Goal: Task Accomplishment & Management: Manage account settings

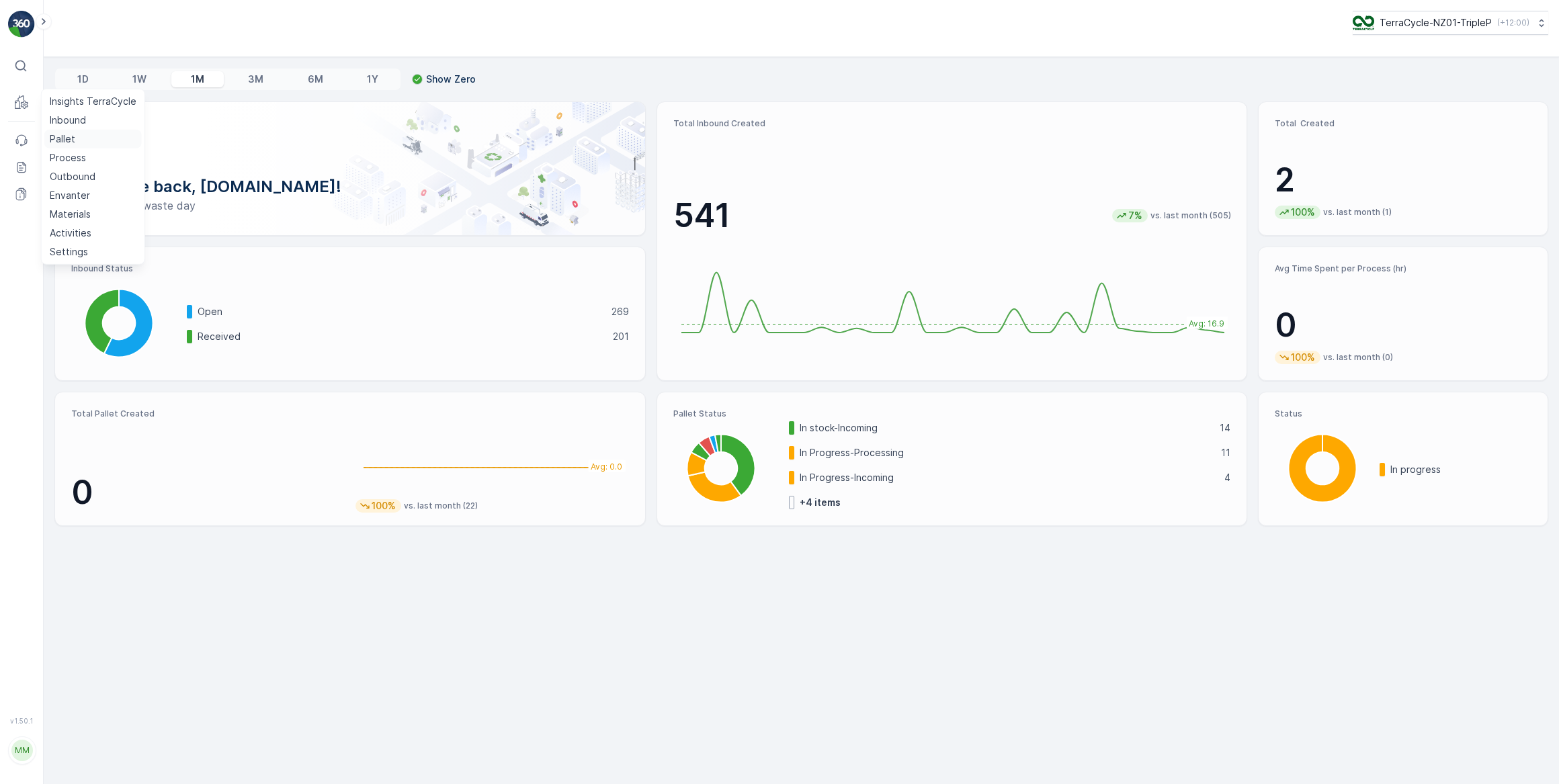
click at [67, 138] on p "Pallet" at bounding box center [62, 139] width 25 height 13
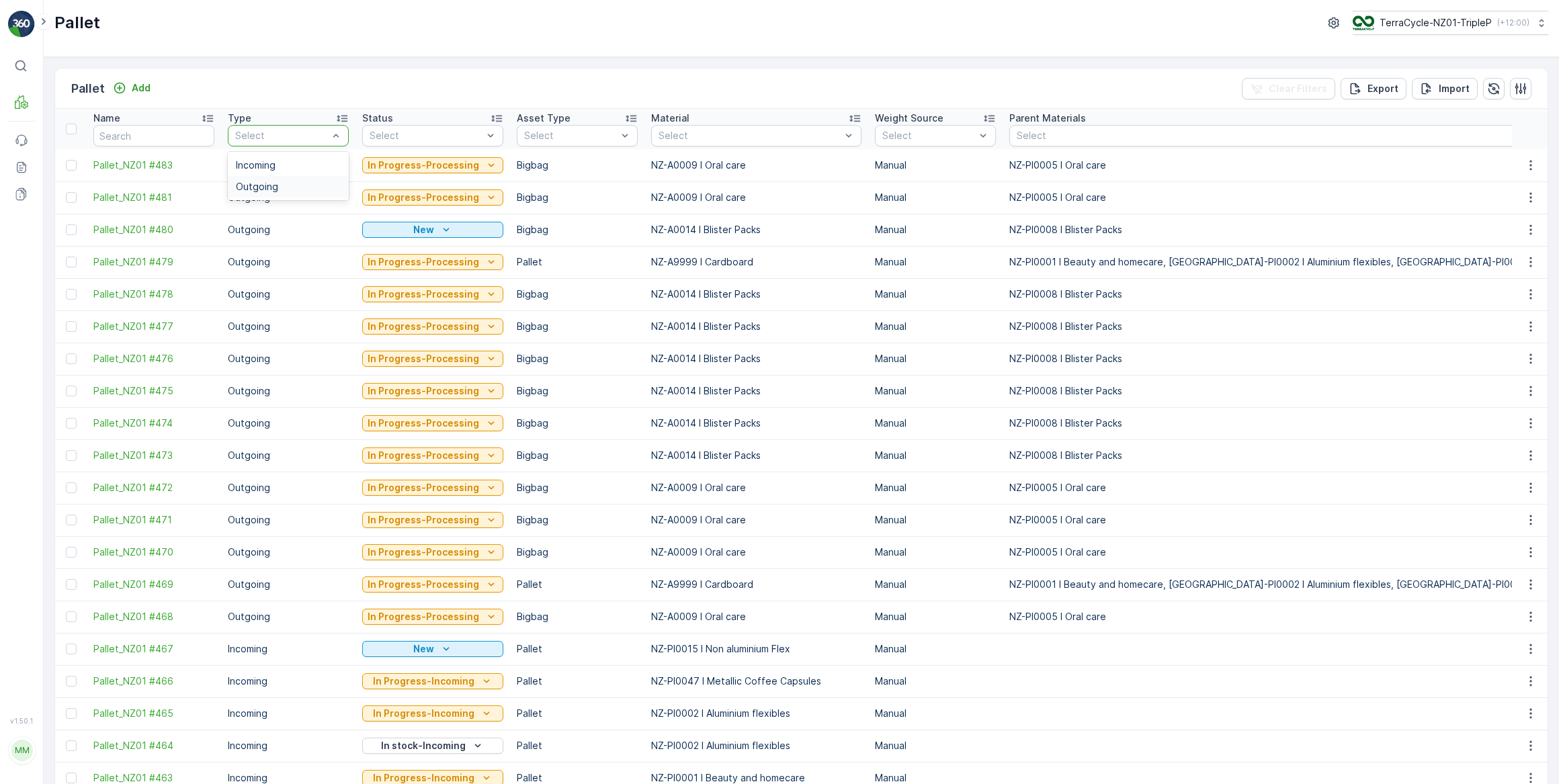
click at [267, 190] on span "Outgoing" at bounding box center [257, 187] width 42 height 11
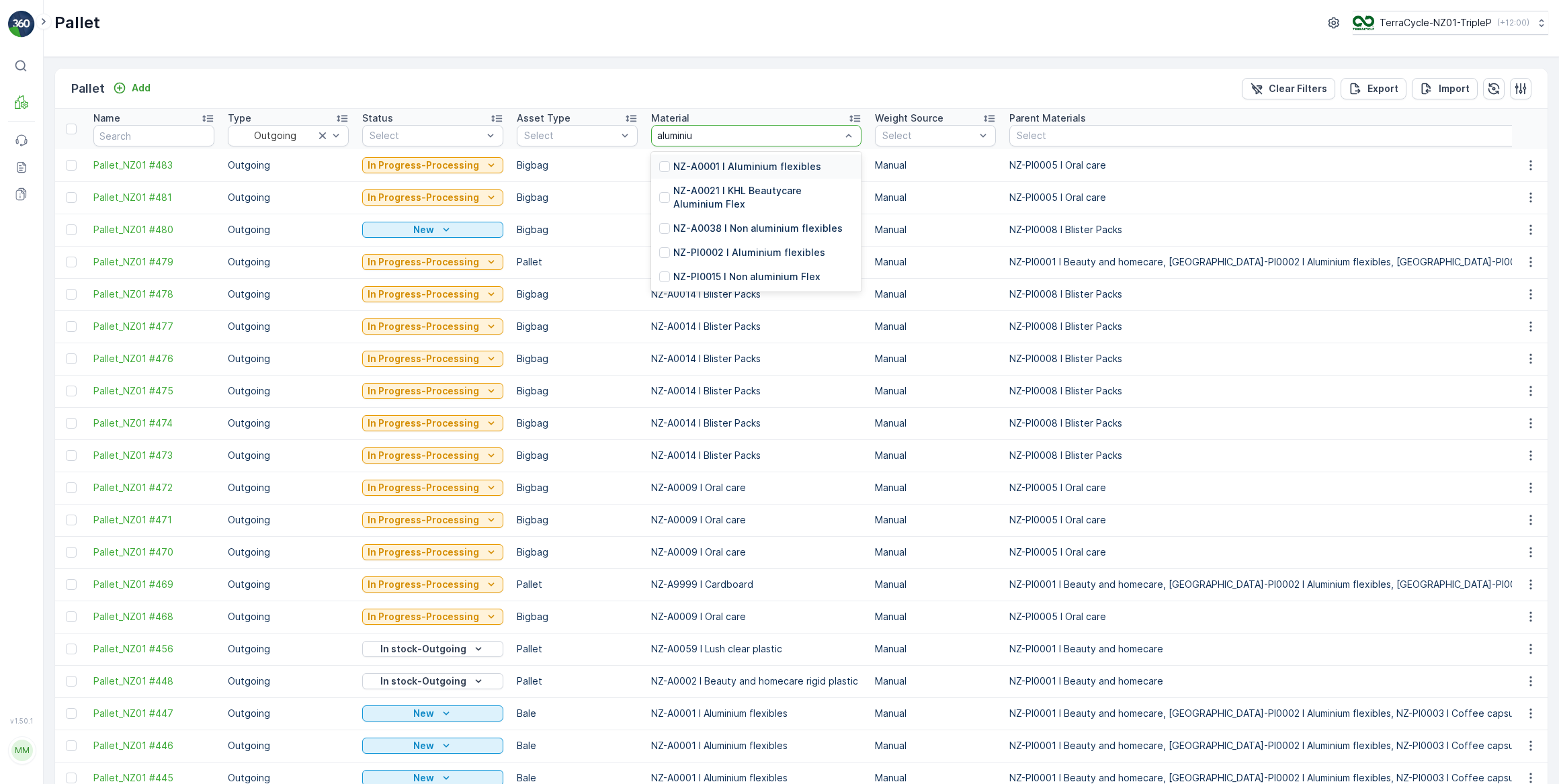
type input "aluminium"
click at [759, 168] on p "NZ-A0001 I Aluminium flexibles" at bounding box center [748, 166] width 148 height 13
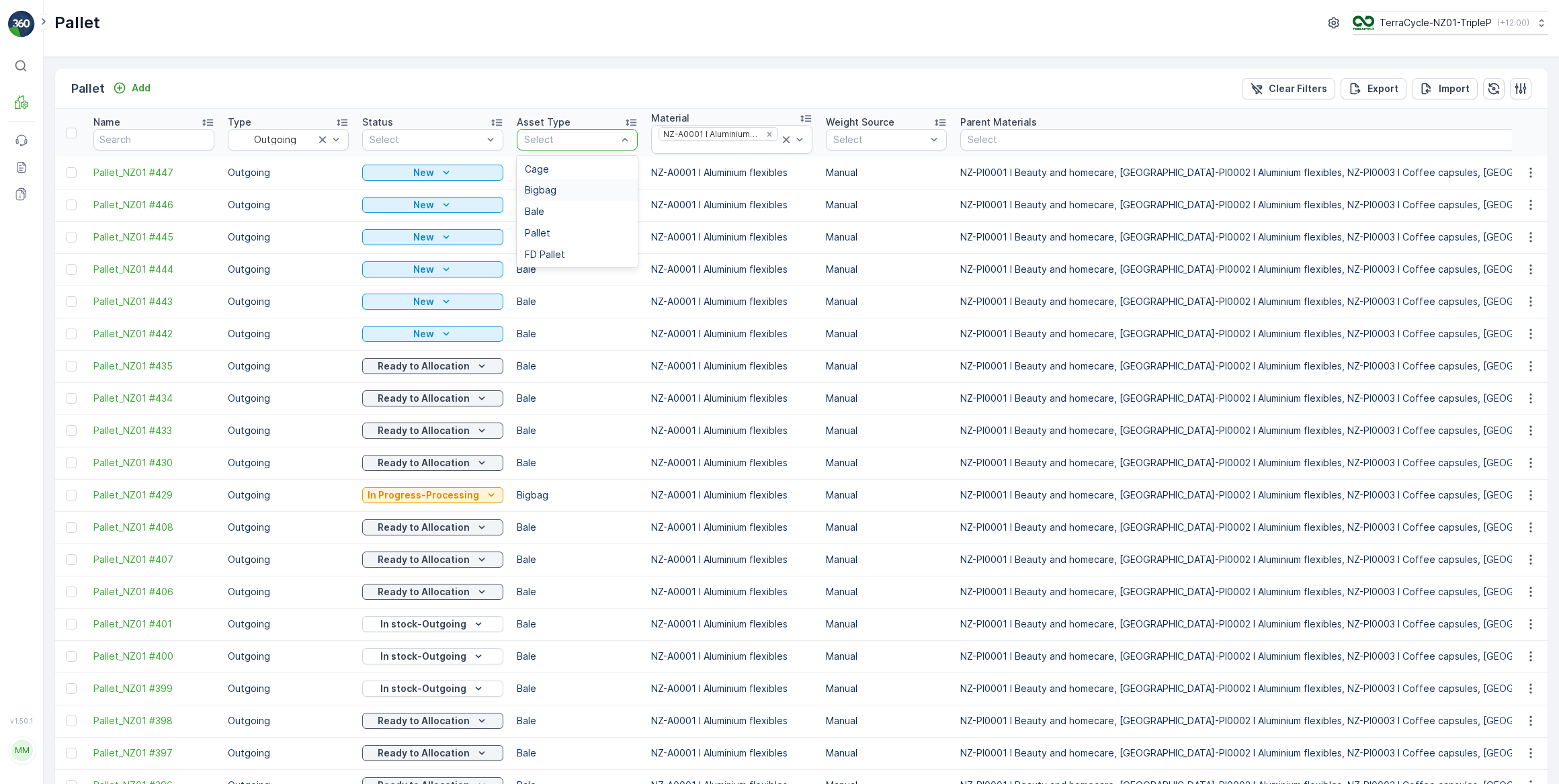
click at [541, 190] on span "Bigbag" at bounding box center [540, 190] width 32 height 11
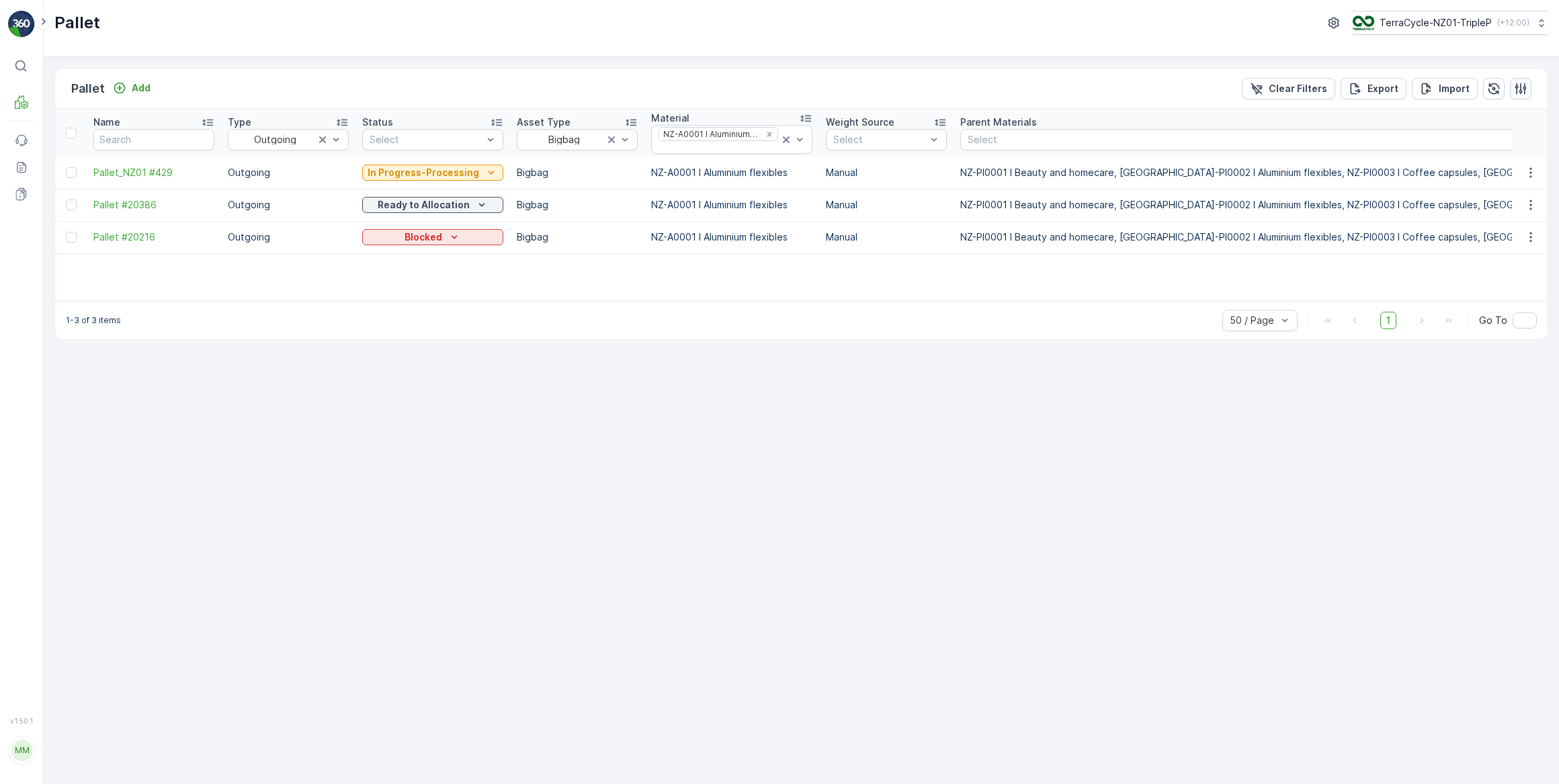
click at [1523, 89] on icon "button" at bounding box center [1520, 88] width 13 height 13
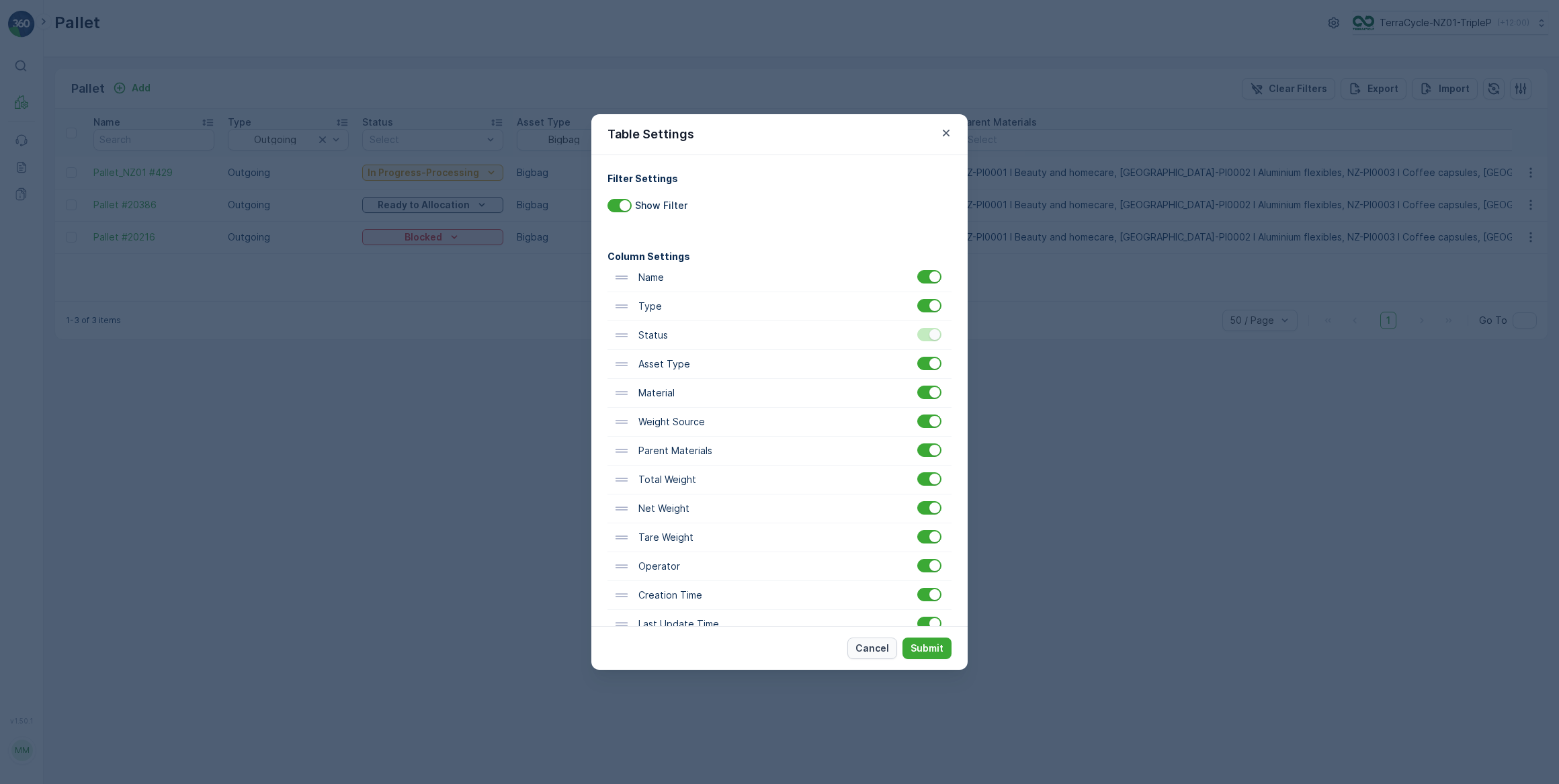
click at [877, 646] on p "Cancel" at bounding box center [873, 648] width 34 height 13
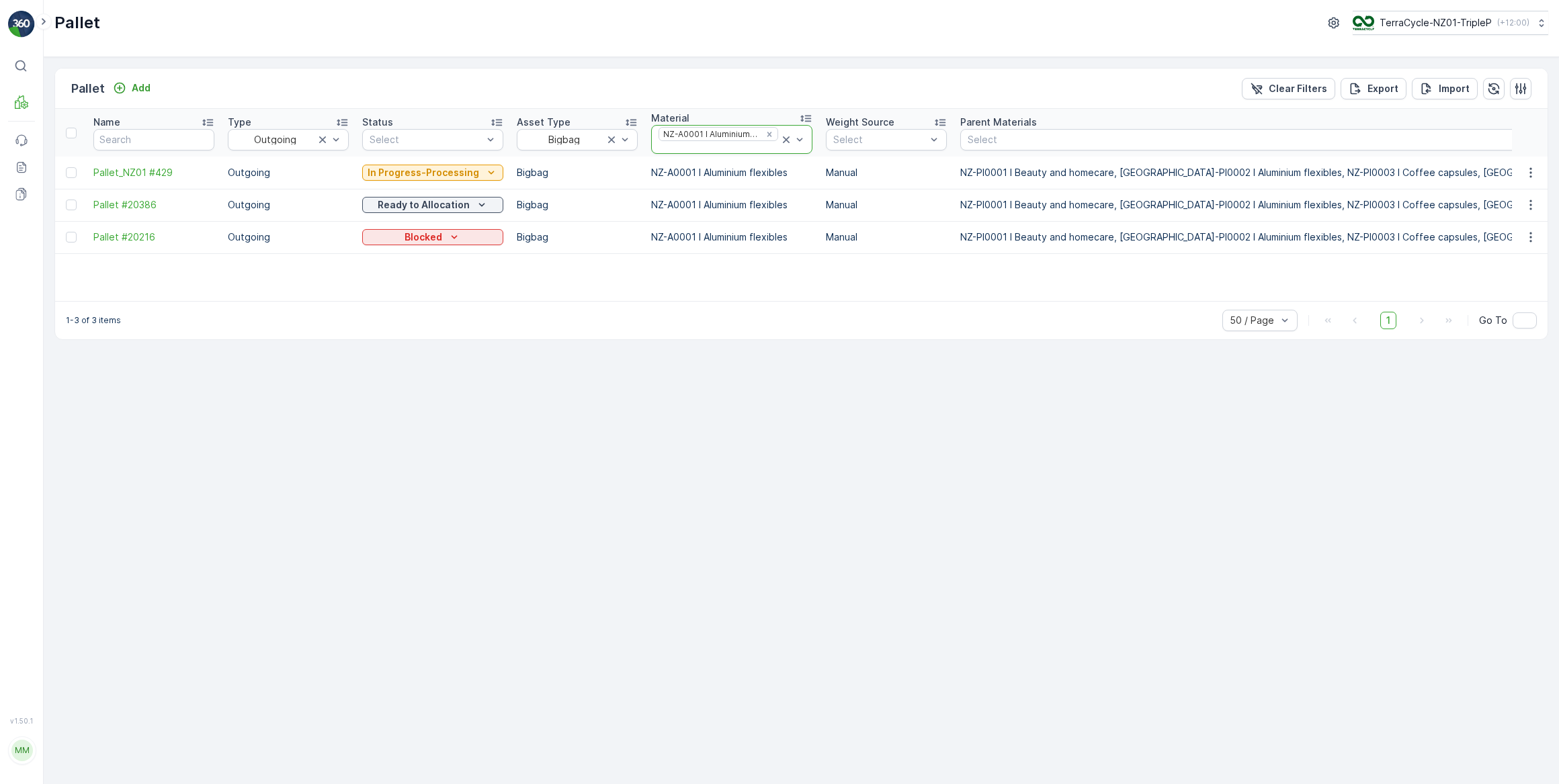
click at [783, 140] on icon at bounding box center [786, 140] width 7 height 7
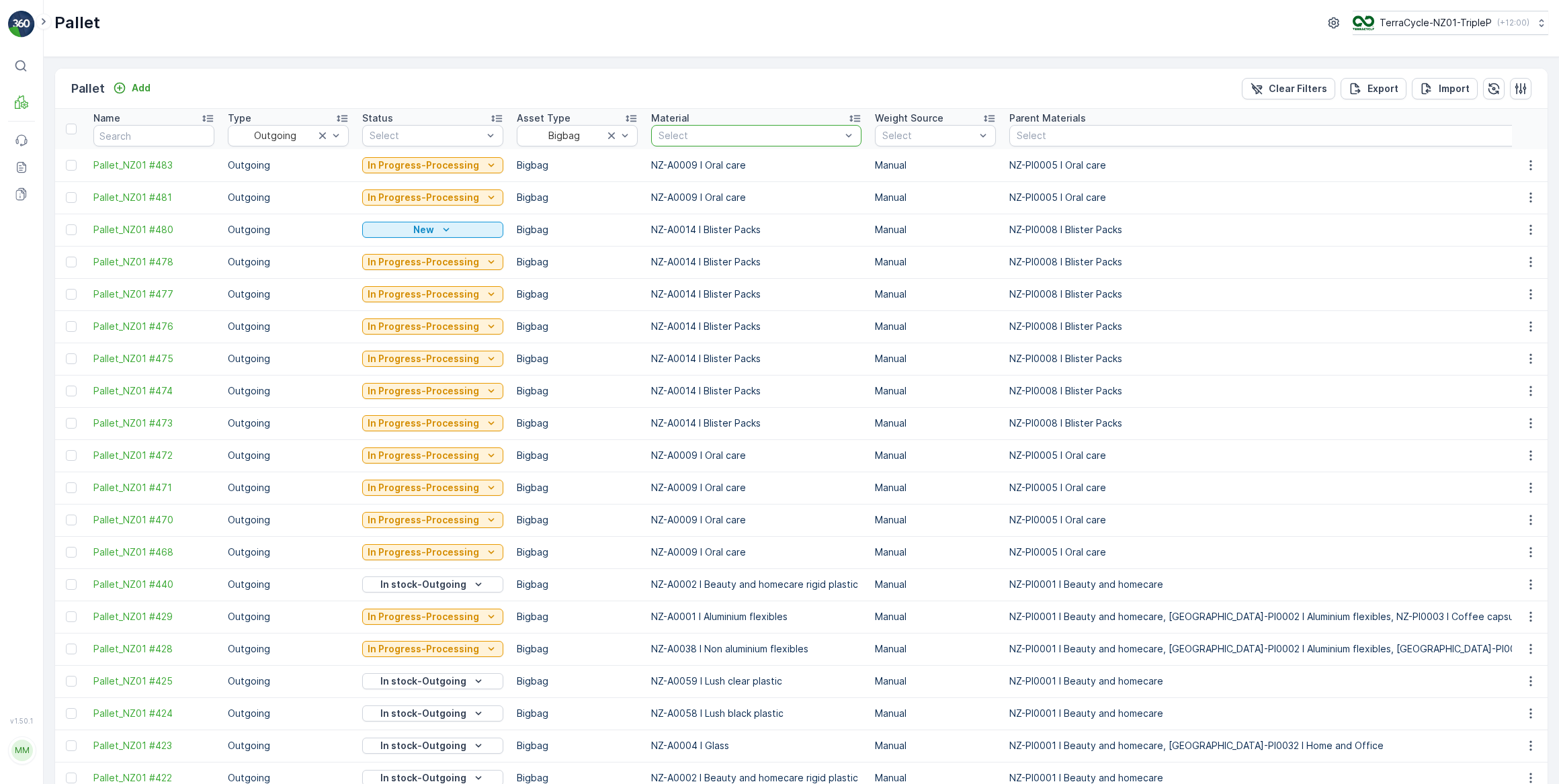
click at [730, 132] on div at bounding box center [749, 136] width 184 height 11
click at [658, 137] on input "text" at bounding box center [658, 136] width 2 height 11
type input "aluminium"
click at [750, 253] on p "NZ-PI0002 I Aluminium flexibles" at bounding box center [749, 252] width 152 height 13
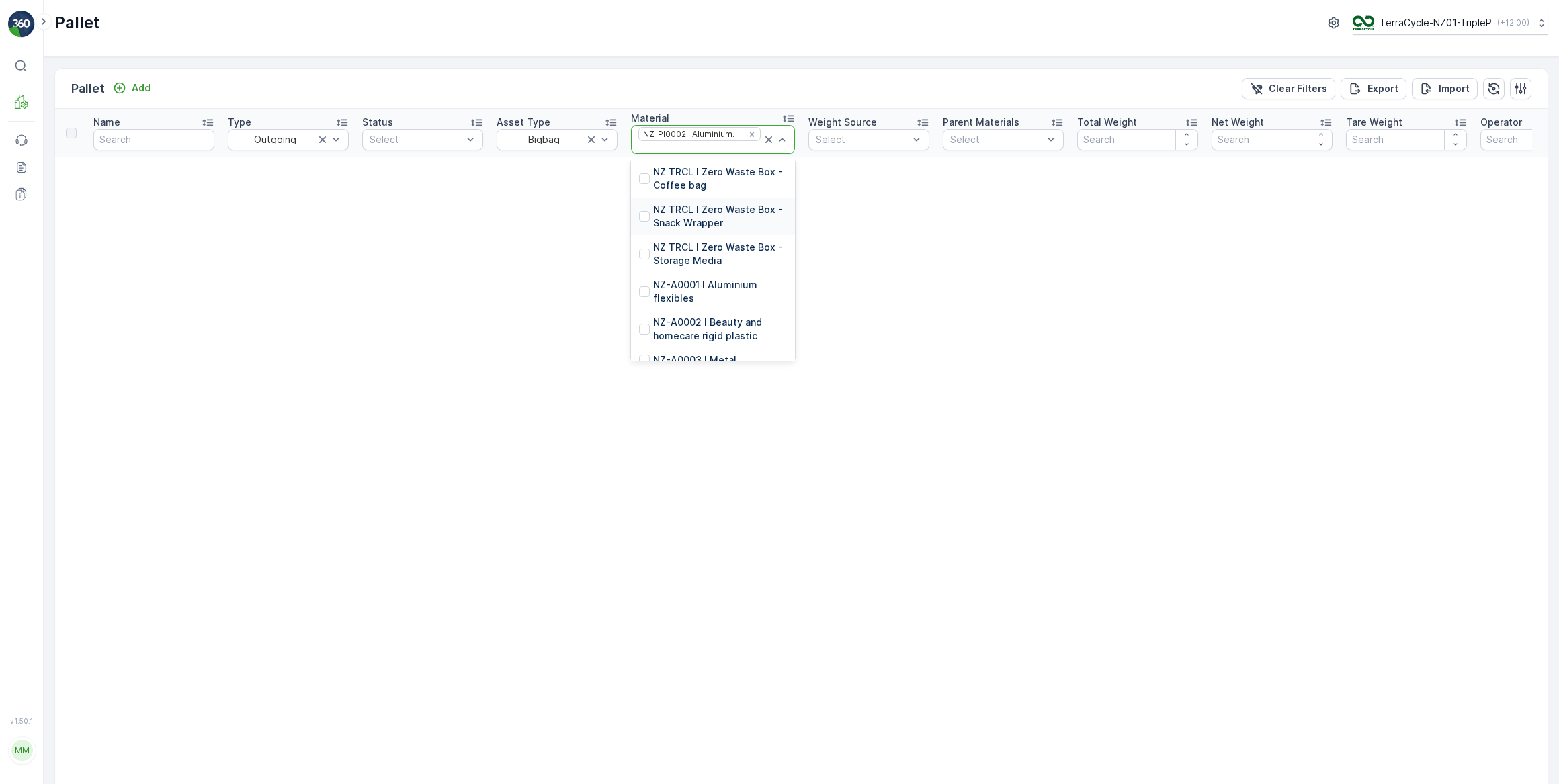
scroll to position [122, 0]
click at [698, 262] on p "NZ-A0001 I Aluminium flexibles" at bounding box center [719, 271] width 134 height 27
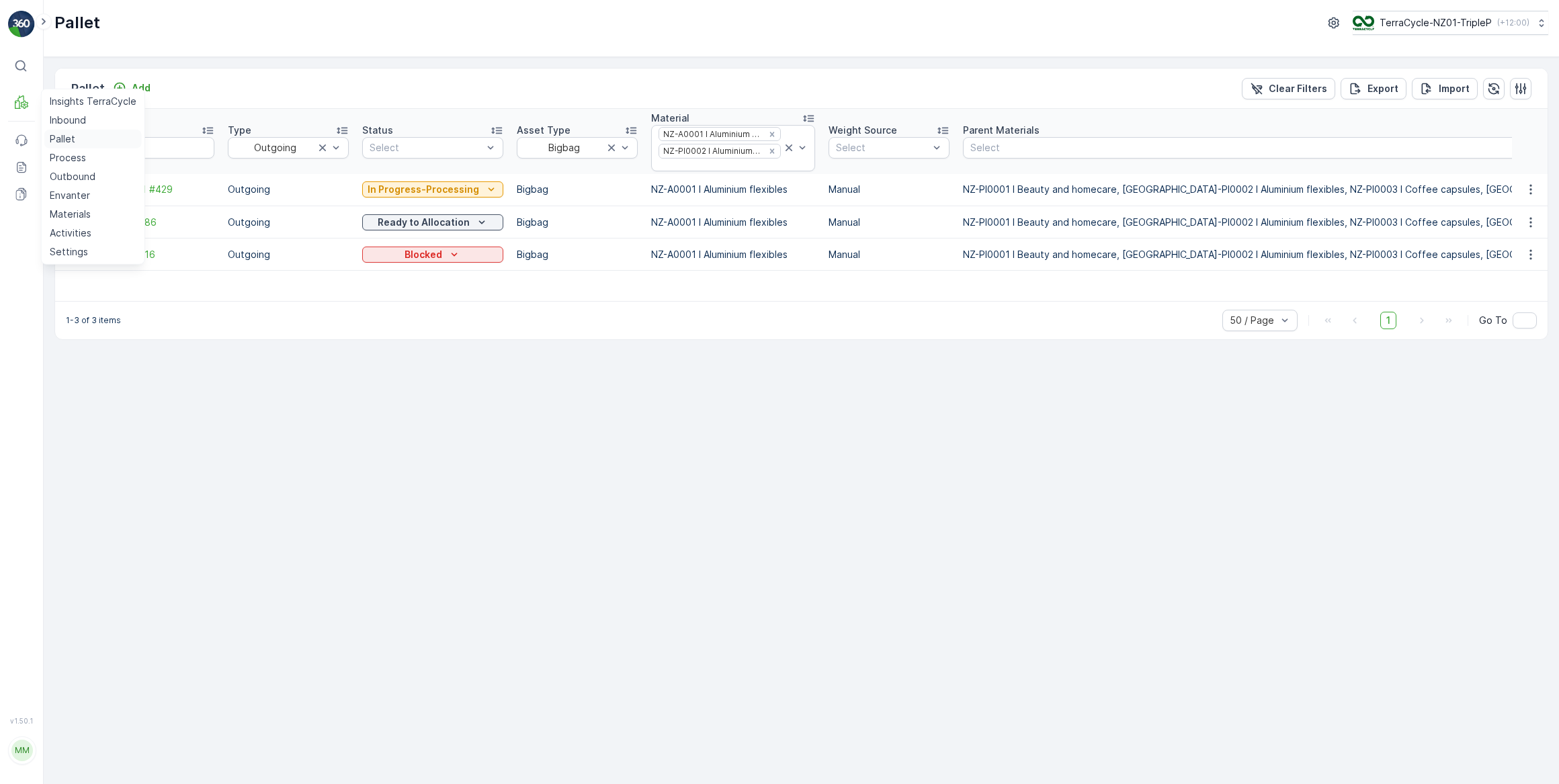
click at [56, 134] on p "Pallet" at bounding box center [62, 139] width 25 height 13
click at [783, 141] on icon at bounding box center [789, 147] width 13 height 13
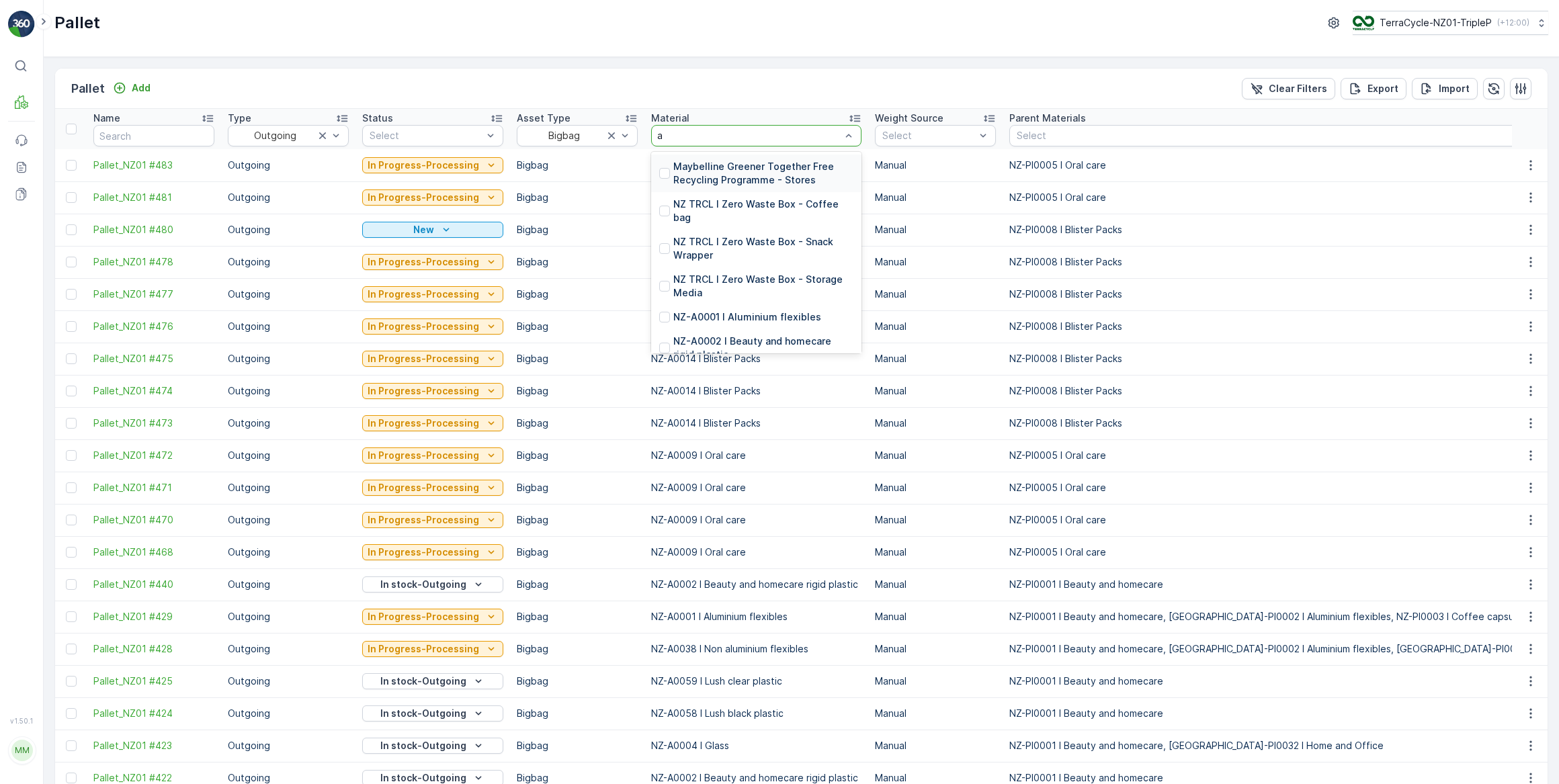
type input "al"
click at [662, 164] on div at bounding box center [665, 167] width 11 height 11
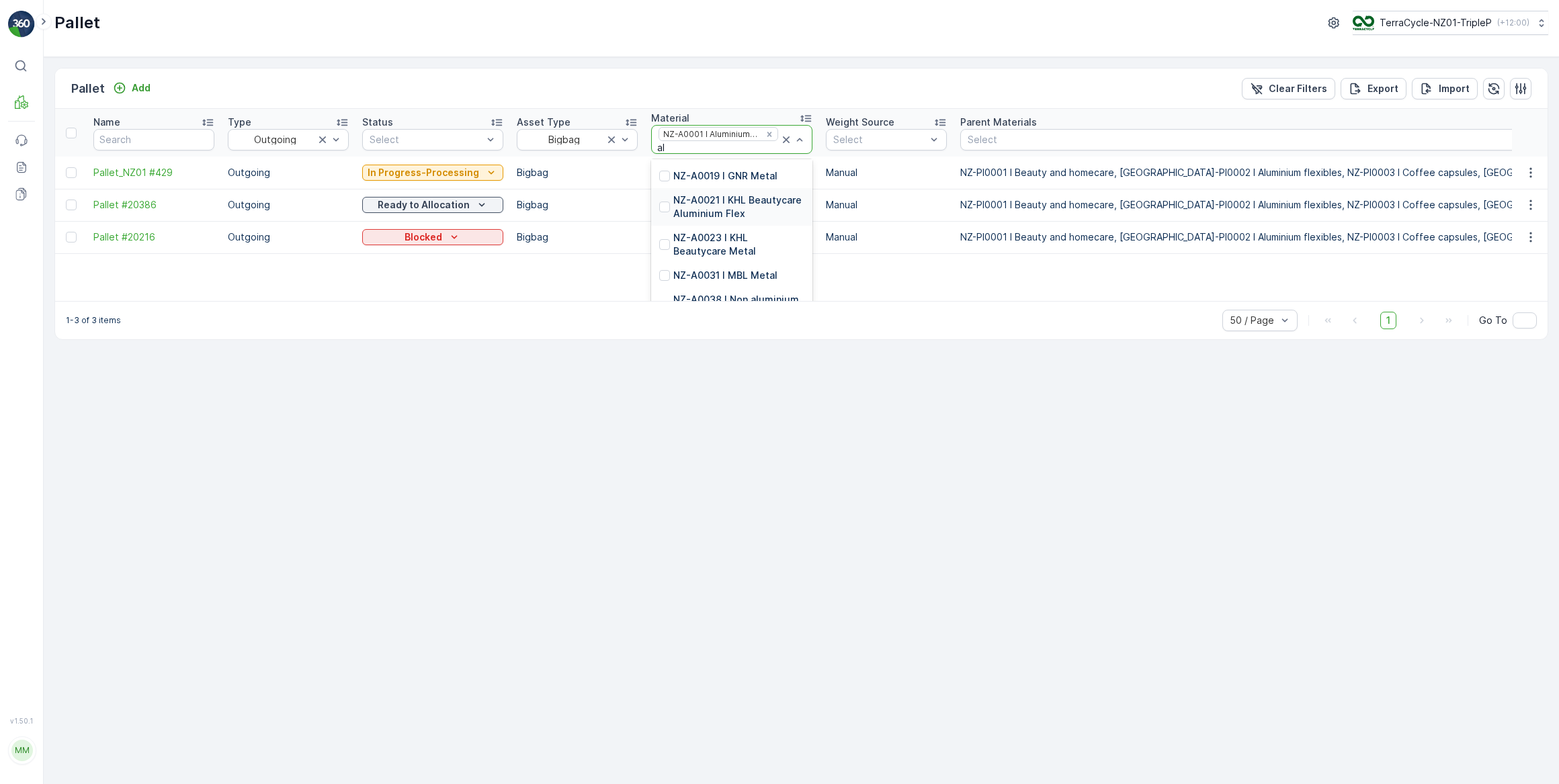
scroll to position [60, 0]
type input "alu"
click at [661, 283] on div "NZ-PI0002 I Aluminium flexibles" at bounding box center [732, 293] width 145 height 27
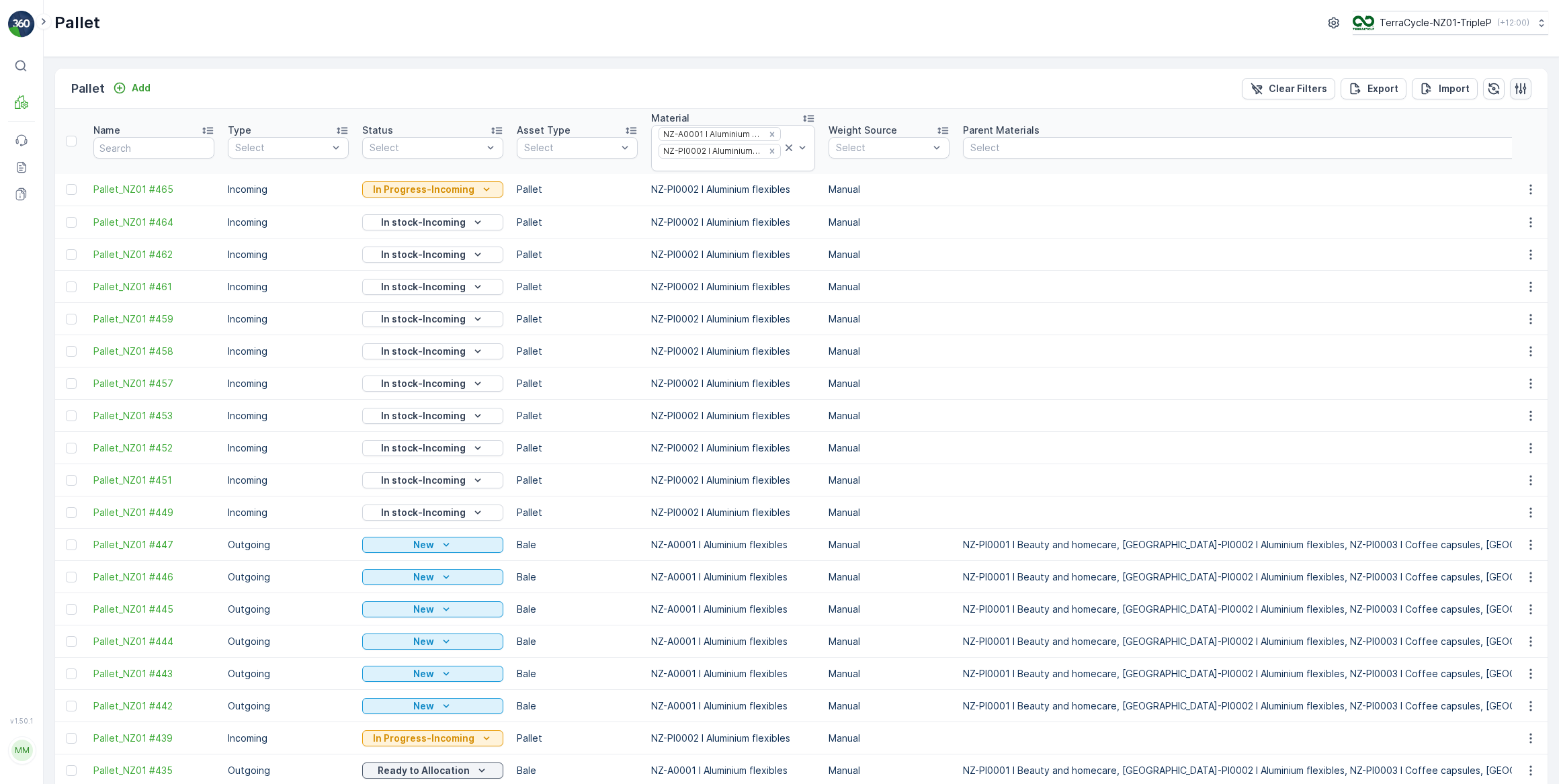
click at [1519, 86] on icon "button" at bounding box center [1520, 88] width 13 height 13
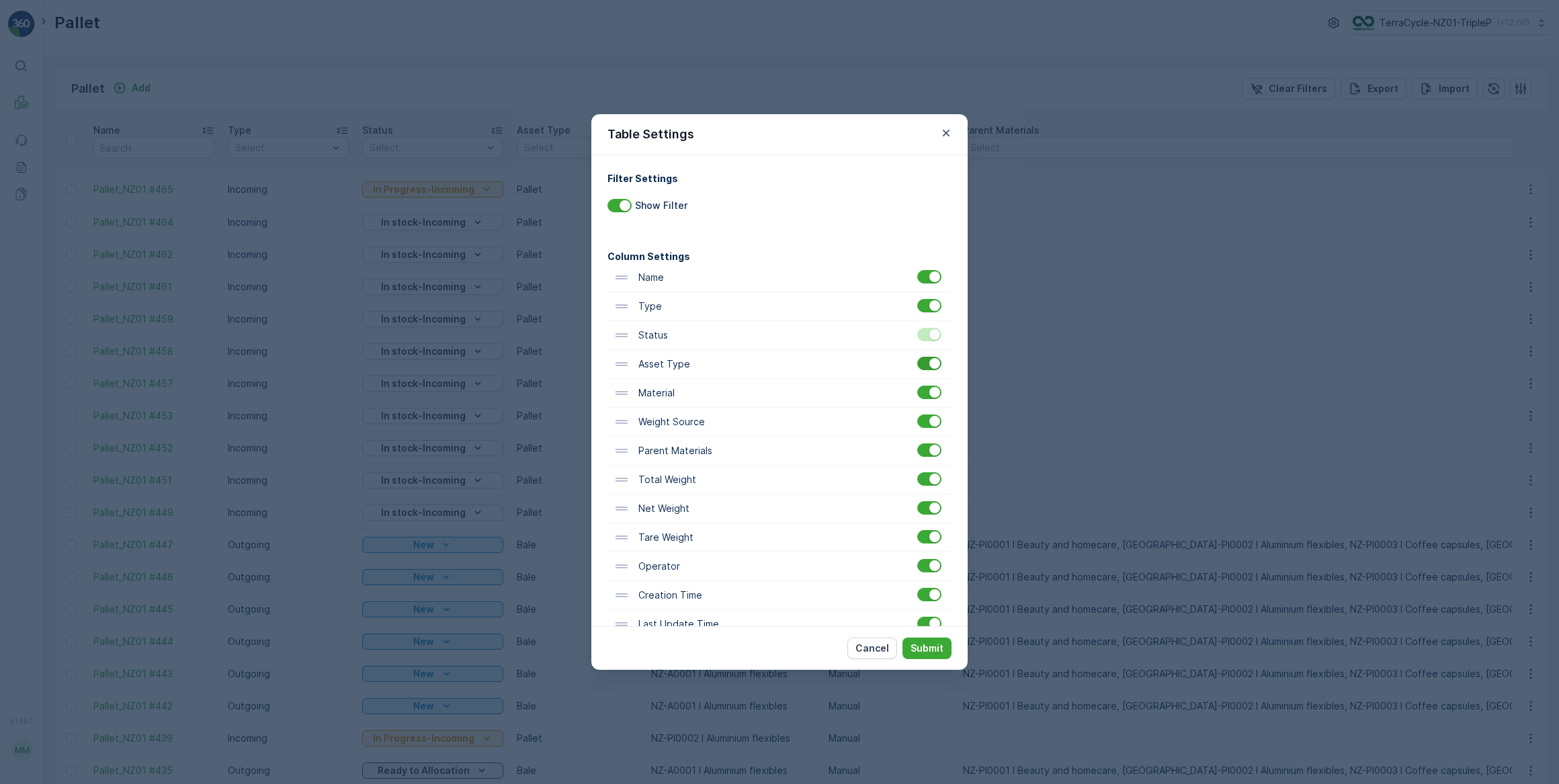
click at [918, 364] on div at bounding box center [929, 363] width 24 height 13
click at [918, 357] on input "checkbox" at bounding box center [918, 357] width 0 height 0
click at [925, 423] on div at bounding box center [929, 421] width 24 height 13
click at [918, 414] on input "checkbox" at bounding box center [918, 414] width 0 height 0
click at [922, 455] on div at bounding box center [929, 450] width 24 height 13
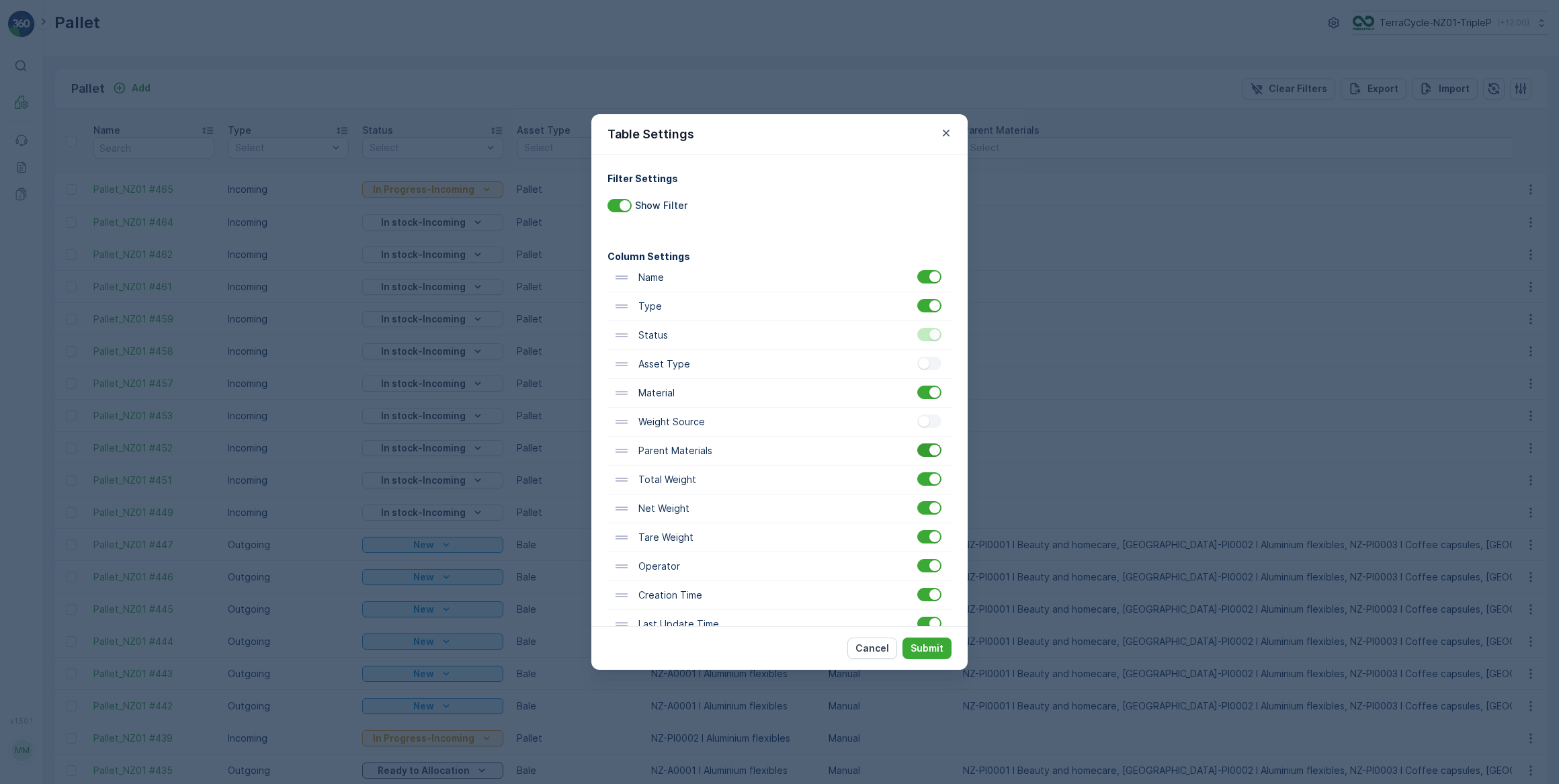
click at [918, 444] on input "checkbox" at bounding box center [918, 444] width 0 height 0
click at [923, 564] on div at bounding box center [929, 566] width 24 height 13
click at [918, 559] on input "checkbox" at bounding box center [918, 559] width 0 height 0
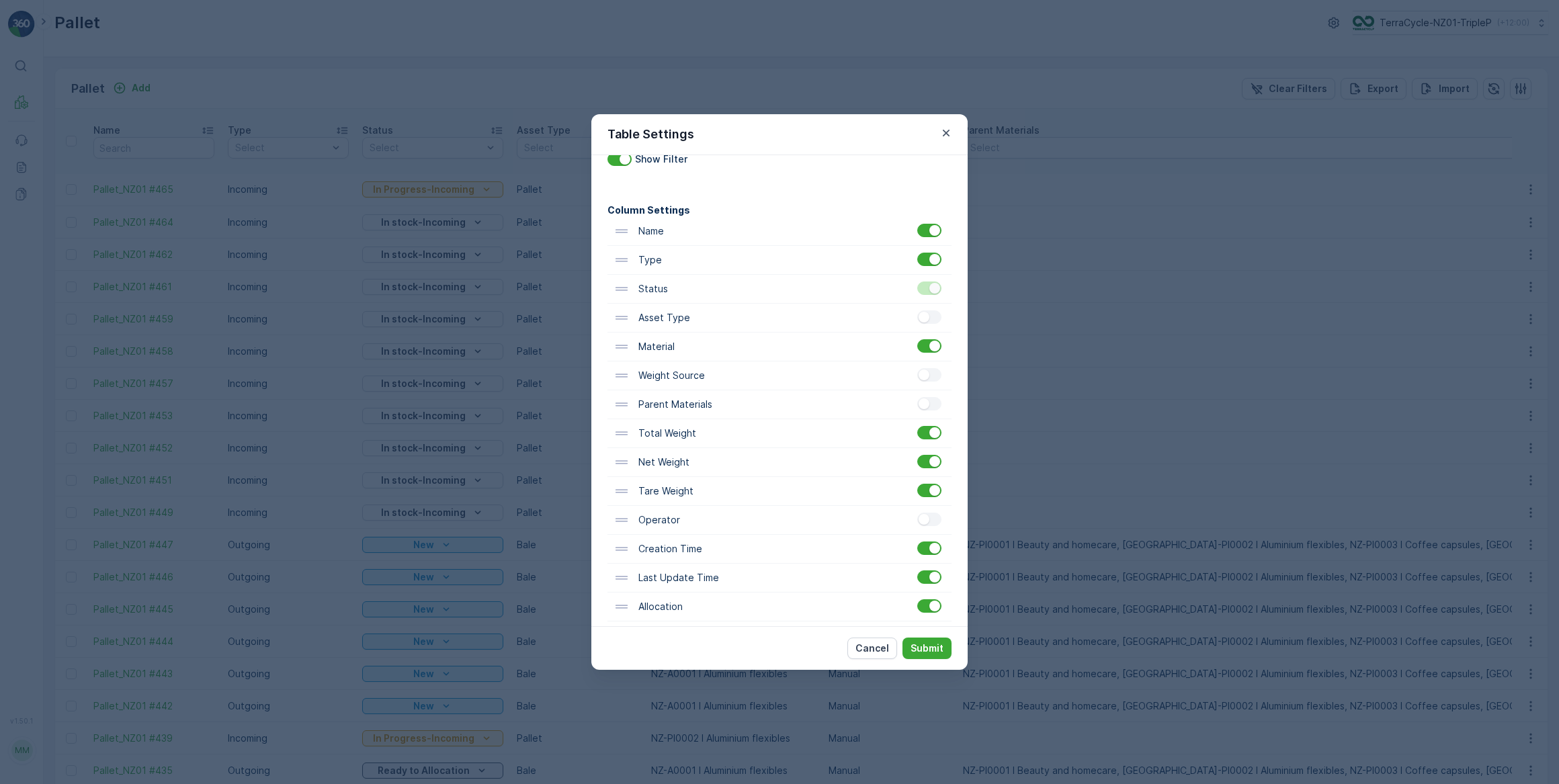
scroll to position [172, 0]
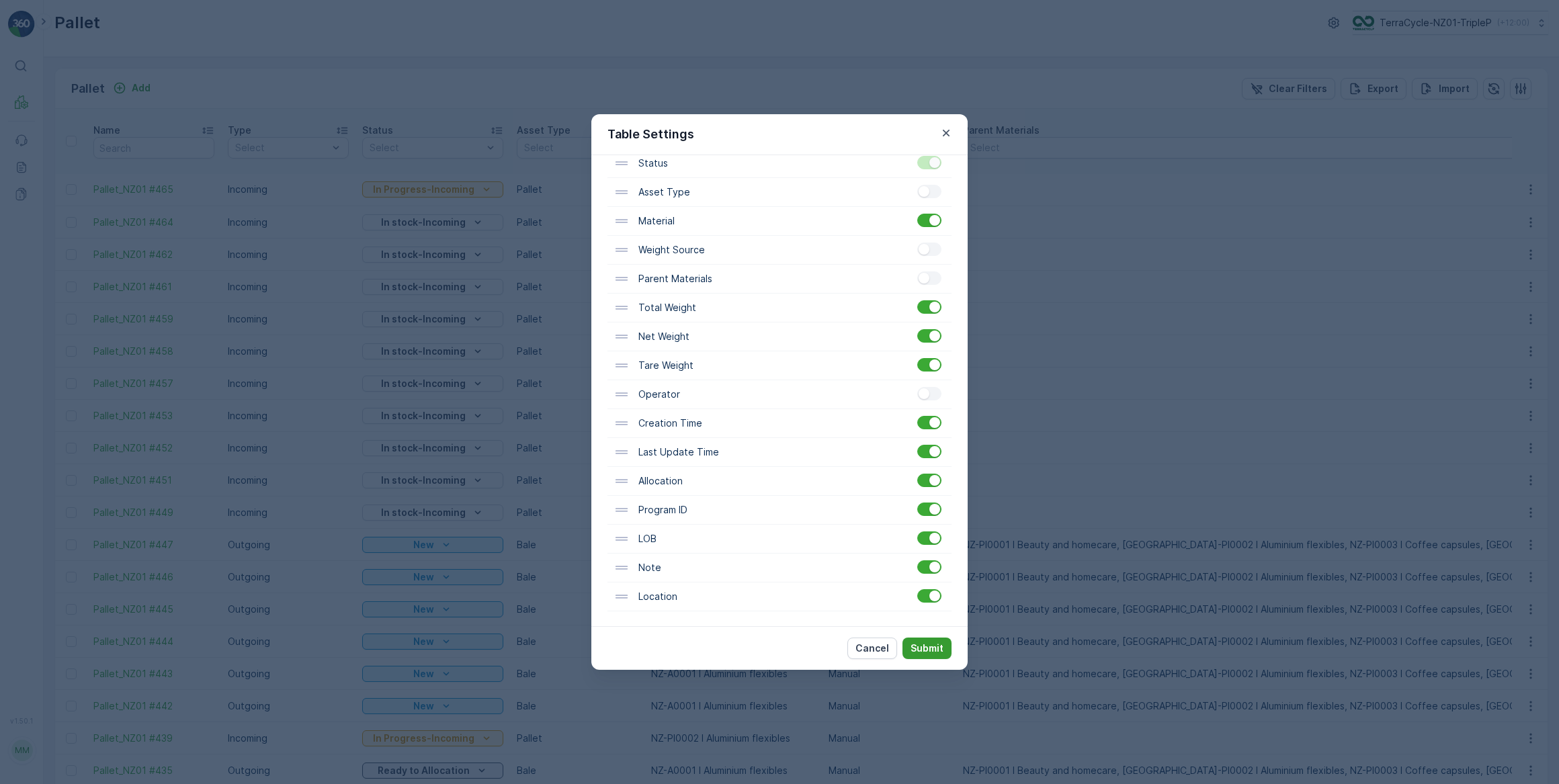
click at [918, 647] on p "Submit" at bounding box center [927, 648] width 33 height 13
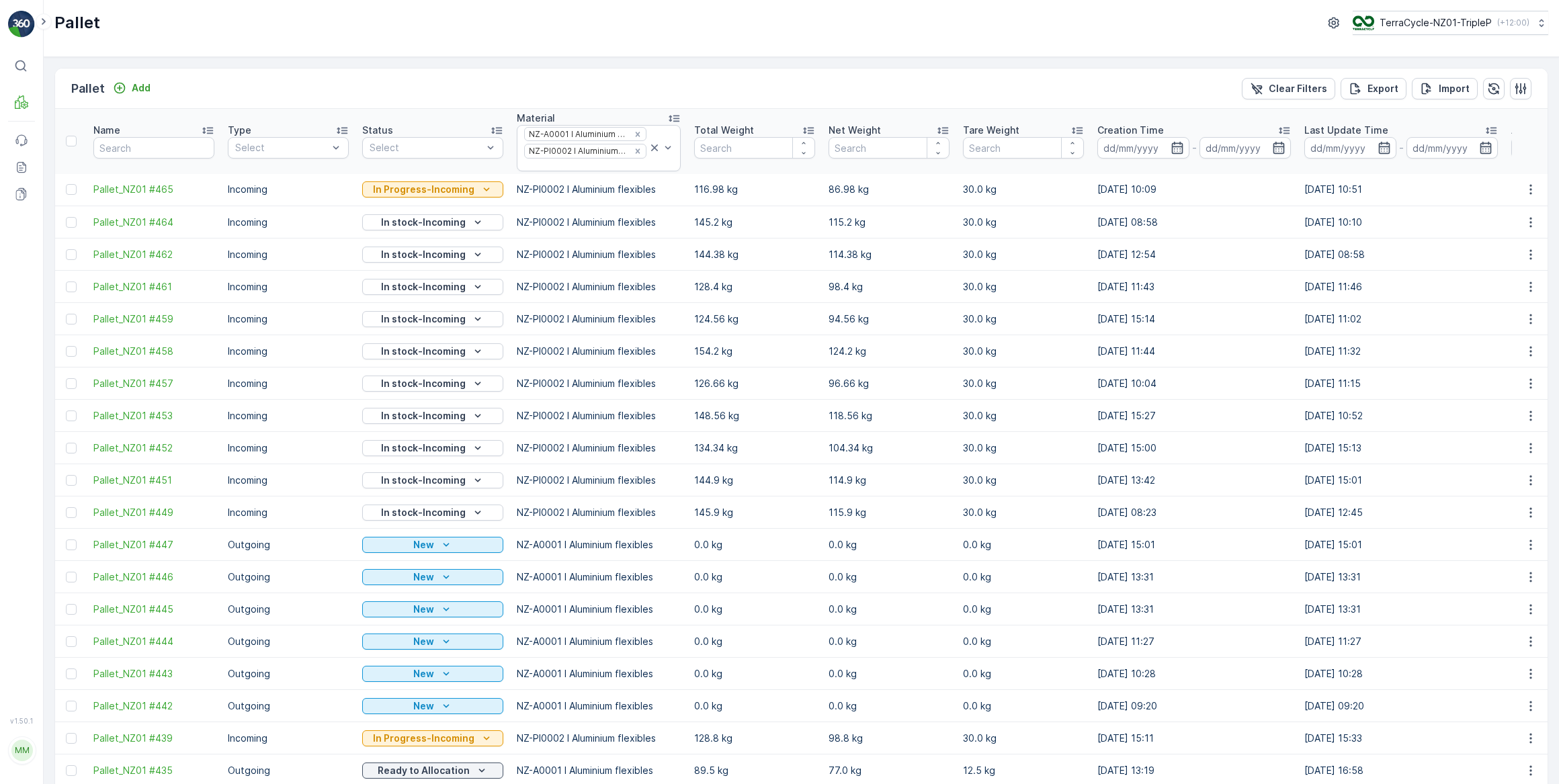
click at [802, 127] on icon at bounding box center [808, 130] width 13 height 13
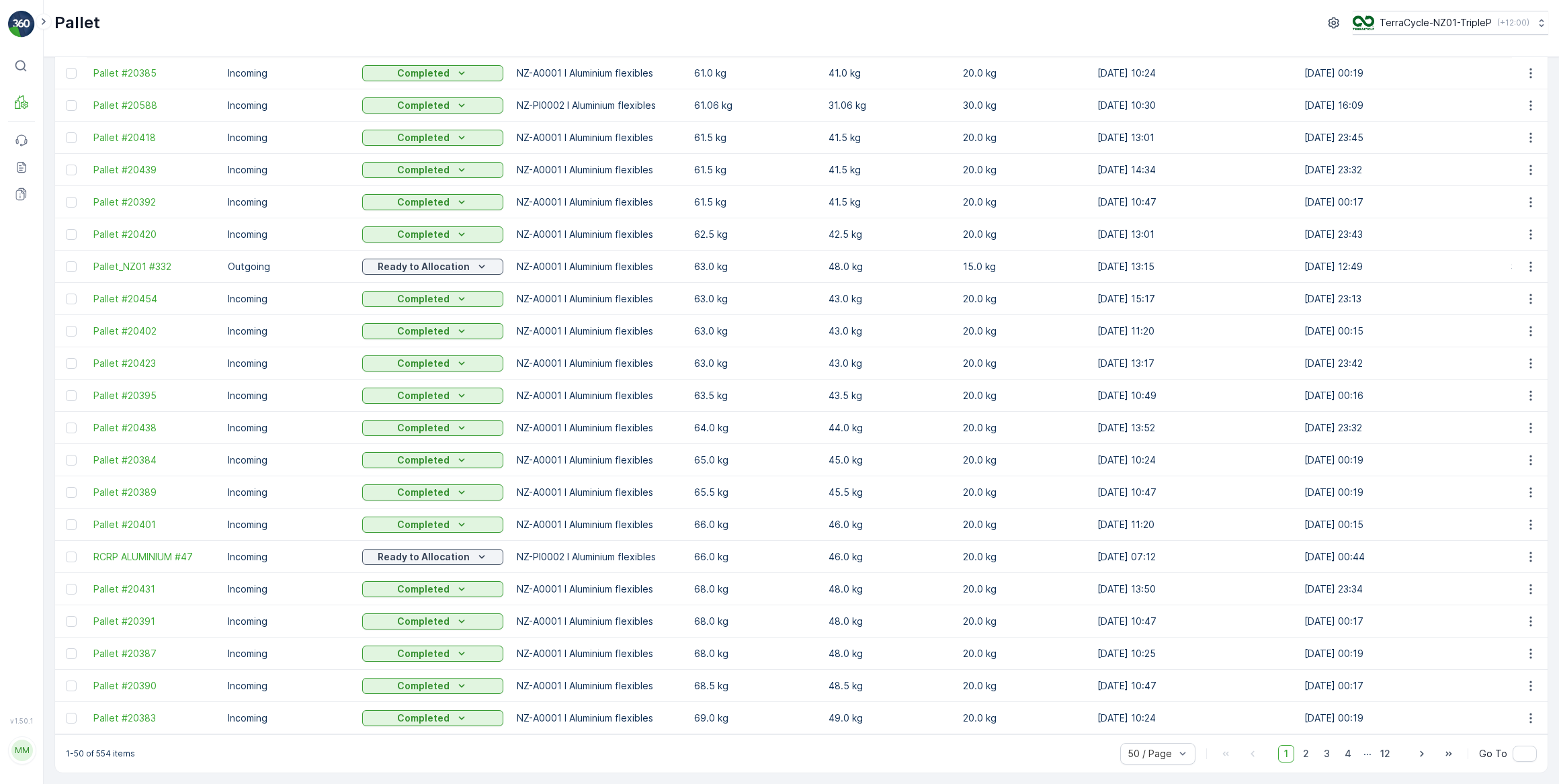
scroll to position [1059, 0]
click at [1306, 758] on span "2" at bounding box center [1307, 754] width 19 height 18
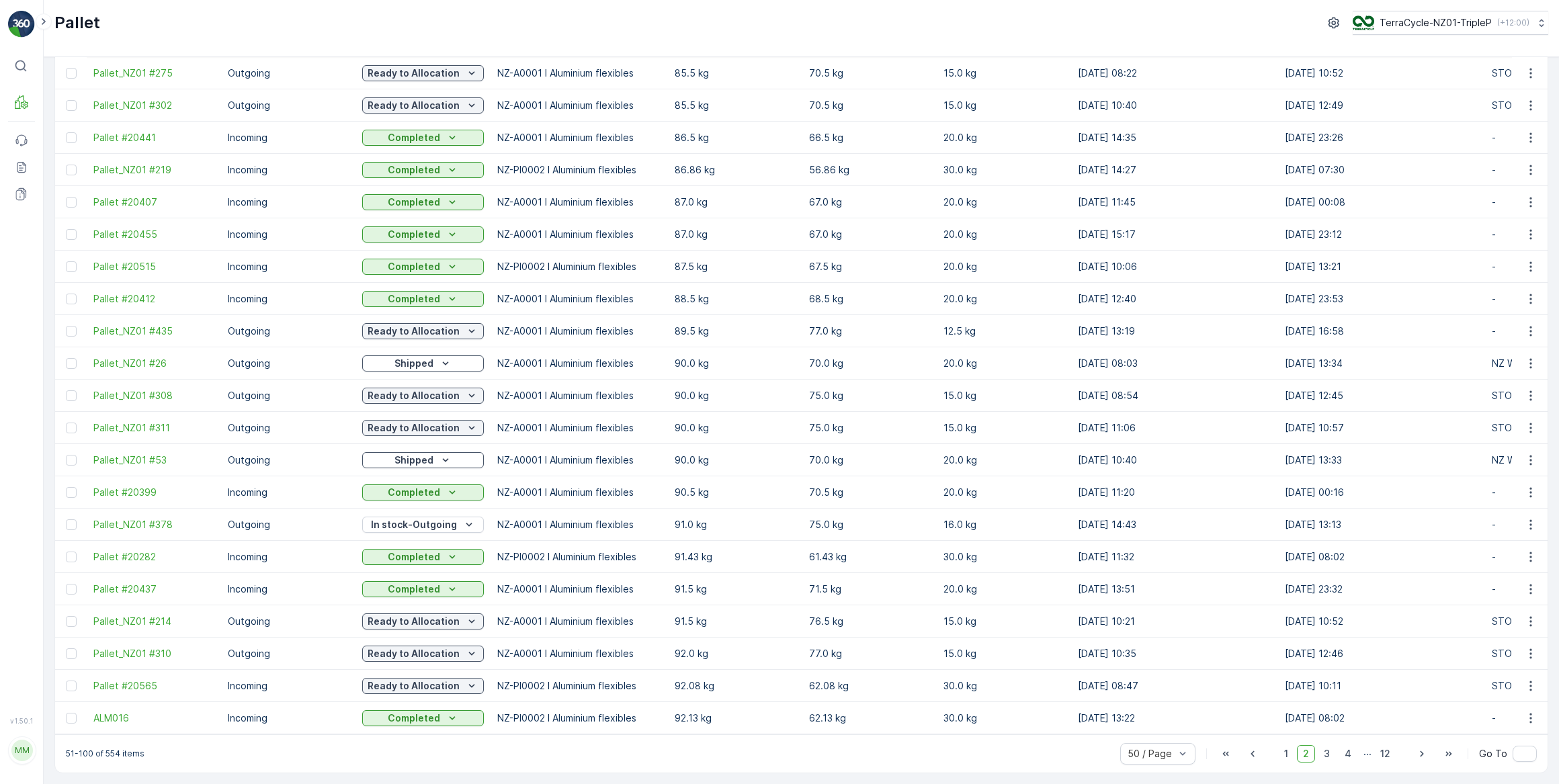
scroll to position [1058, 0]
click at [1324, 753] on span "3" at bounding box center [1327, 754] width 19 height 18
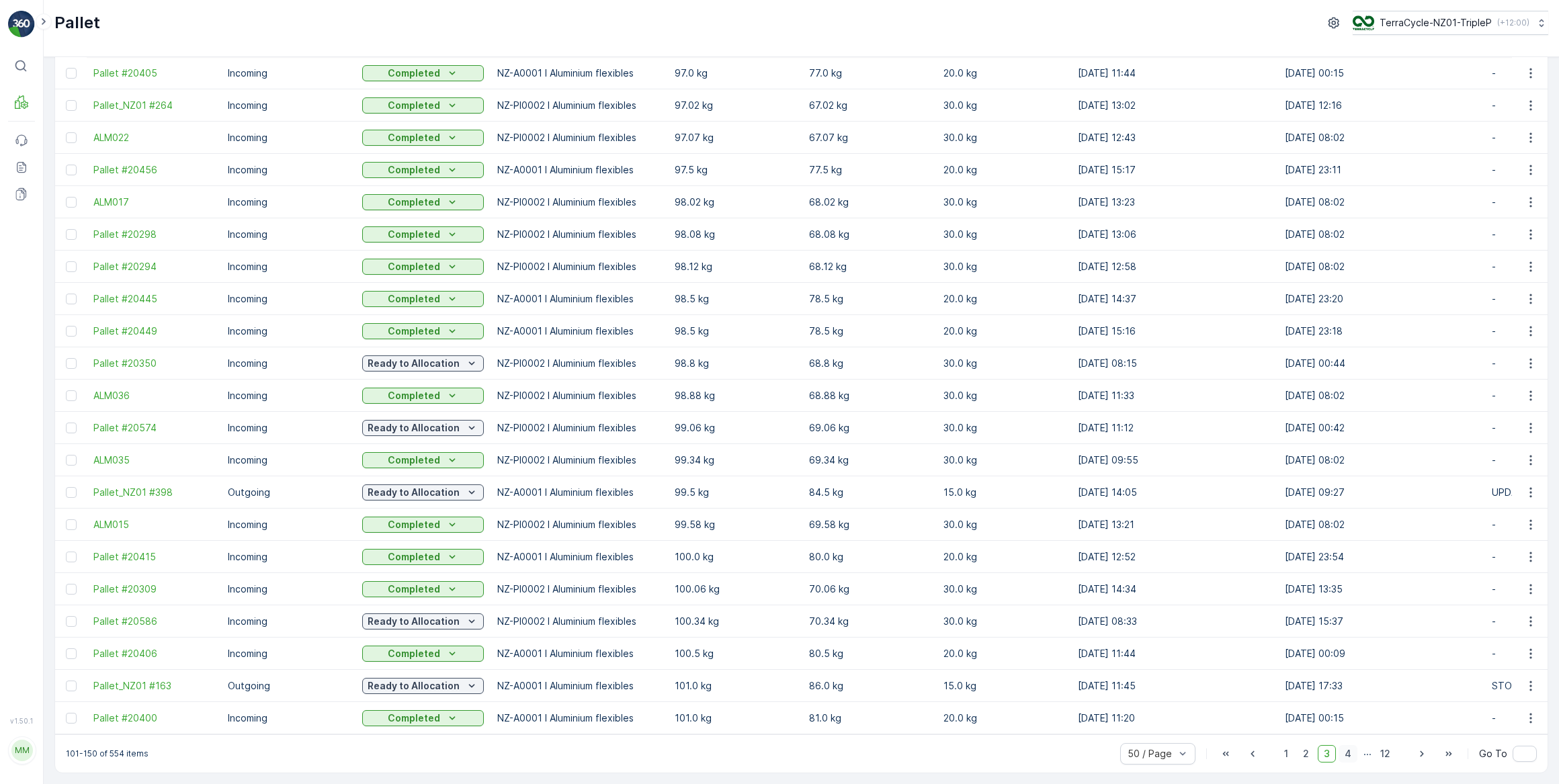
click at [1346, 752] on span "4" at bounding box center [1348, 754] width 19 height 18
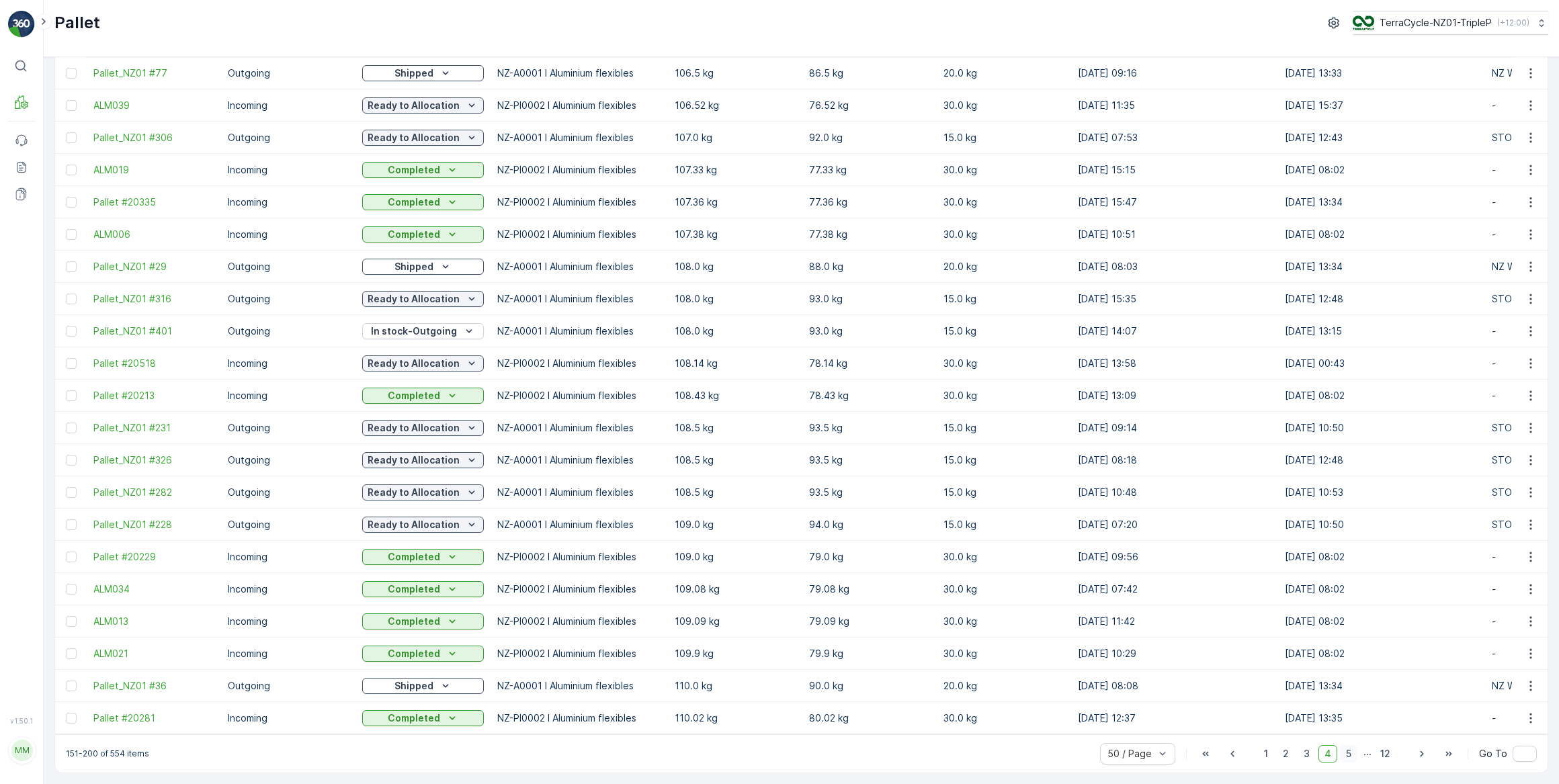
click at [1345, 752] on span "5" at bounding box center [1348, 754] width 18 height 18
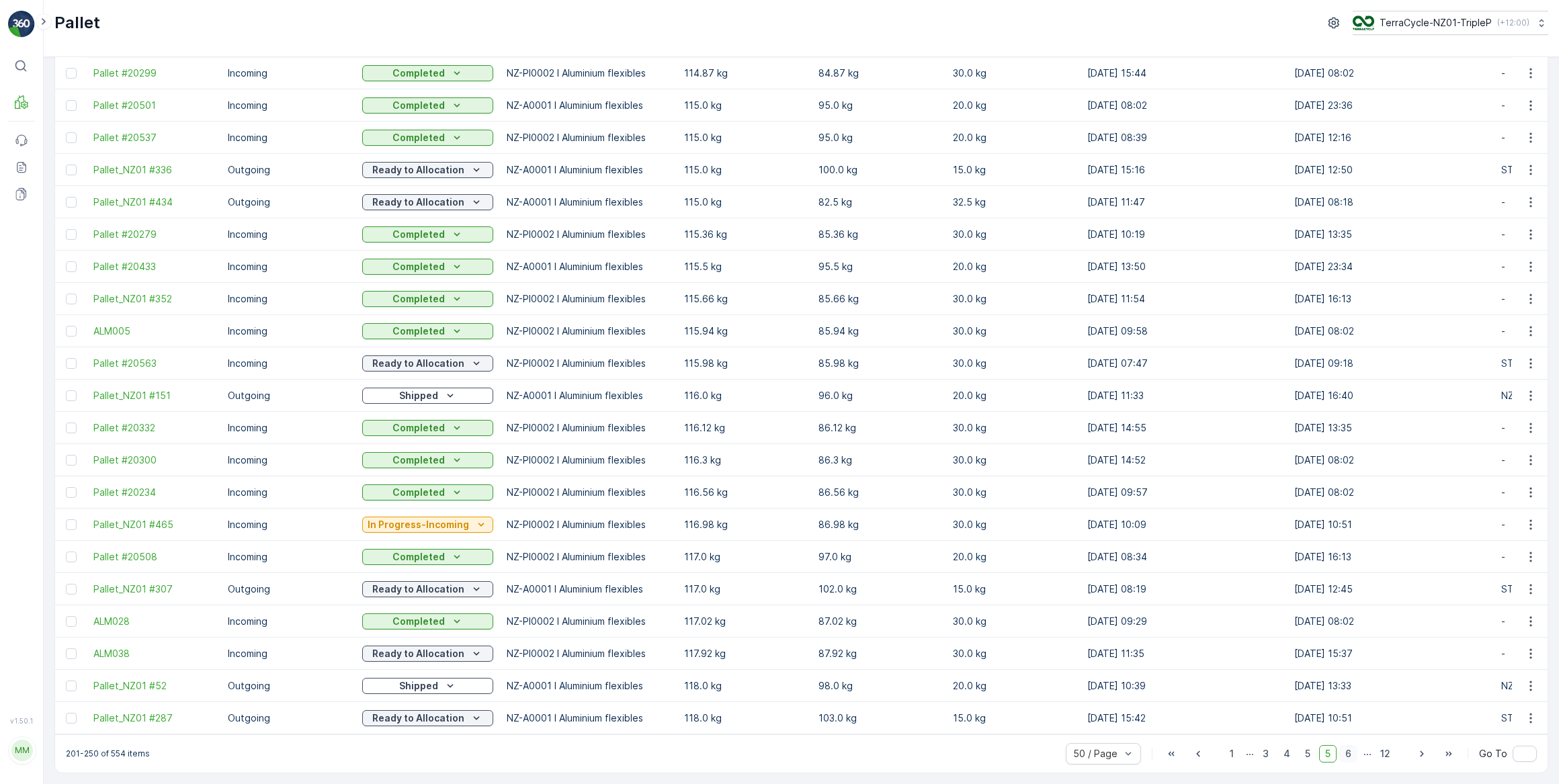
click at [1344, 752] on span "6" at bounding box center [1349, 754] width 19 height 18
click at [1342, 749] on span "7" at bounding box center [1349, 754] width 19 height 18
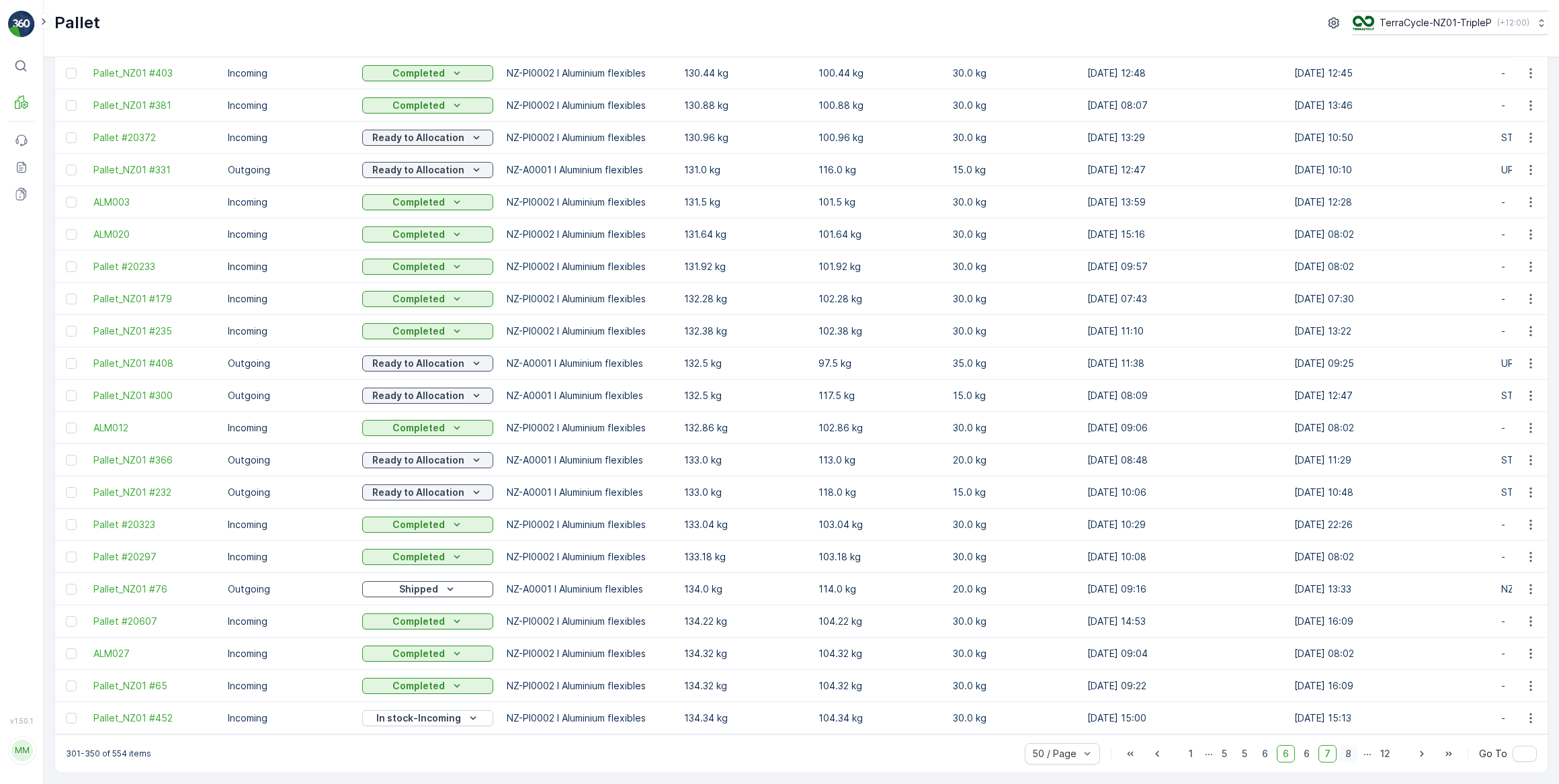
click at [1346, 752] on span "8" at bounding box center [1349, 754] width 19 height 18
click at [1346, 752] on span "9" at bounding box center [1349, 754] width 19 height 18
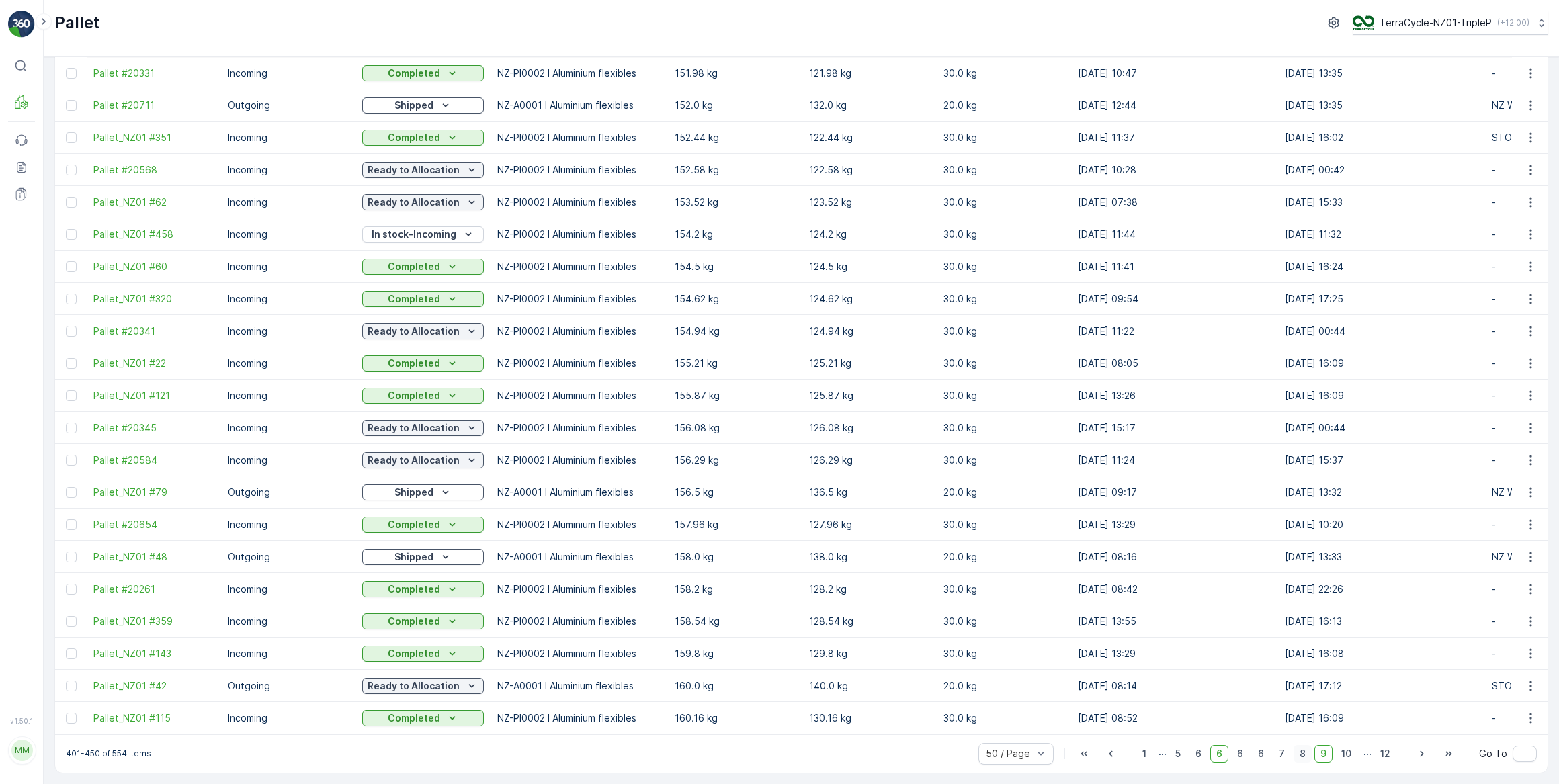
click at [1346, 752] on span "10" at bounding box center [1346, 754] width 22 height 18
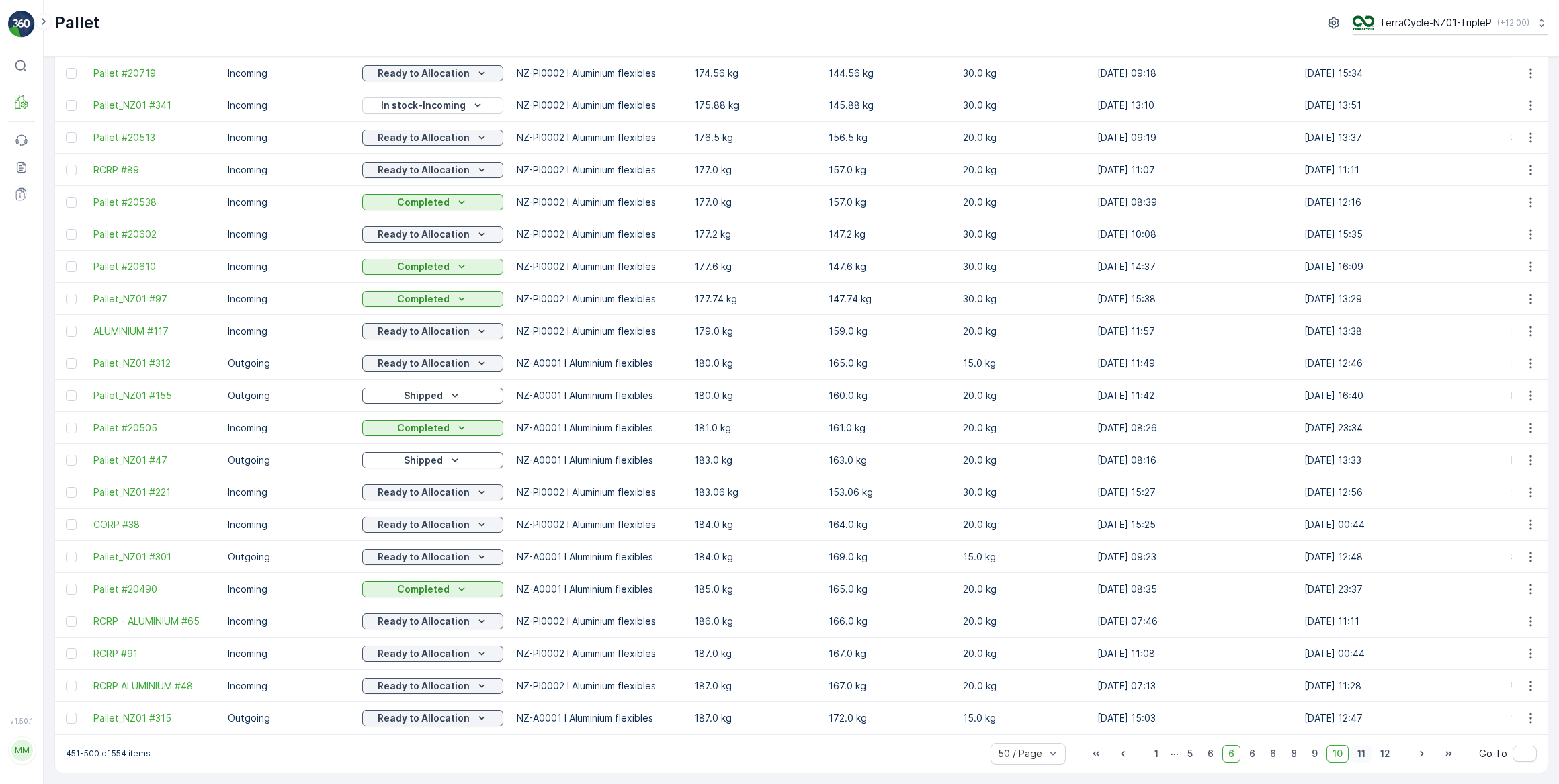
click at [1359, 752] on span "11" at bounding box center [1361, 754] width 20 height 18
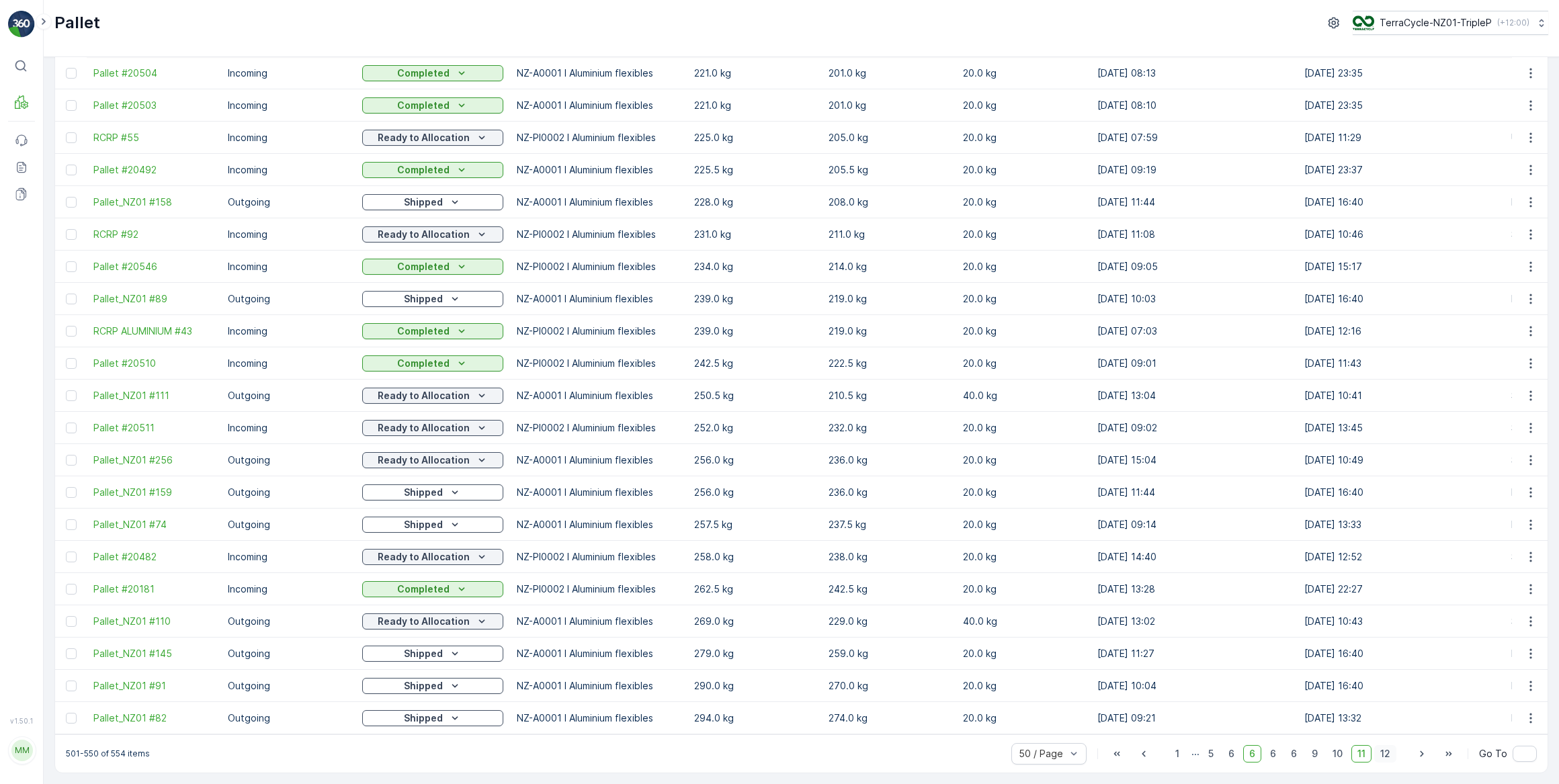
click at [1385, 752] on span "12" at bounding box center [1385, 754] width 22 height 18
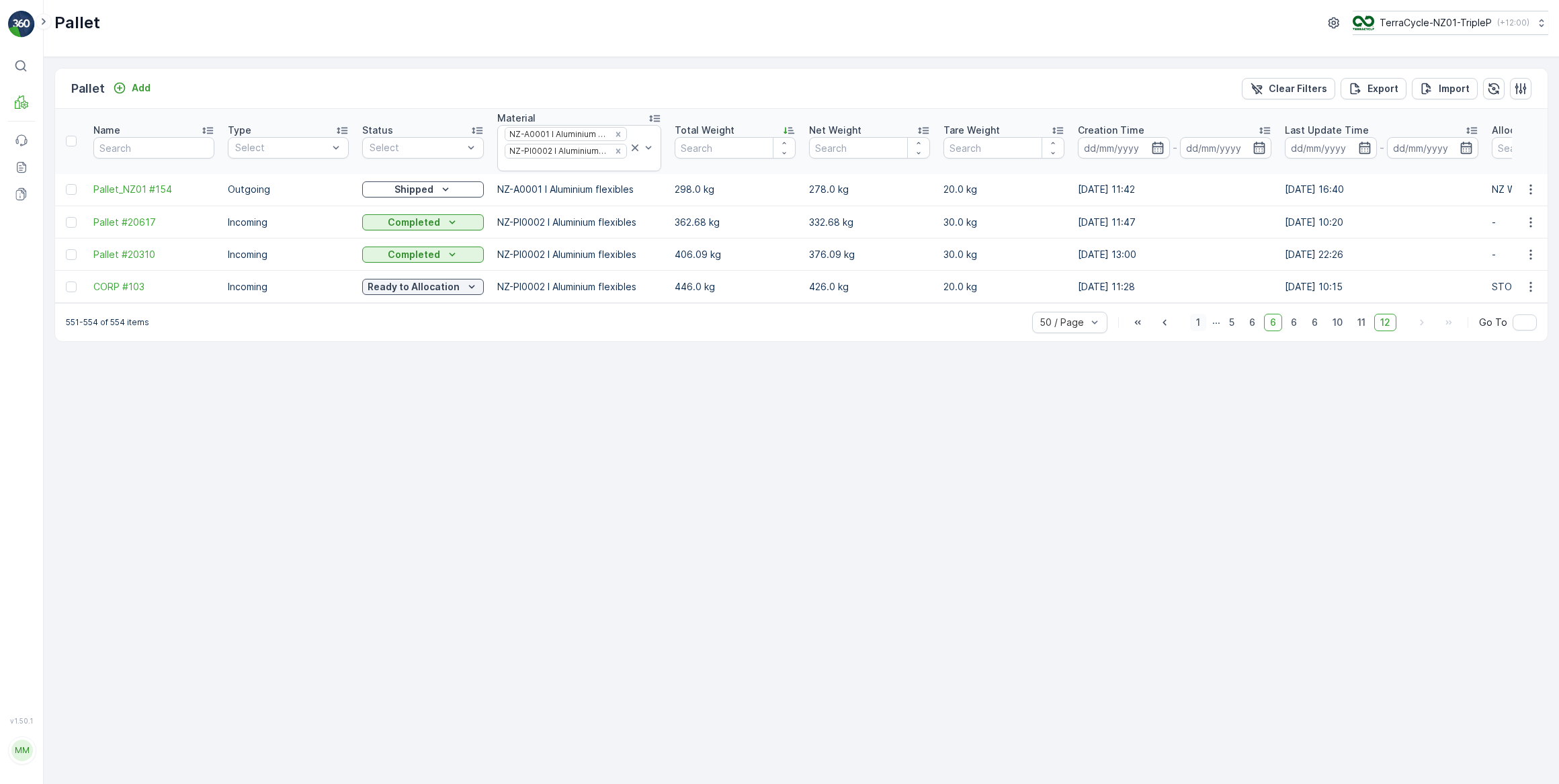
click at [1200, 329] on span "1" at bounding box center [1198, 323] width 16 height 18
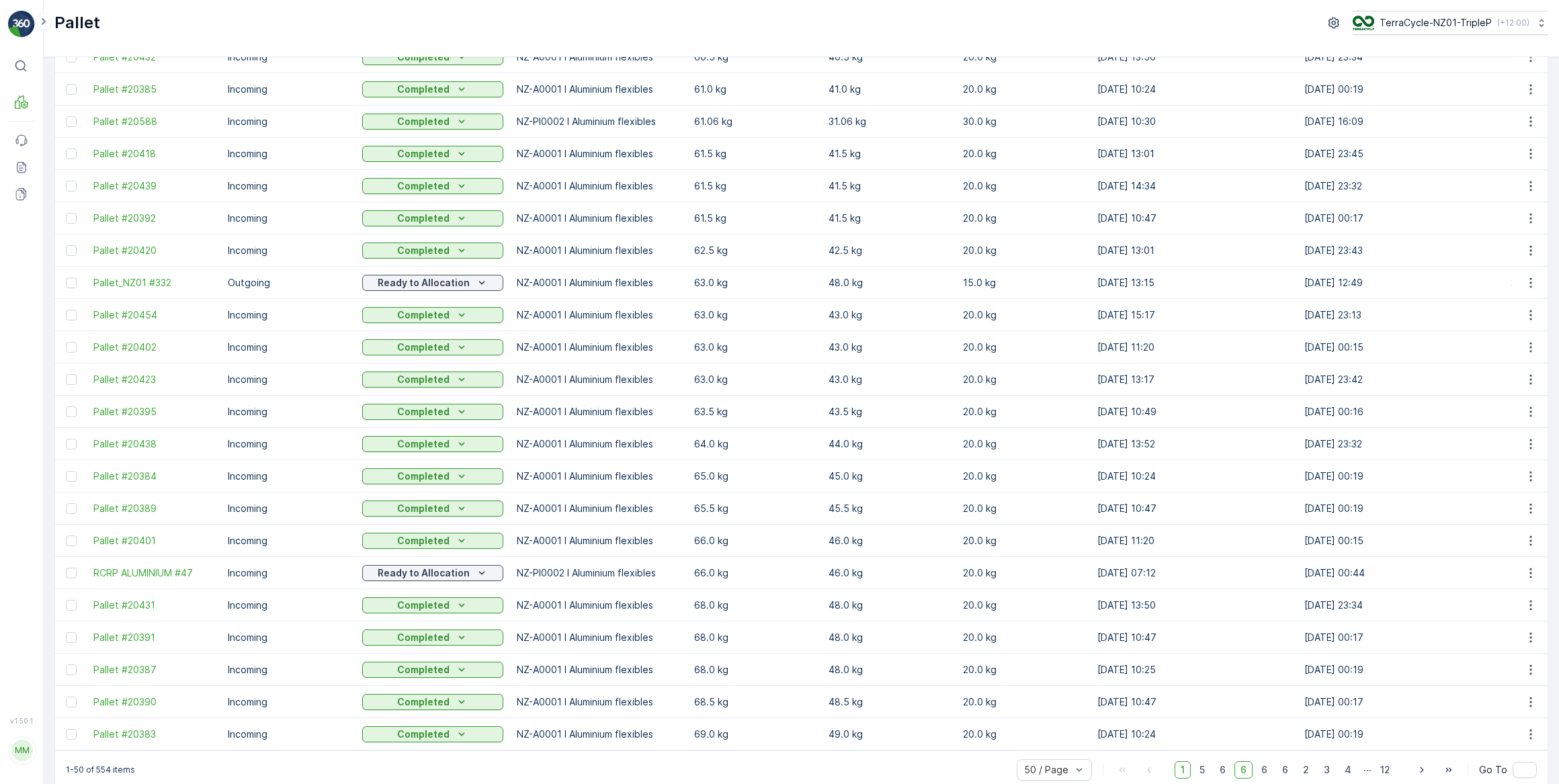
scroll to position [1059, 0]
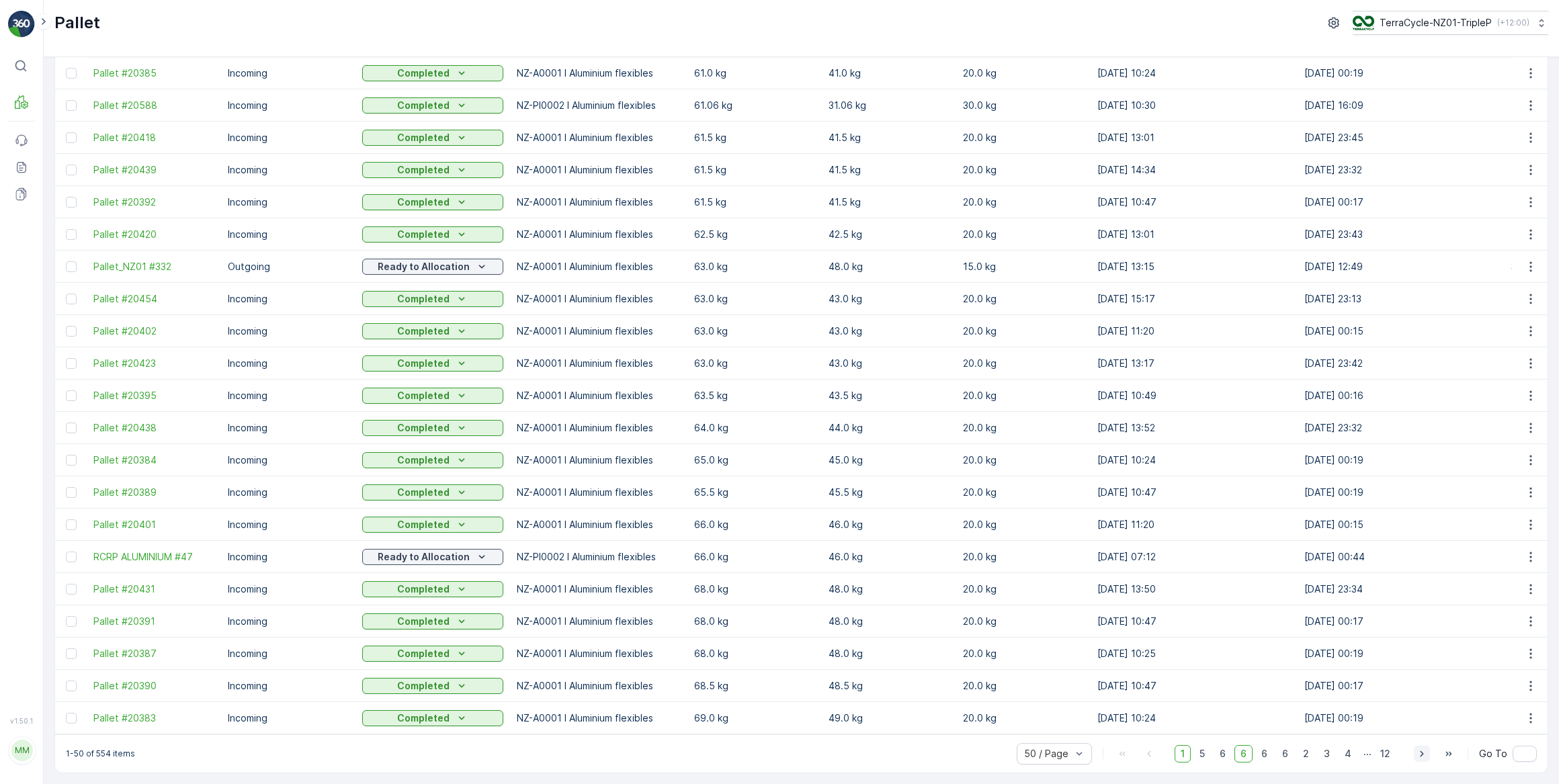
click at [1423, 753] on icon "button" at bounding box center [1422, 753] width 13 height 13
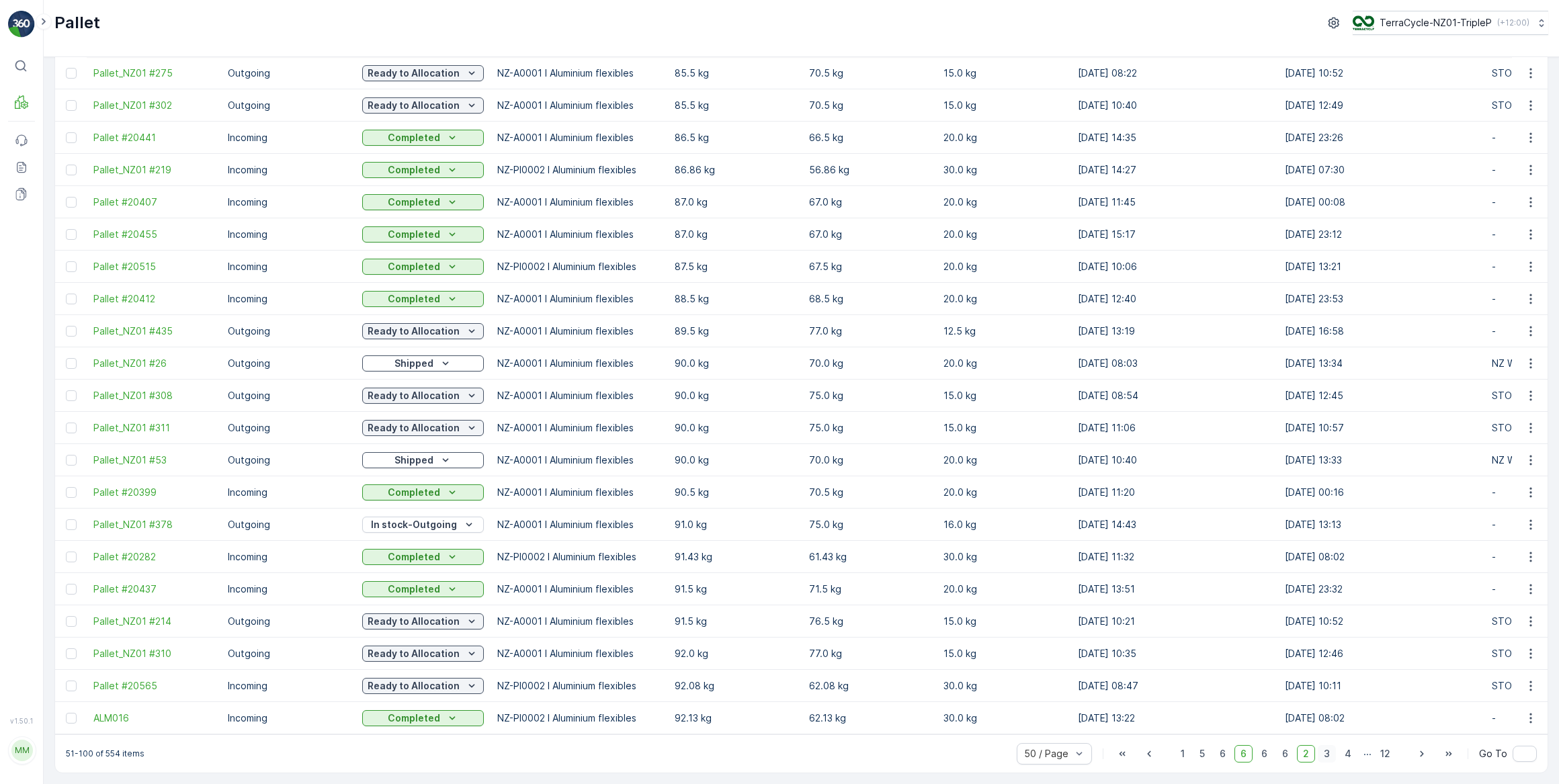
scroll to position [1058, 0]
click at [1325, 753] on span "3" at bounding box center [1327, 754] width 19 height 18
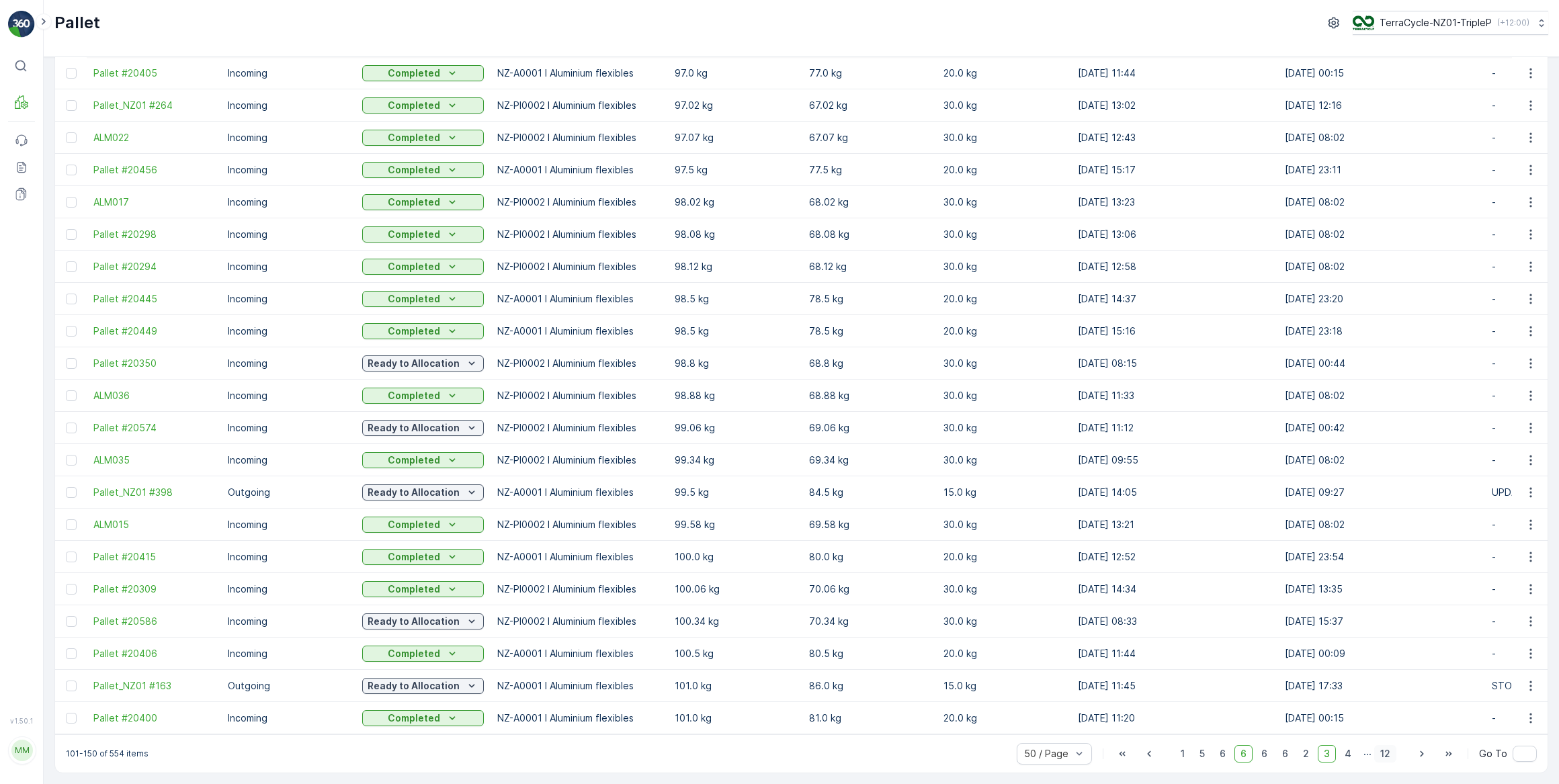
click at [1384, 756] on span "12" at bounding box center [1385, 754] width 22 height 18
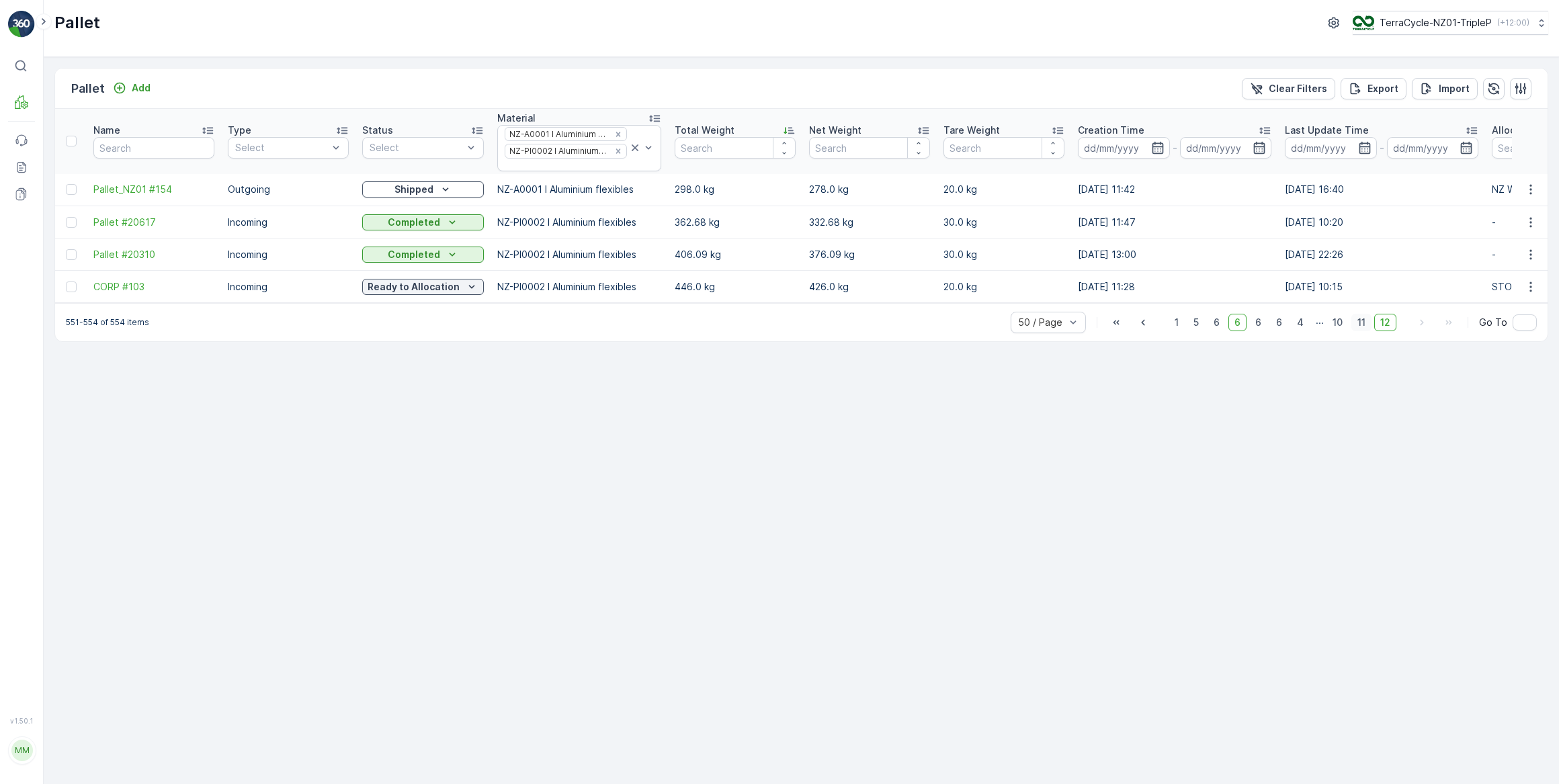
click at [1364, 329] on span "11" at bounding box center [1361, 323] width 20 height 18
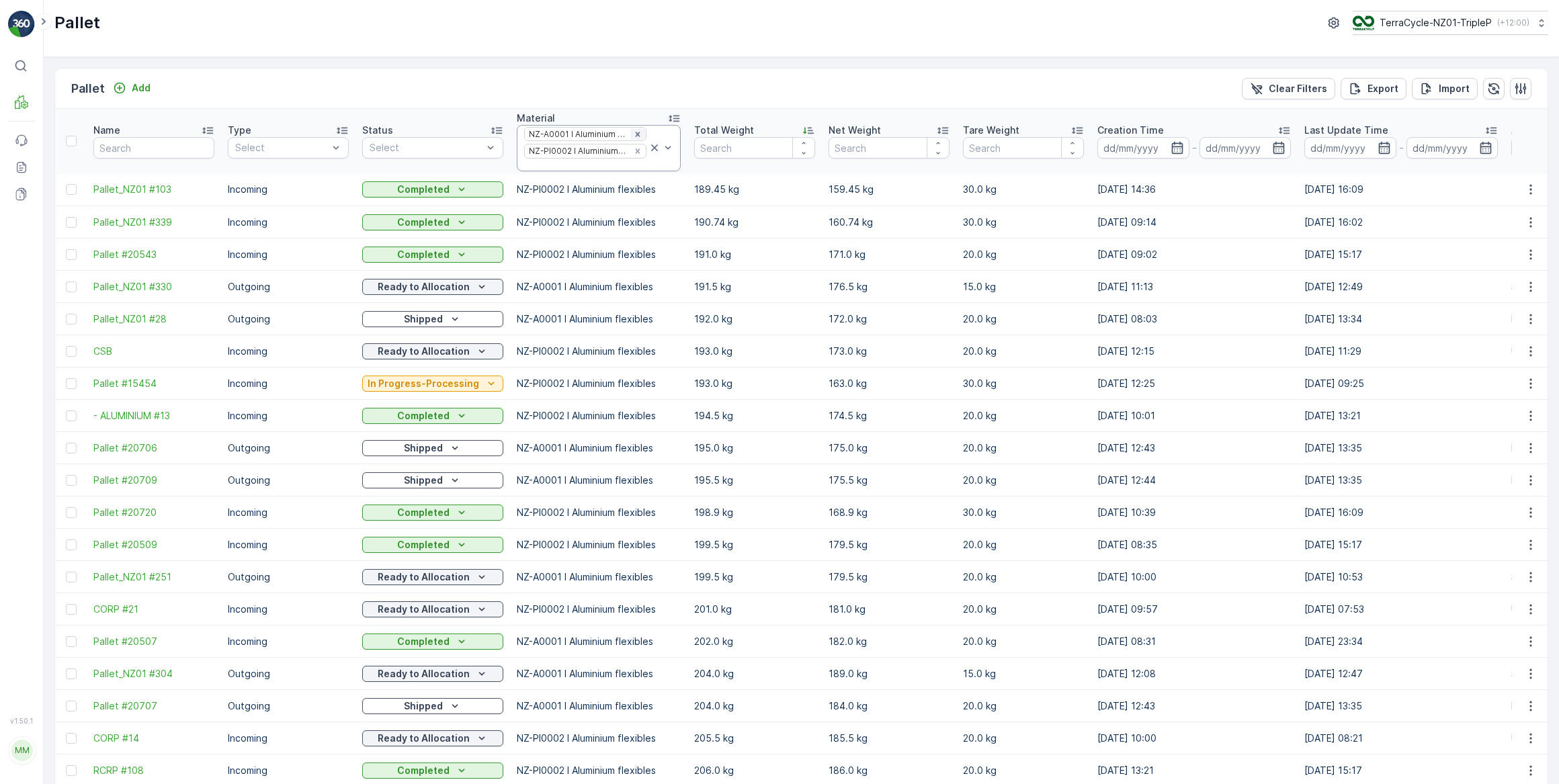
click at [635, 133] on icon "Remove NZ-A0001 I Aluminium flexibles" at bounding box center [637, 134] width 5 height 5
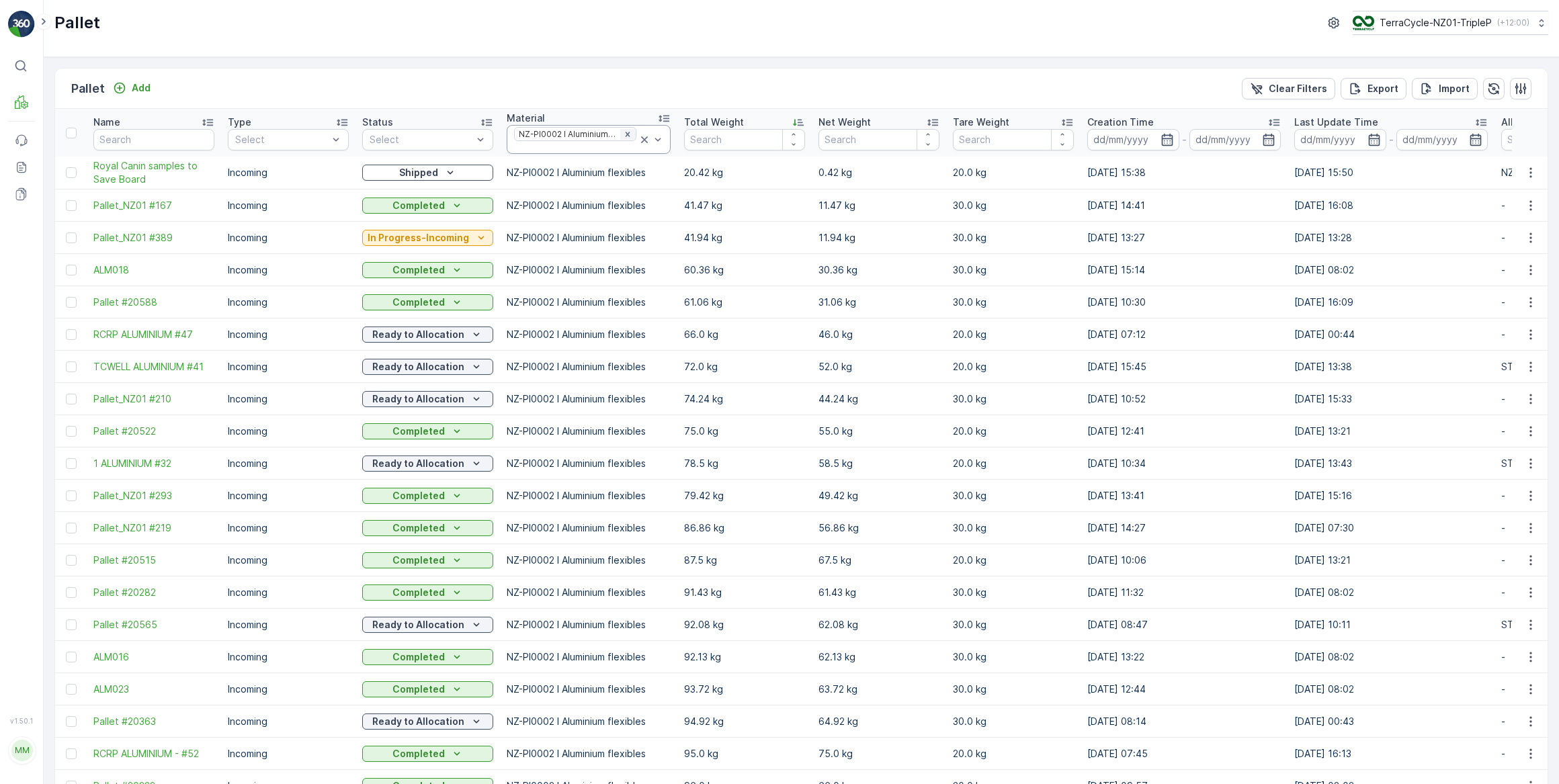
click at [623, 130] on icon "Remove NZ-PI0002 I Aluminium flexibles" at bounding box center [627, 134] width 9 height 9
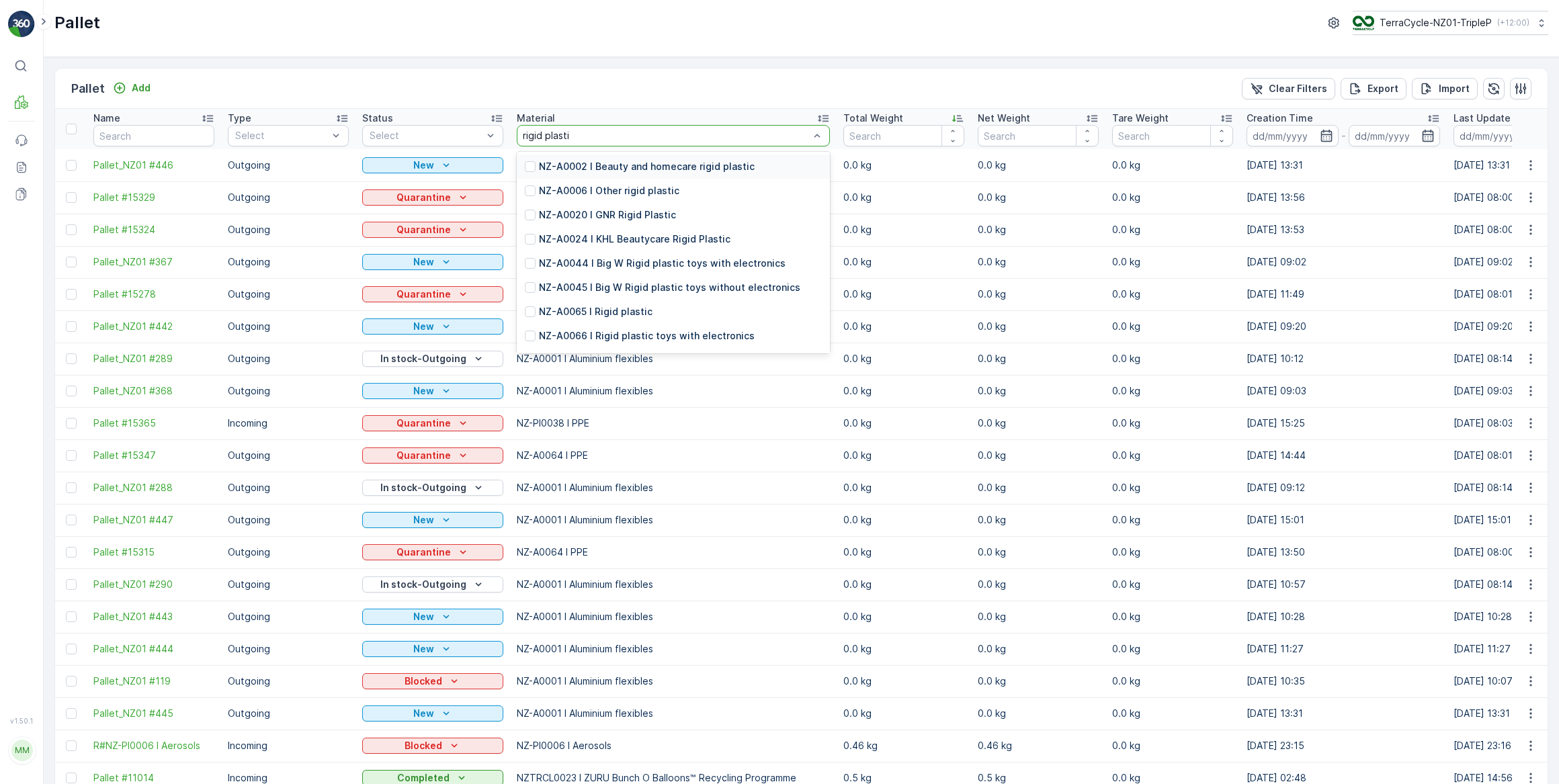
type input "rigid plastic"
click at [645, 164] on p "NZ-A0002 I Beauty and homecare rigid plastic" at bounding box center [647, 166] width 216 height 13
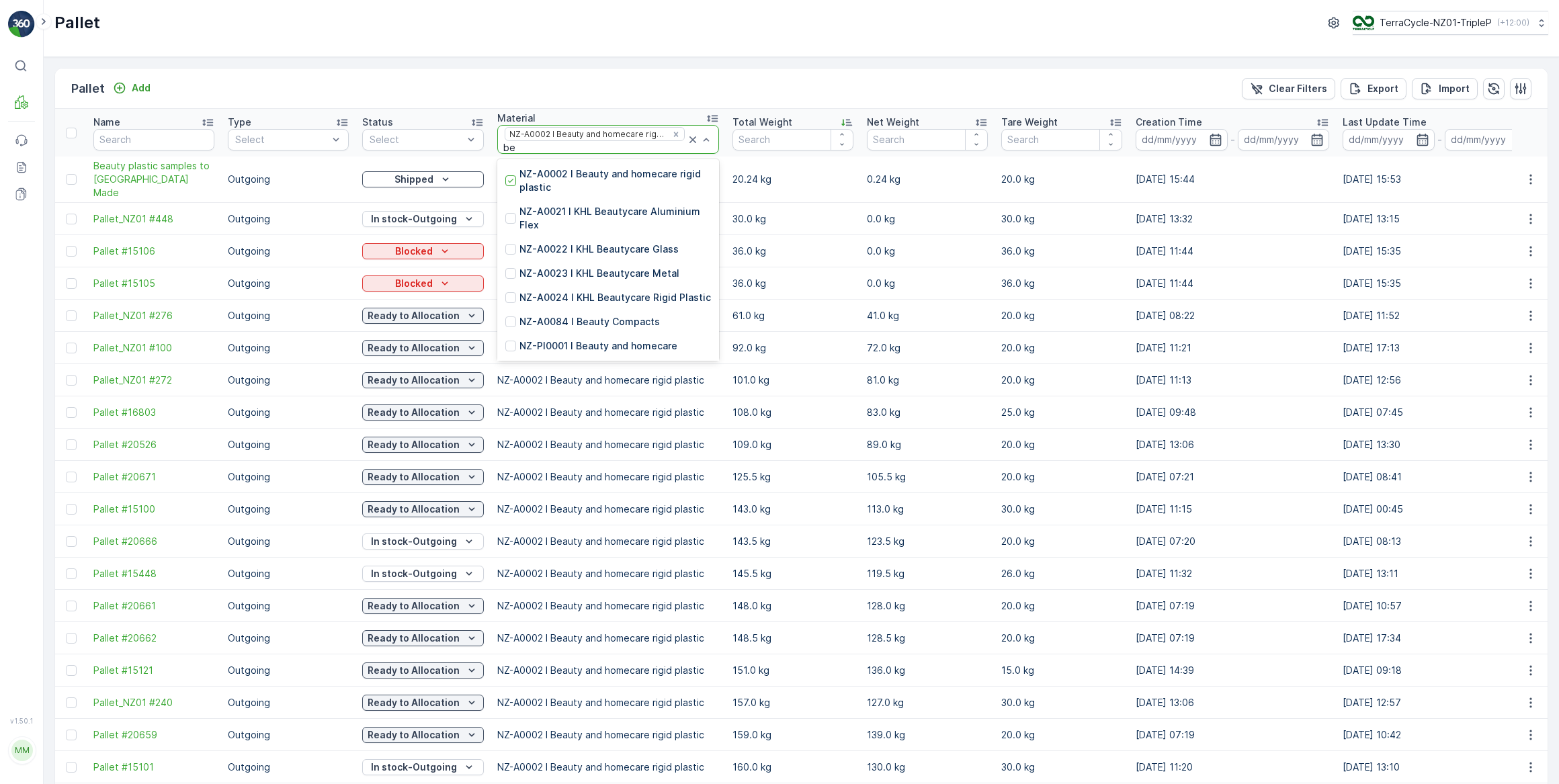
type input "b"
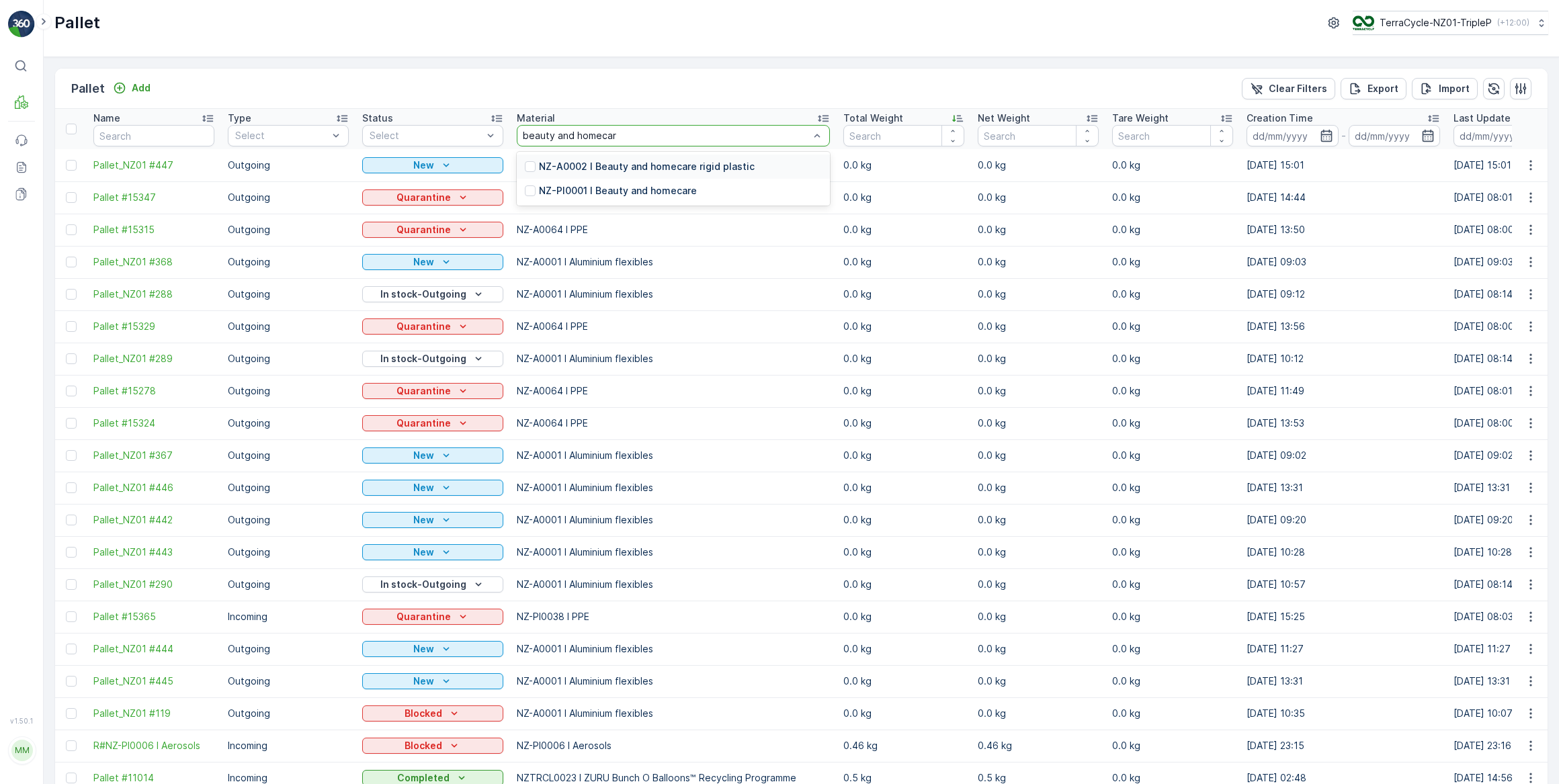
type input "beauty and homecare"
click at [665, 168] on p "NZ-A0002 I Beauty and homecare rigid plastic" at bounding box center [647, 166] width 216 height 13
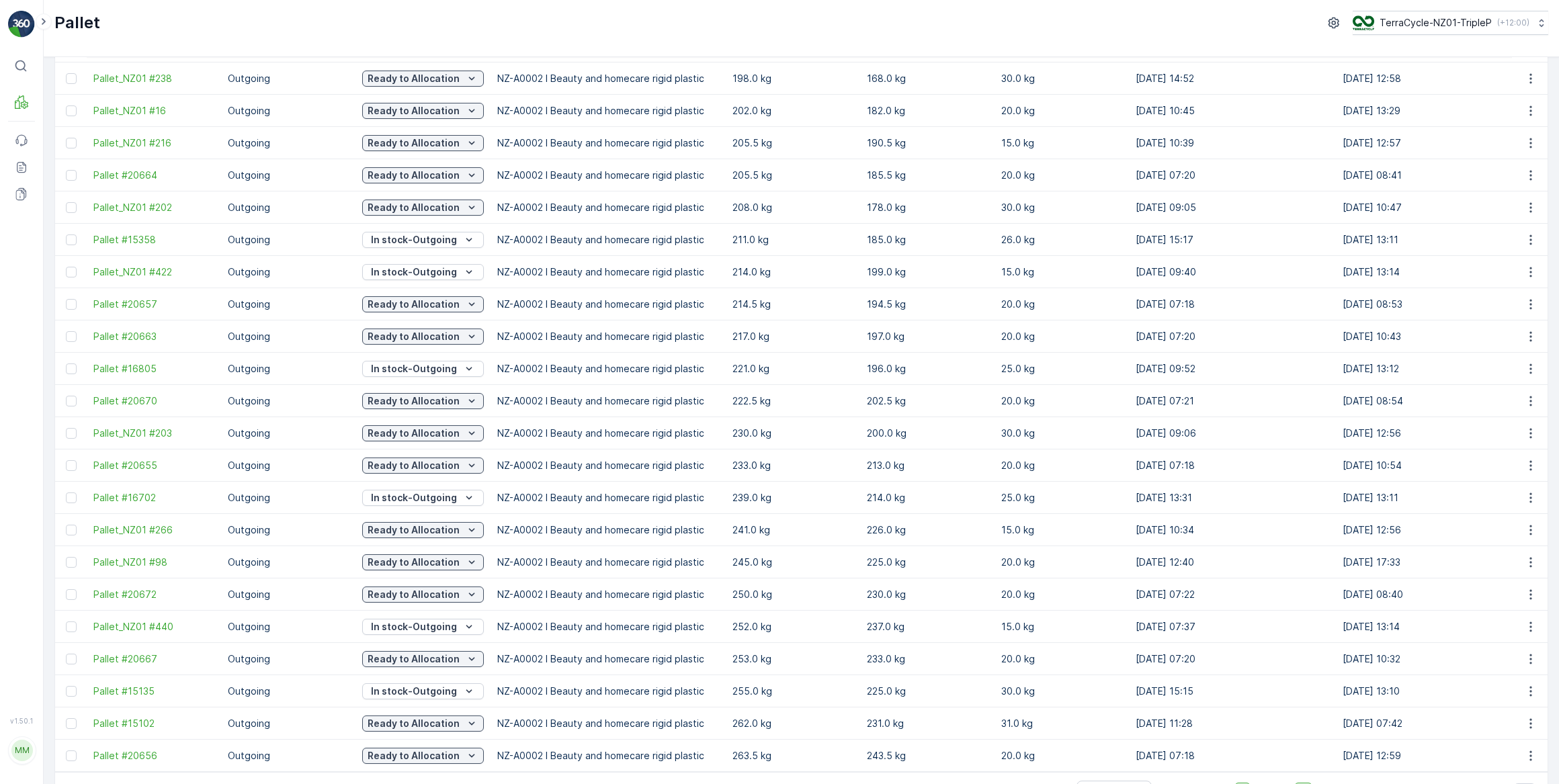
scroll to position [1041, 0]
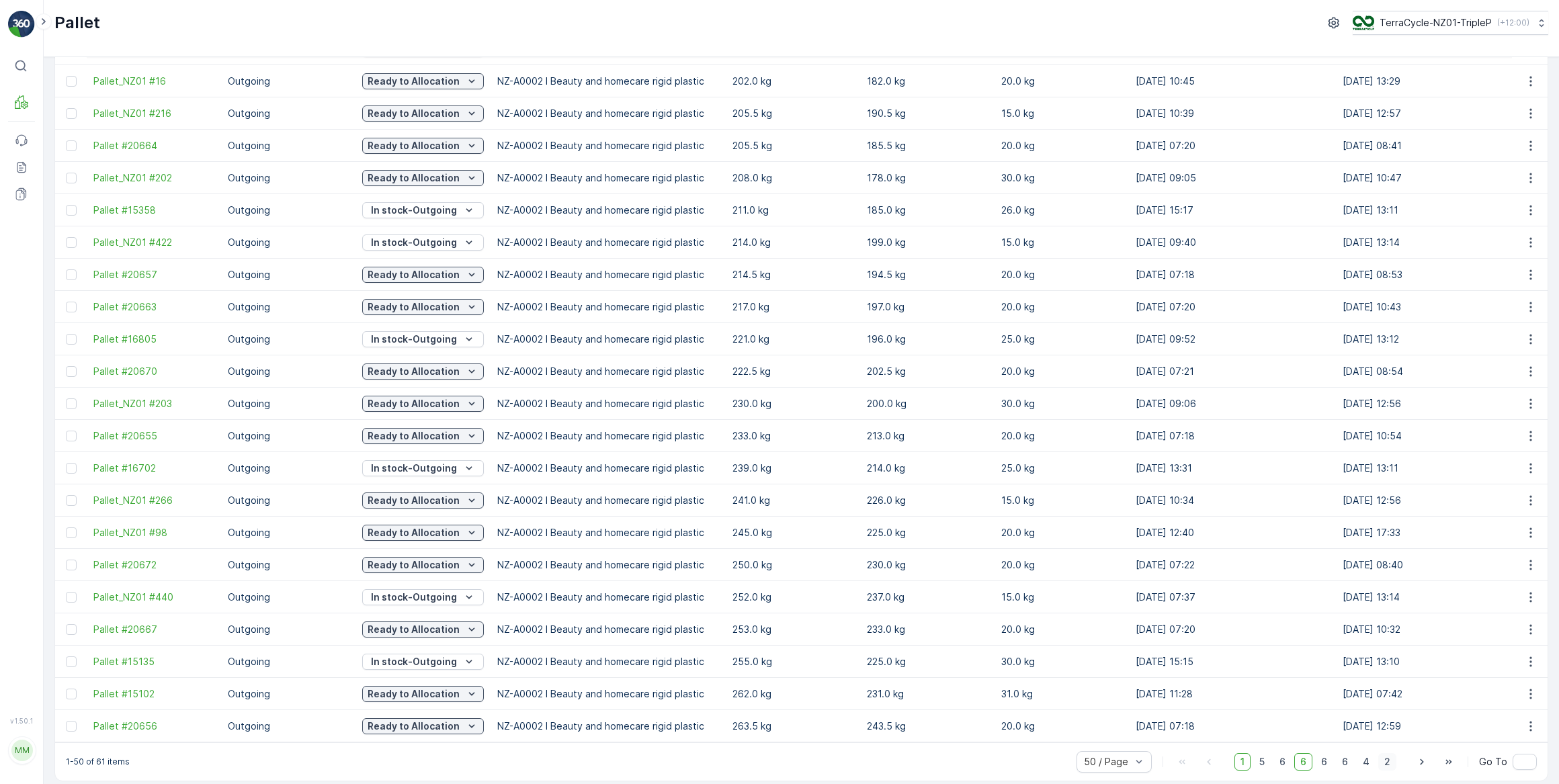
click at [1390, 754] on span "2" at bounding box center [1388, 762] width 19 height 18
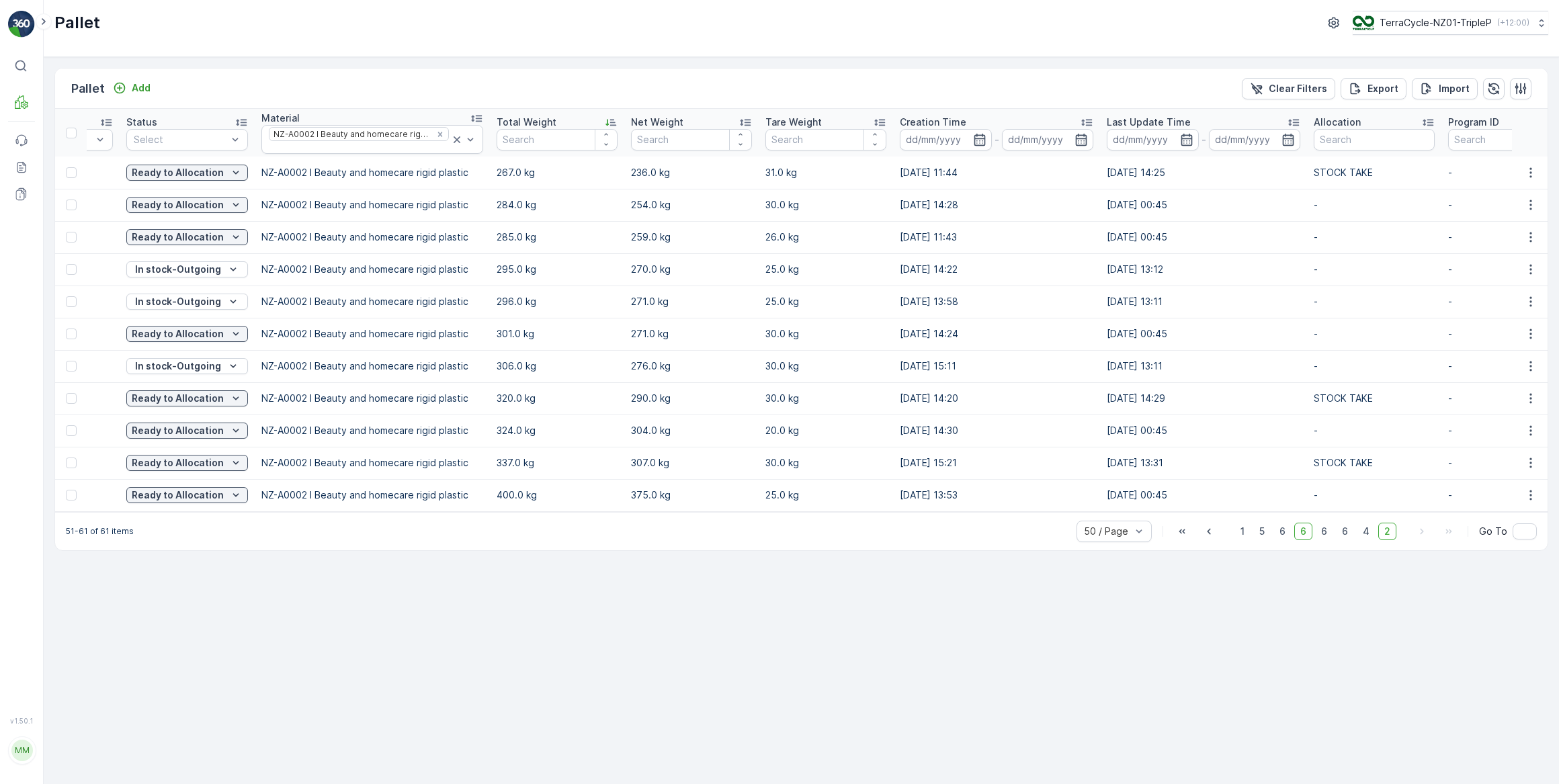
scroll to position [0, 223]
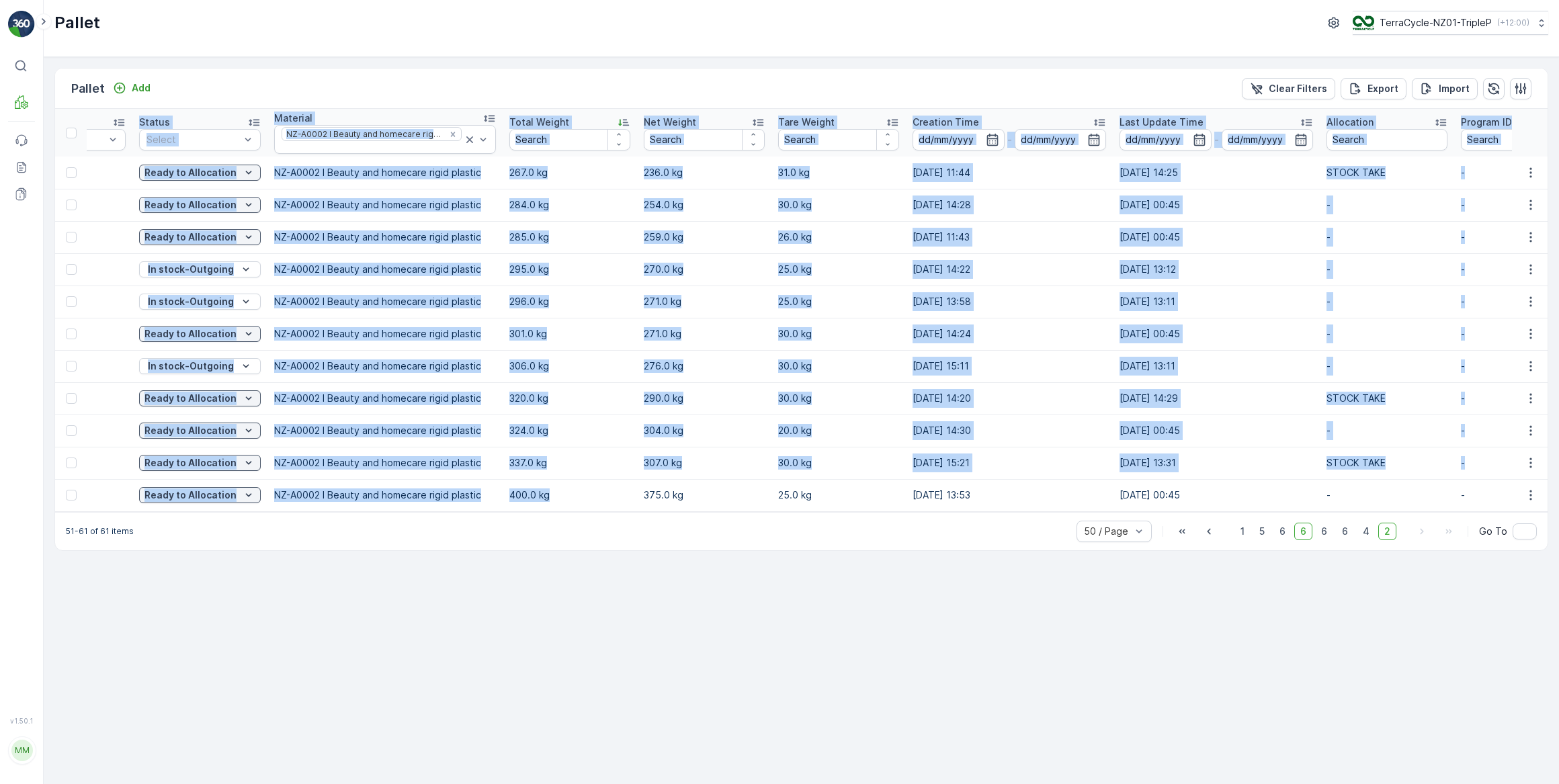
drag, startPoint x: 617, startPoint y: 509, endPoint x: 597, endPoint y: 515, distance: 20.9
click at [597, 512] on div "Name Type Select Status Select Material NZ-A0002 I Beauty and homecare rigid pl…" at bounding box center [801, 310] width 1493 height 403
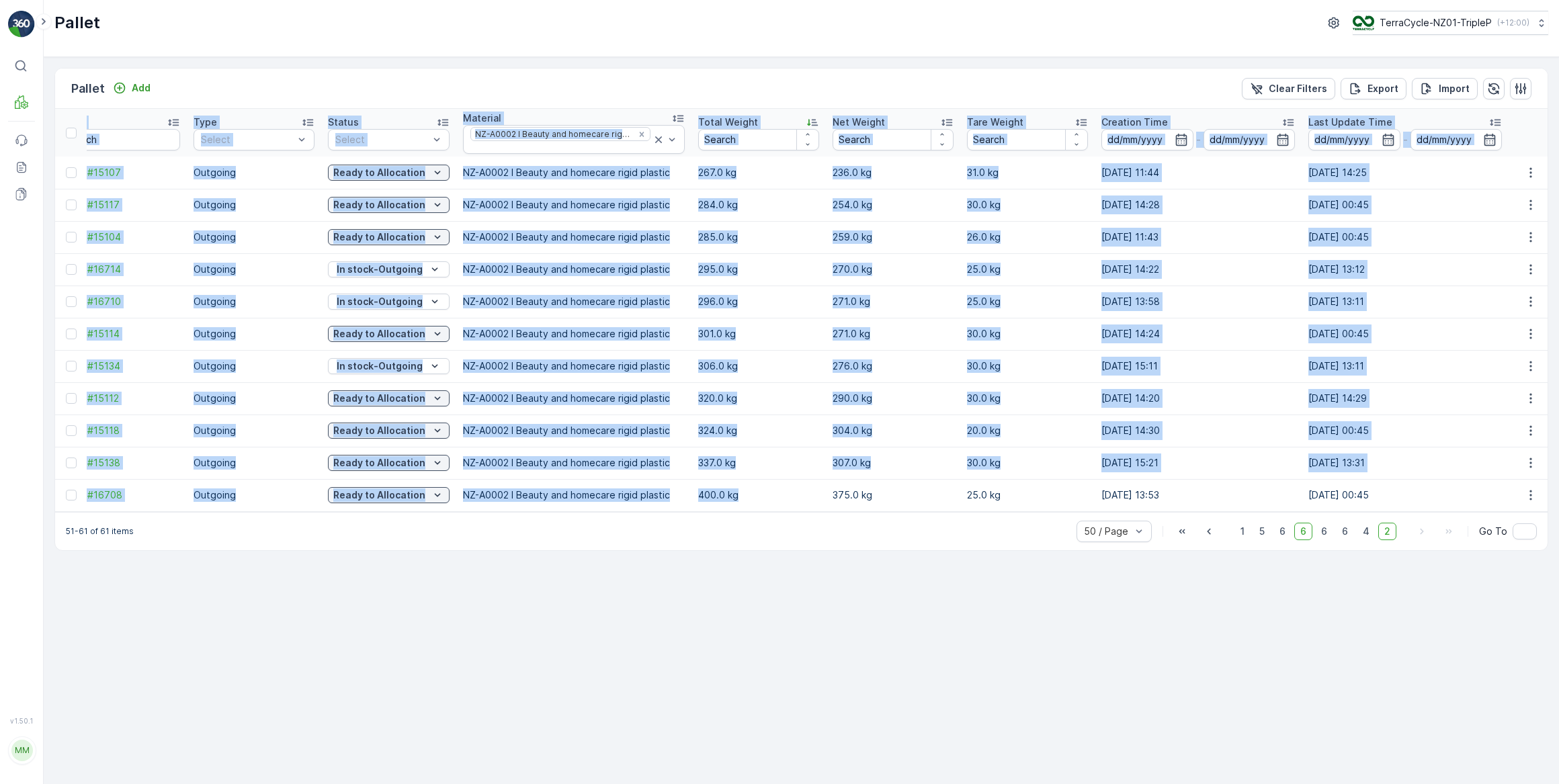
scroll to position [0, 0]
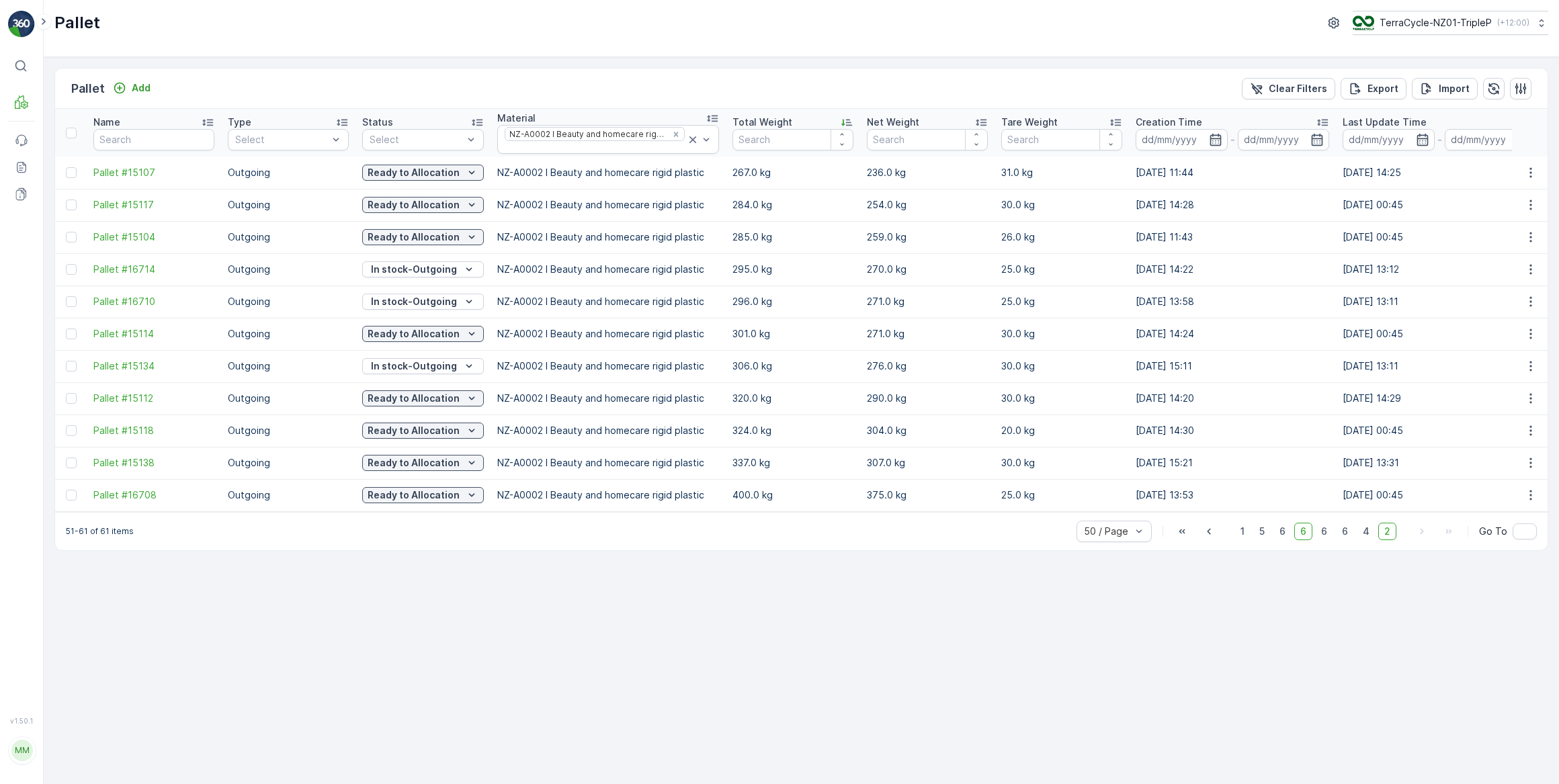
click at [435, 559] on div "Pallet Add Clear Filters Export Import Name Type Select Status Select Material …" at bounding box center [802, 421] width 1516 height 727
click at [1246, 538] on span "1" at bounding box center [1243, 531] width 16 height 18
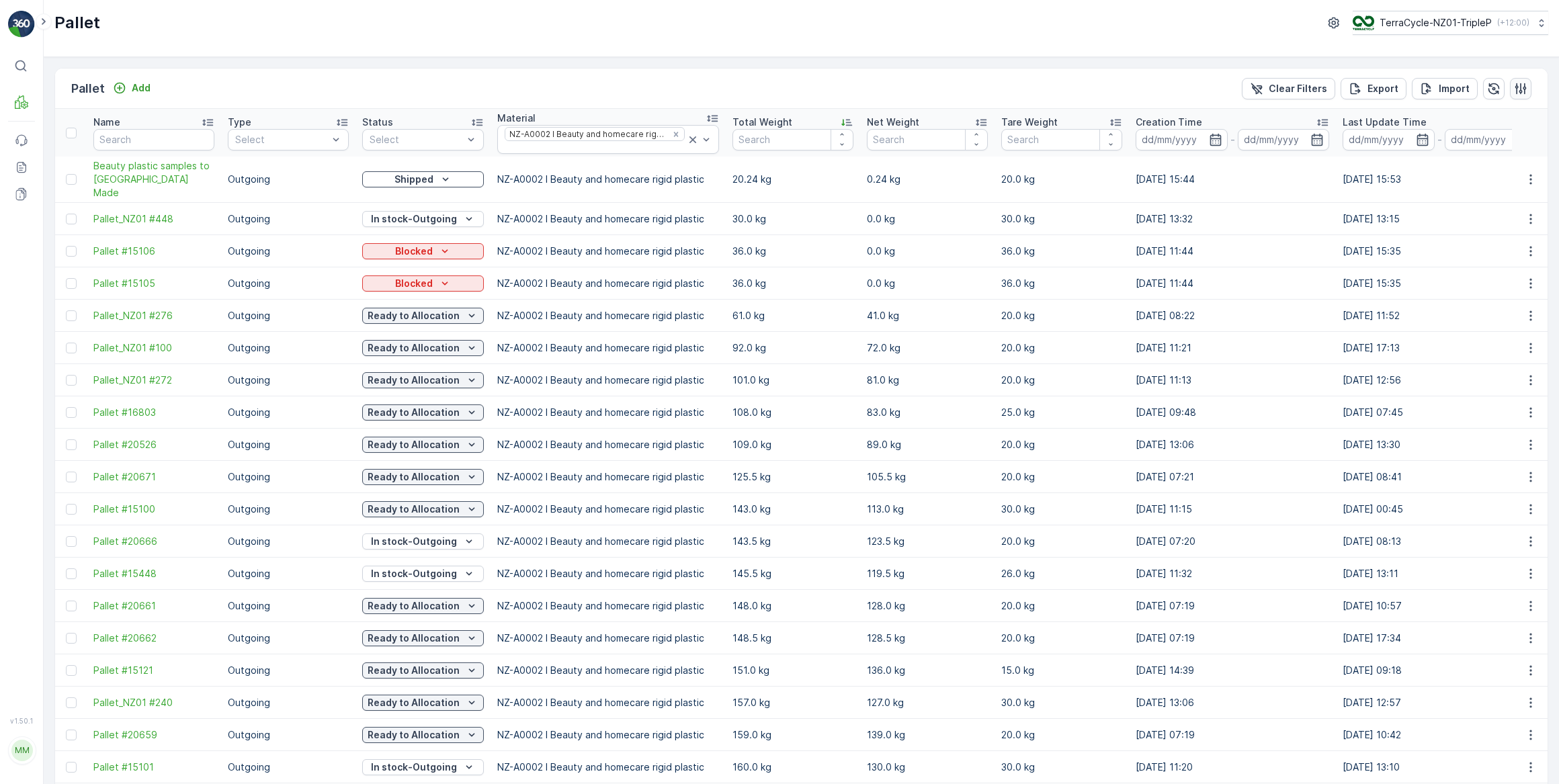
click at [1519, 91] on icon "button" at bounding box center [1520, 88] width 13 height 13
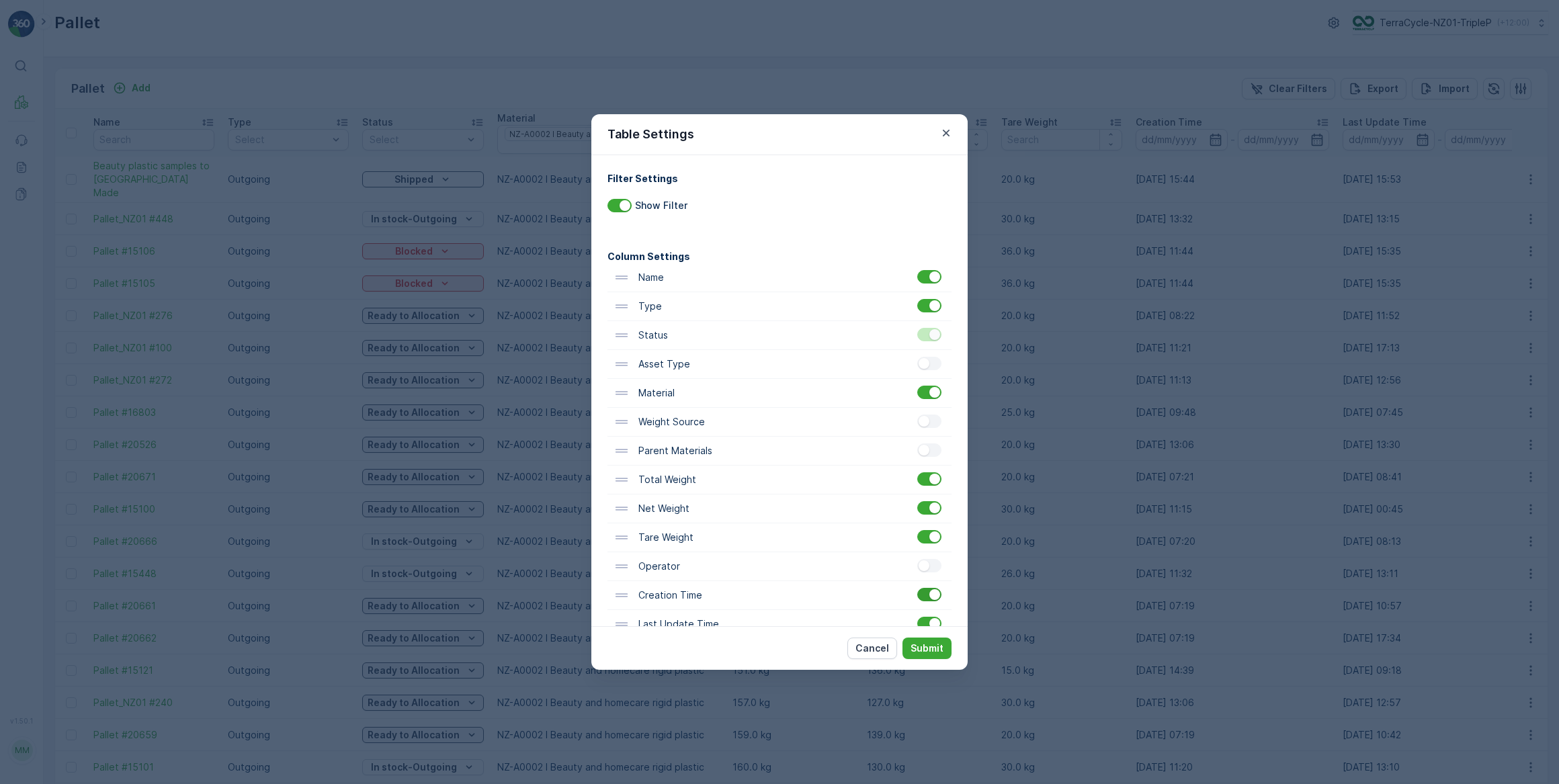
click at [934, 594] on div at bounding box center [935, 595] width 11 height 11
click at [918, 588] on input "checkbox" at bounding box center [918, 588] width 0 height 0
click at [934, 621] on div at bounding box center [935, 623] width 11 height 11
click at [918, 617] on input "checkbox" at bounding box center [918, 617] width 0 height 0
click at [925, 647] on p "Submit" at bounding box center [927, 648] width 33 height 13
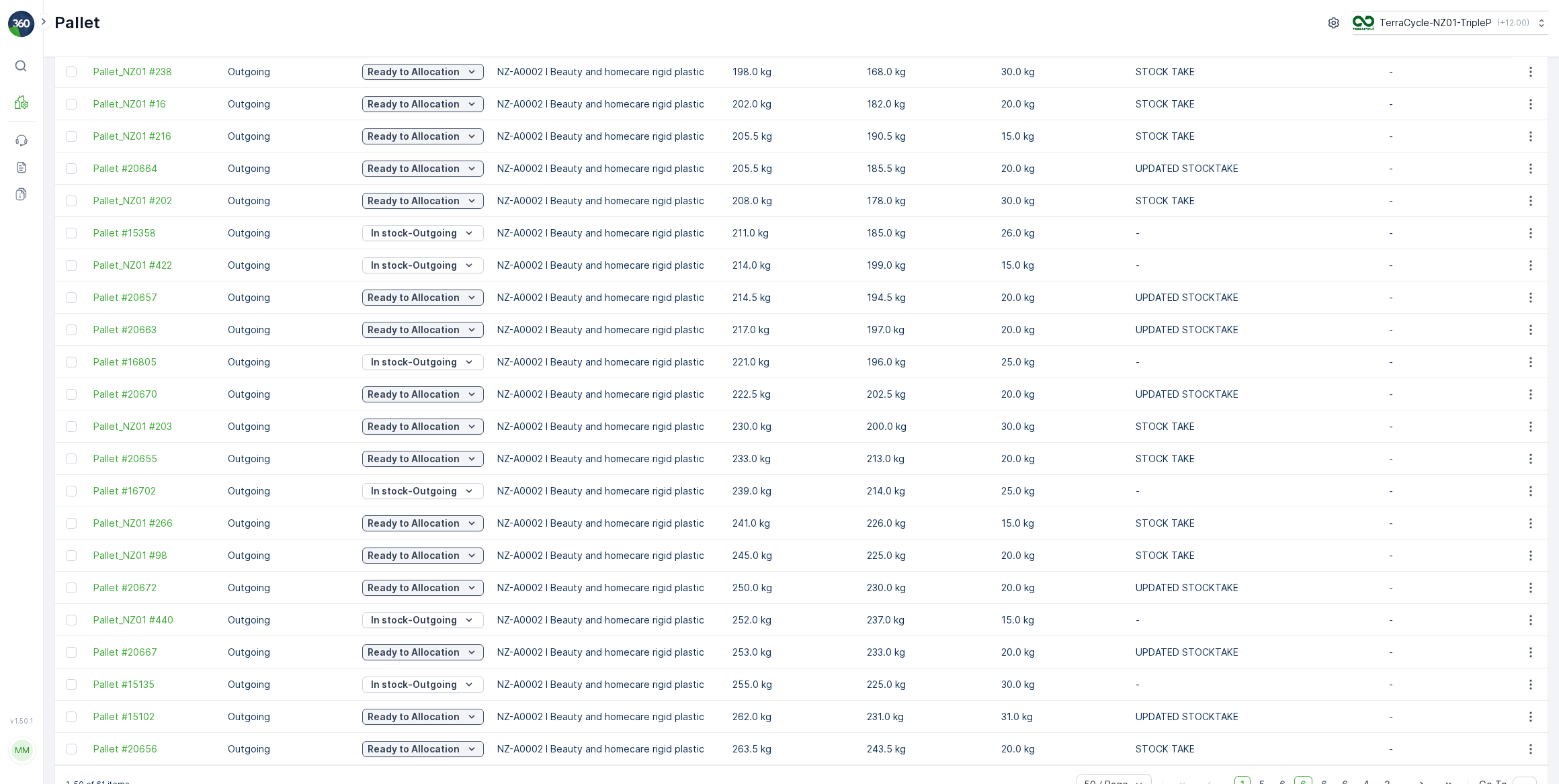
scroll to position [1041, 0]
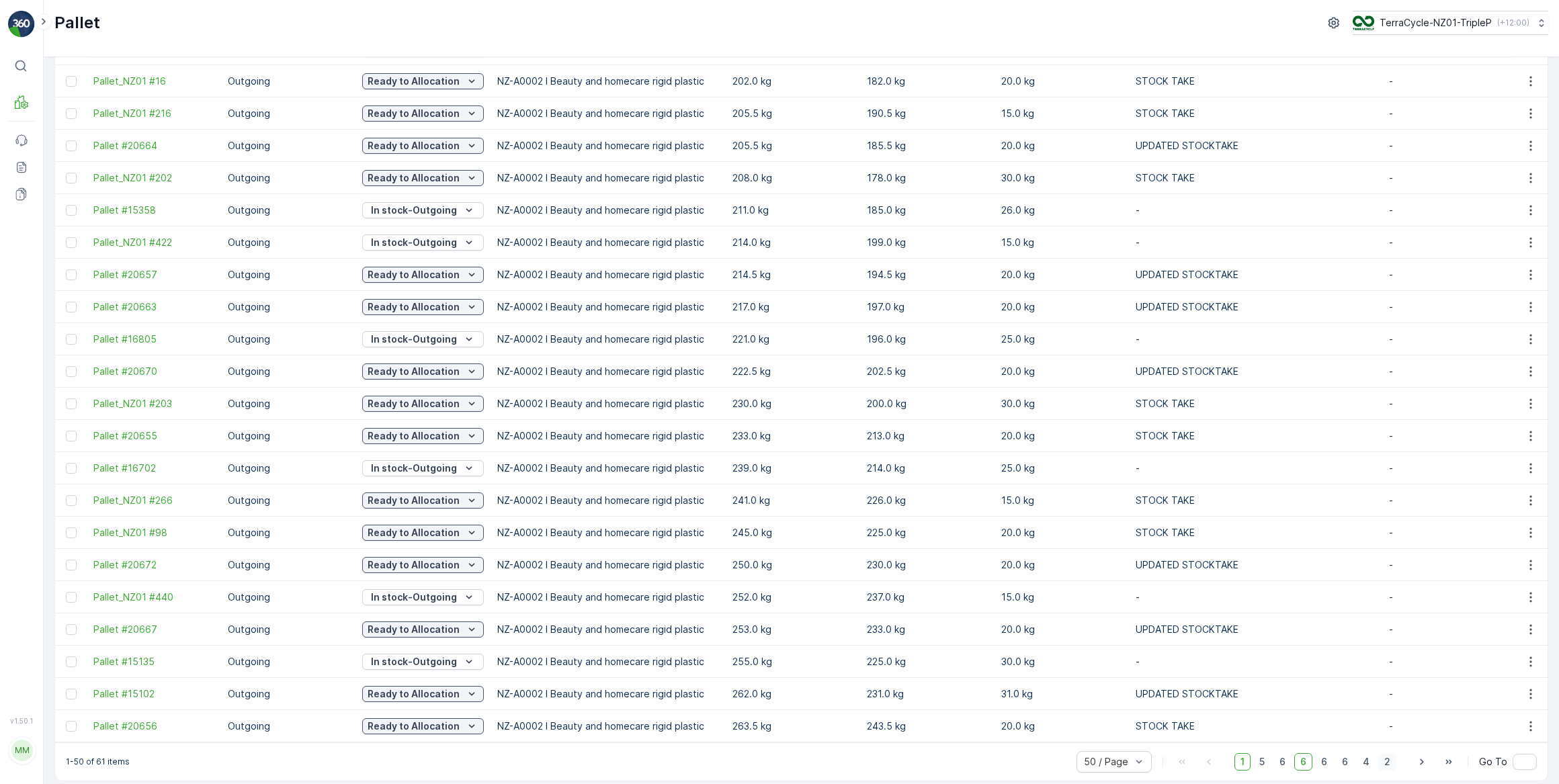
click at [1385, 755] on span "2" at bounding box center [1388, 762] width 19 height 18
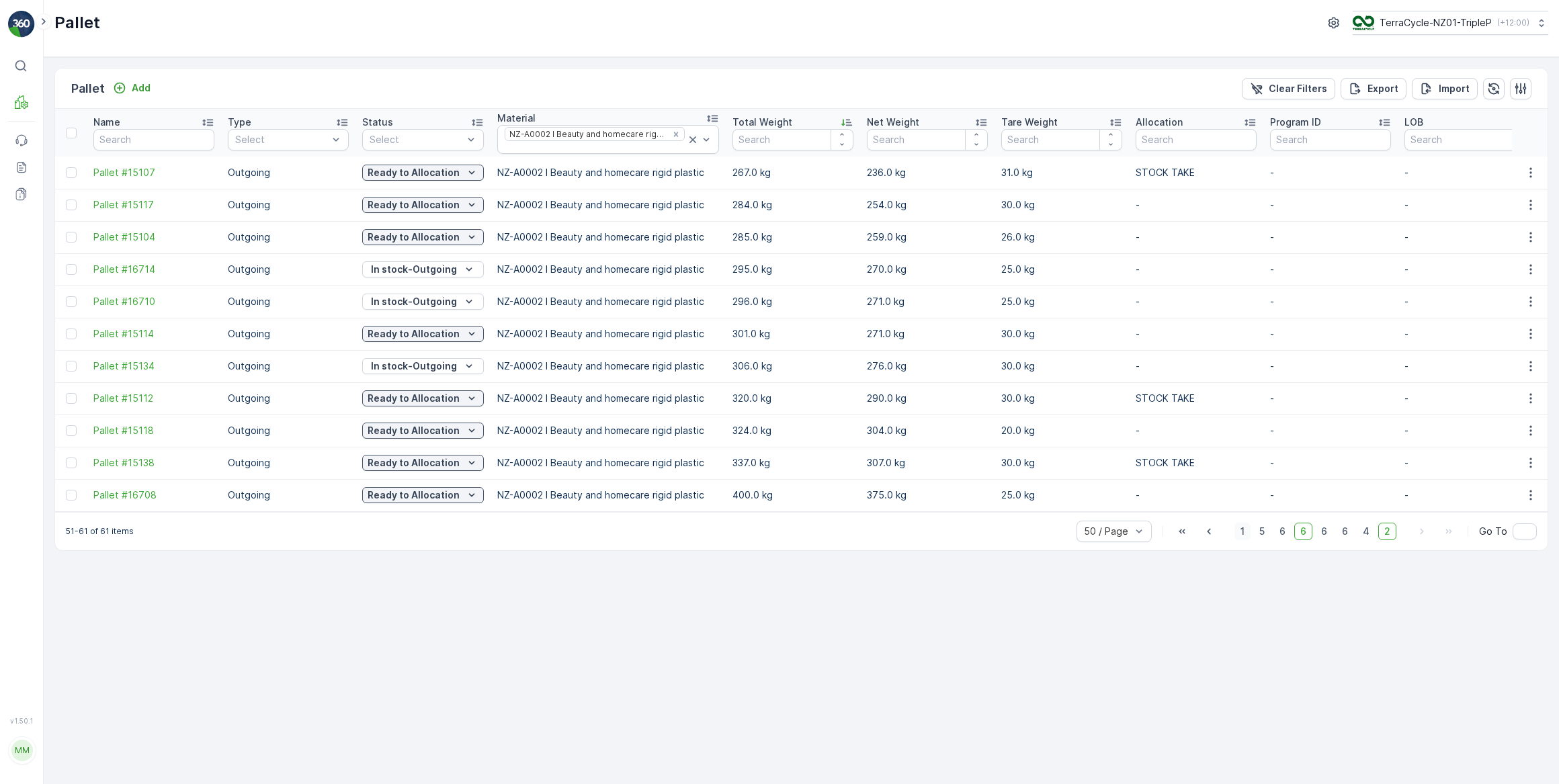
click at [1246, 539] on span "1" at bounding box center [1243, 531] width 16 height 18
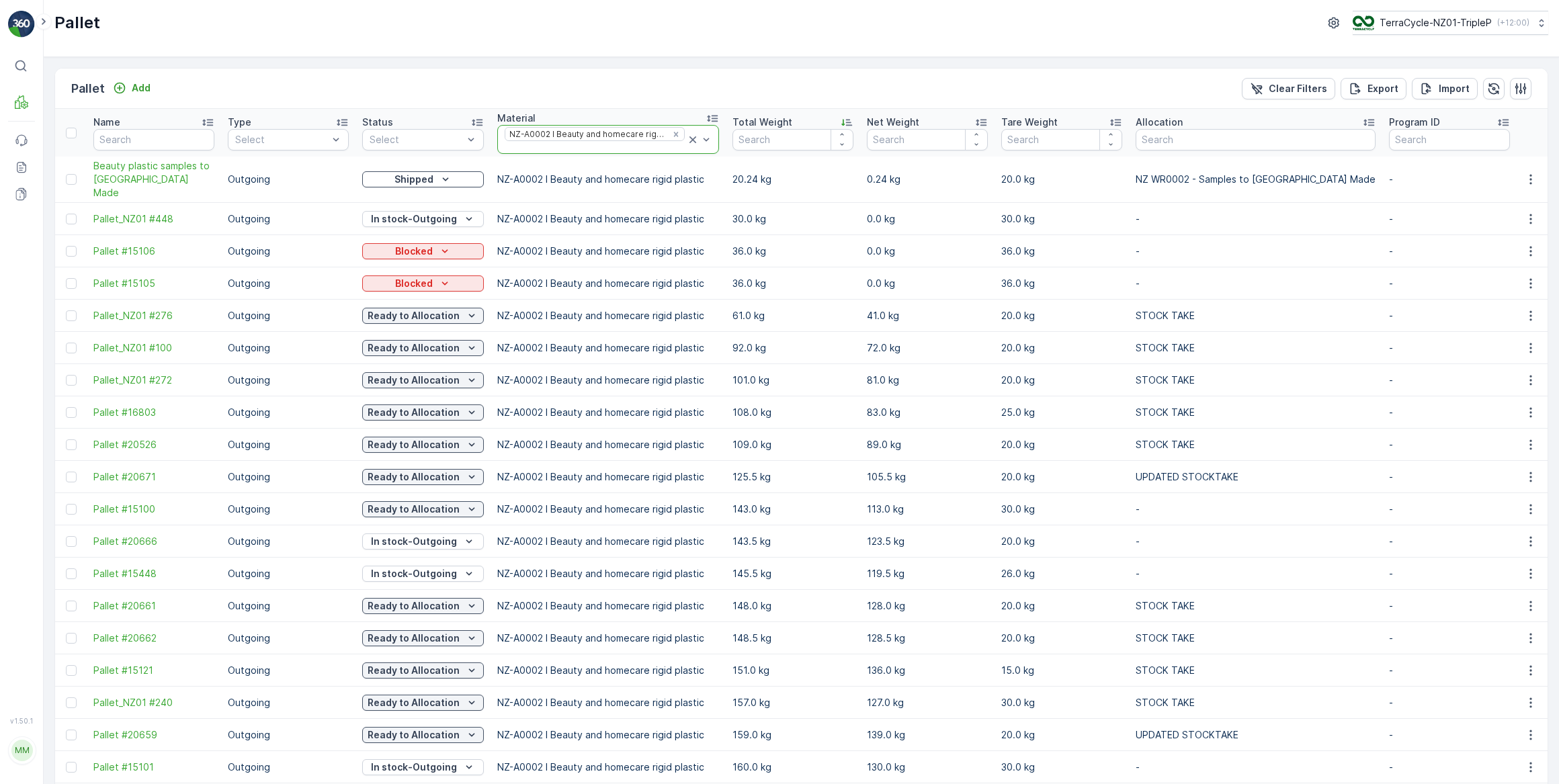
click at [689, 140] on icon at bounding box center [692, 140] width 7 height 7
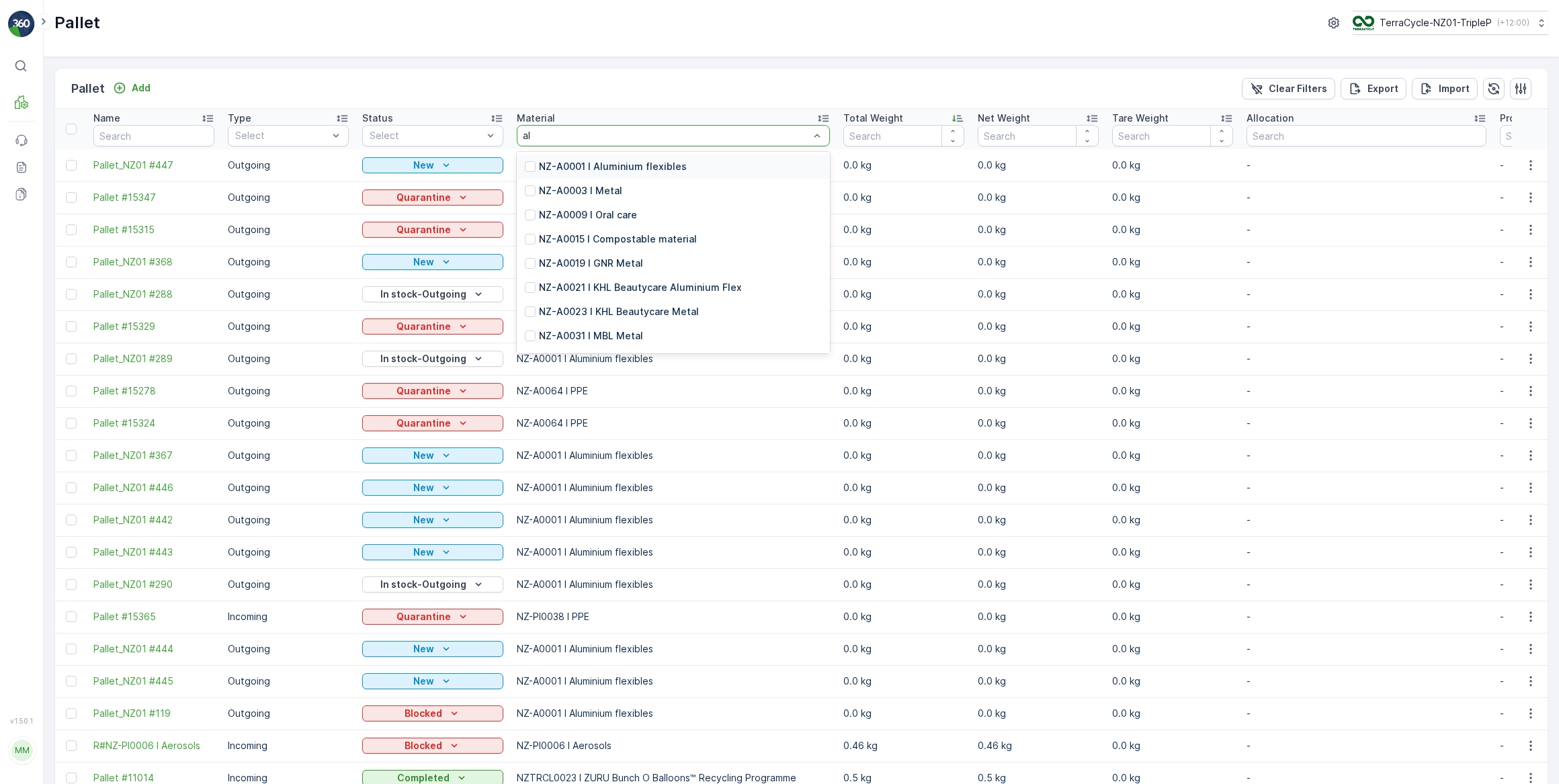
type input "alu"
click at [638, 167] on p "NZ-A0001 I Aluminium flexibles" at bounding box center [613, 166] width 148 height 13
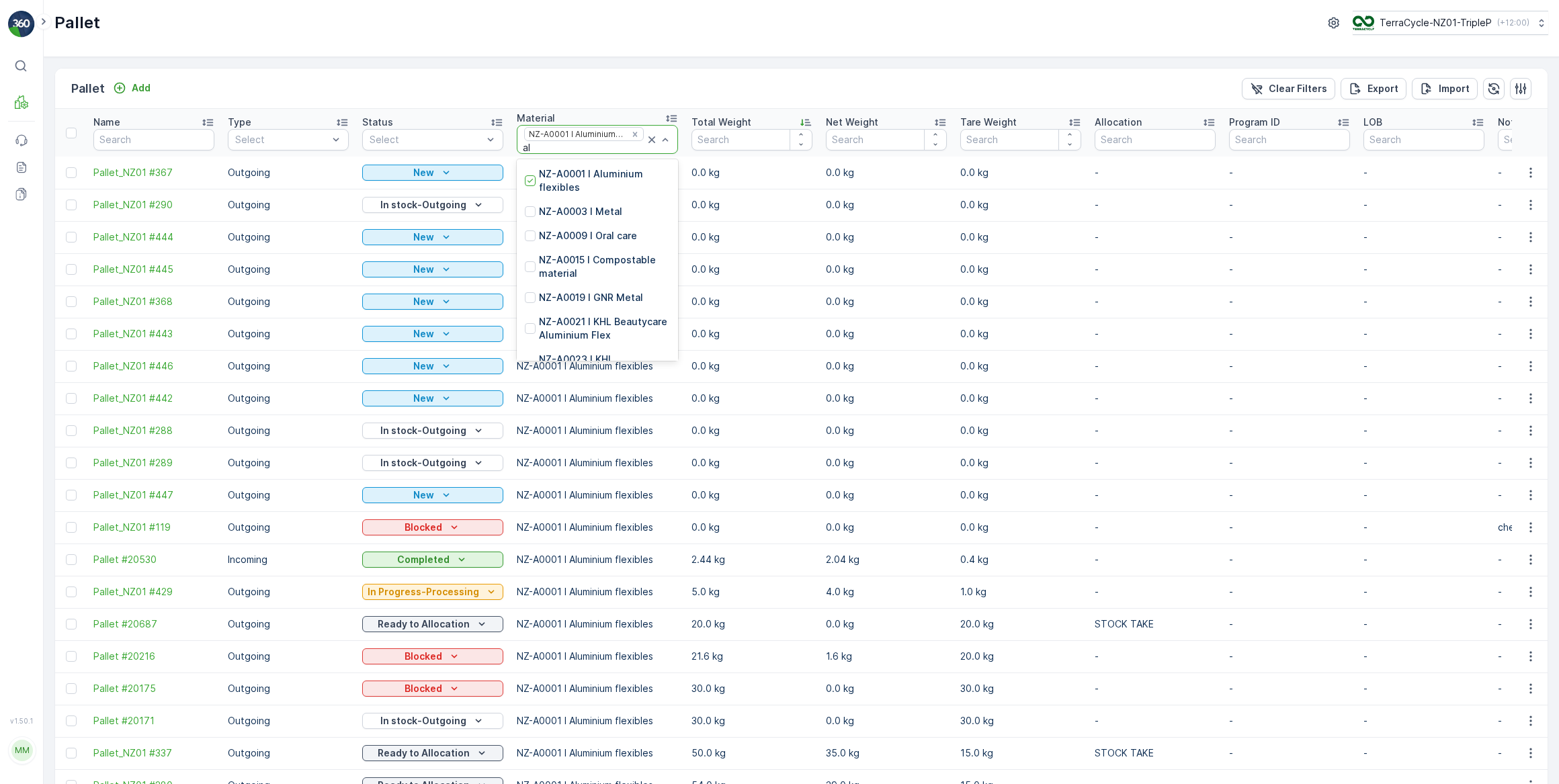
type input "alu"
click at [594, 287] on p "NZ-PI0002 I Aluminium flexibles" at bounding box center [604, 293] width 131 height 27
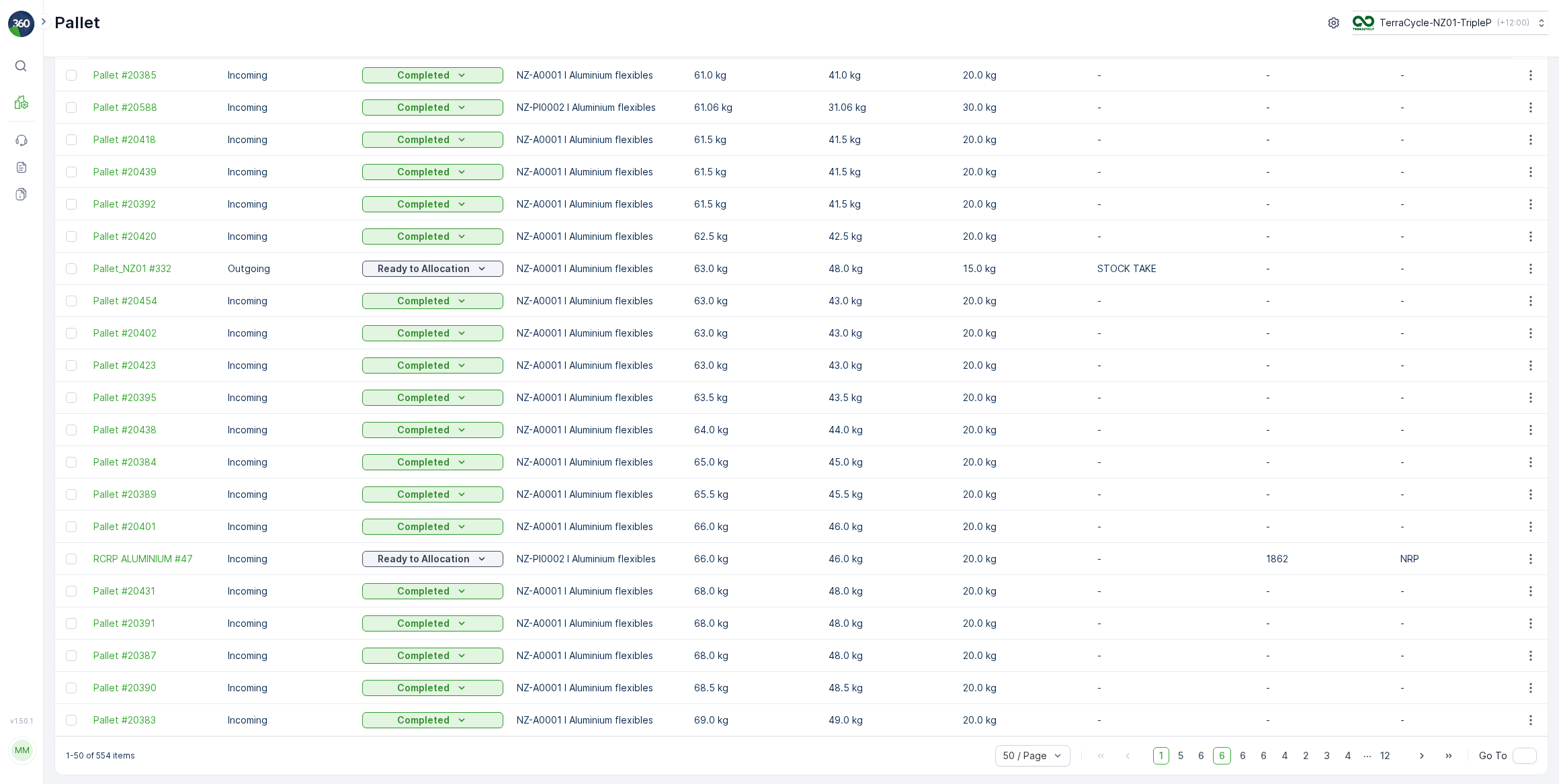
scroll to position [1059, 0]
click at [1306, 754] on span "2" at bounding box center [1307, 754] width 19 height 18
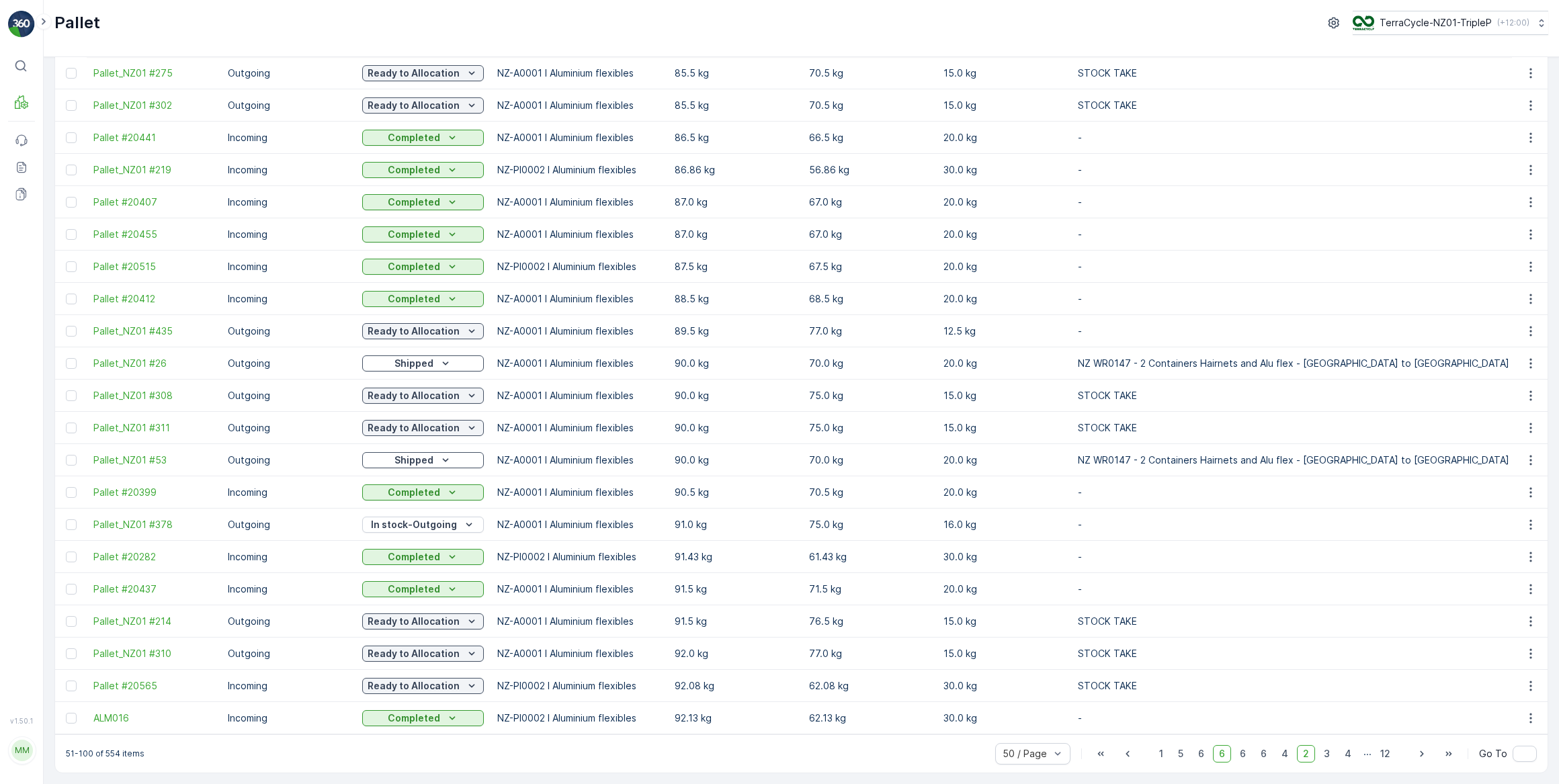
scroll to position [1058, 0]
click at [1327, 755] on span "3" at bounding box center [1327, 754] width 19 height 18
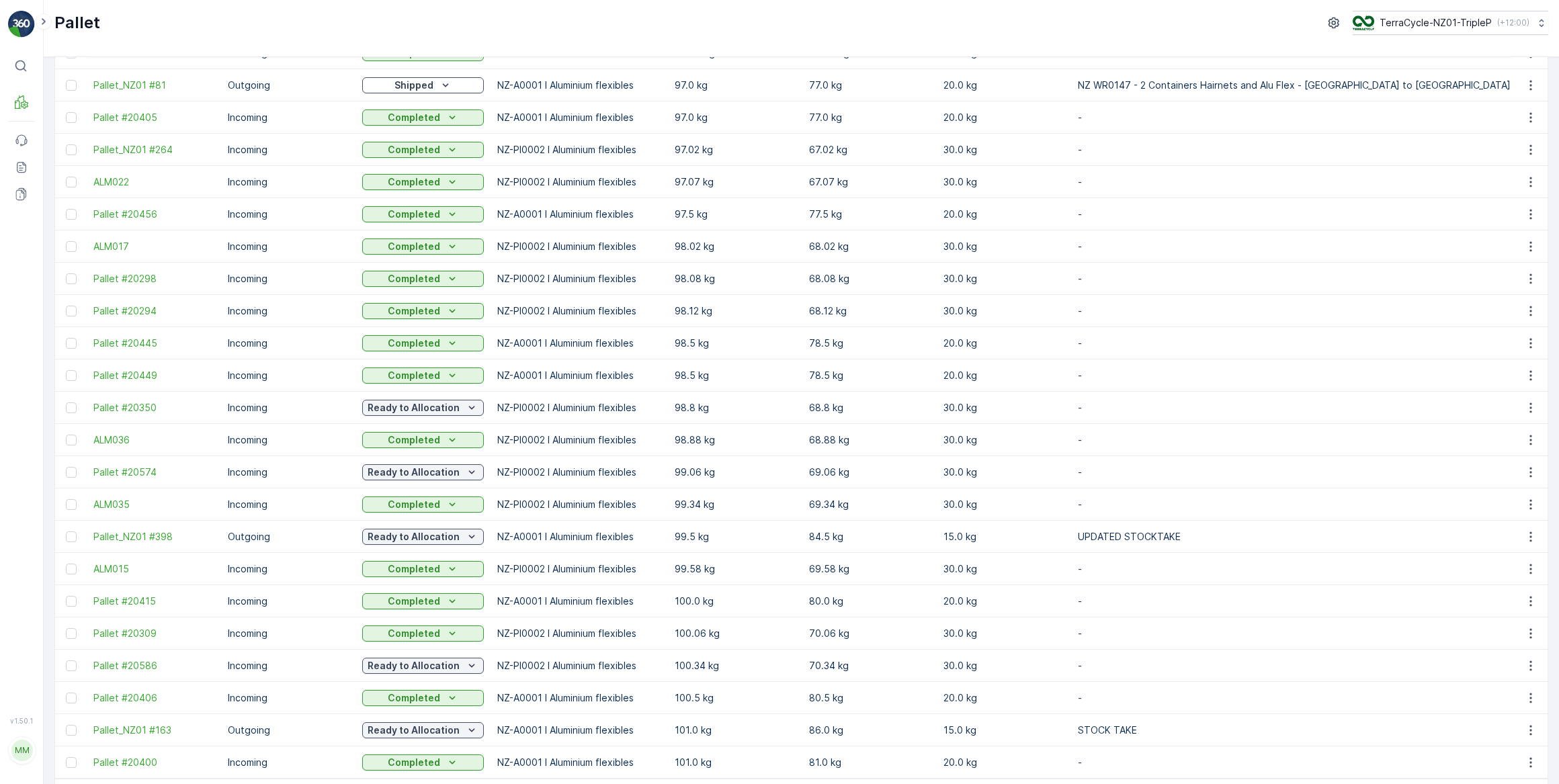
scroll to position [1058, 0]
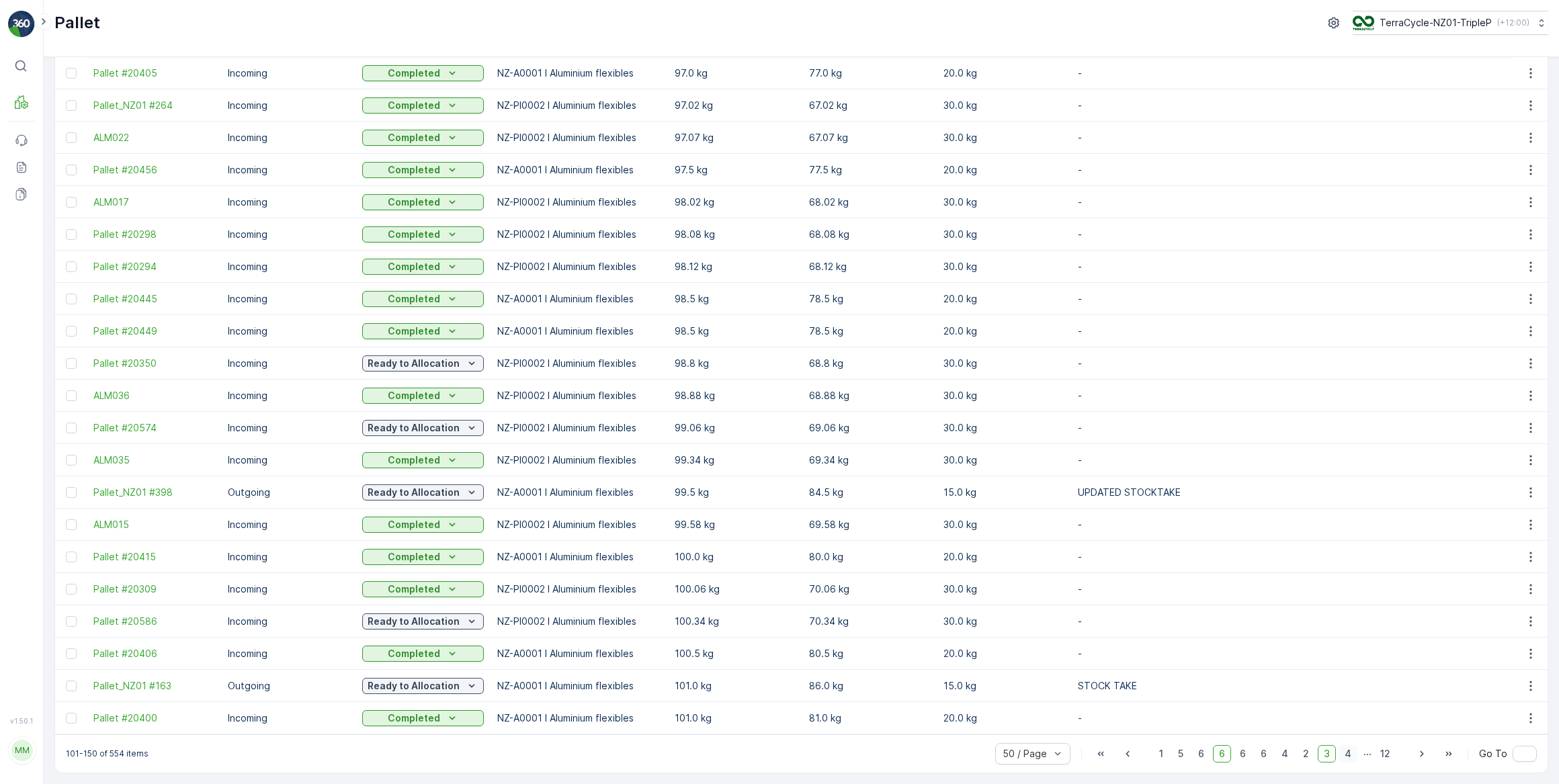
click at [1345, 752] on span "4" at bounding box center [1348, 754] width 19 height 18
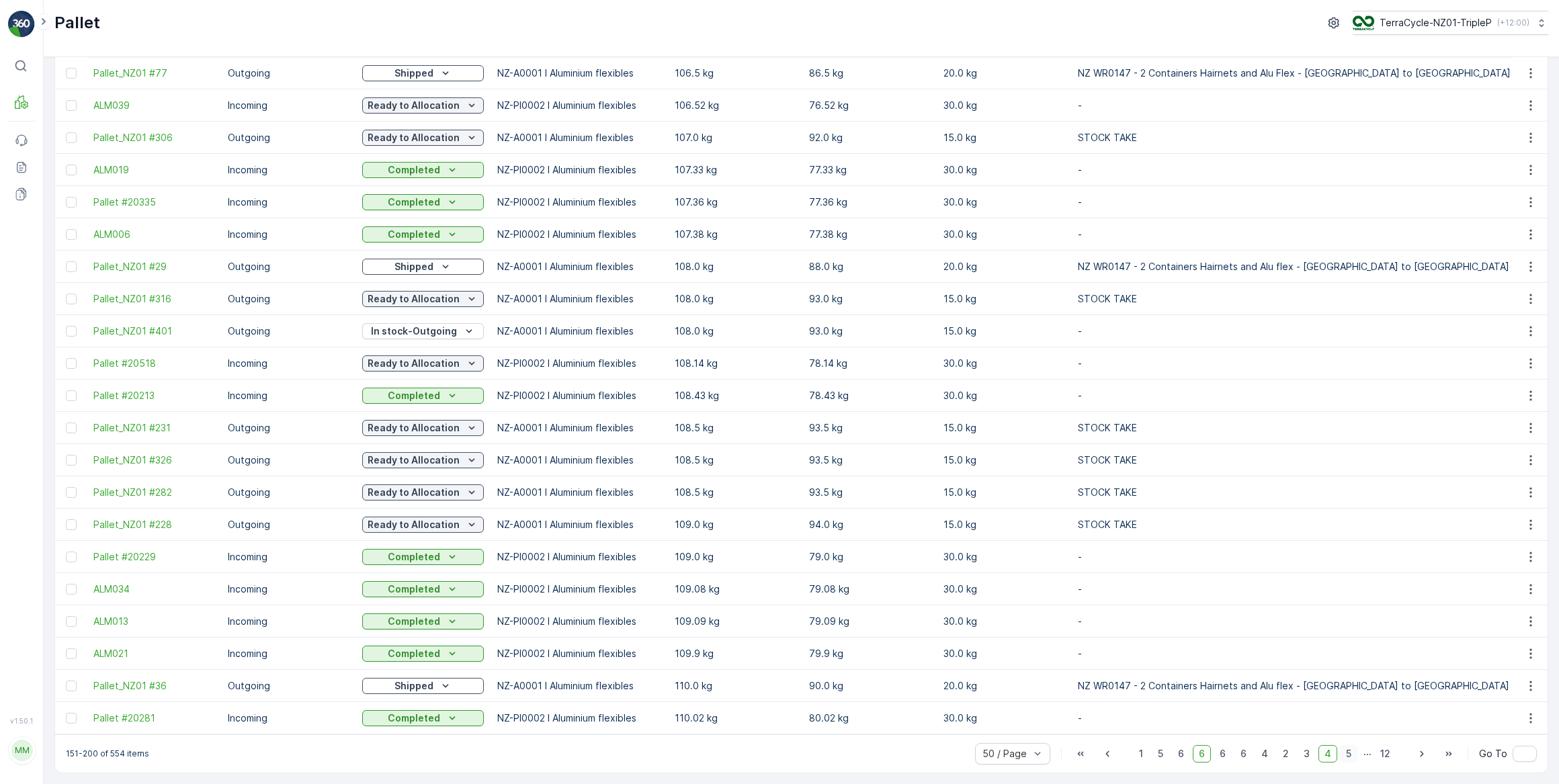
click at [1350, 754] on span "5" at bounding box center [1348, 754] width 18 height 18
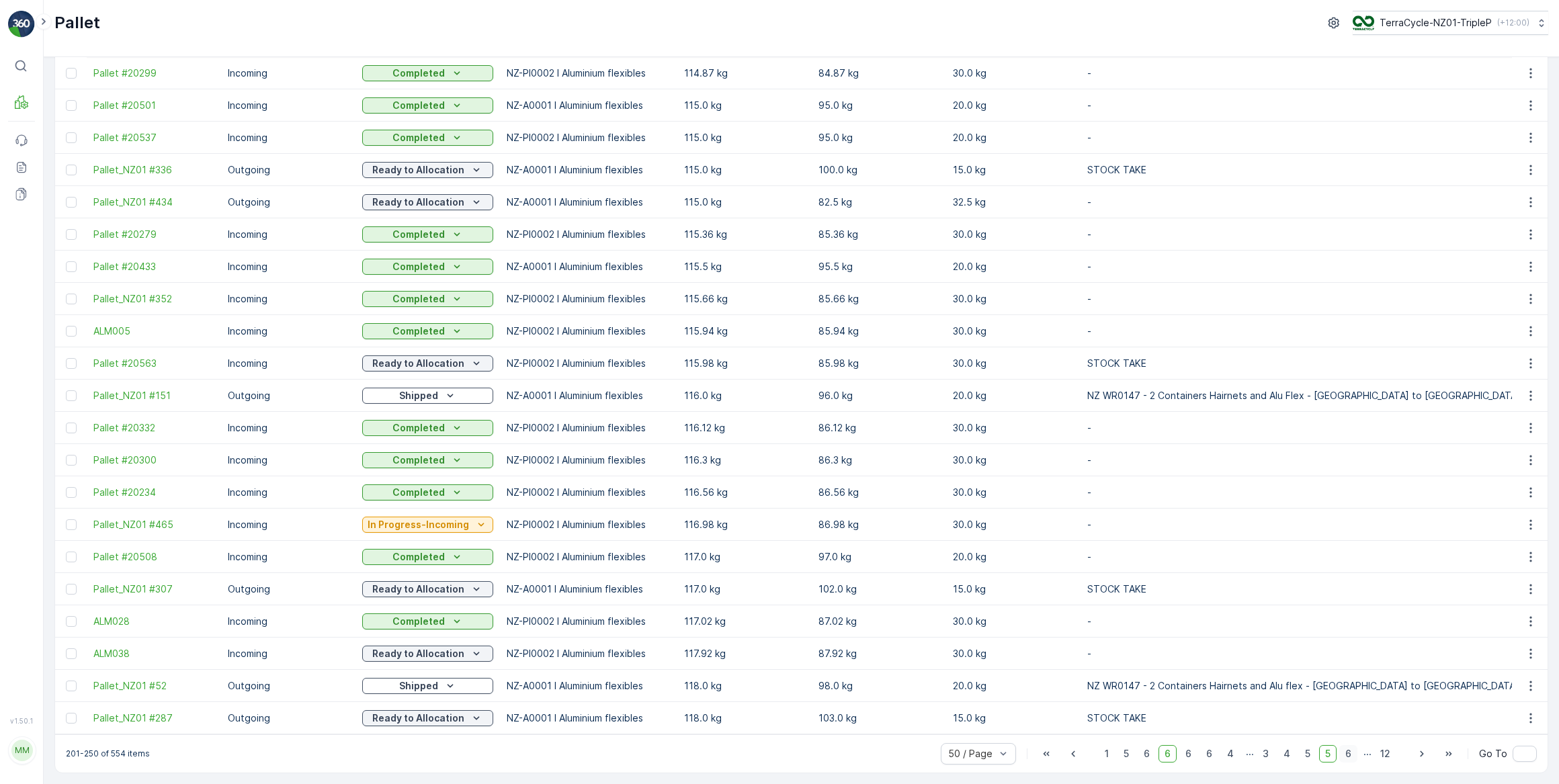
click at [1350, 753] on span "6" at bounding box center [1349, 754] width 19 height 18
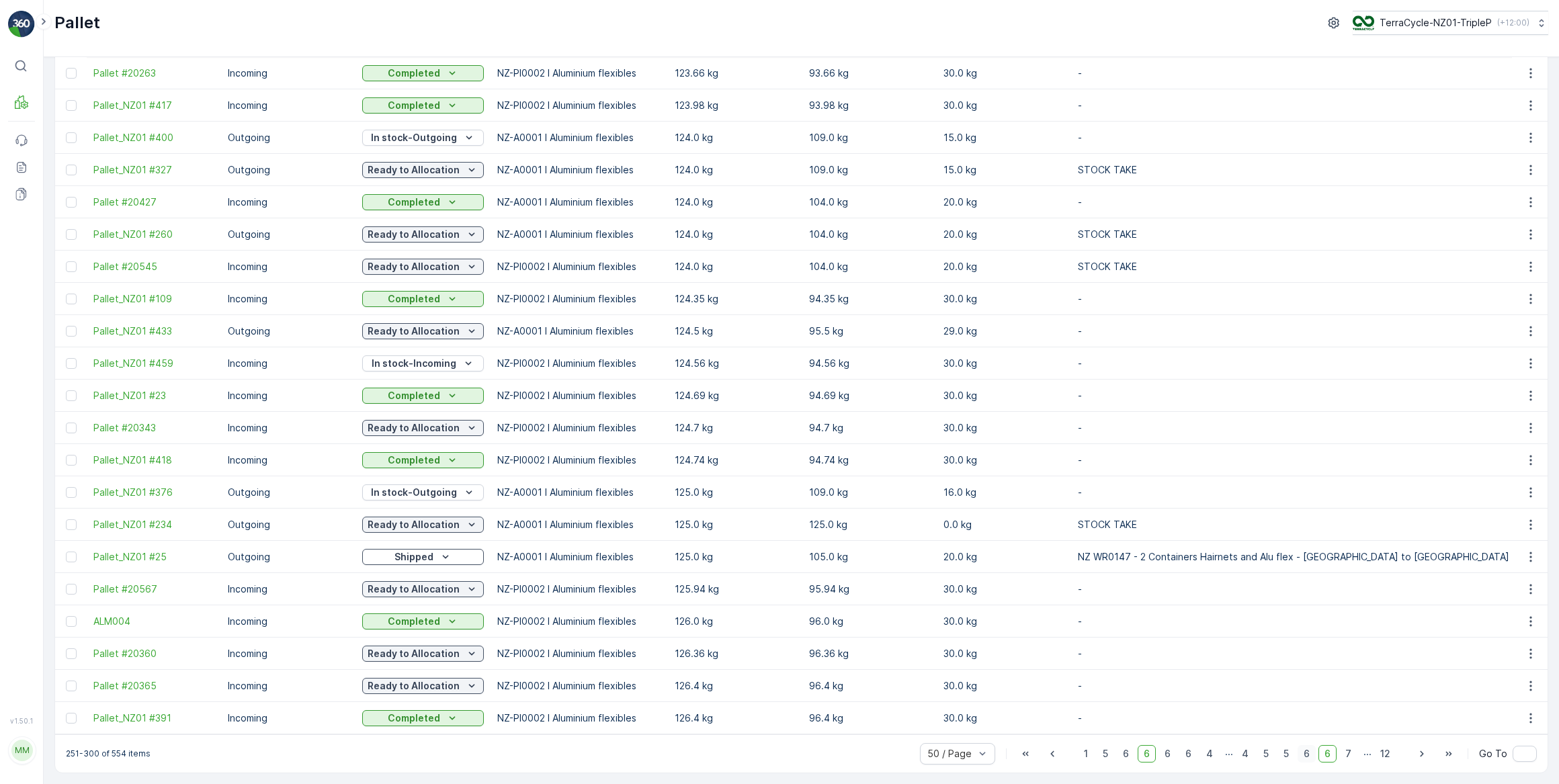
click at [1350, 753] on span "7" at bounding box center [1349, 754] width 19 height 18
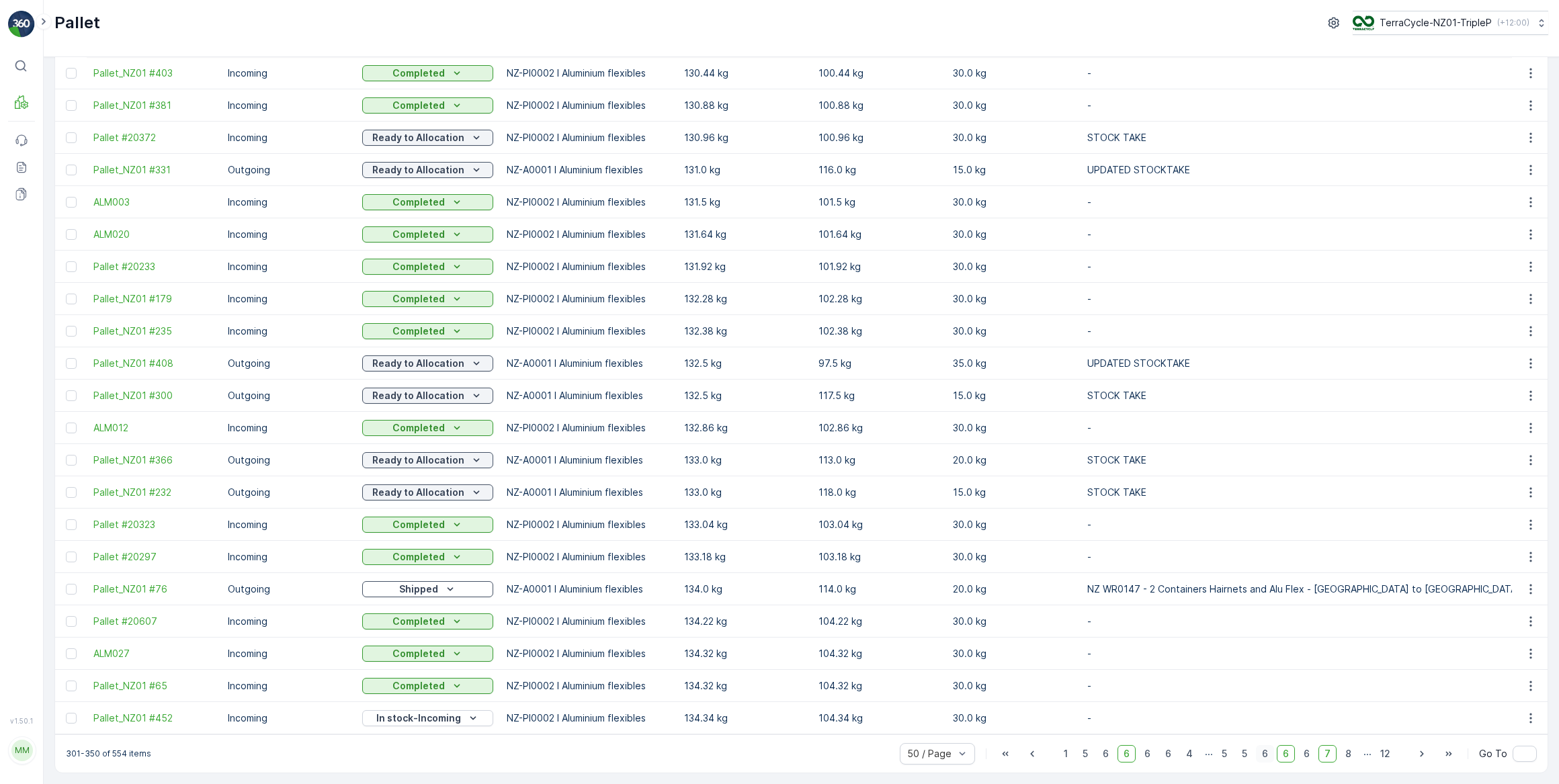
click at [1350, 753] on span "8" at bounding box center [1349, 754] width 19 height 18
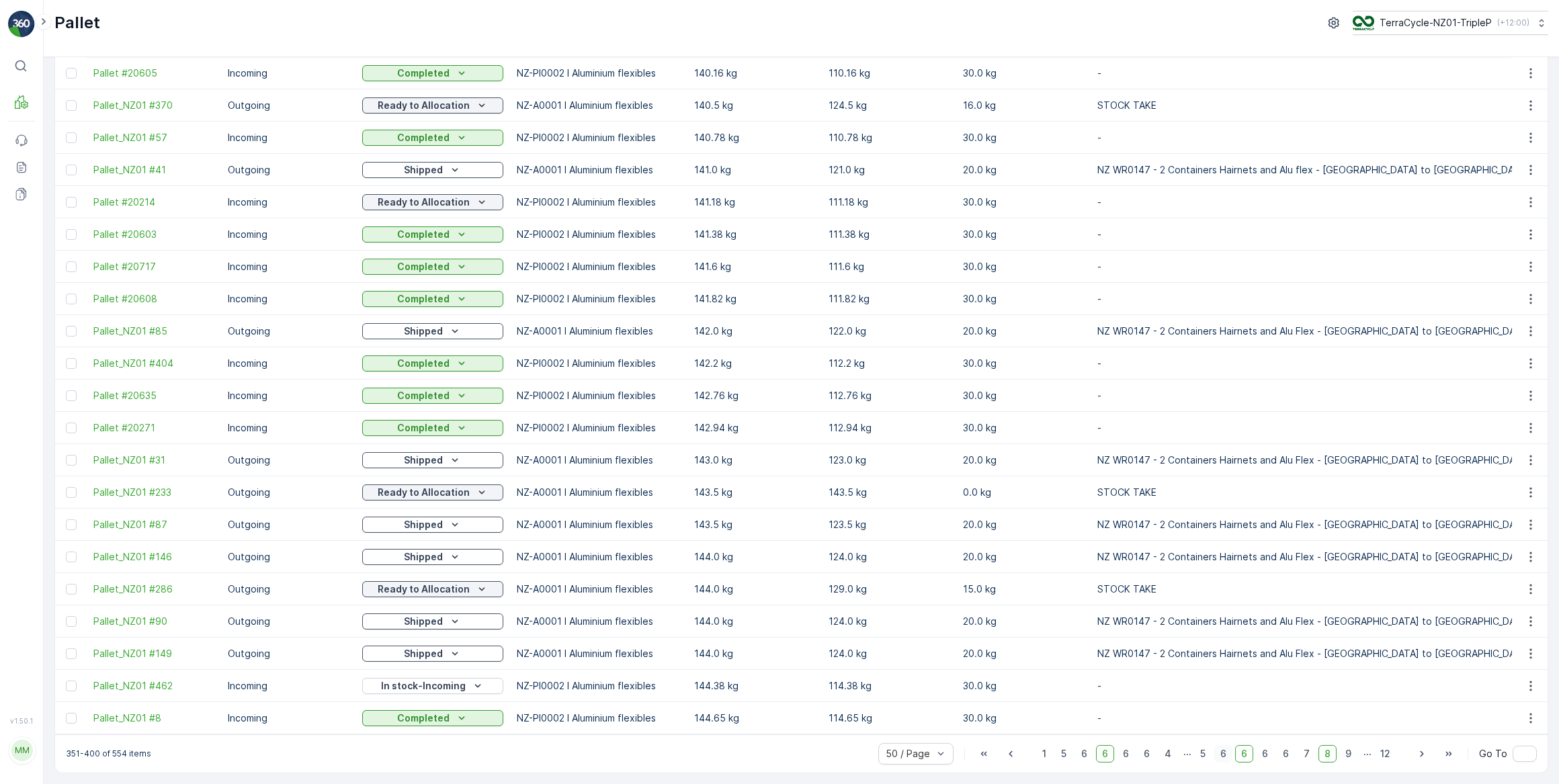
click at [1350, 753] on span "9" at bounding box center [1349, 754] width 19 height 18
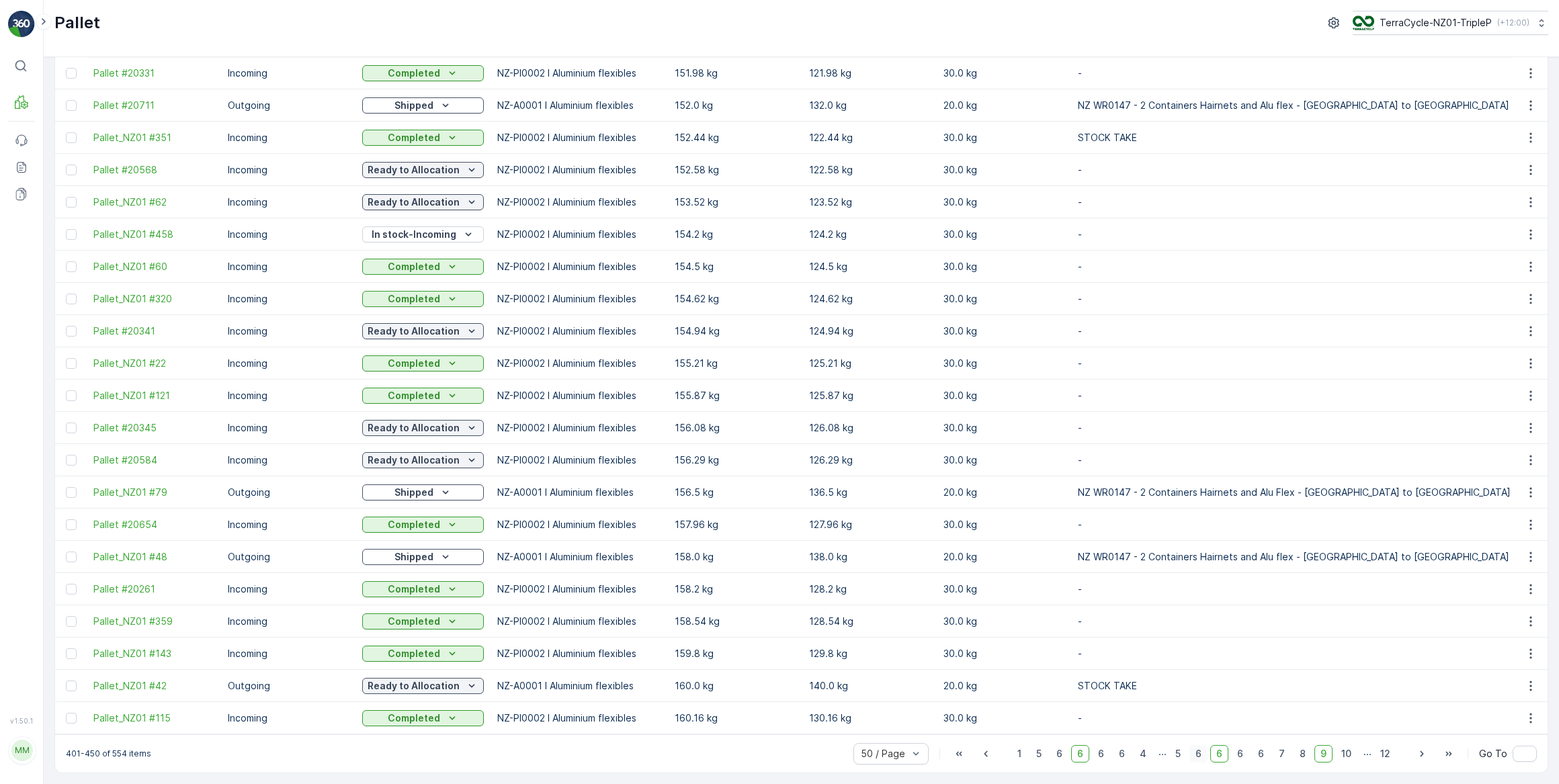
click at [1350, 753] on span "10" at bounding box center [1346, 754] width 22 height 18
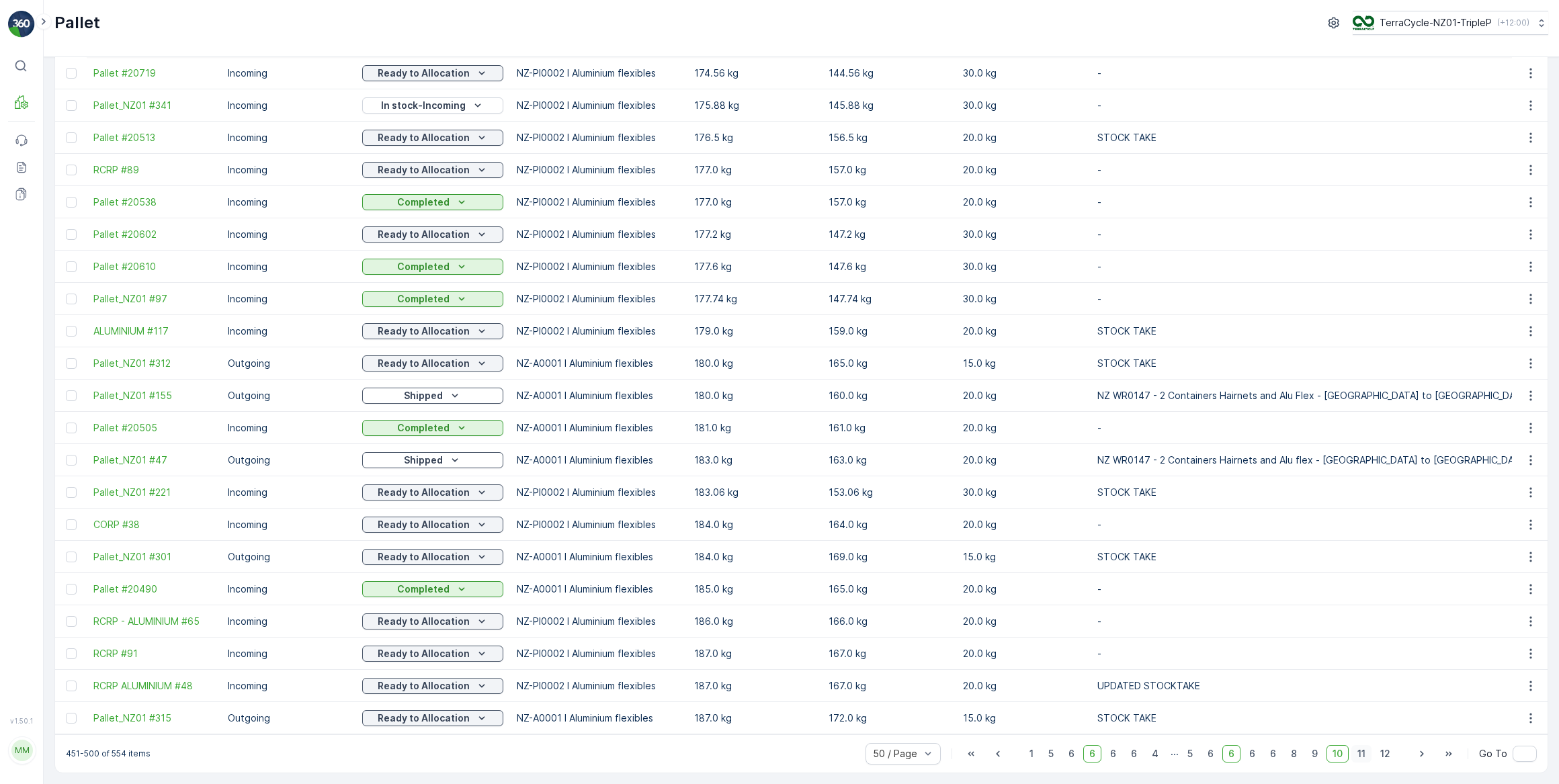
click at [1361, 755] on span "11" at bounding box center [1361, 754] width 20 height 18
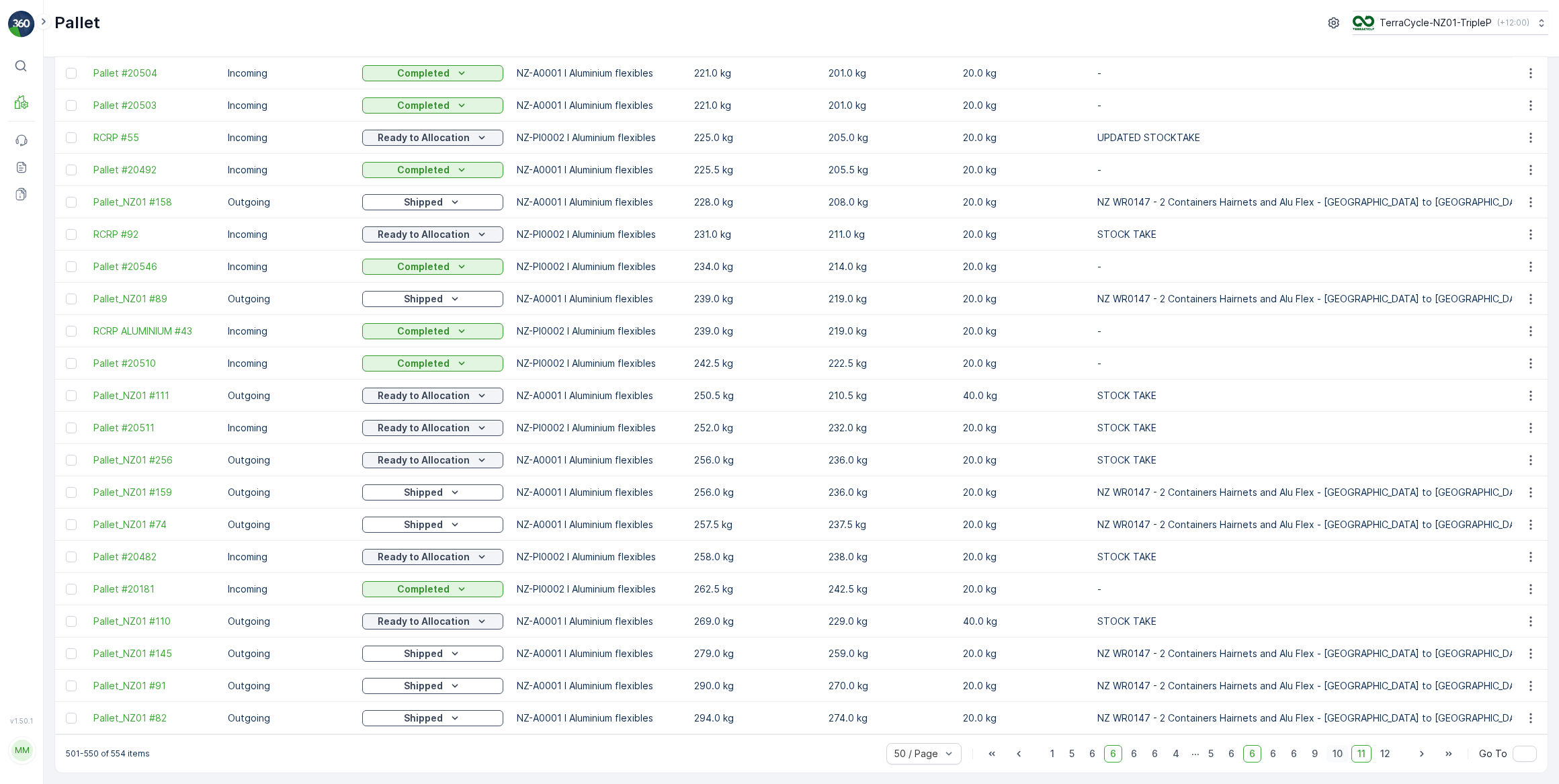
click at [1337, 754] on span "10" at bounding box center [1337, 754] width 22 height 18
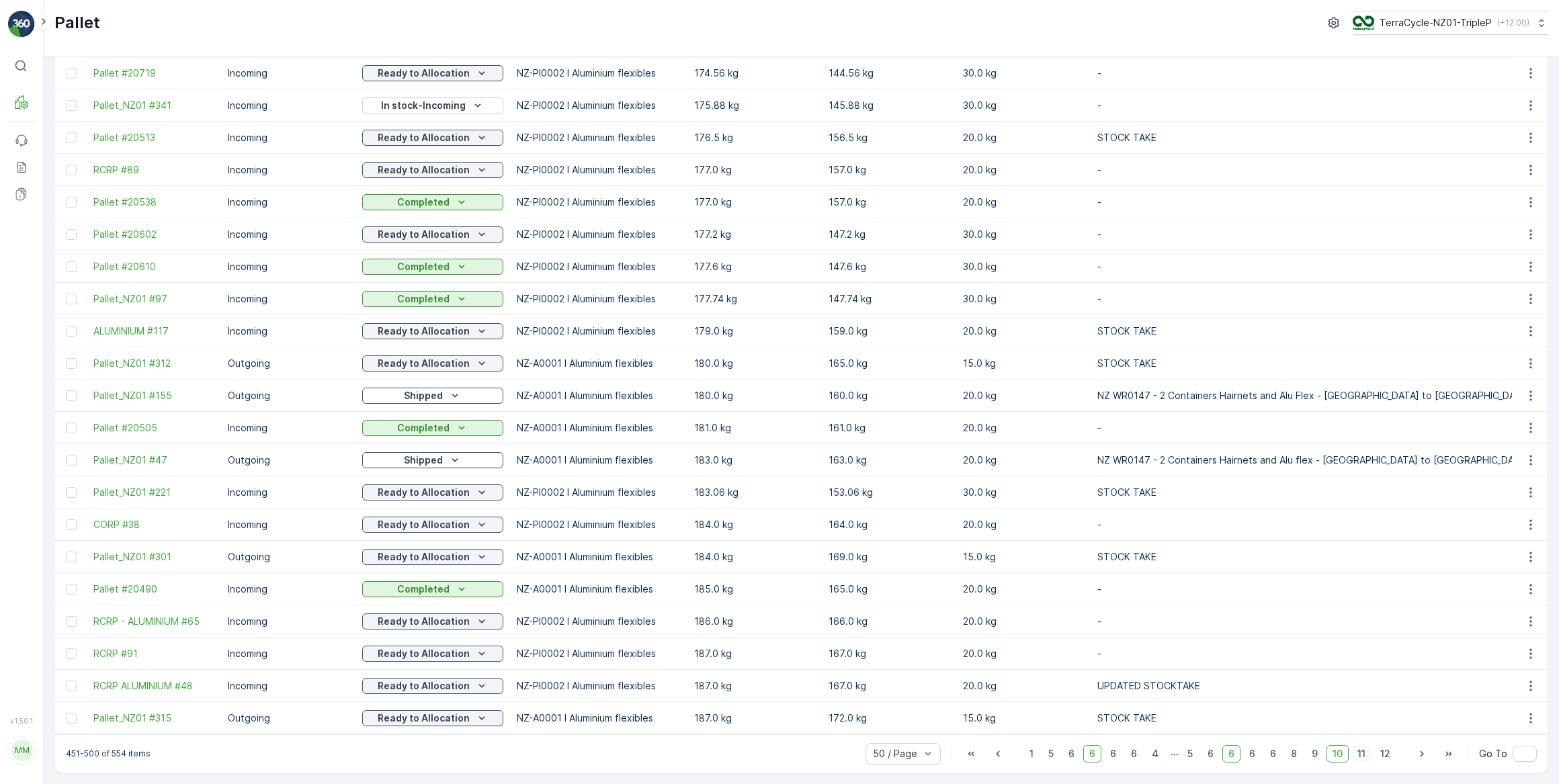
click at [1358, 755] on span "11" at bounding box center [1361, 754] width 20 height 18
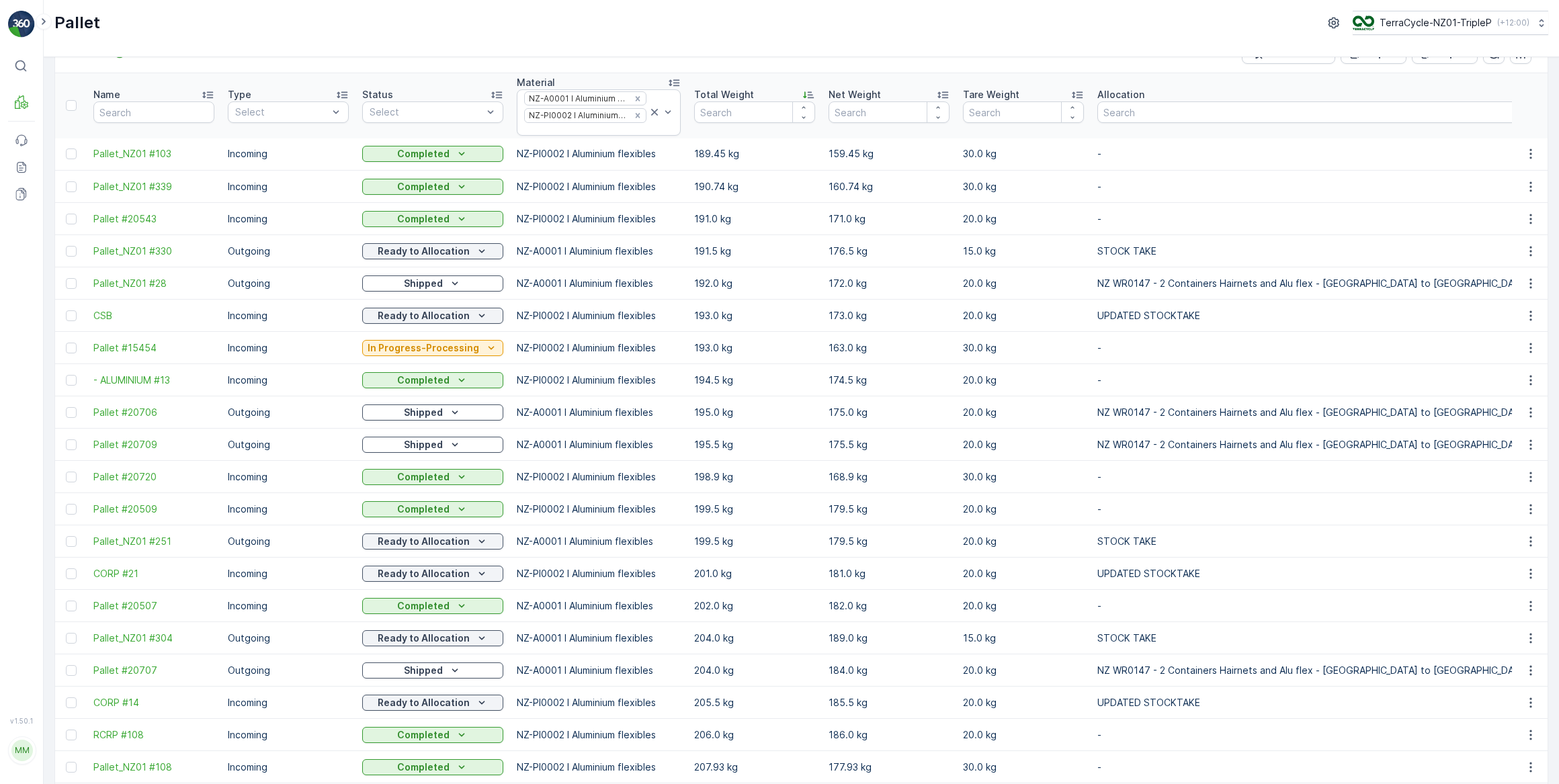
scroll to position [19, 0]
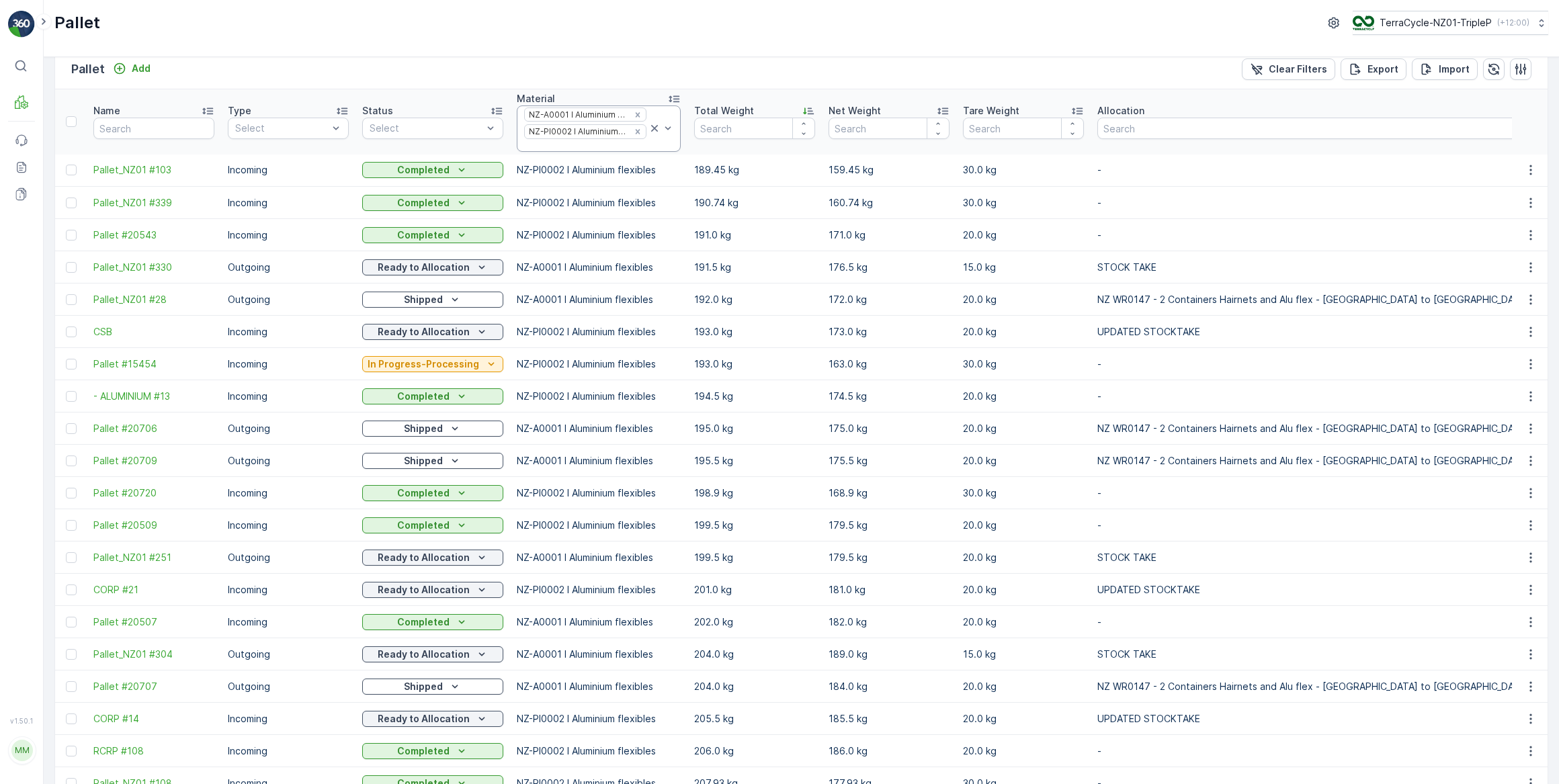
click at [648, 126] on icon at bounding box center [654, 128] width 13 height 13
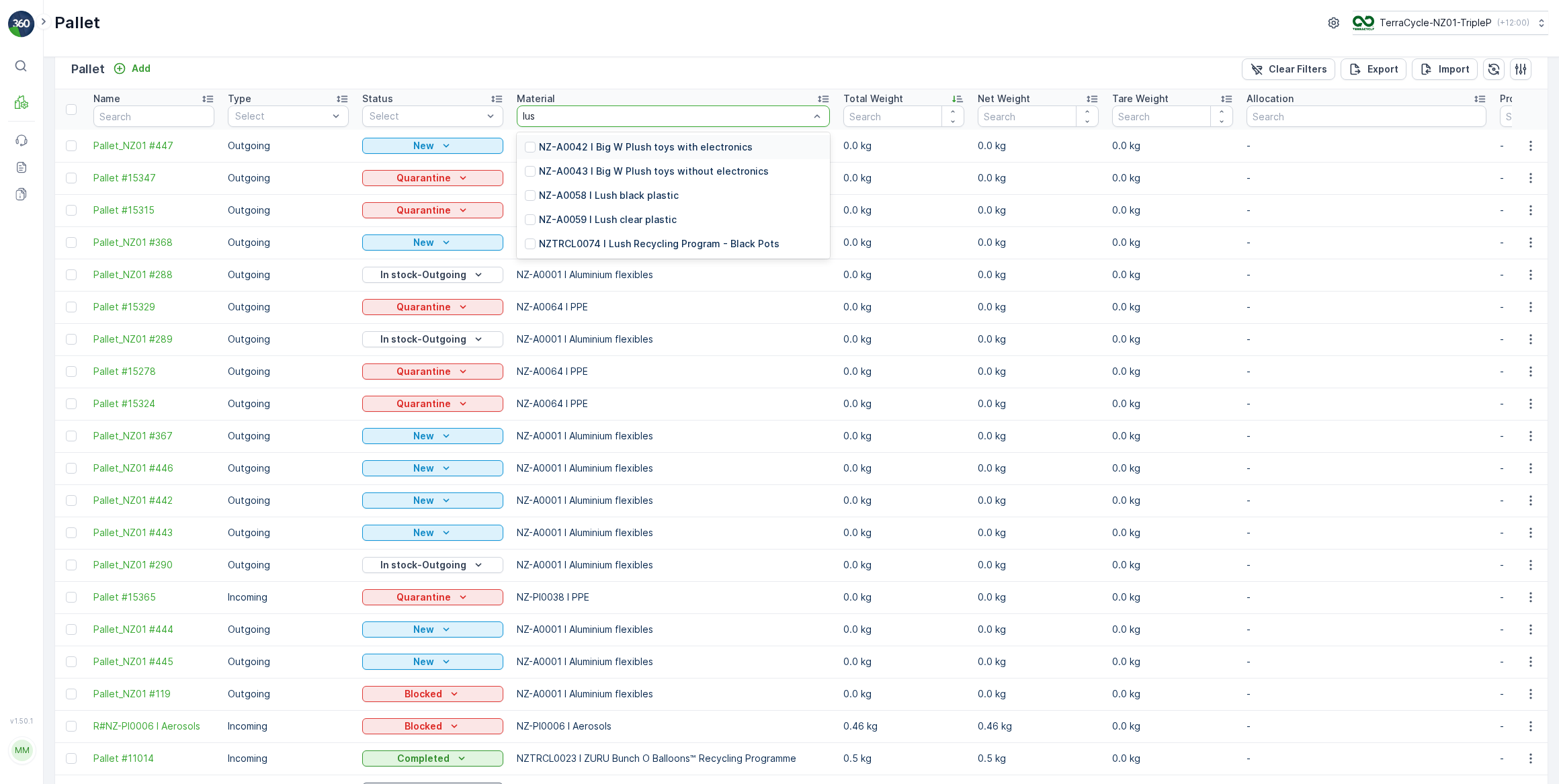
type input "lush"
click at [649, 194] on p "NZ-A0058 I Lush black plastic" at bounding box center [608, 195] width 140 height 13
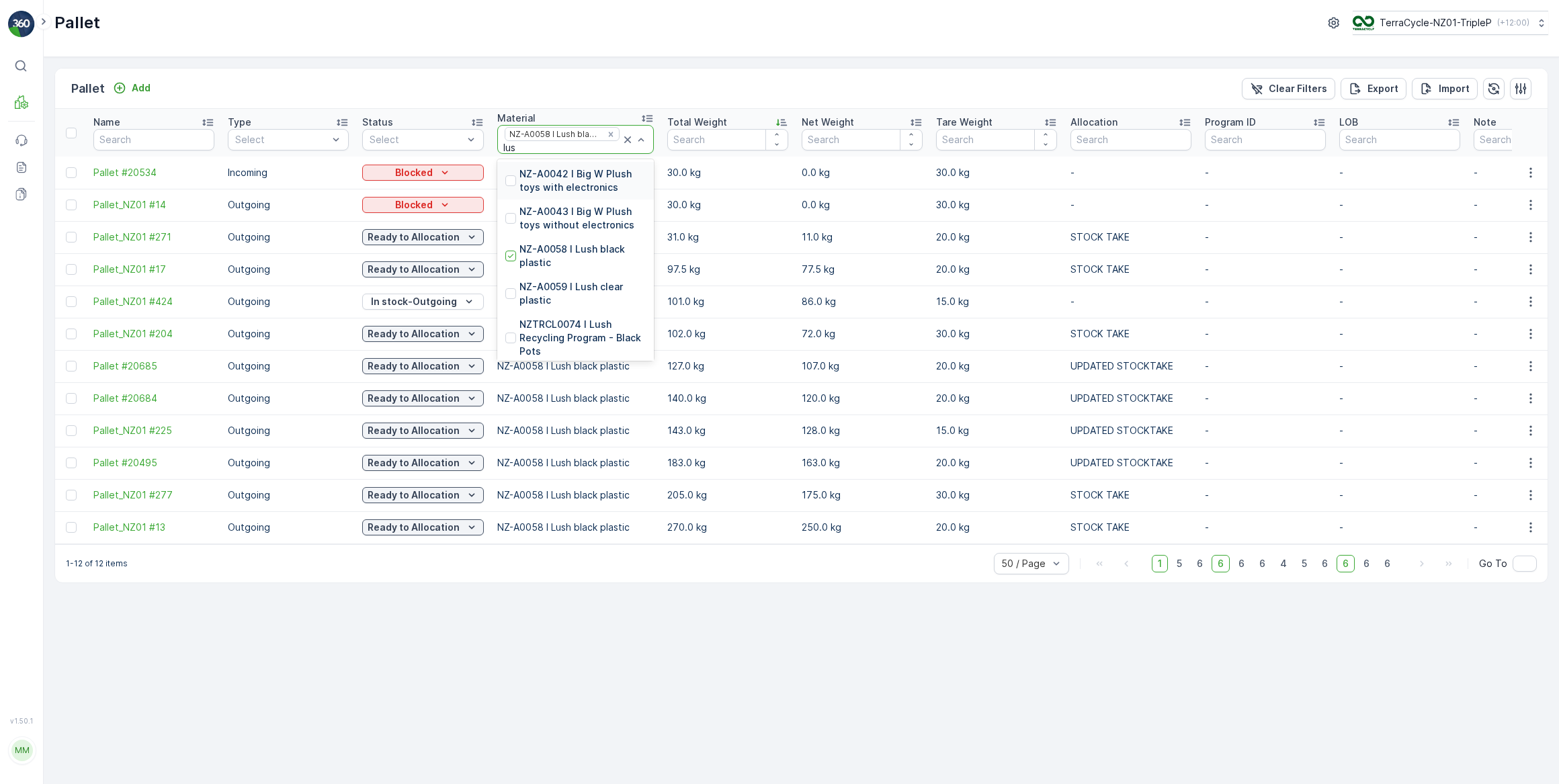
type input "lush"
click at [571, 286] on p "NZ-A0059 I Lush clear plastic" at bounding box center [583, 293] width 127 height 27
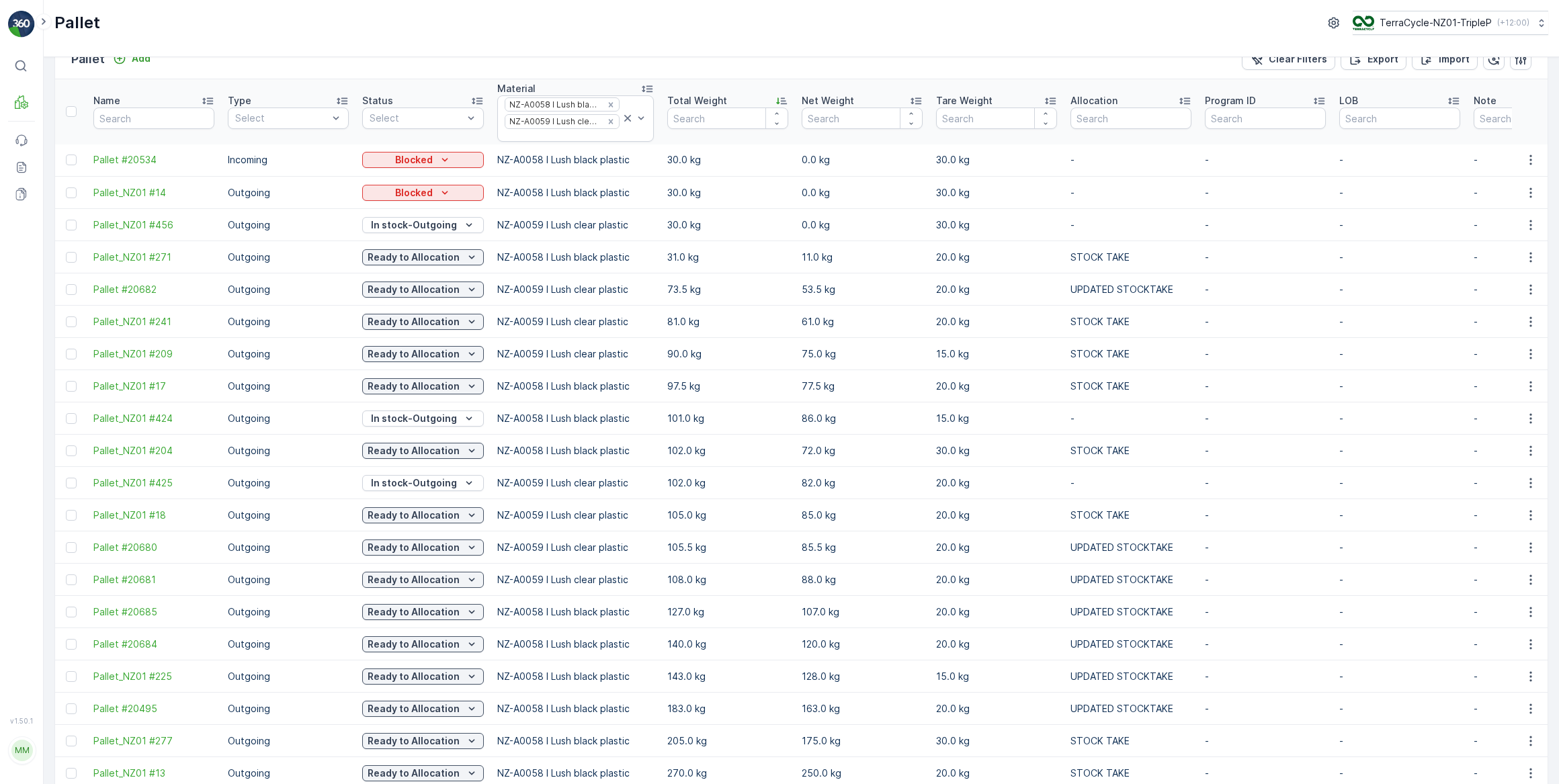
scroll to position [29, 0]
click at [624, 118] on icon at bounding box center [627, 119] width 7 height 7
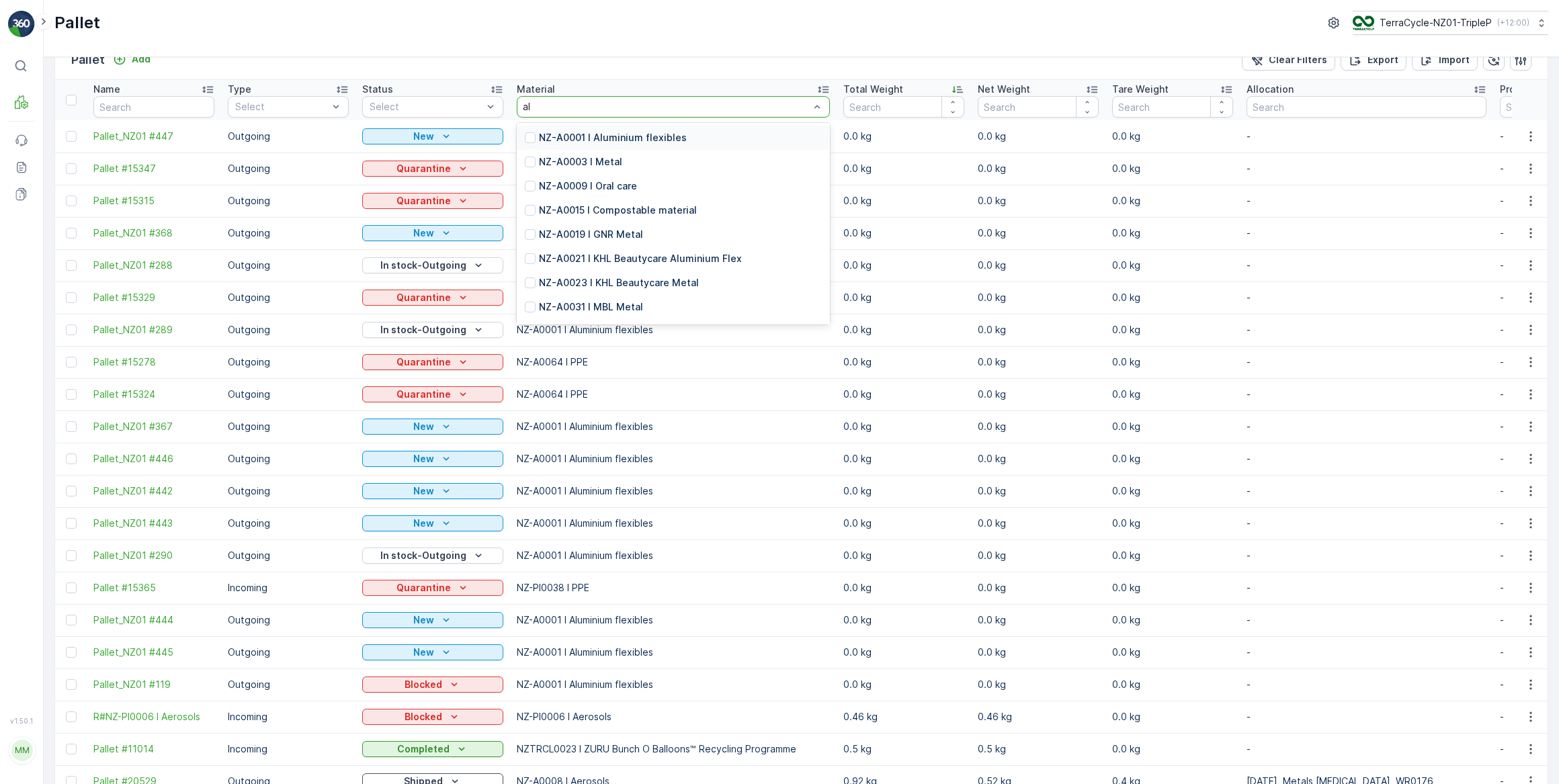
type input "alu"
click at [648, 139] on p "NZ-A0001 I Aluminium flexibles" at bounding box center [613, 137] width 148 height 13
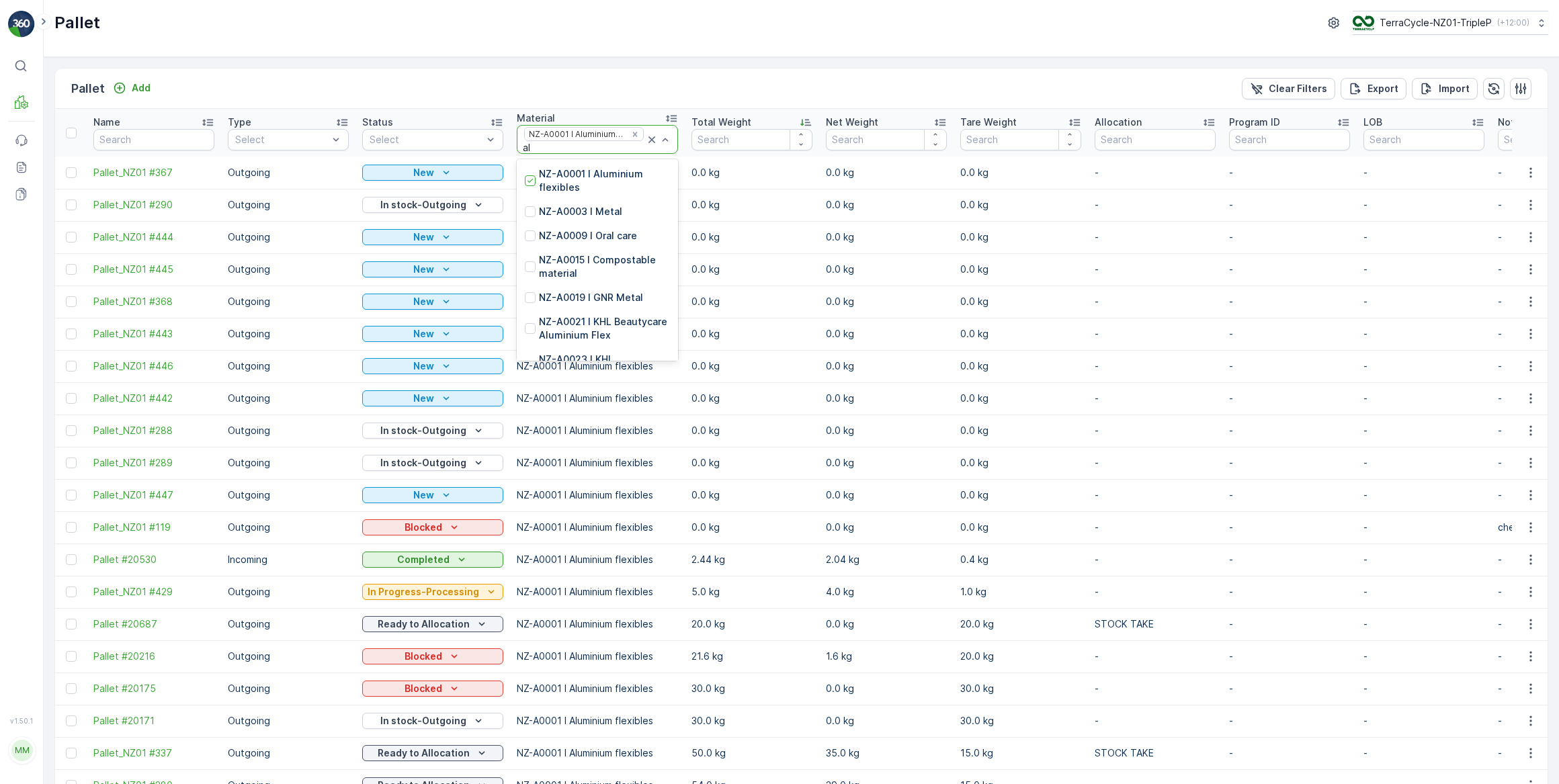
type input "alu"
click at [576, 285] on p "NZ-PI0002 I Aluminium flexibles" at bounding box center [604, 293] width 131 height 27
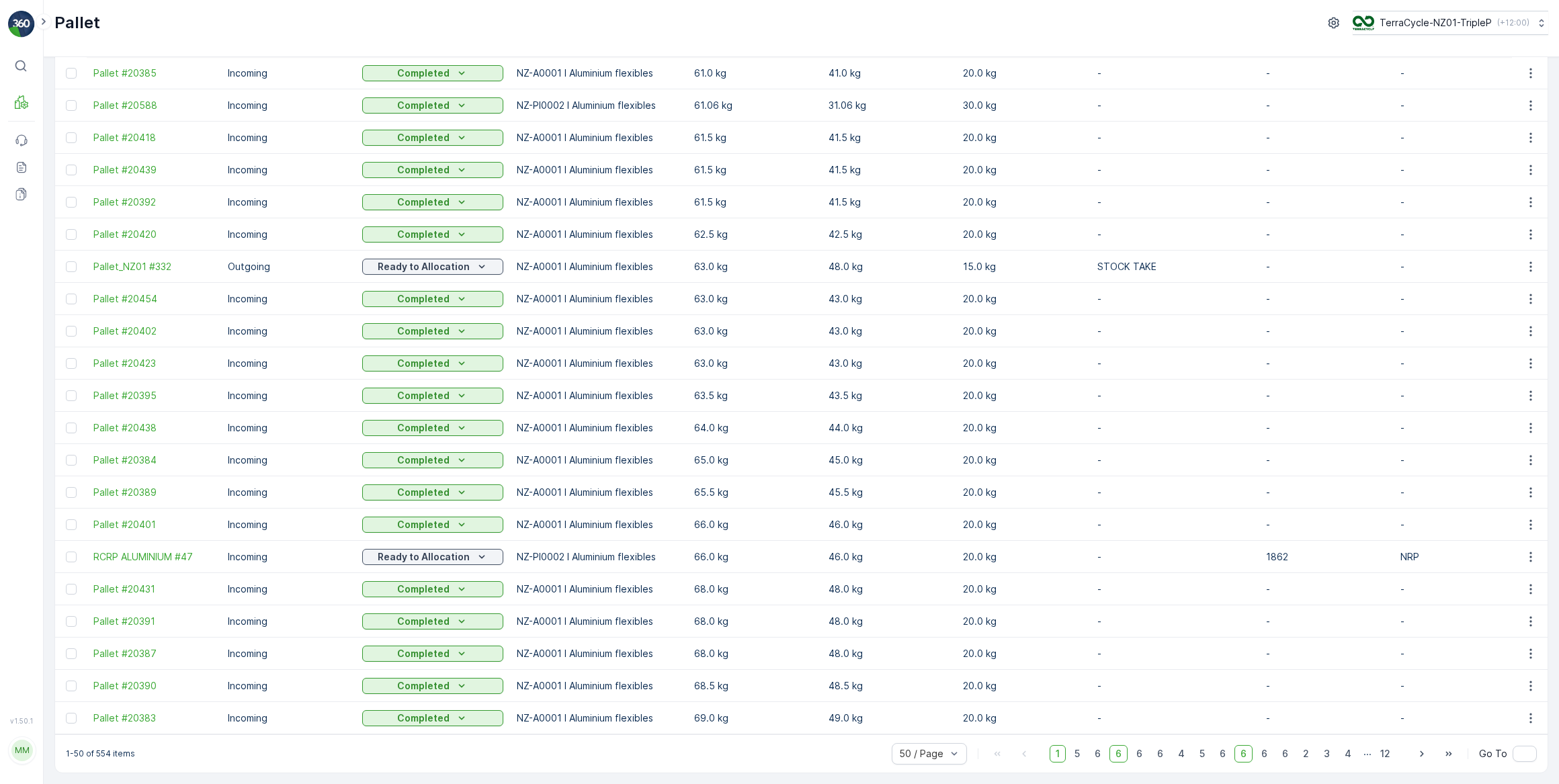
scroll to position [1059, 0]
click at [1383, 751] on span "12" at bounding box center [1385, 754] width 22 height 18
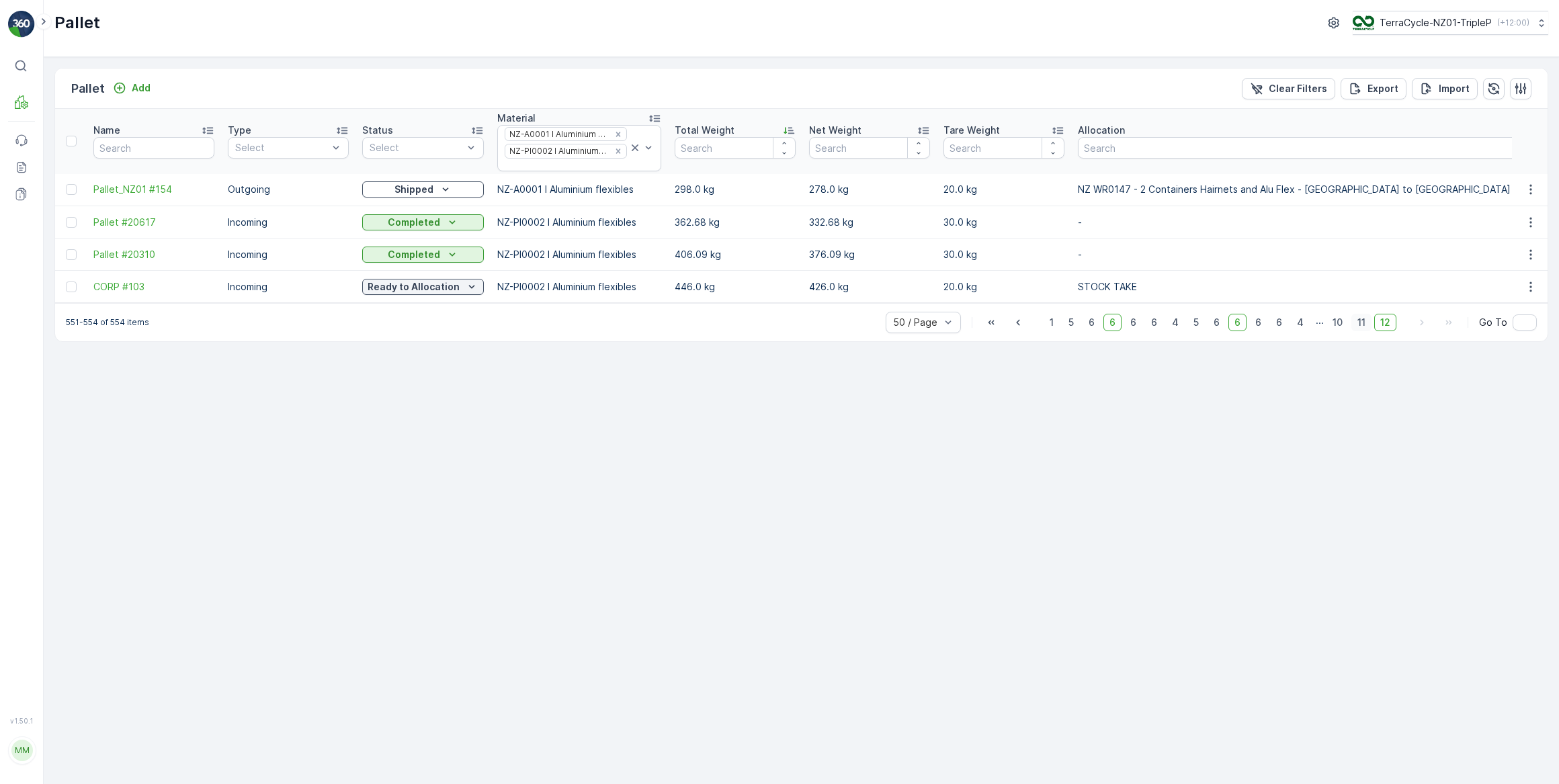
click at [1364, 324] on span "11" at bounding box center [1361, 323] width 20 height 18
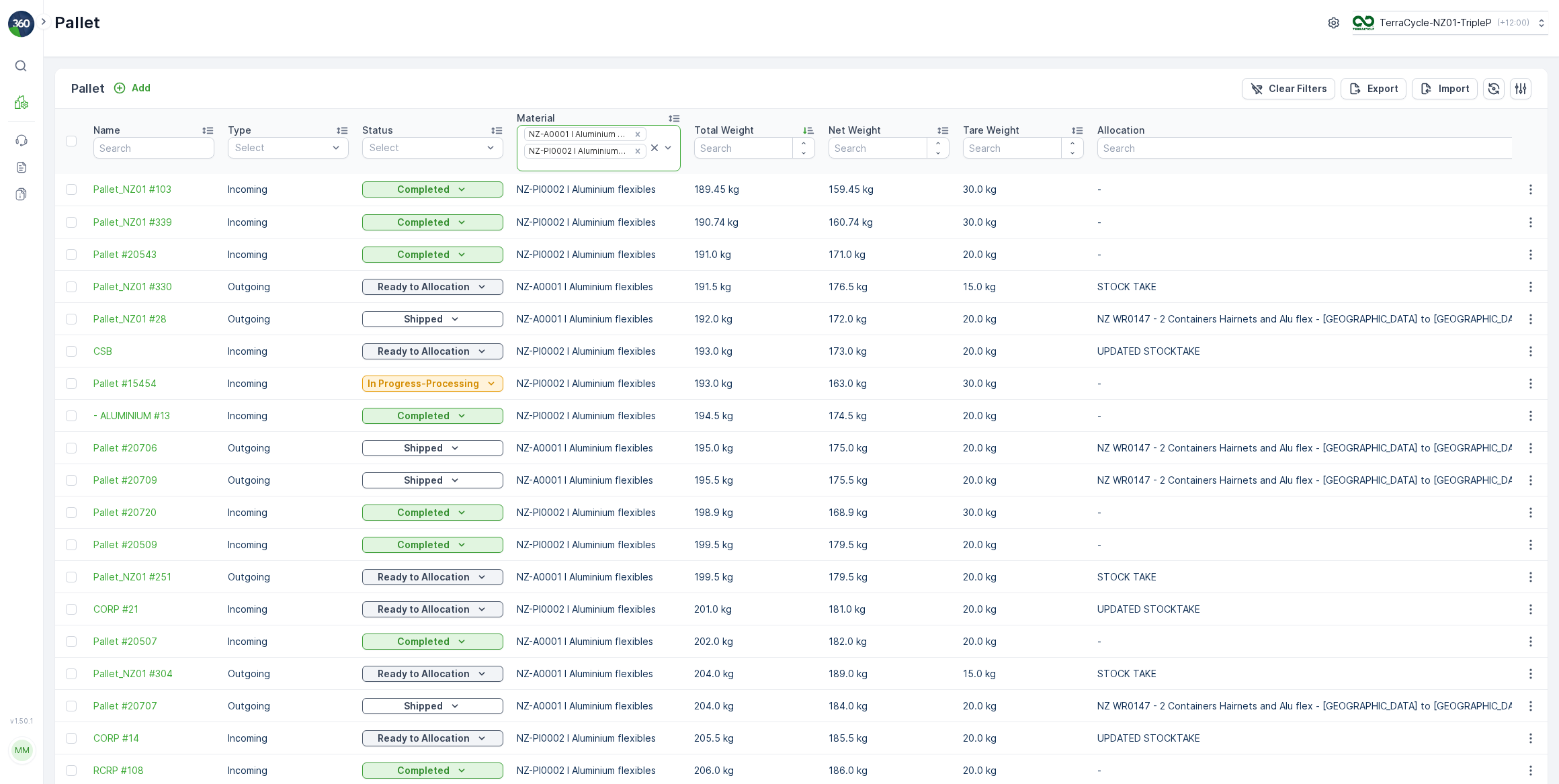
click at [651, 148] on icon at bounding box center [654, 147] width 7 height 7
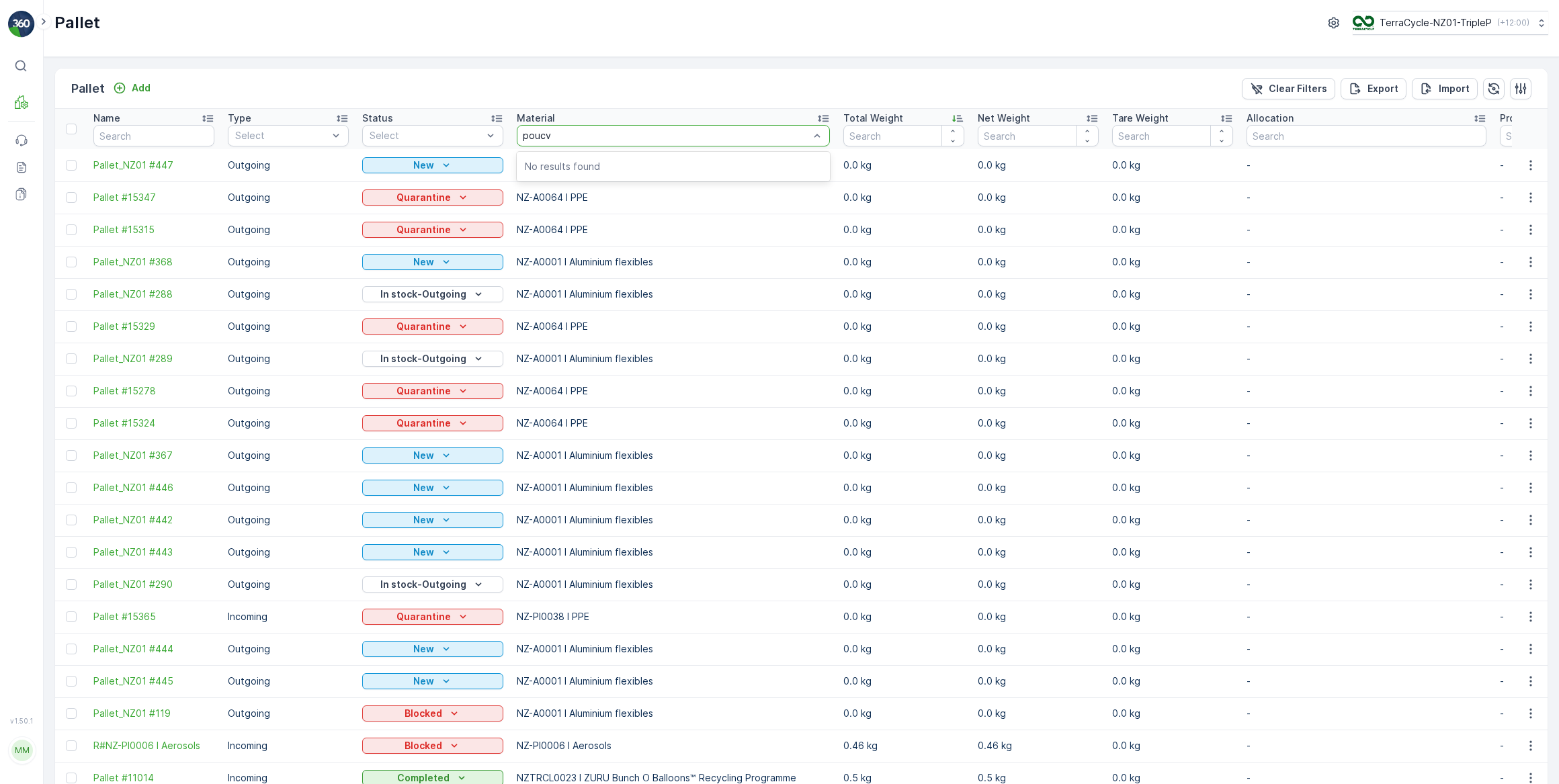
type input "pouc"
click at [611, 166] on p "NZ-A0063 I Pouches" at bounding box center [587, 166] width 96 height 13
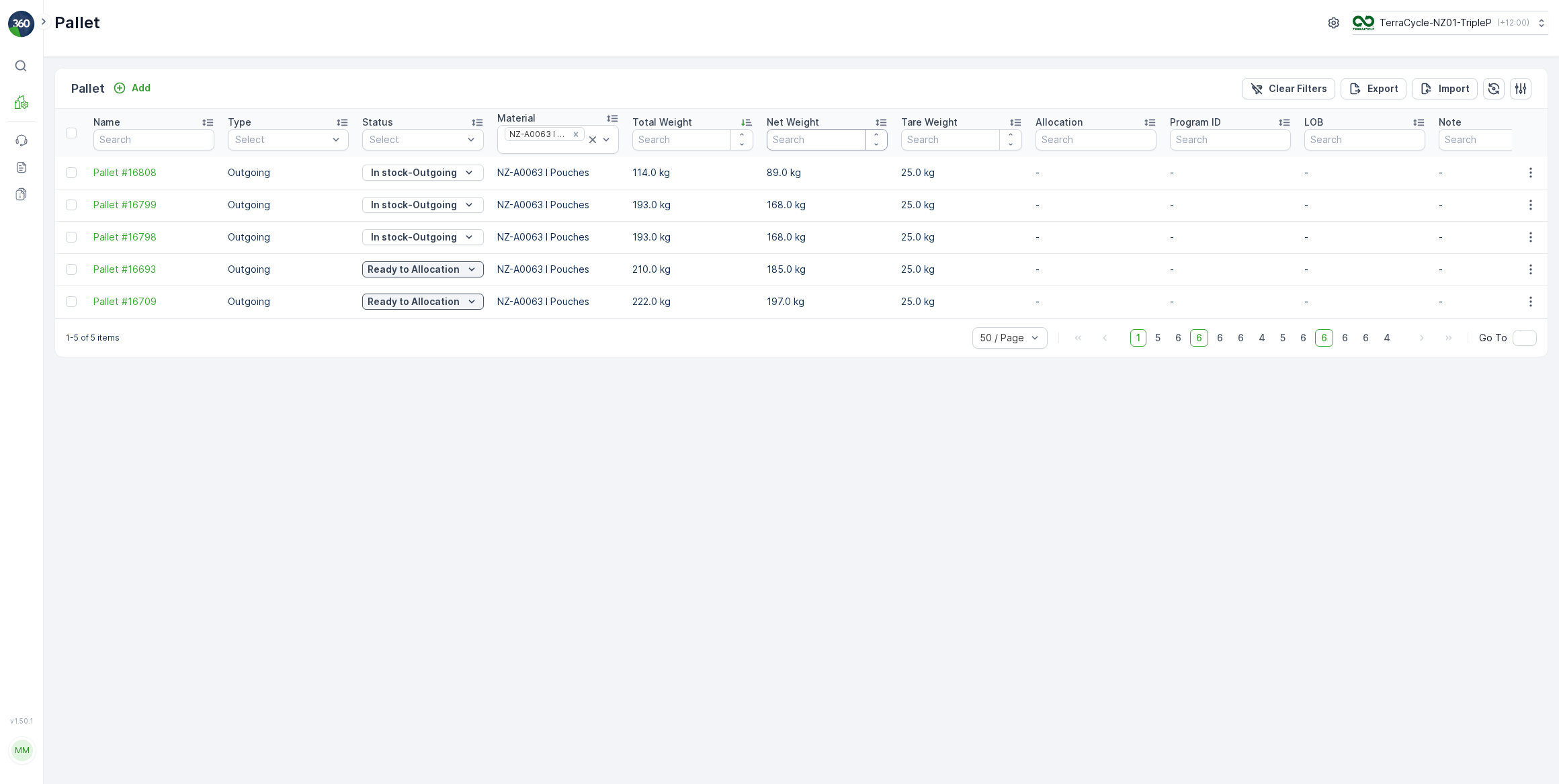
click at [780, 134] on input "number" at bounding box center [827, 140] width 121 height 22
type input "pouches"
click at [511, 220] on div at bounding box center [511, 218] width 11 height 11
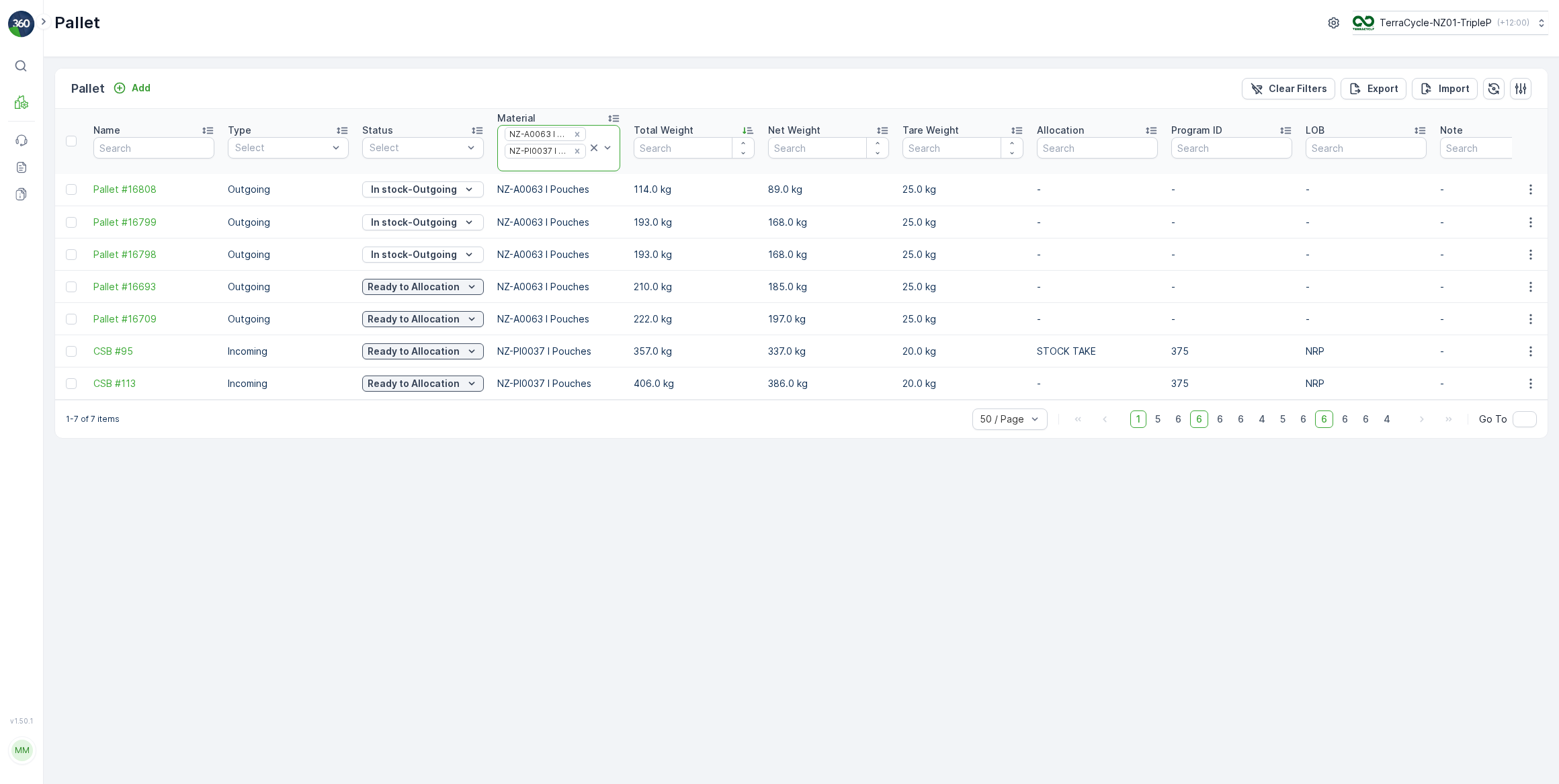
click at [590, 147] on icon at bounding box center [594, 147] width 13 height 13
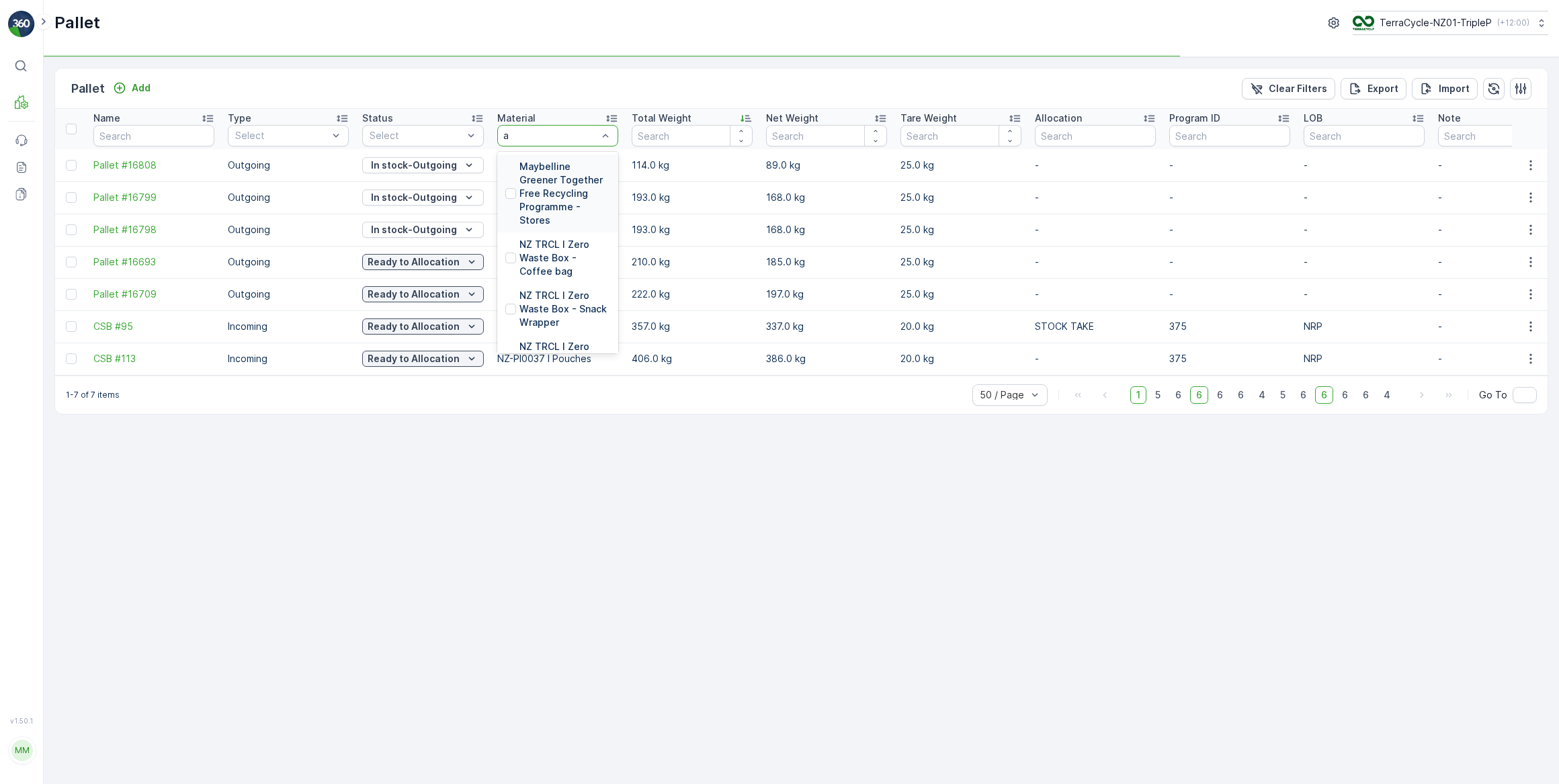
type input "al"
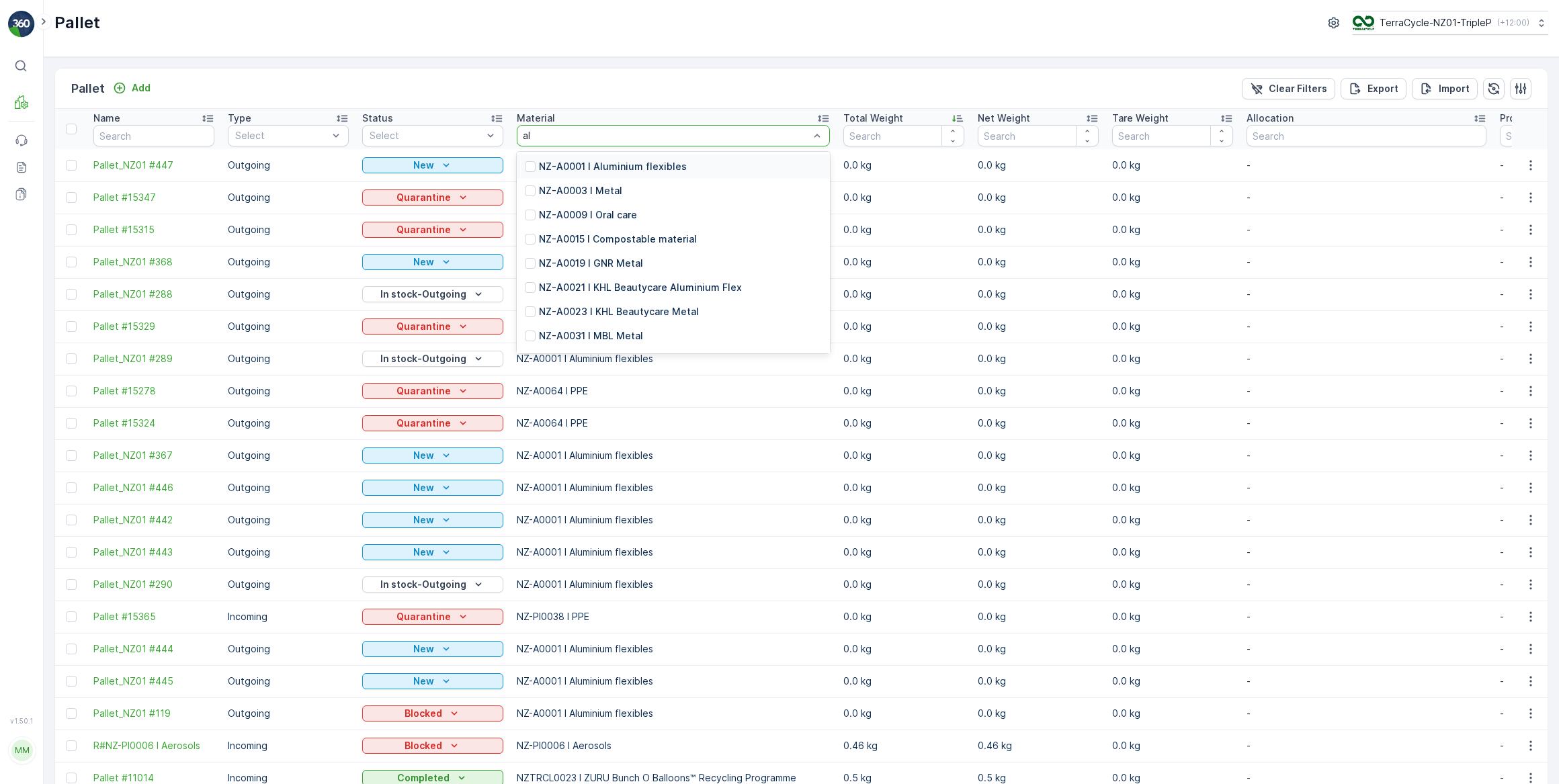
type input "alu"
click at [607, 167] on p "NZ-A0001 I Aluminium flexibles" at bounding box center [613, 166] width 148 height 13
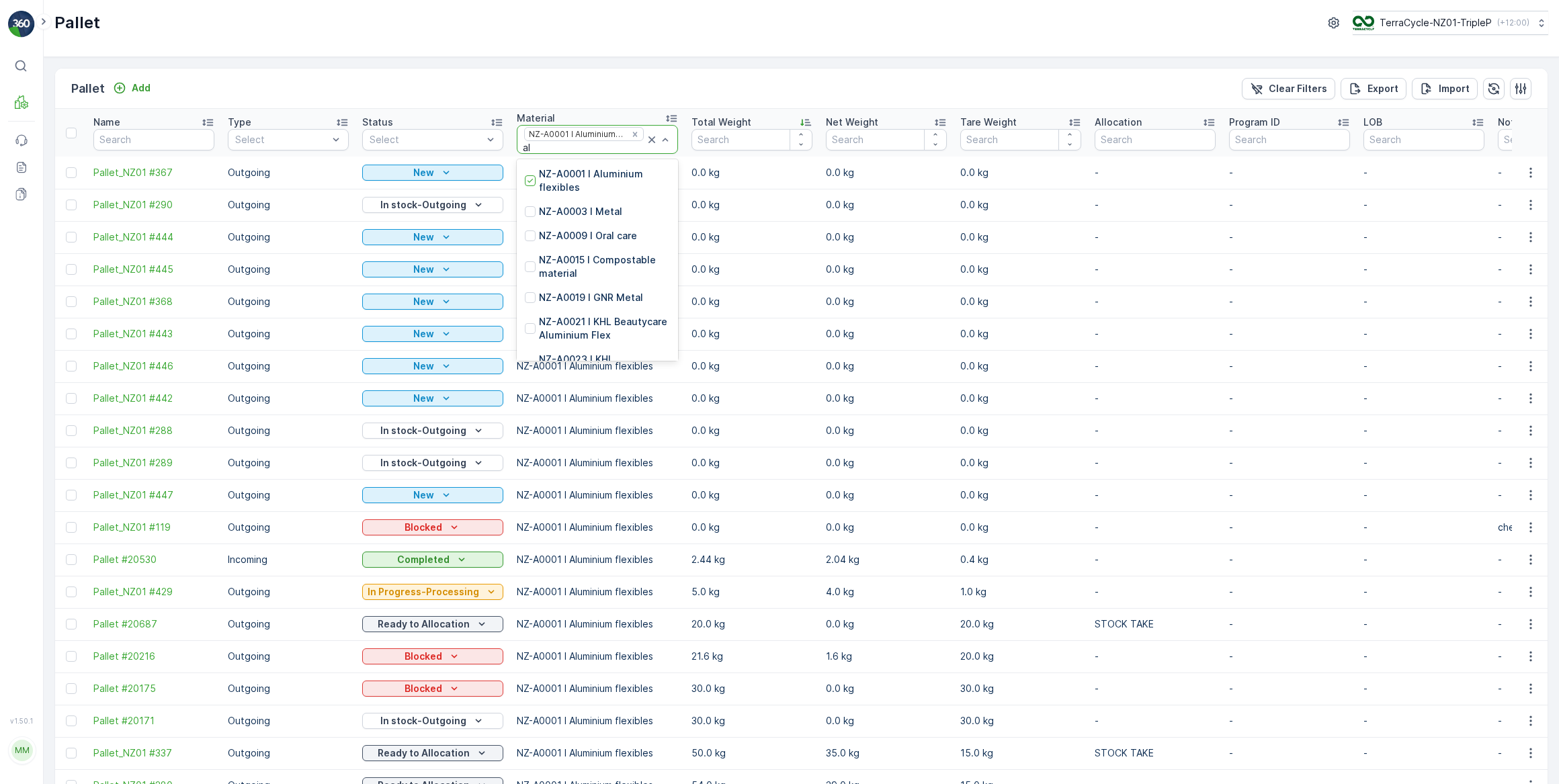
type input "alu"
click at [597, 286] on p "NZ-PI0002 I Aluminium flexibles" at bounding box center [604, 293] width 131 height 27
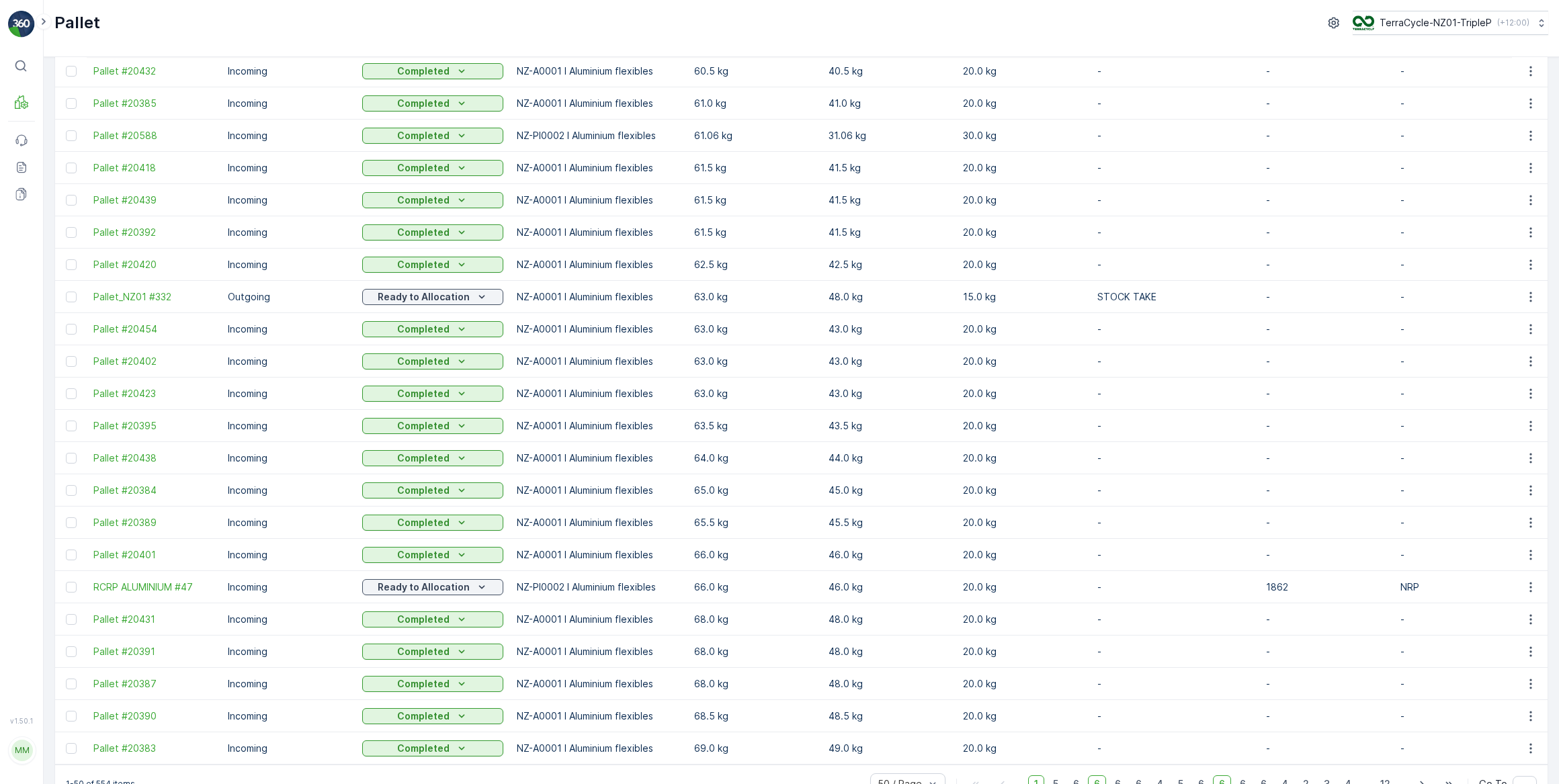
scroll to position [1059, 0]
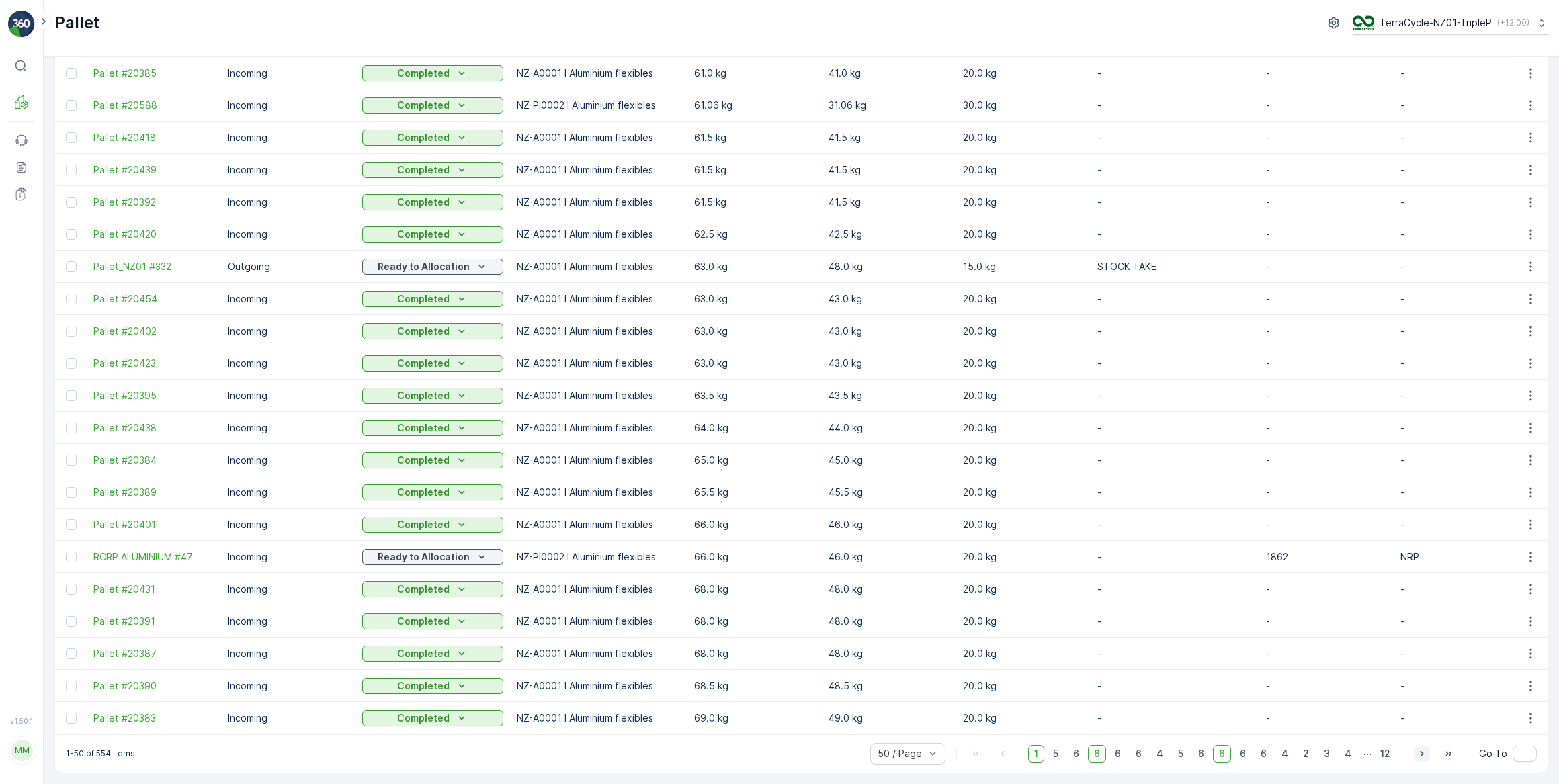
click at [1418, 752] on icon "button" at bounding box center [1422, 753] width 13 height 13
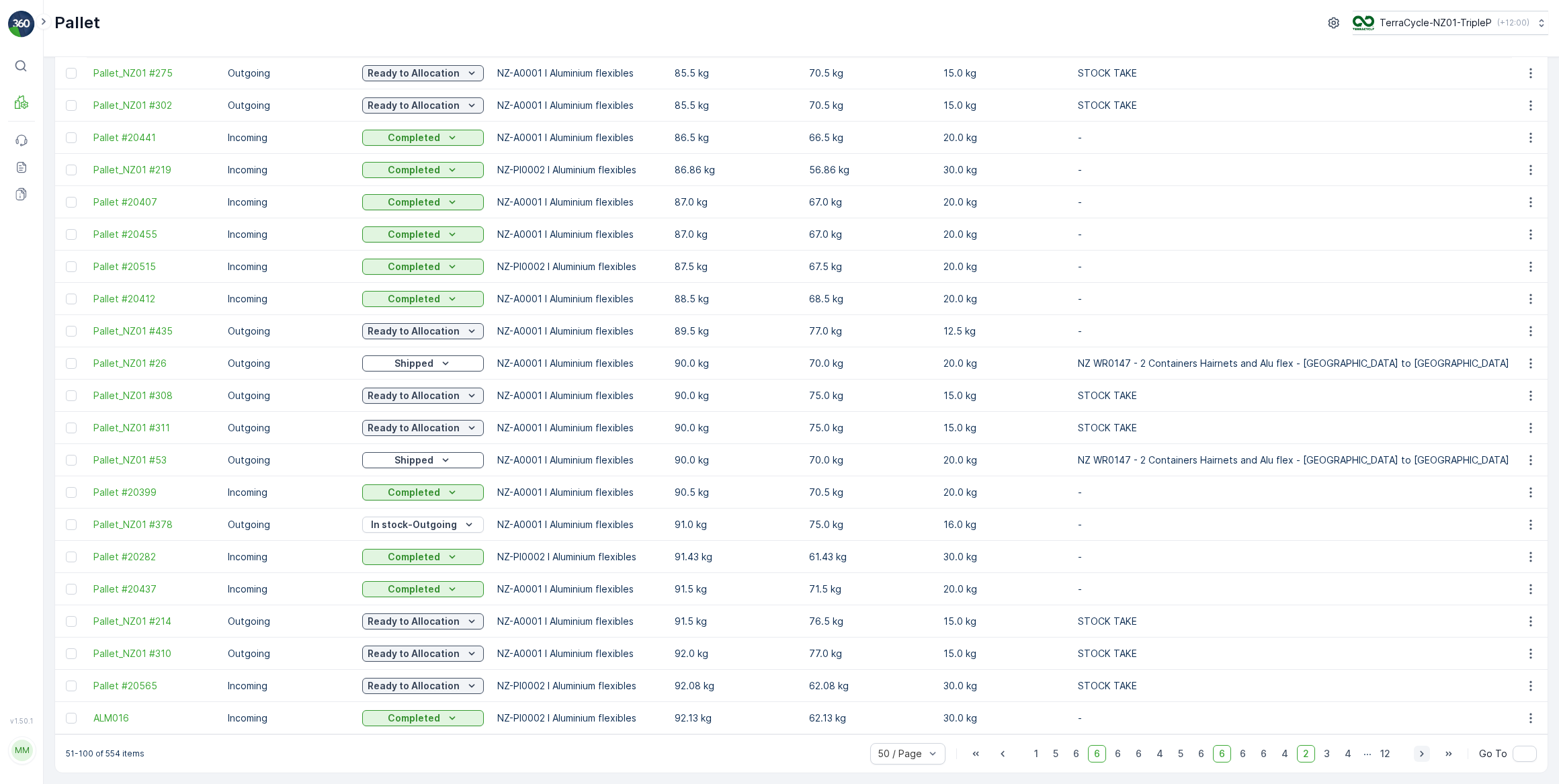
scroll to position [1058, 0]
click at [1420, 755] on icon "button" at bounding box center [1422, 755] width 3 height 6
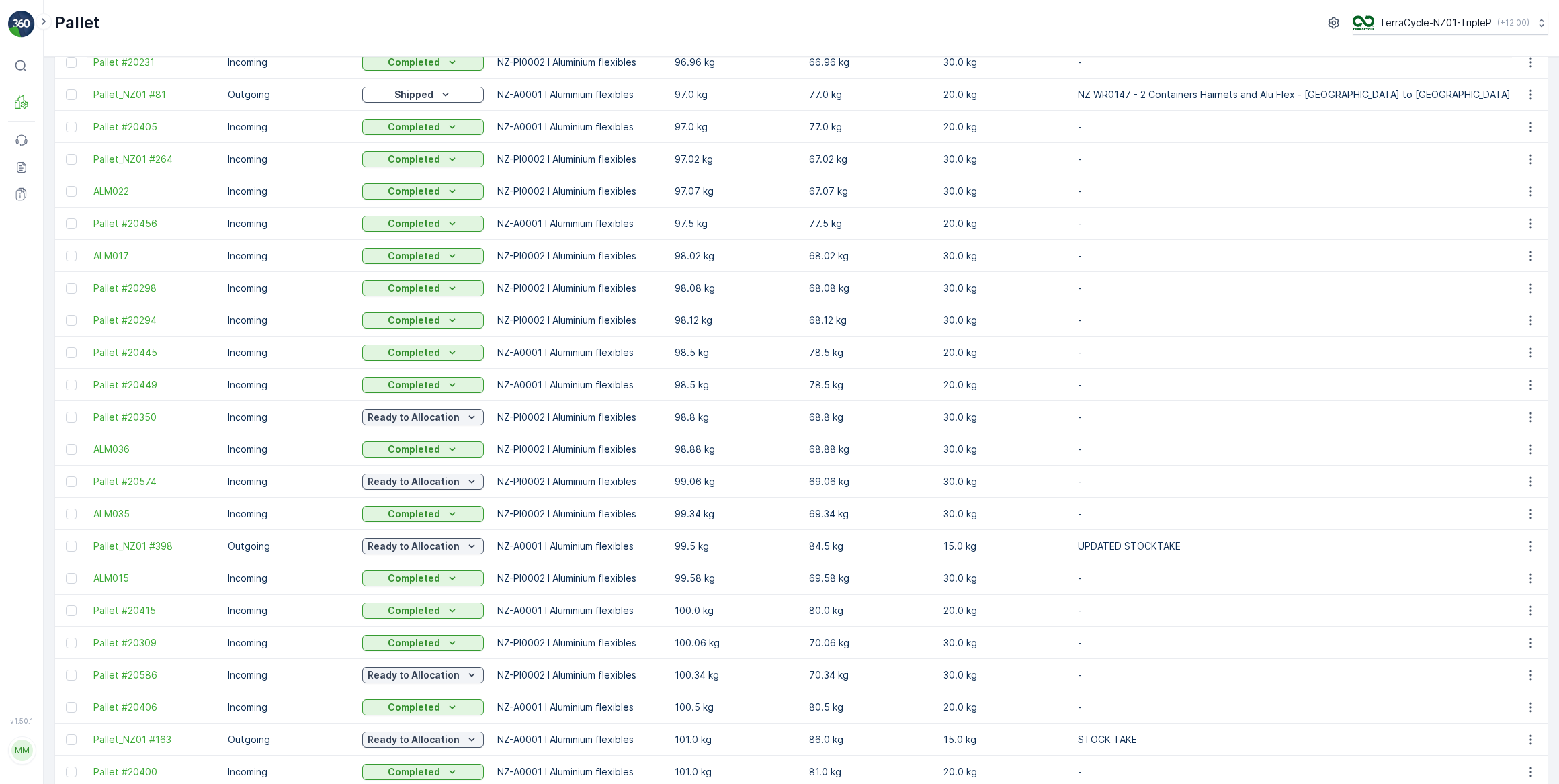
scroll to position [1058, 0]
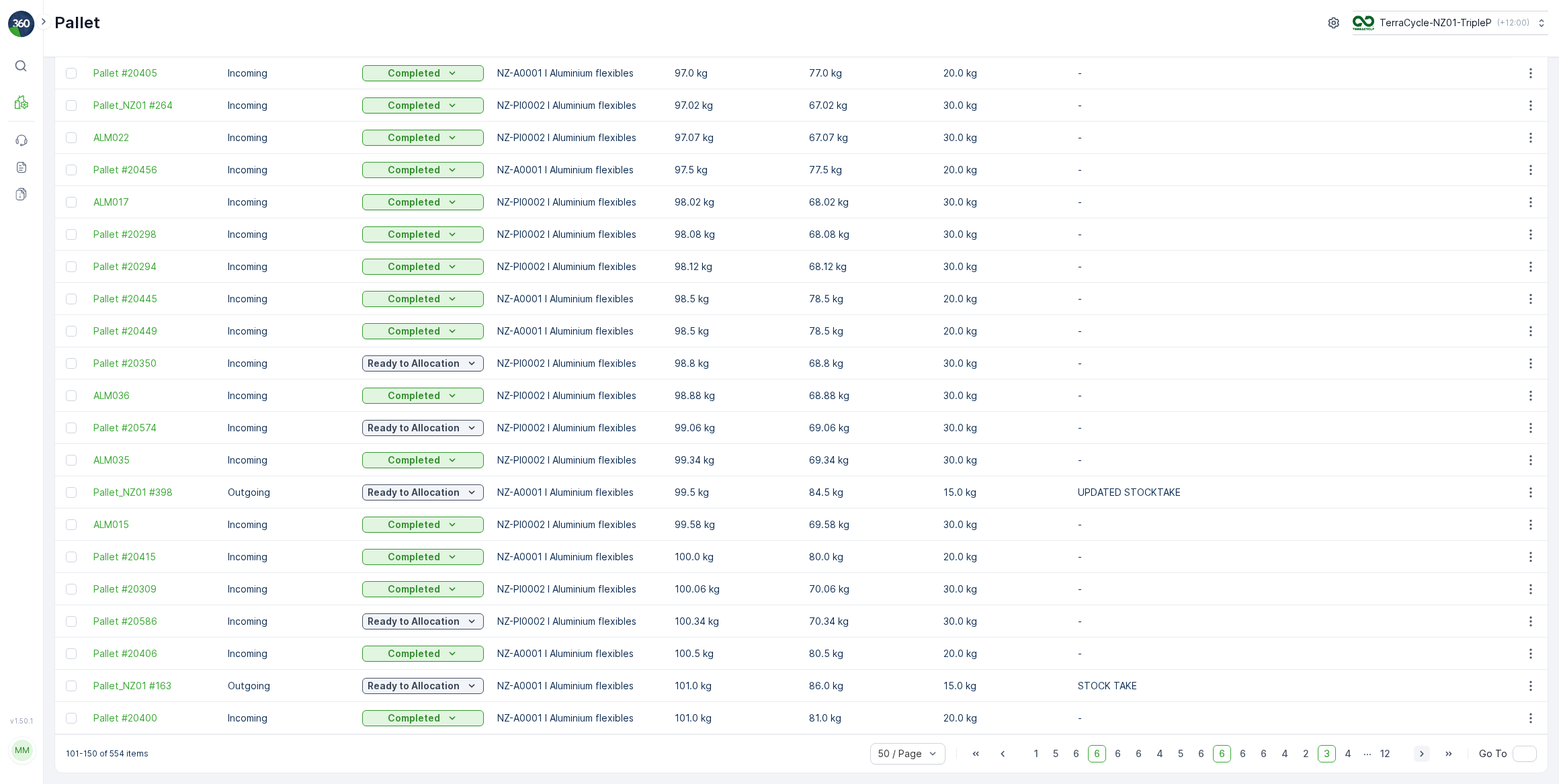
click at [1421, 755] on icon "button" at bounding box center [1422, 755] width 3 height 6
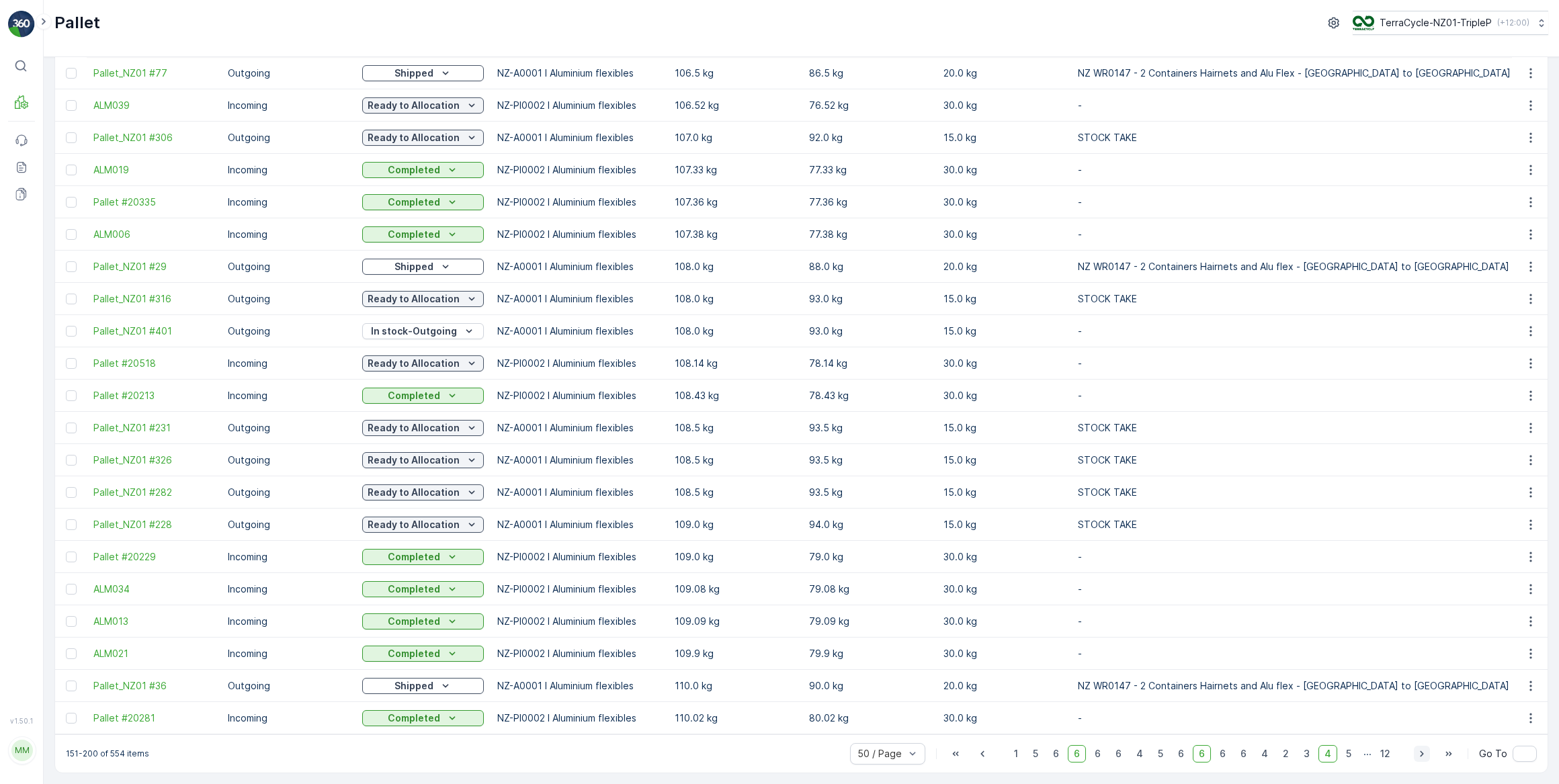
click at [1421, 755] on icon "button" at bounding box center [1422, 755] width 3 height 6
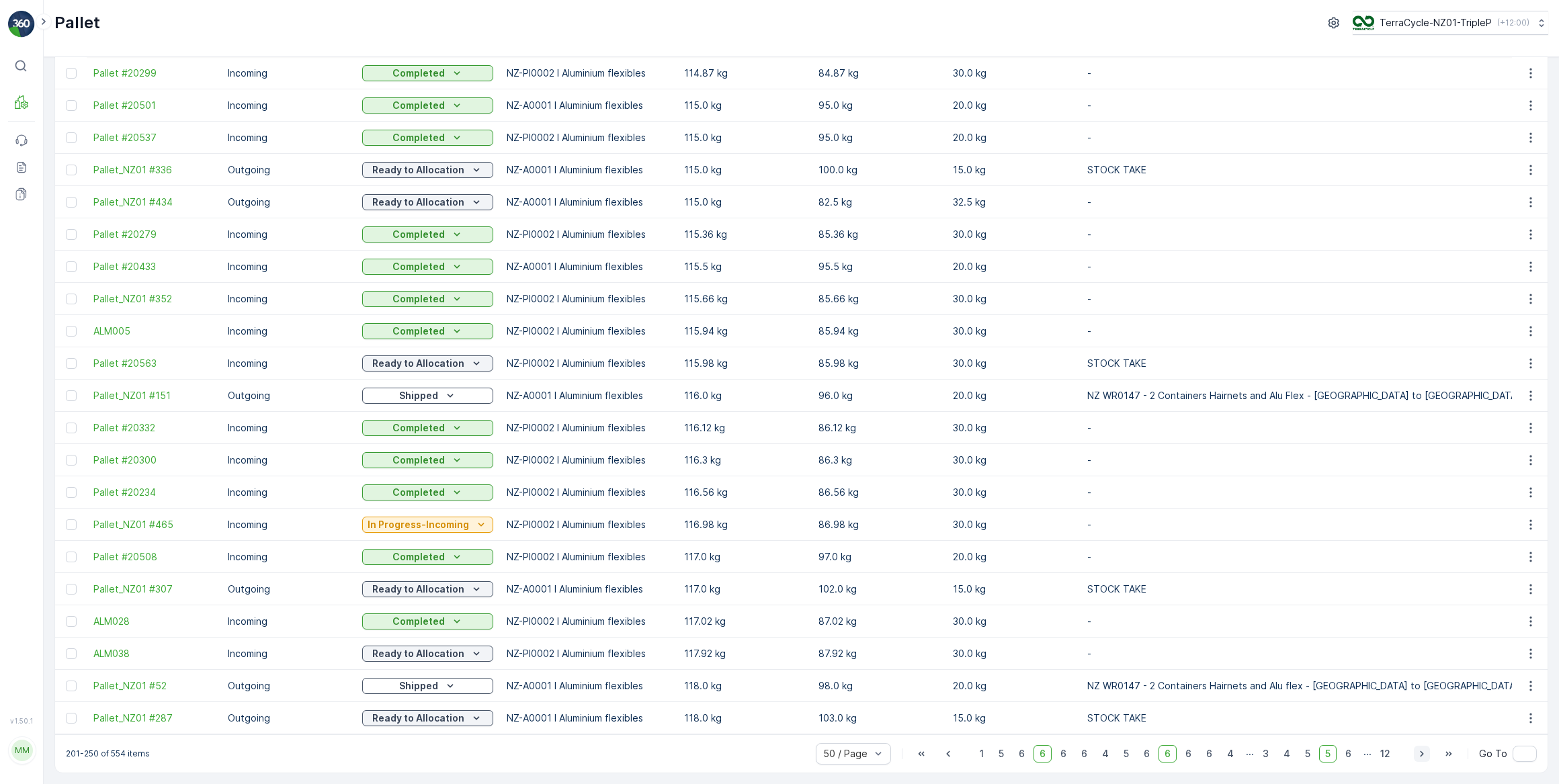
click at [1421, 755] on icon "button" at bounding box center [1422, 755] width 3 height 6
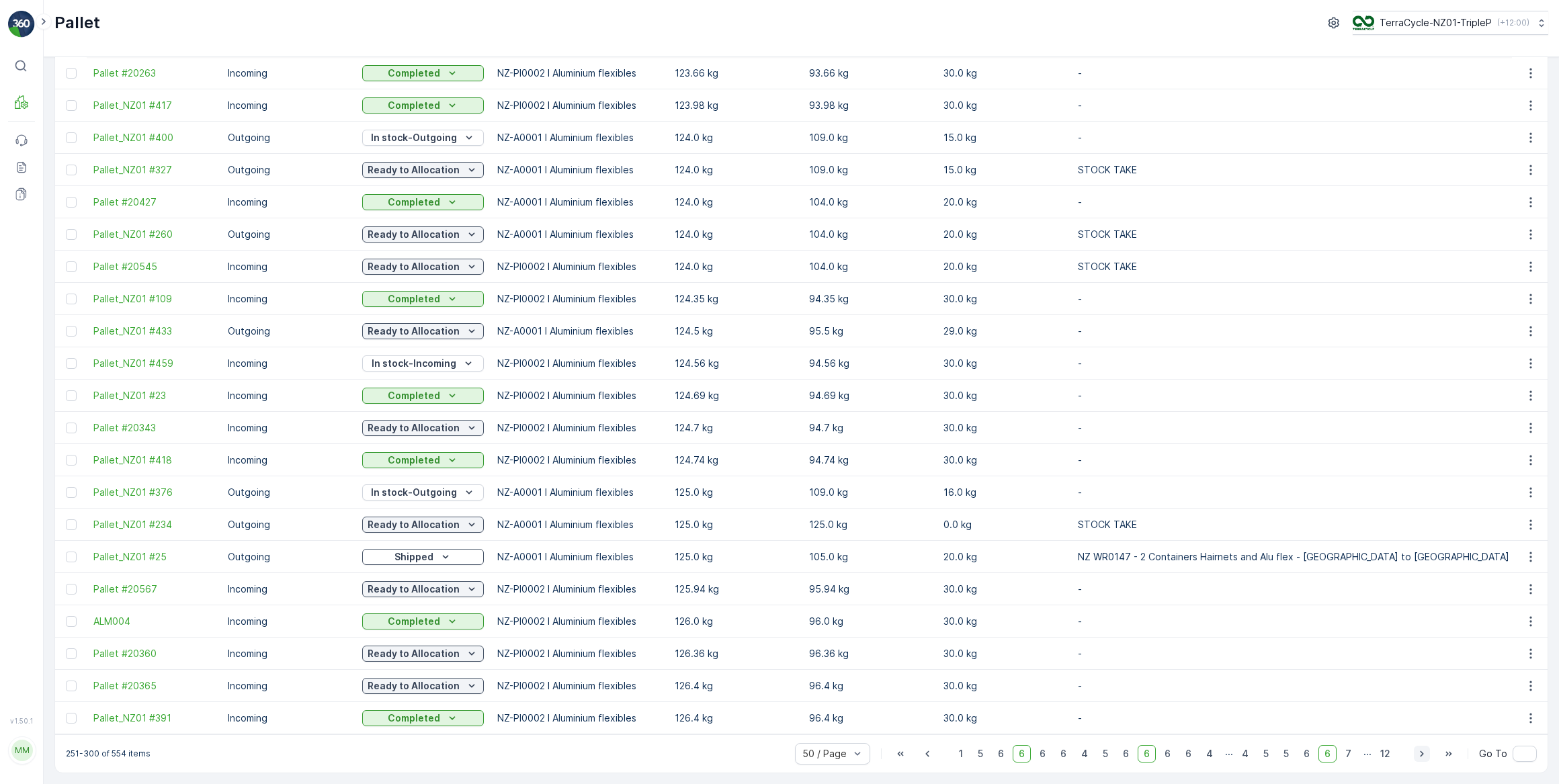
click at [1421, 755] on icon "button" at bounding box center [1422, 755] width 3 height 6
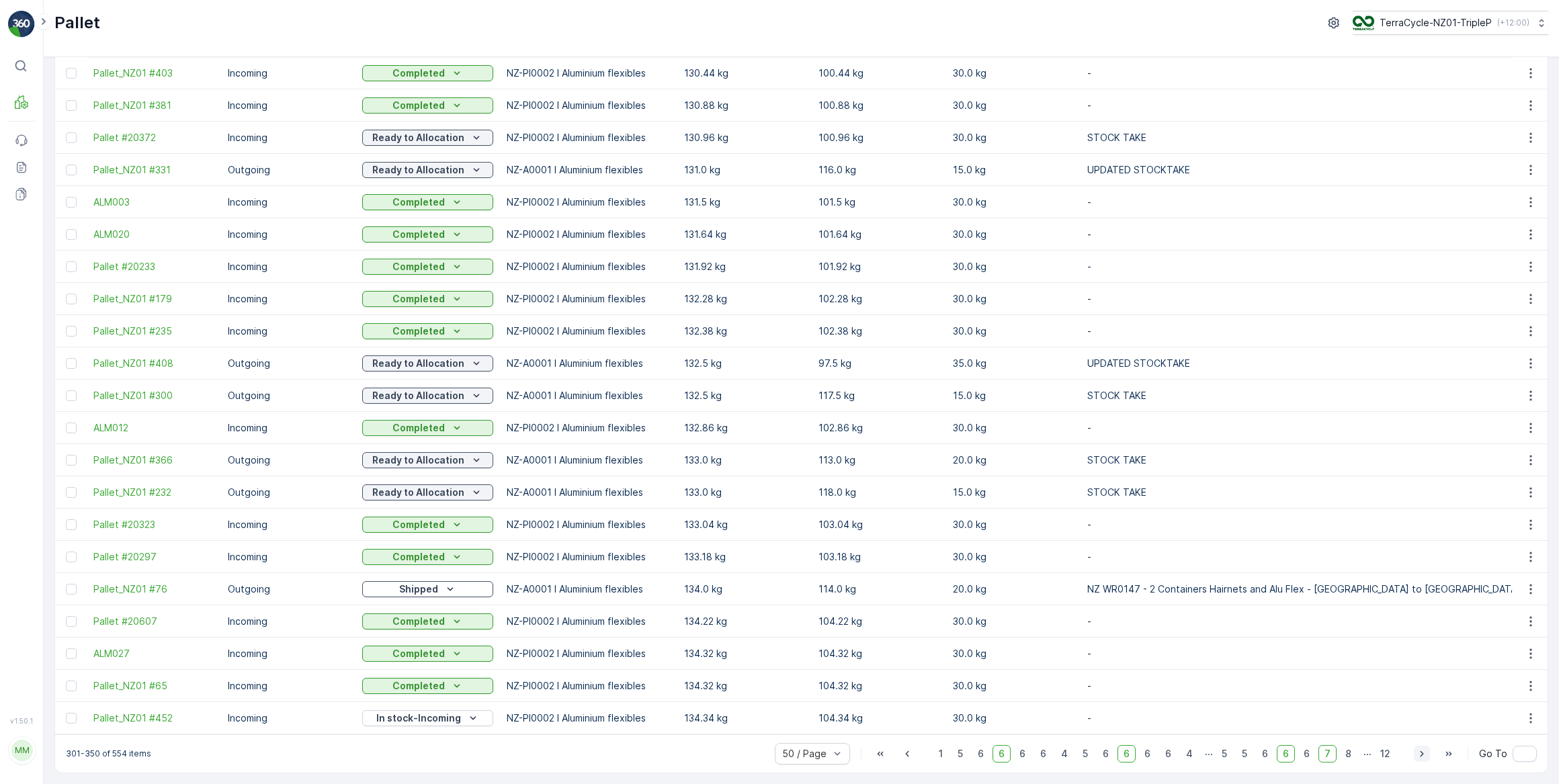
click at [1421, 755] on icon "button" at bounding box center [1422, 755] width 3 height 6
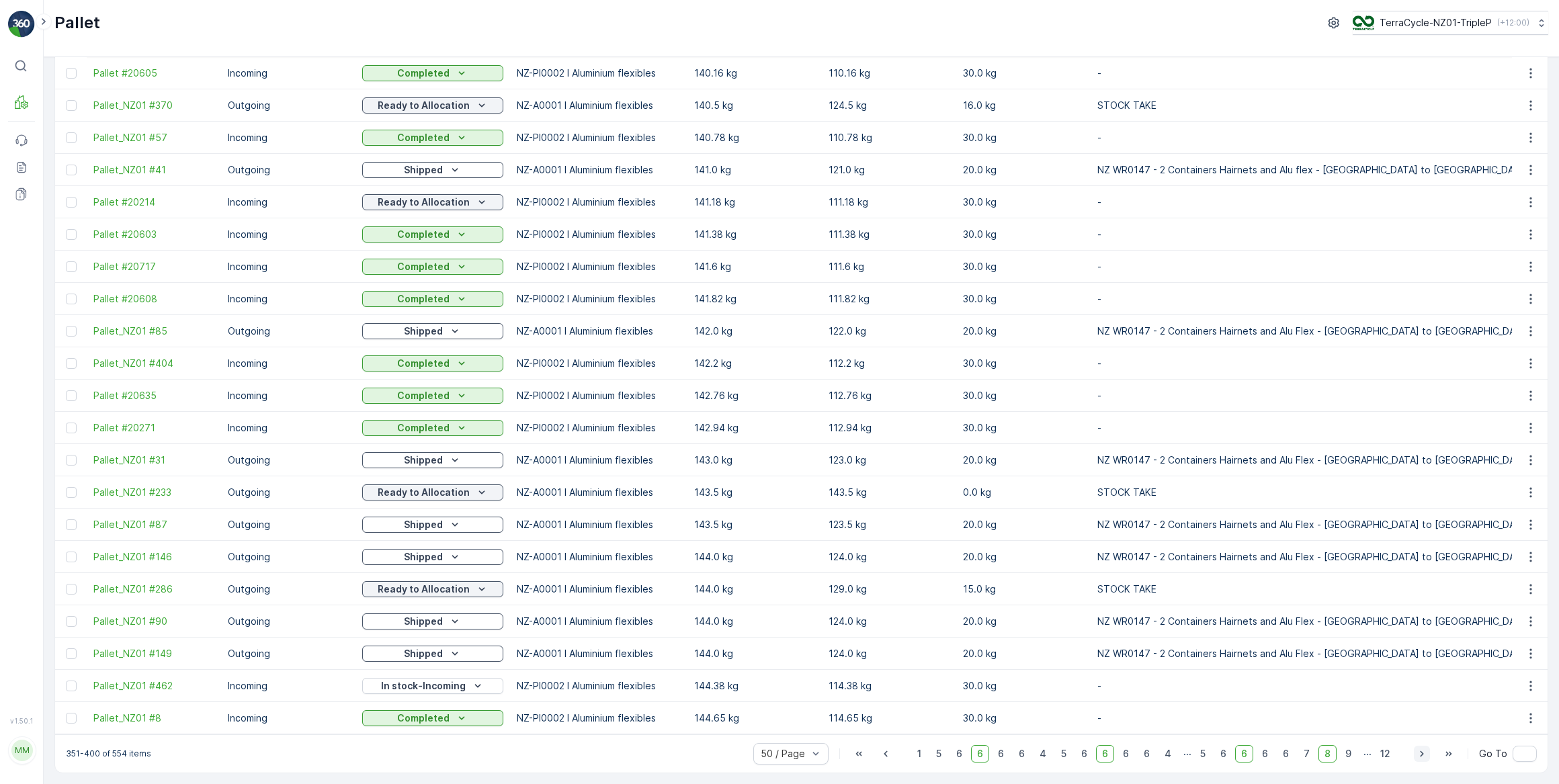
click at [1421, 755] on icon "button" at bounding box center [1422, 755] width 3 height 6
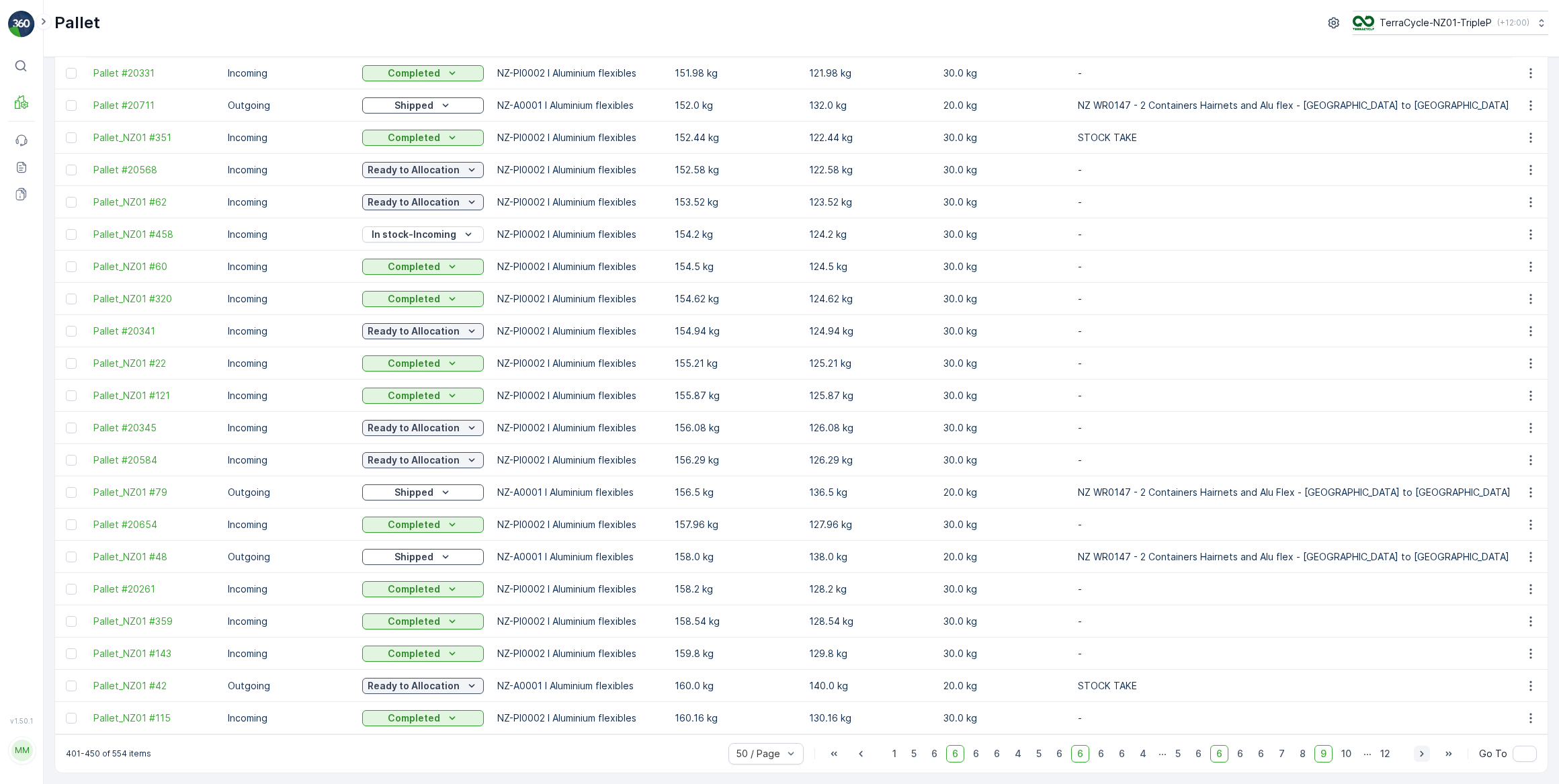
click at [1421, 755] on icon "button" at bounding box center [1422, 755] width 3 height 6
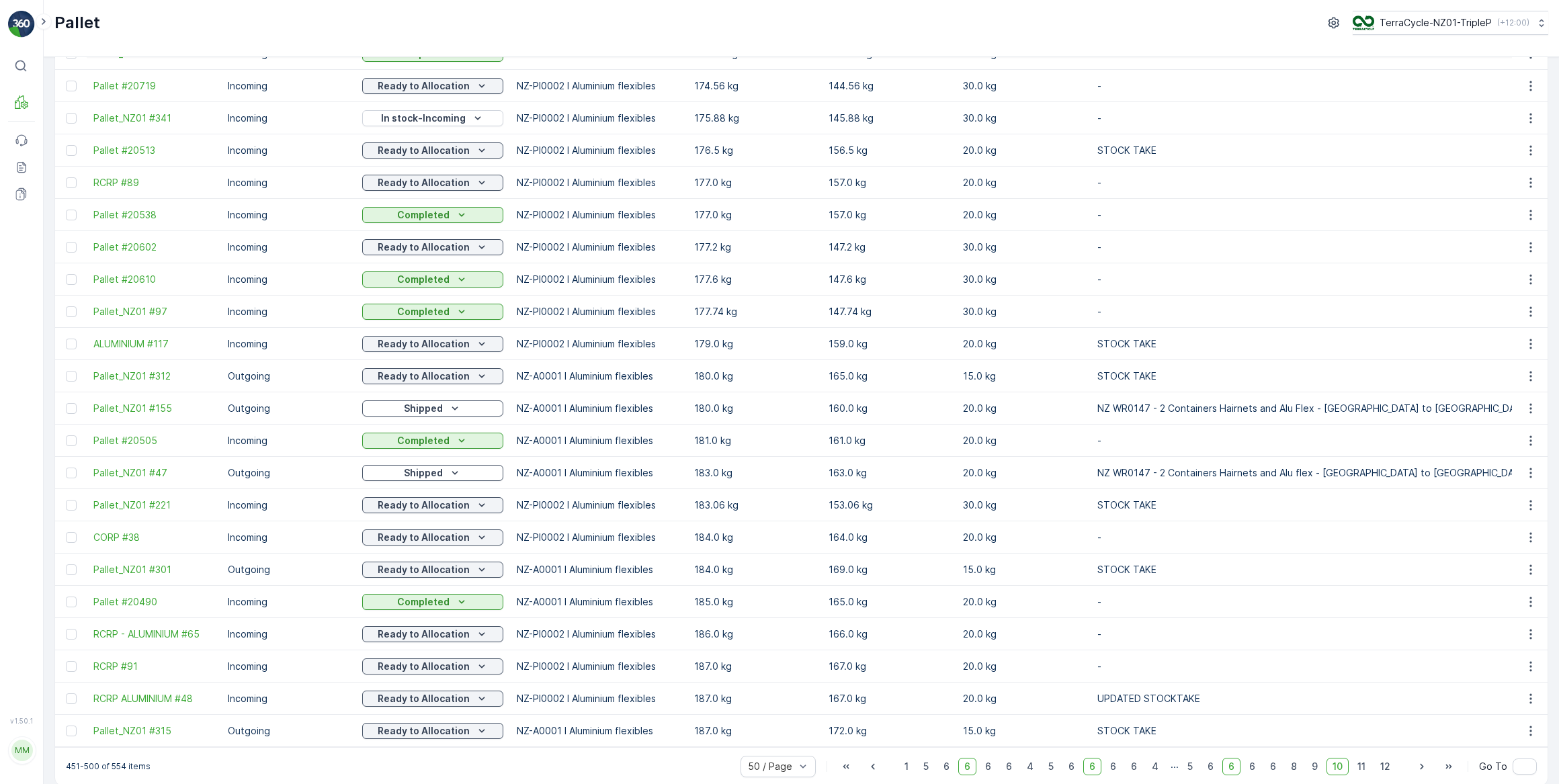
scroll to position [1058, 0]
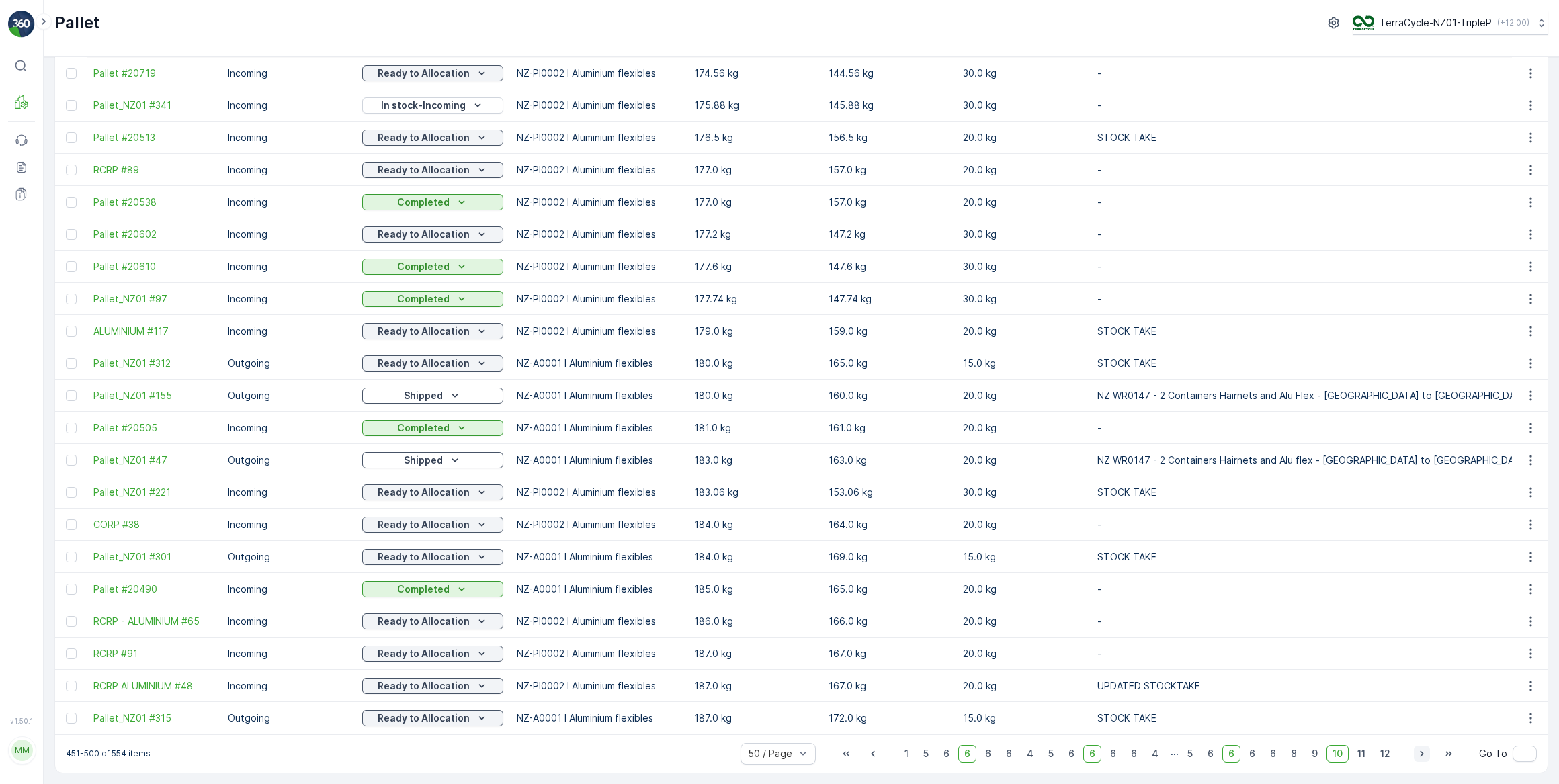
click at [1421, 753] on icon "button" at bounding box center [1422, 753] width 13 height 13
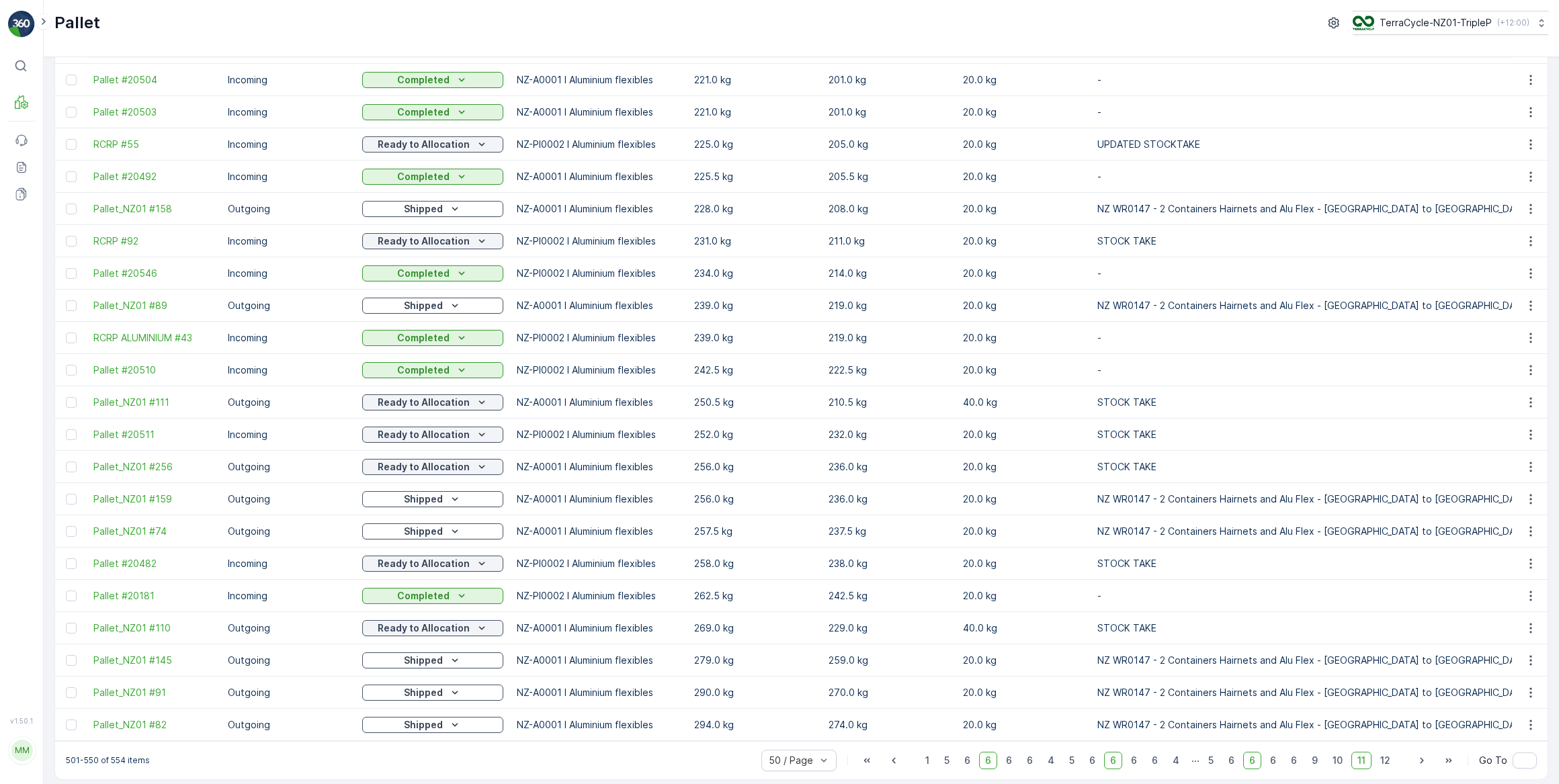
scroll to position [1058, 0]
click at [896, 753] on icon "button" at bounding box center [893, 753] width 13 height 13
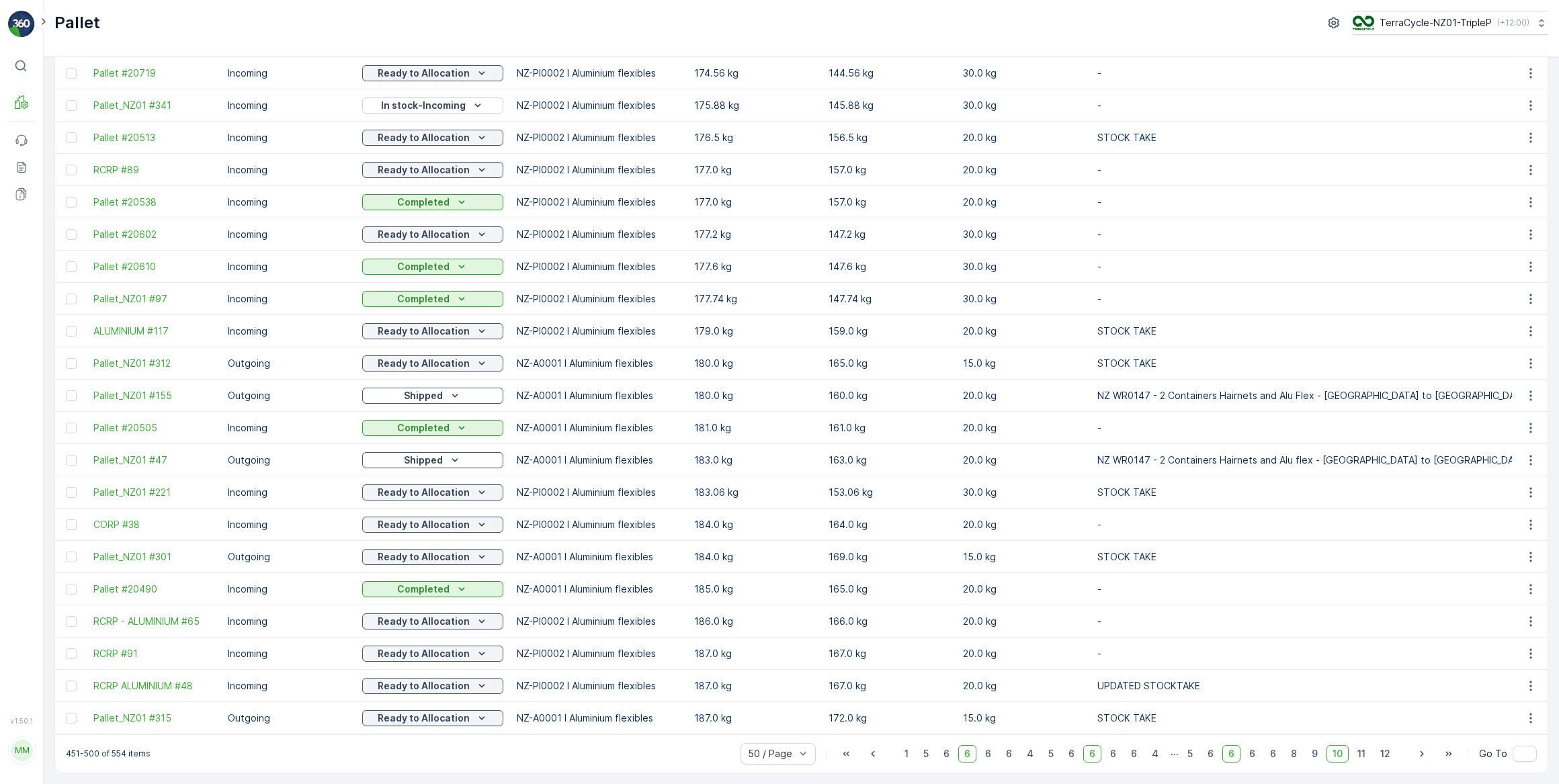
scroll to position [1058, 0]
click at [1421, 755] on icon "button" at bounding box center [1422, 755] width 3 height 6
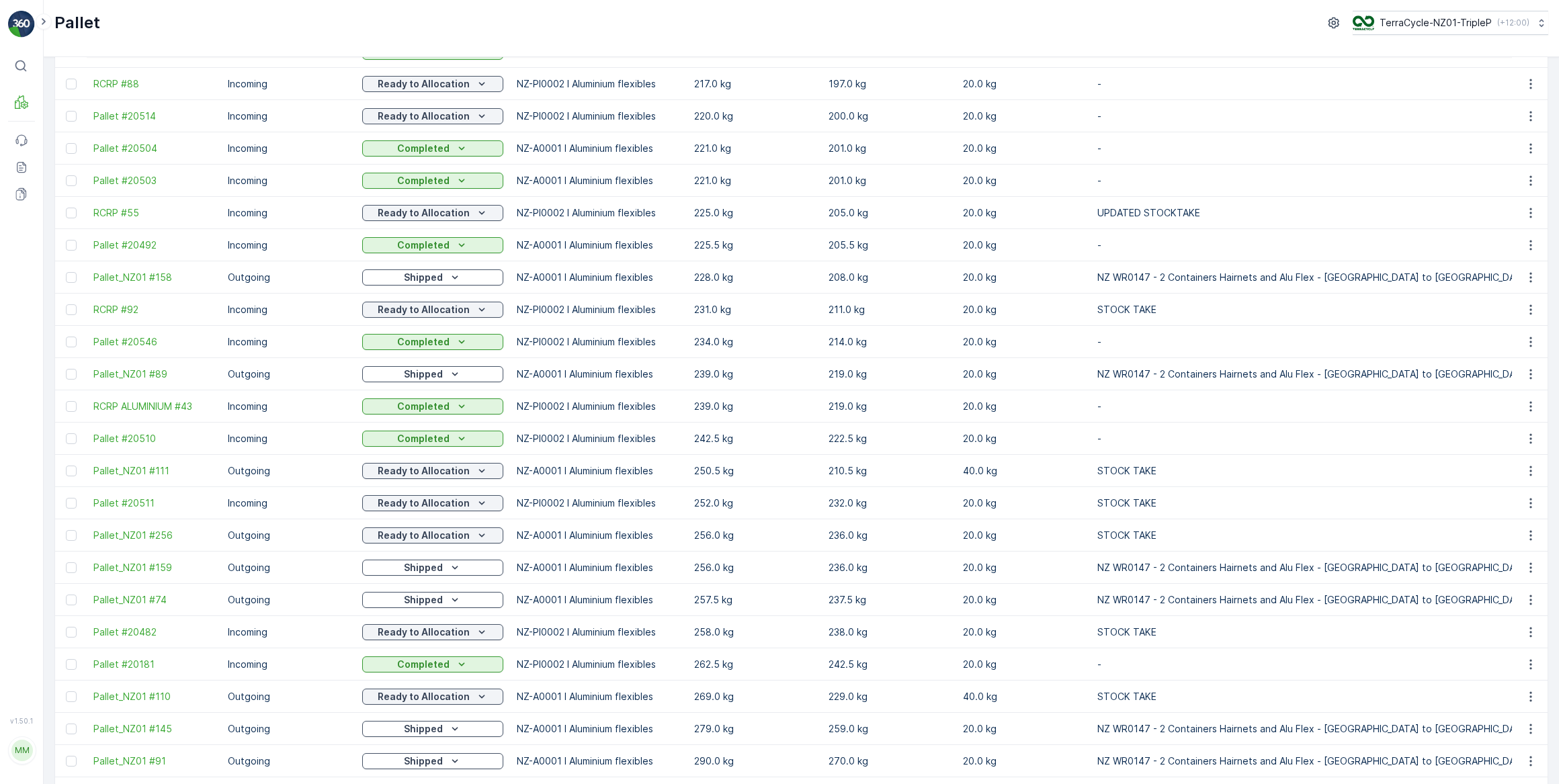
scroll to position [1058, 0]
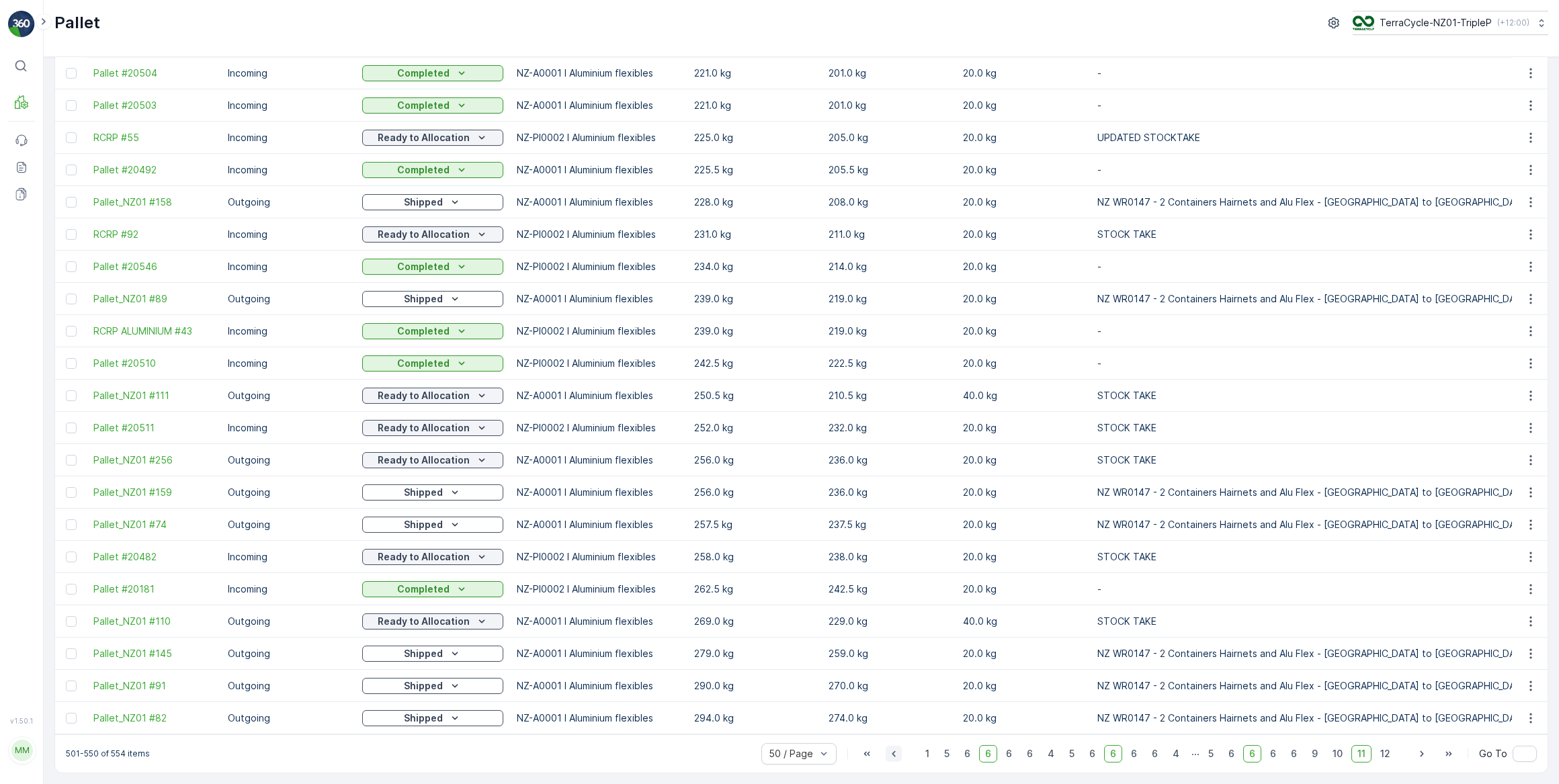
click at [894, 752] on icon "button" at bounding box center [893, 753] width 13 height 13
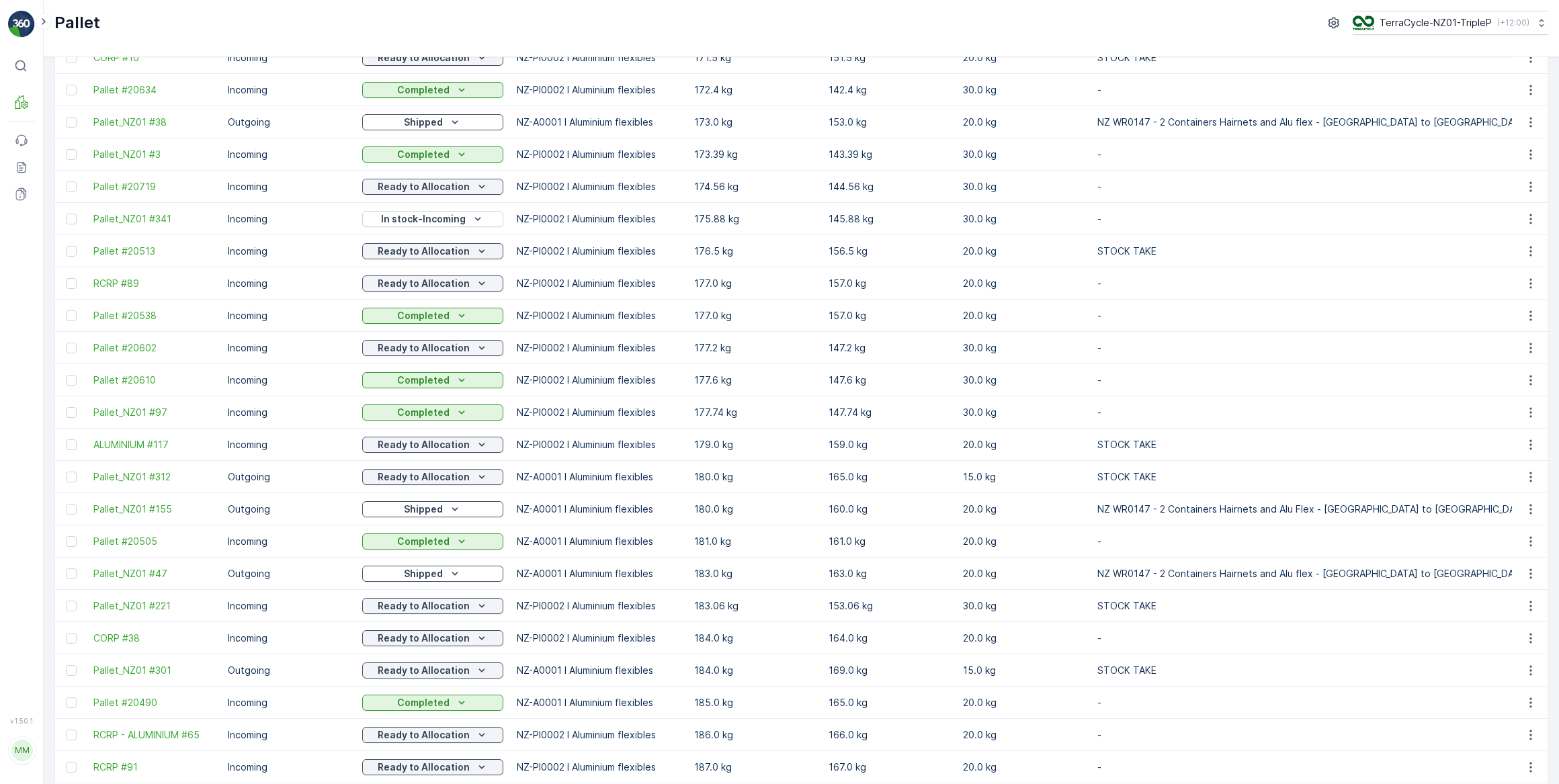
scroll to position [935, 0]
click at [1527, 190] on icon "button" at bounding box center [1530, 190] width 13 height 13
click at [1507, 211] on span "See More Details" at bounding box center [1514, 208] width 78 height 13
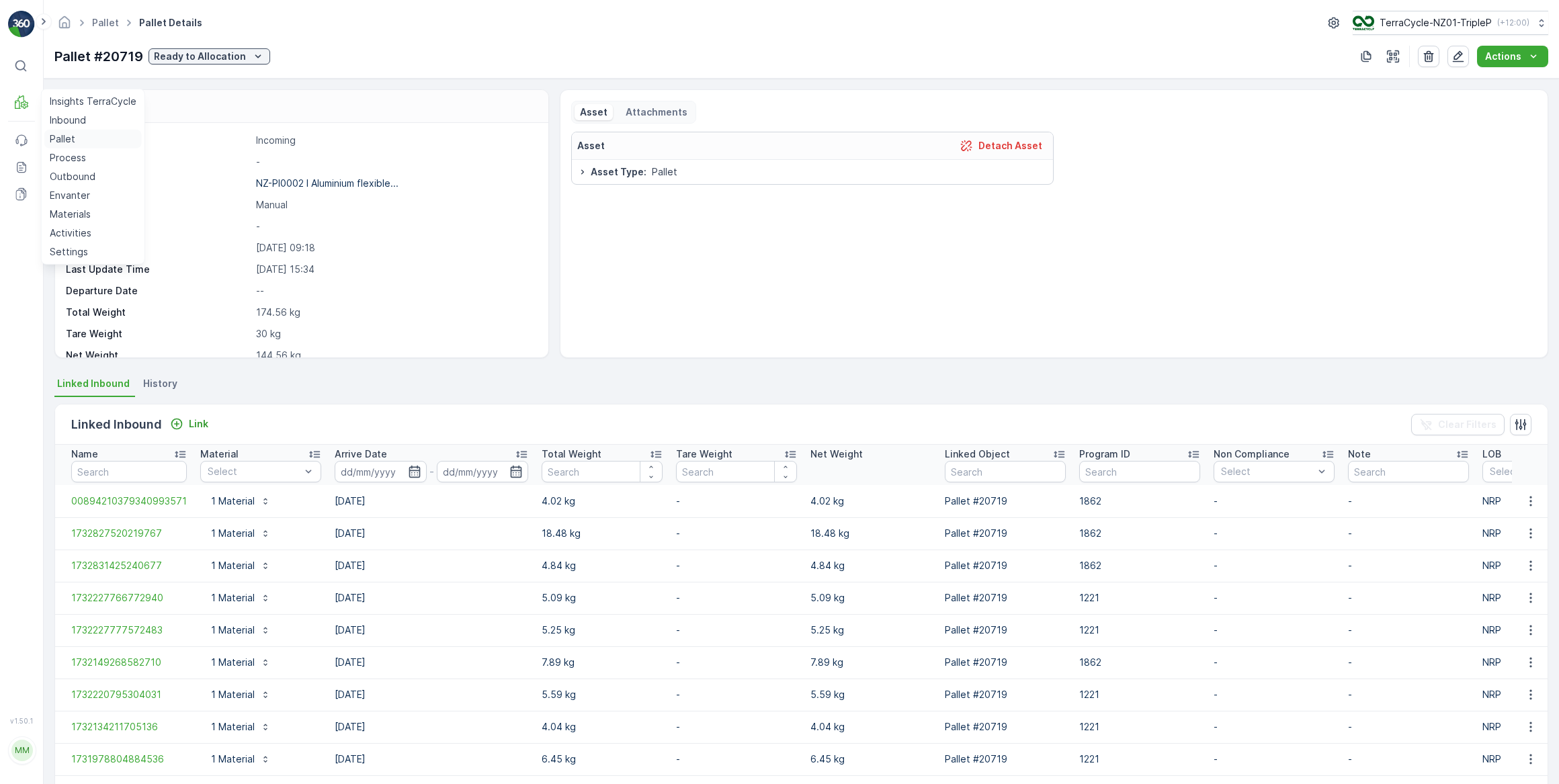
click at [53, 138] on p "Pallet" at bounding box center [62, 139] width 25 height 13
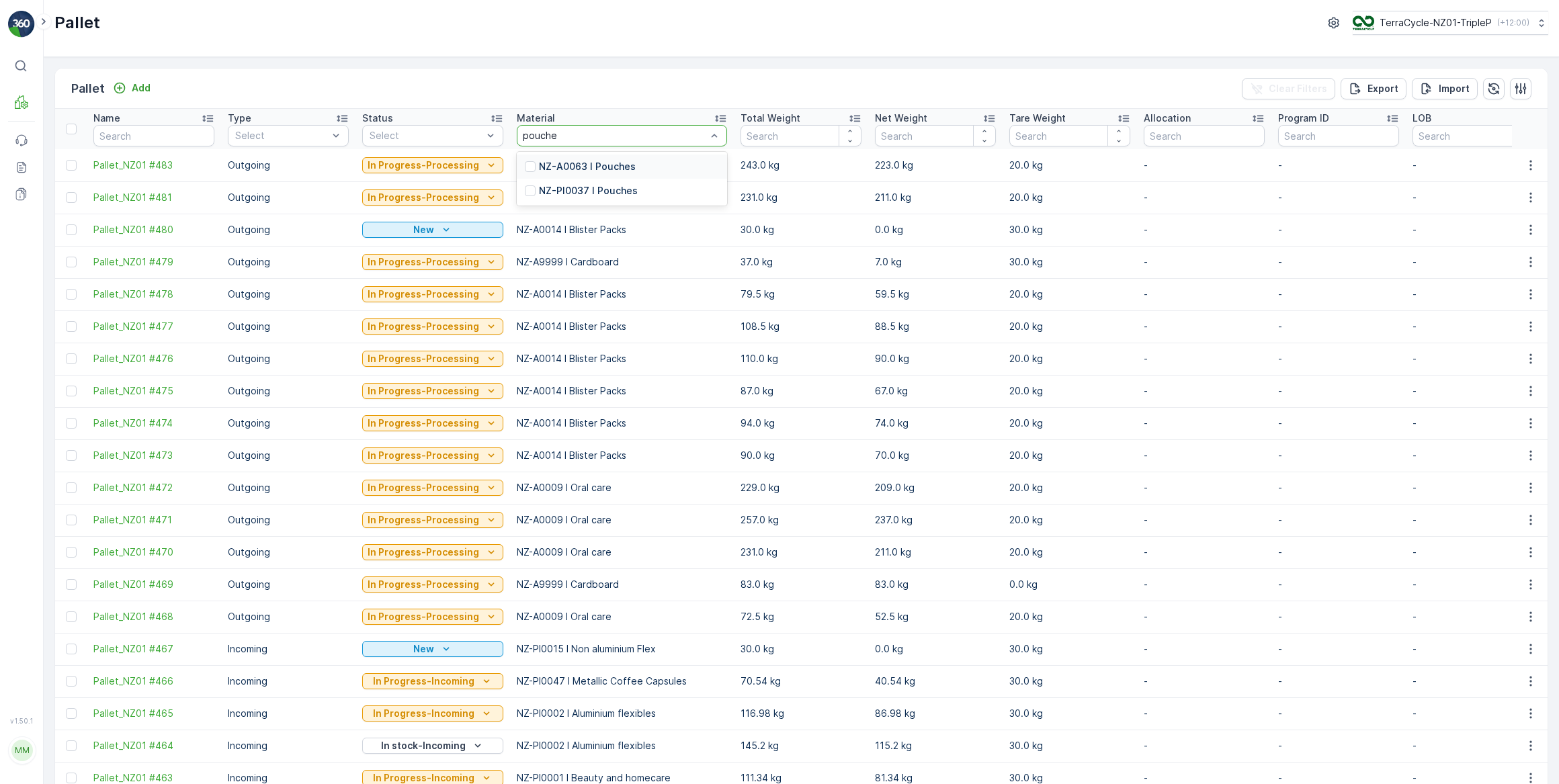
type input "pouches"
drag, startPoint x: 617, startPoint y: 167, endPoint x: 623, endPoint y: 159, distance: 10.0
click at [618, 165] on p "NZ-A0063 I Pouches" at bounding box center [587, 166] width 96 height 13
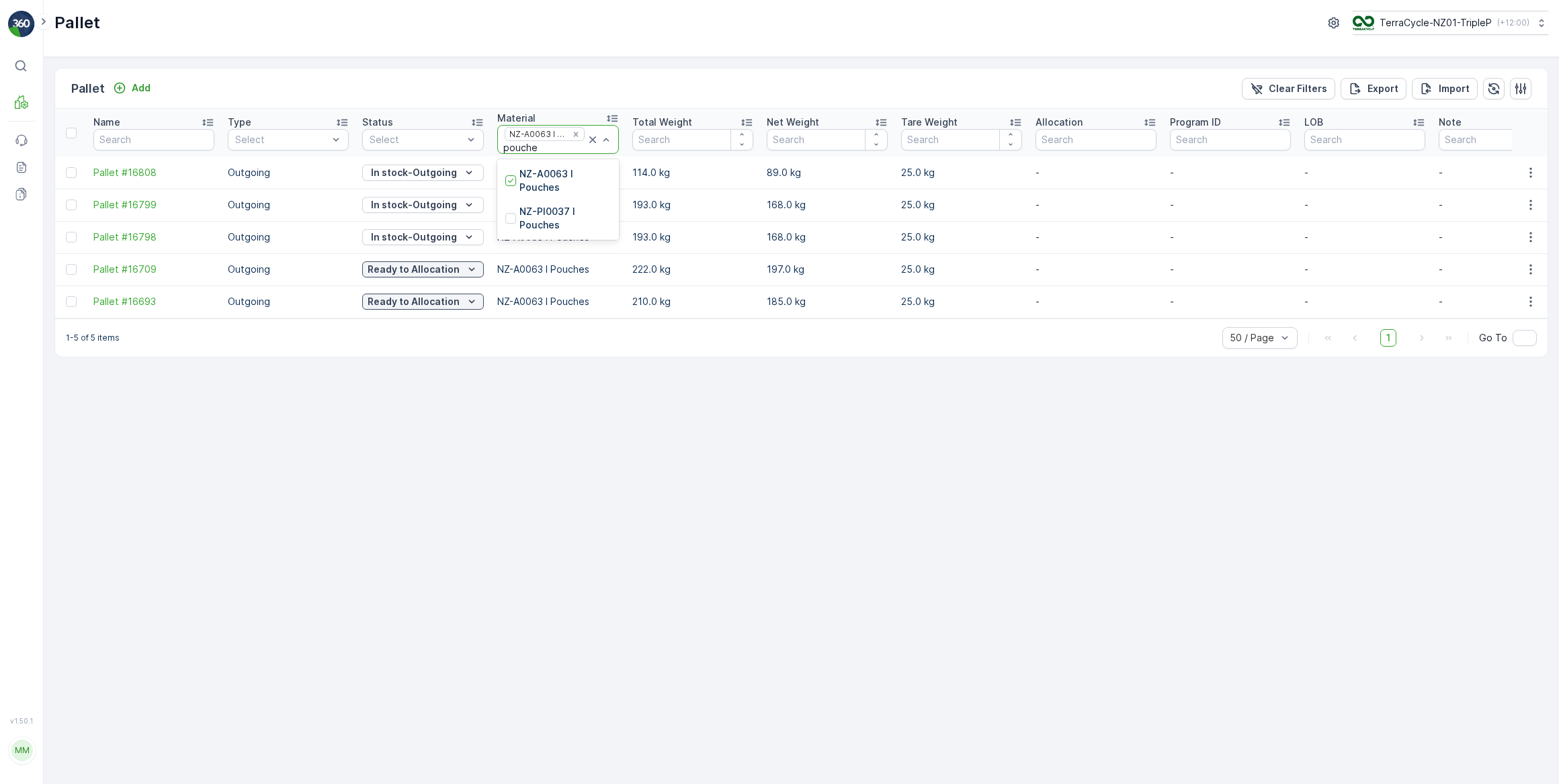
type input "pouches"
click at [509, 216] on div at bounding box center [511, 218] width 11 height 11
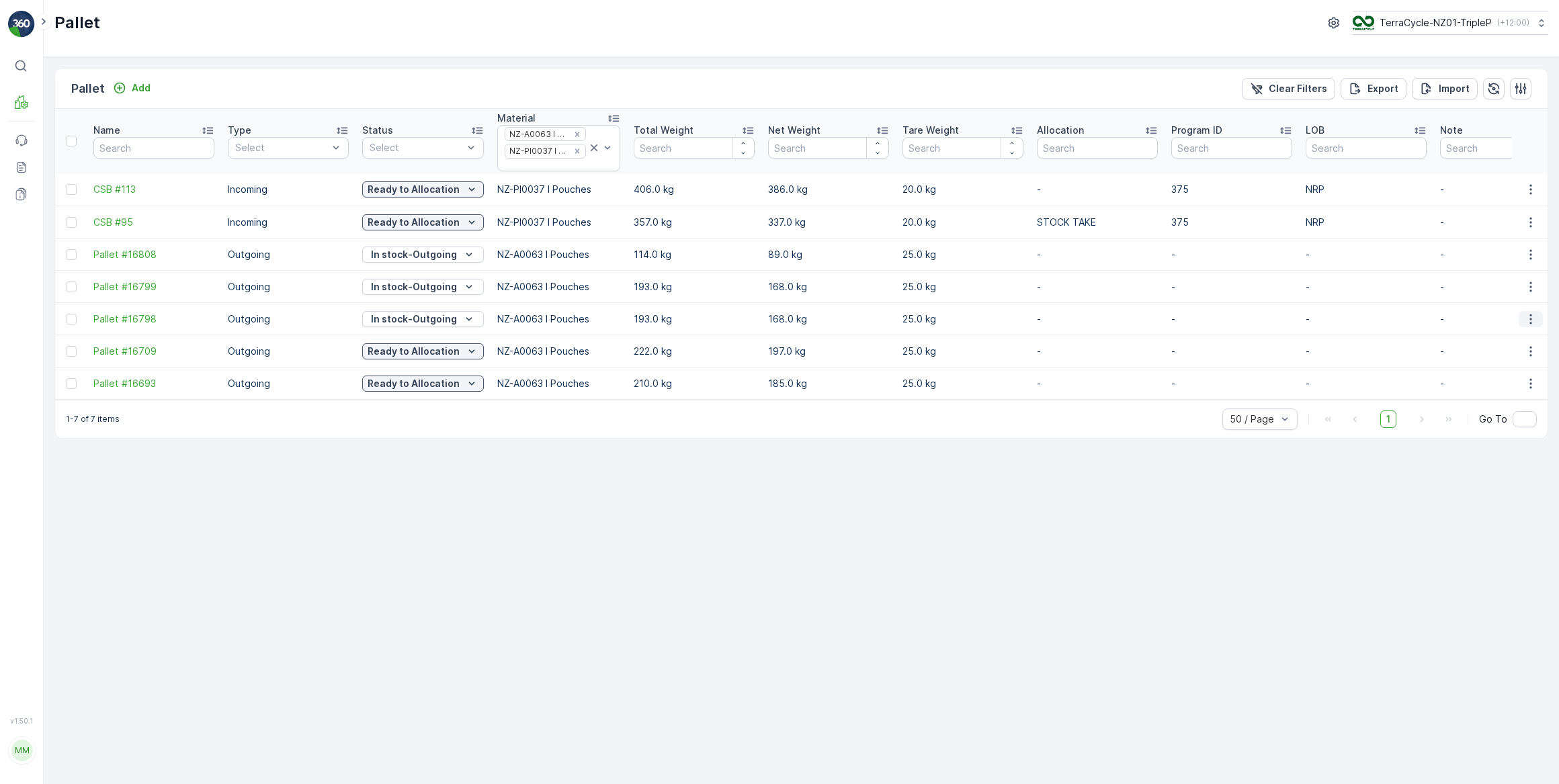
click at [1531, 320] on icon "button" at bounding box center [1530, 319] width 13 height 13
click at [1509, 339] on span "See More Details" at bounding box center [1514, 337] width 78 height 13
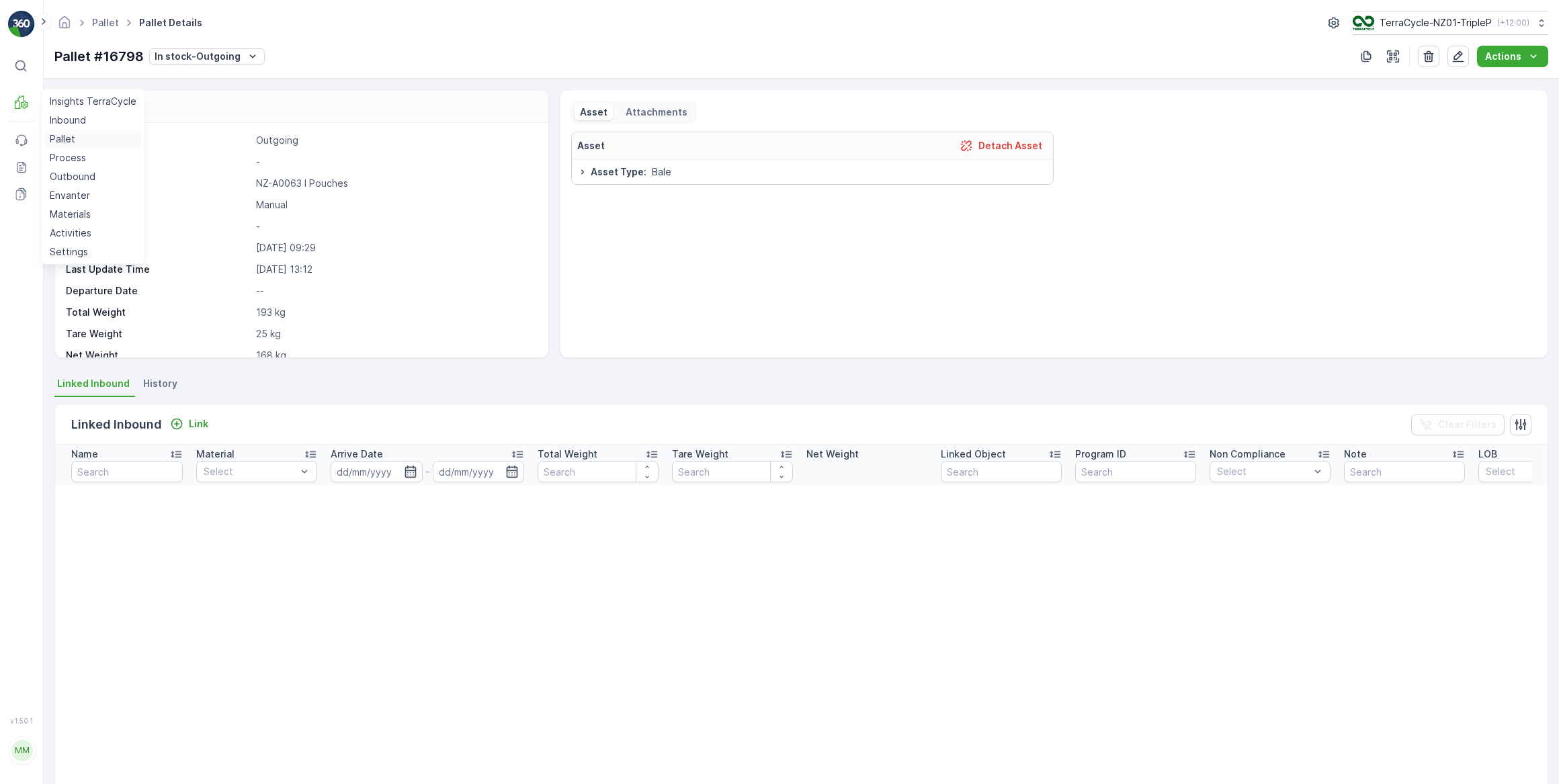
click at [69, 138] on p "Pallet" at bounding box center [62, 139] width 25 height 13
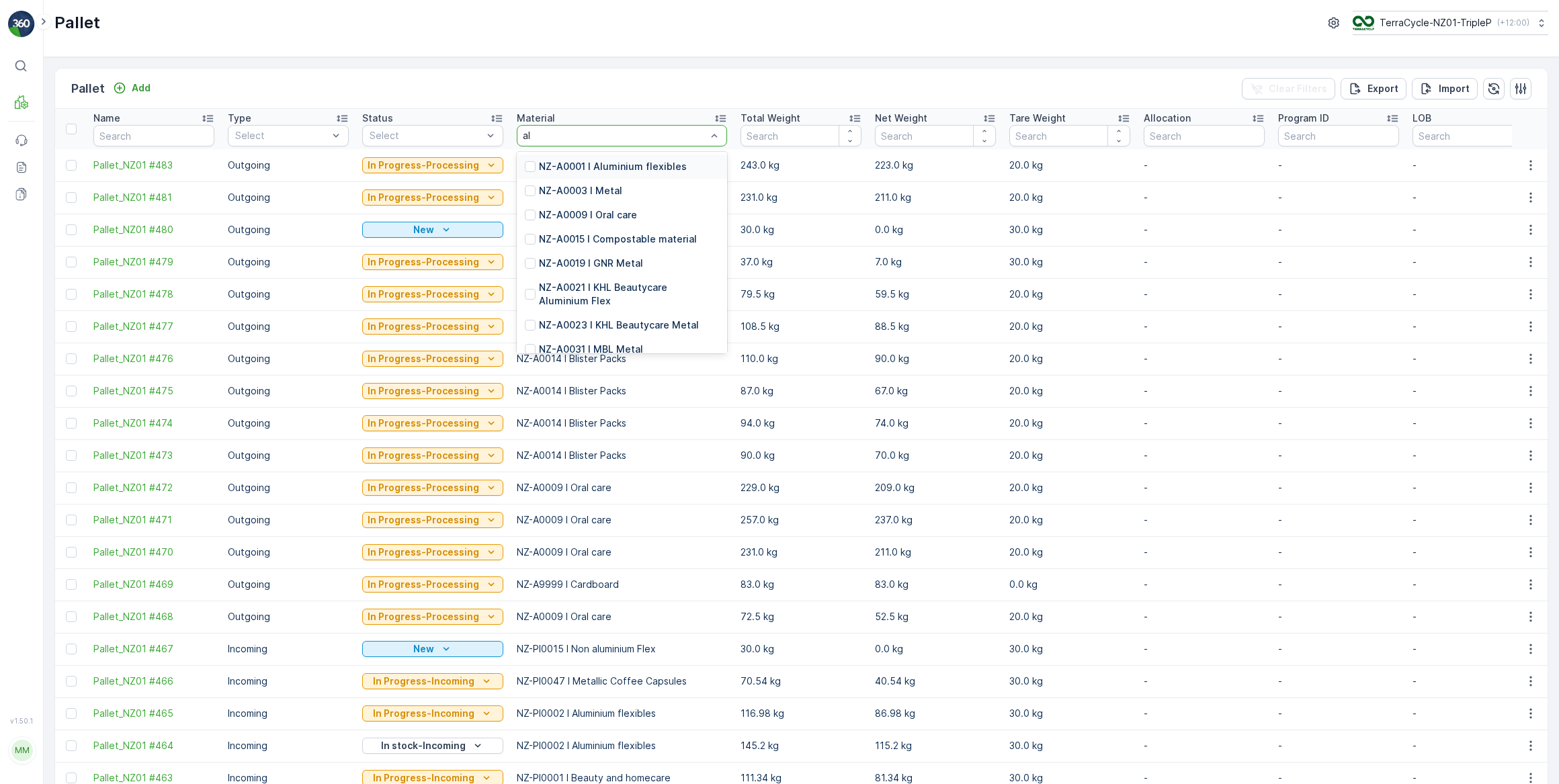
type input "alu"
click at [614, 166] on p "NZ-A0001 I Aluminium flexibles" at bounding box center [613, 166] width 148 height 13
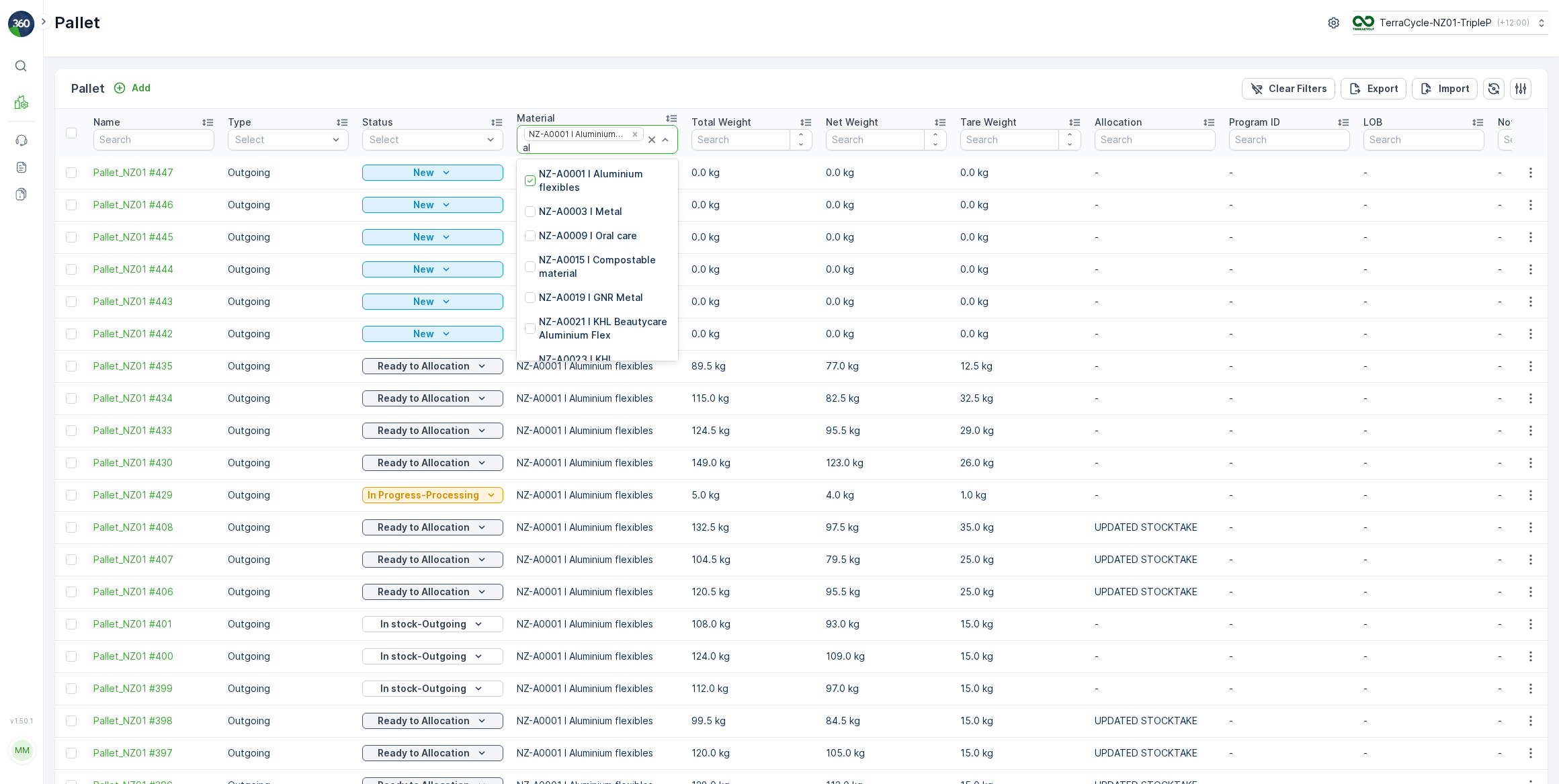
type input "alu"
click at [599, 283] on p "NZ-PI0002 I Aluminium flexibles" at bounding box center [604, 293] width 131 height 27
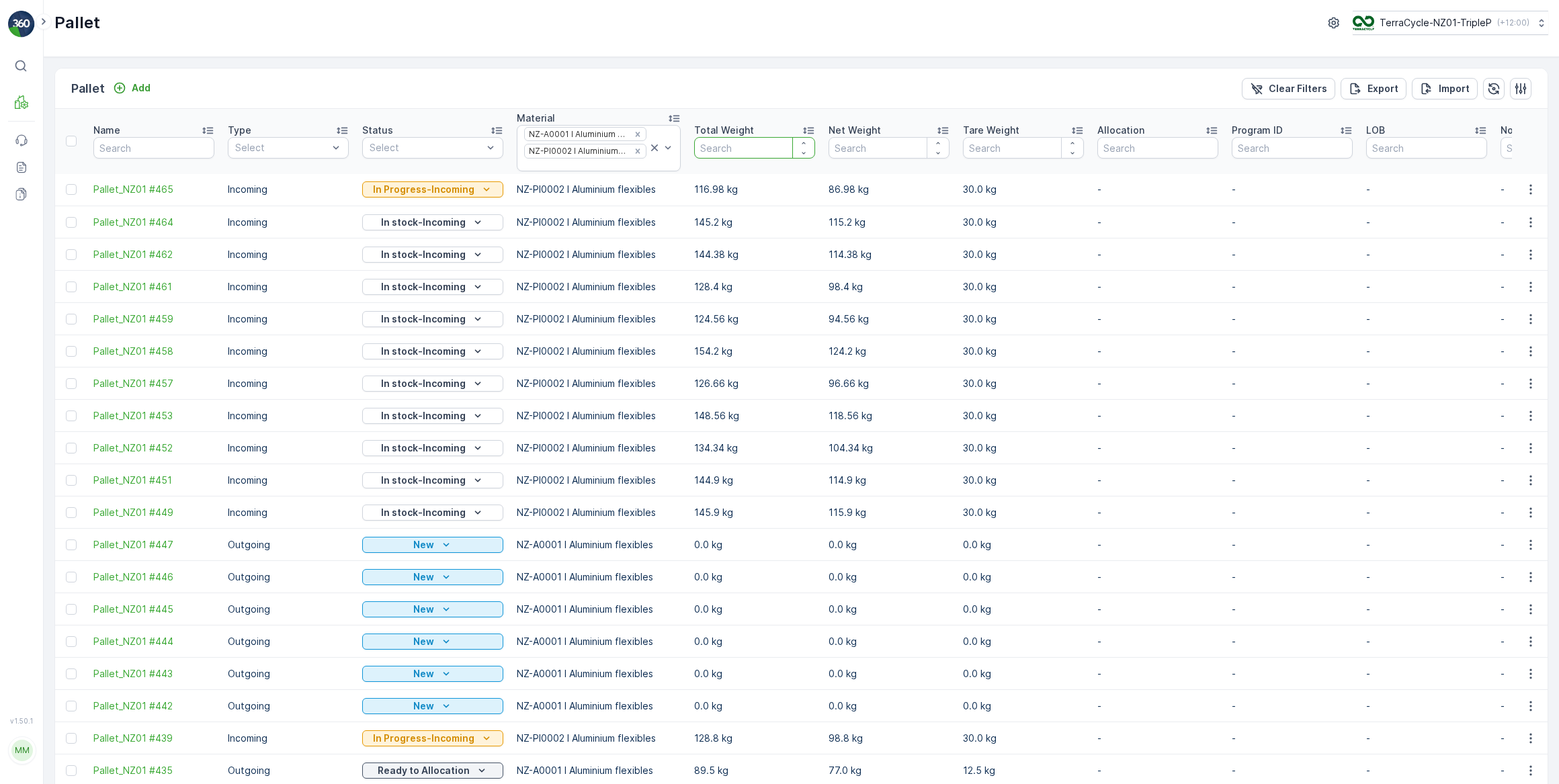
click at [774, 149] on input "number" at bounding box center [755, 148] width 121 height 22
type input "280.00"
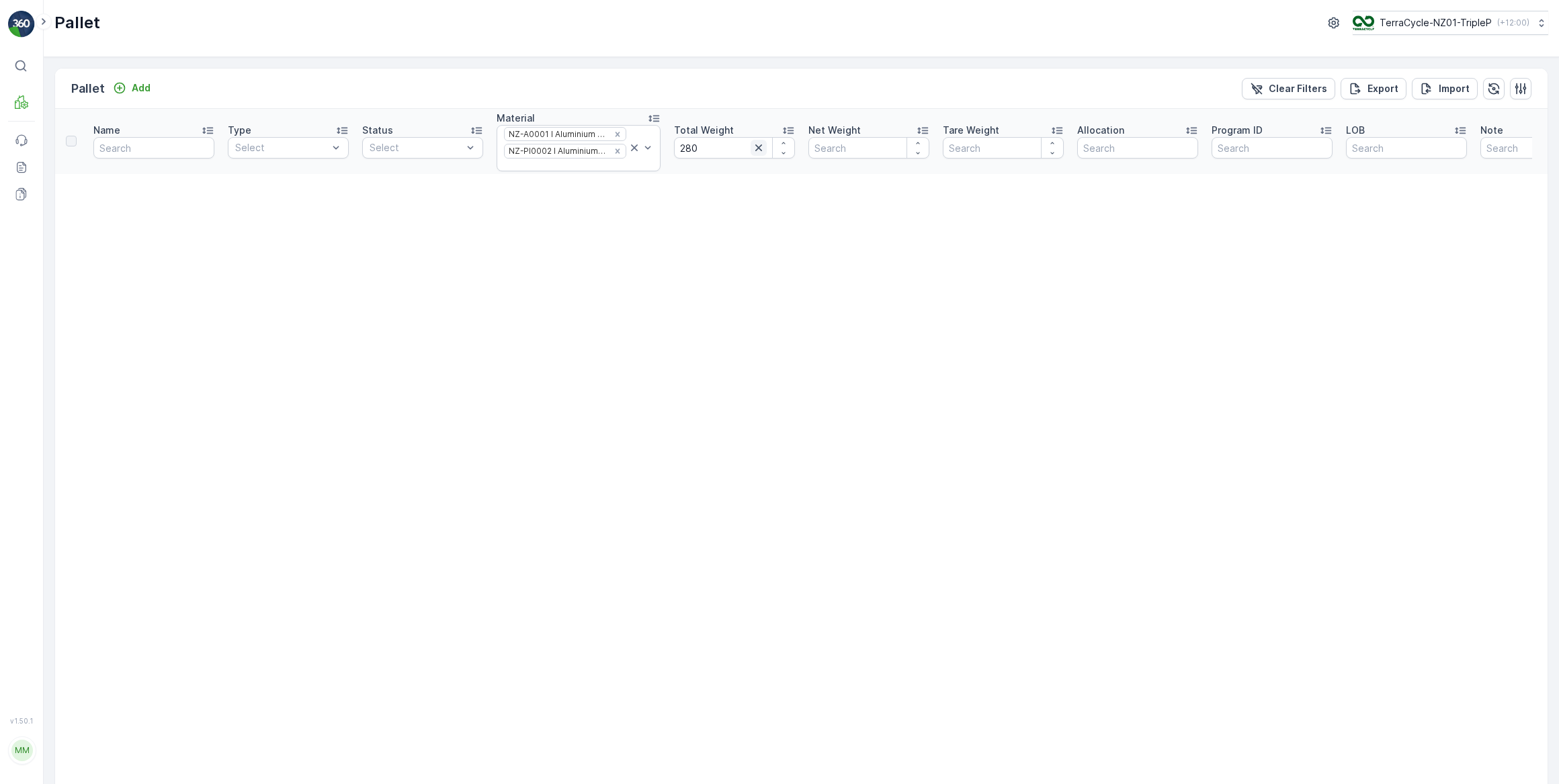
click at [756, 147] on icon "button" at bounding box center [758, 147] width 13 height 13
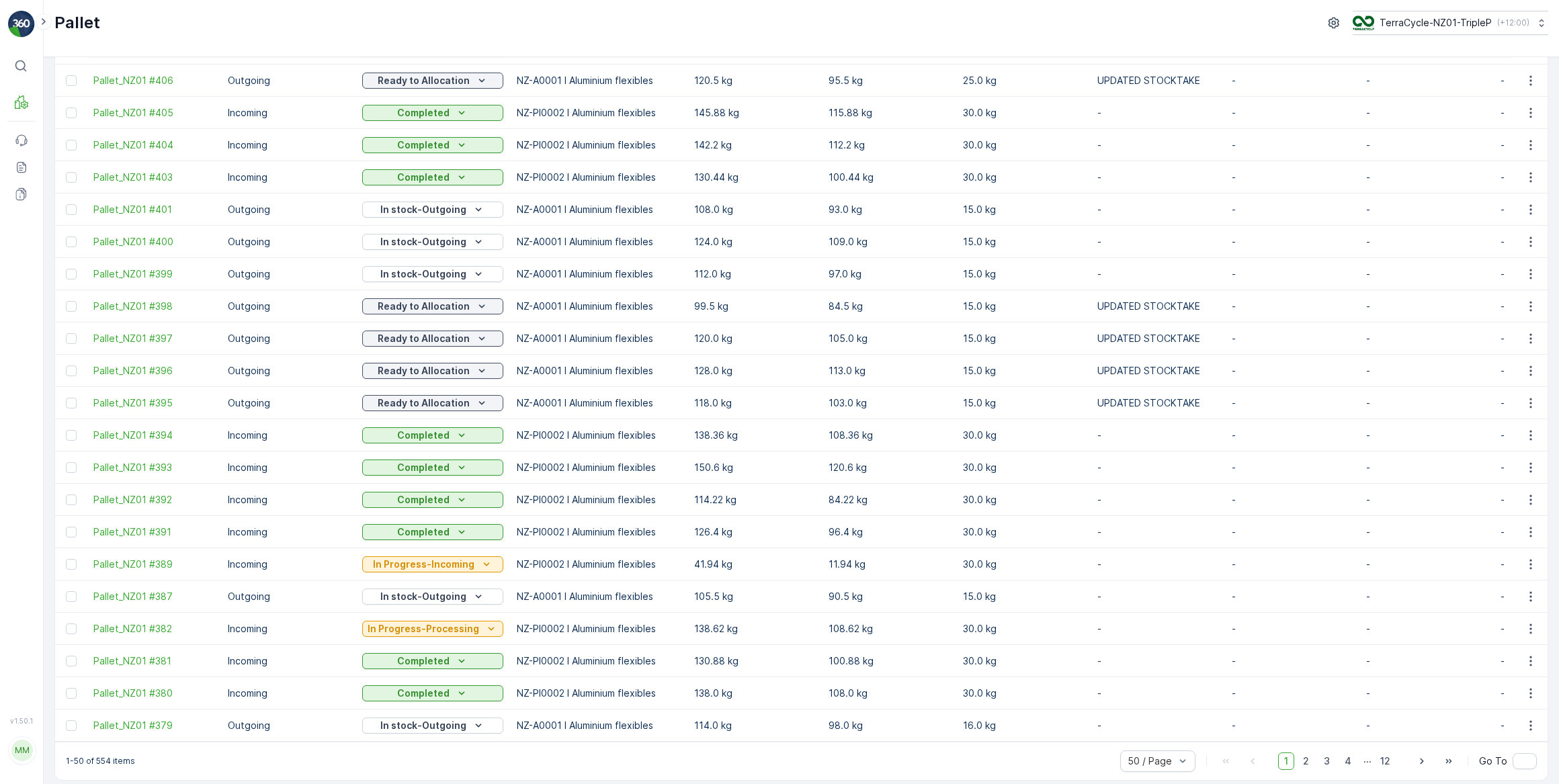
scroll to position [1058, 0]
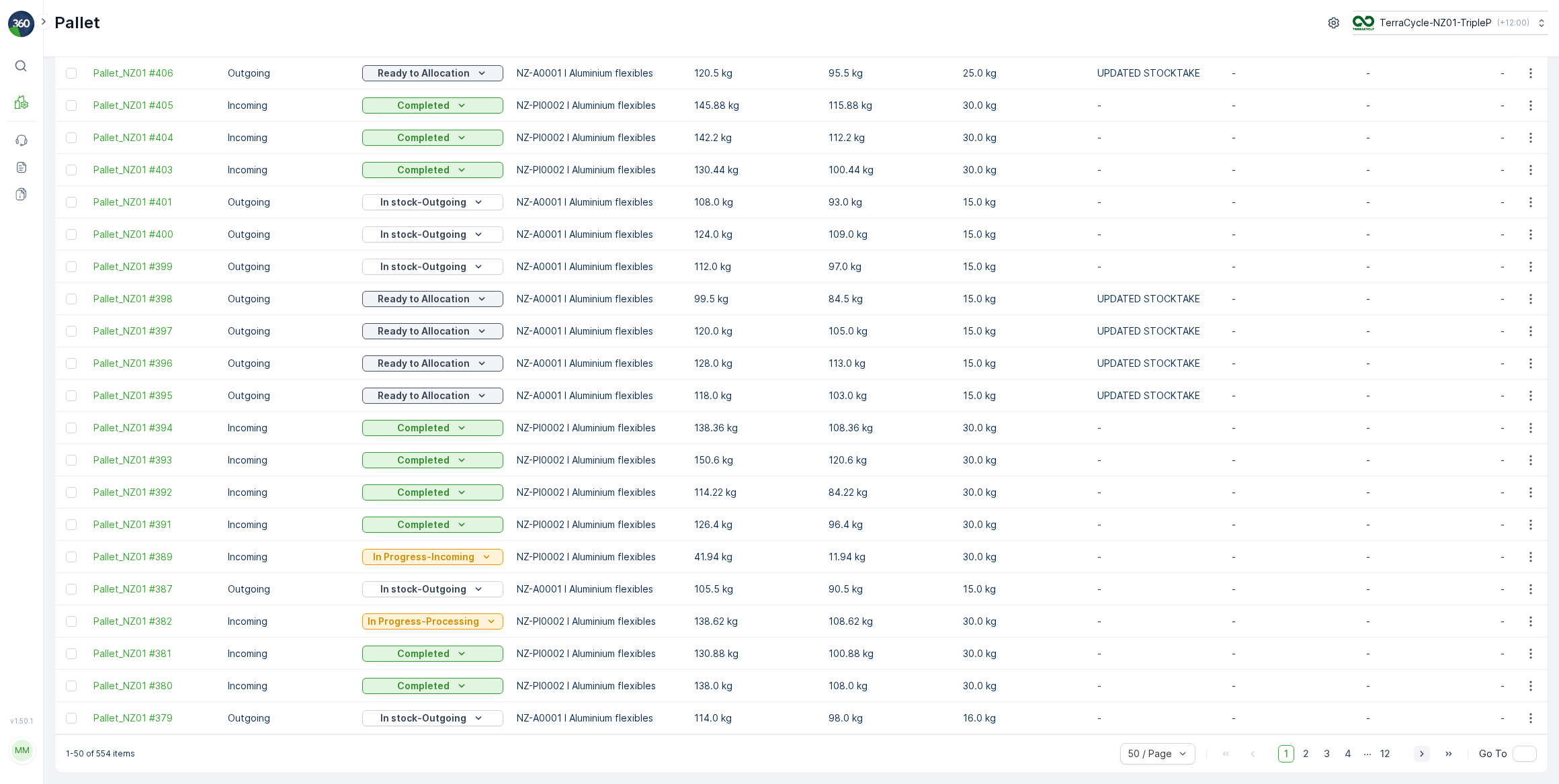
click at [1421, 752] on icon "button" at bounding box center [1422, 755] width 3 height 6
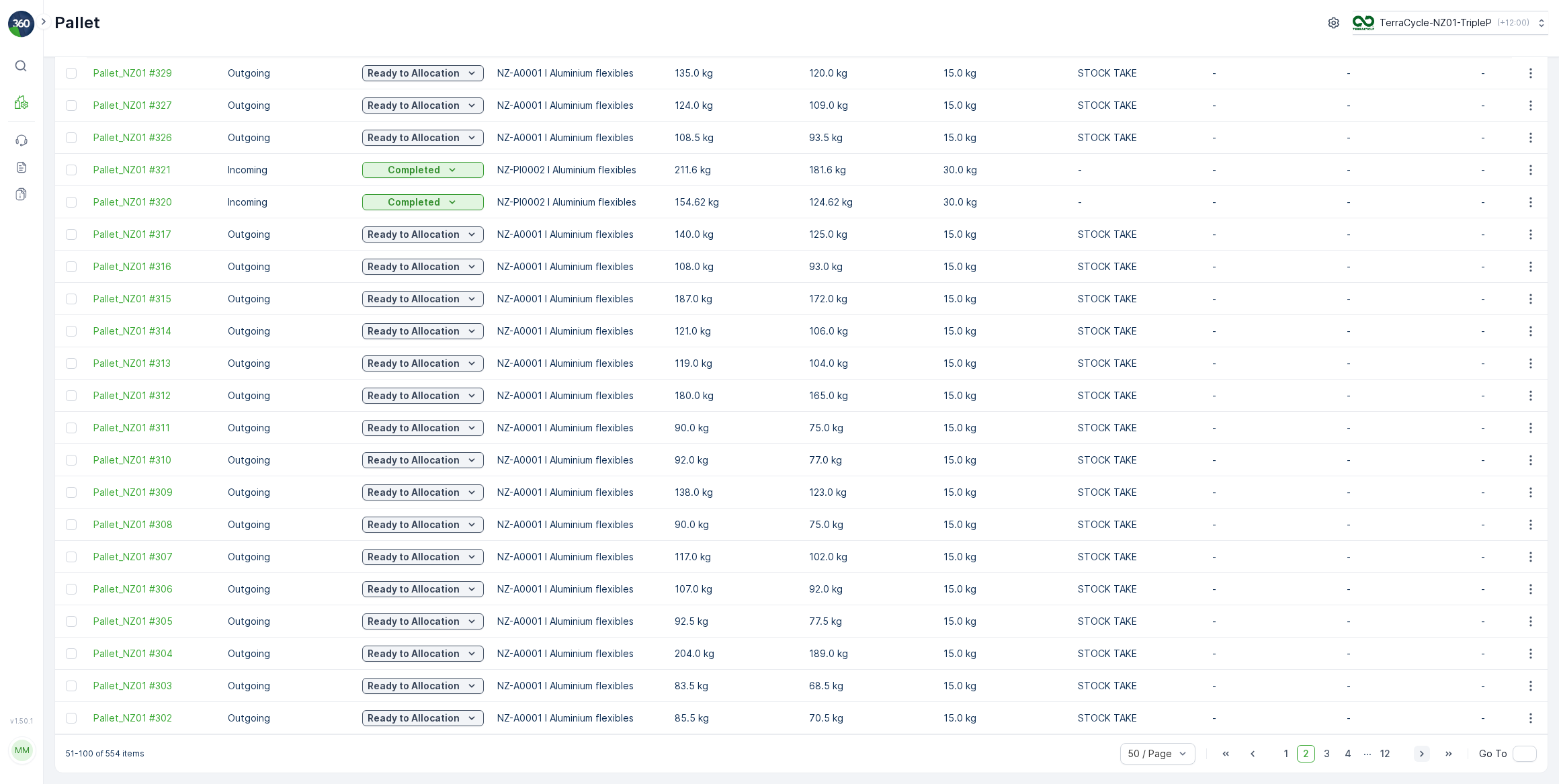
click at [1422, 755] on icon "button" at bounding box center [1422, 753] width 13 height 13
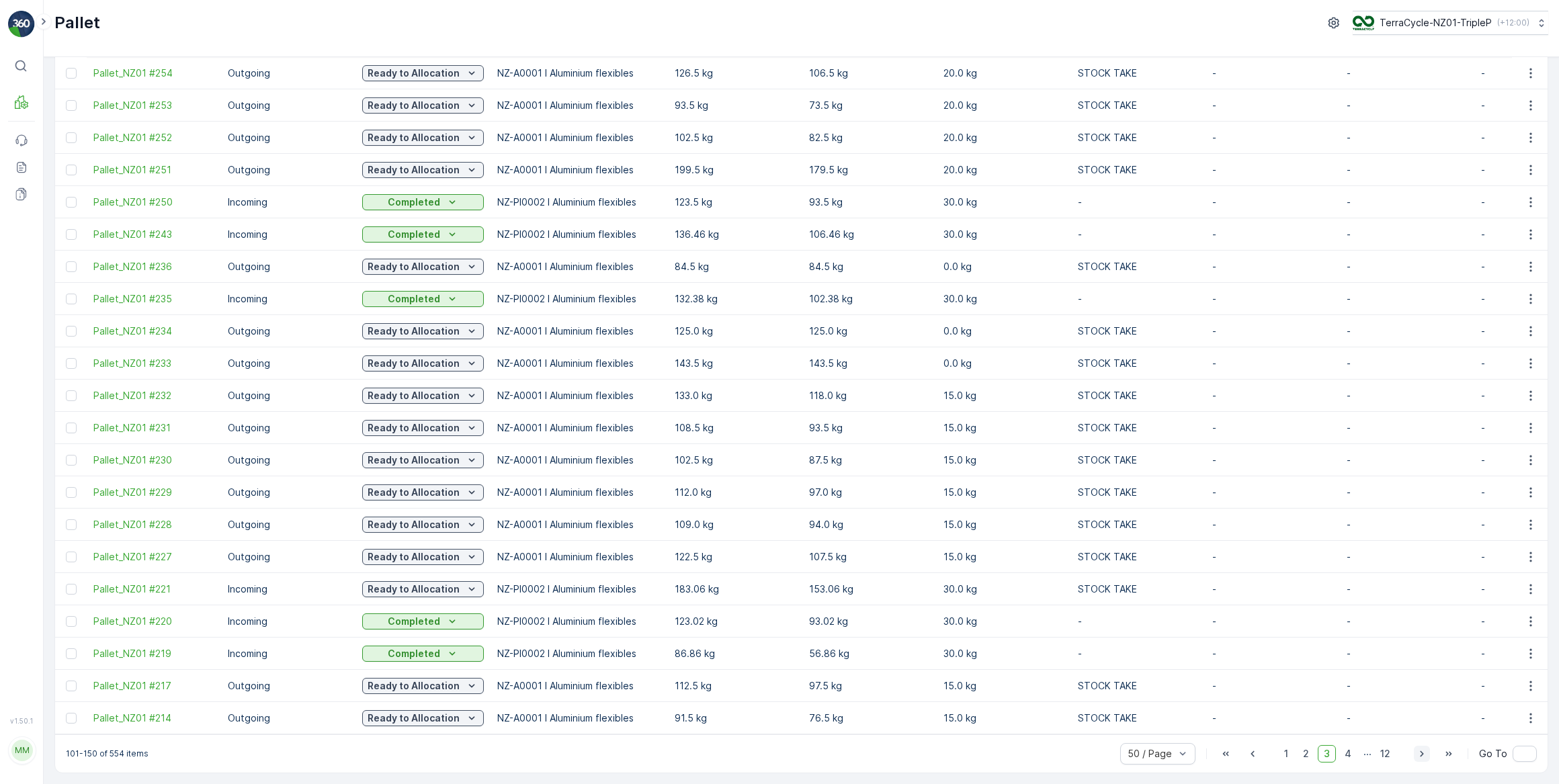
click at [1422, 755] on icon "button" at bounding box center [1422, 753] width 13 height 13
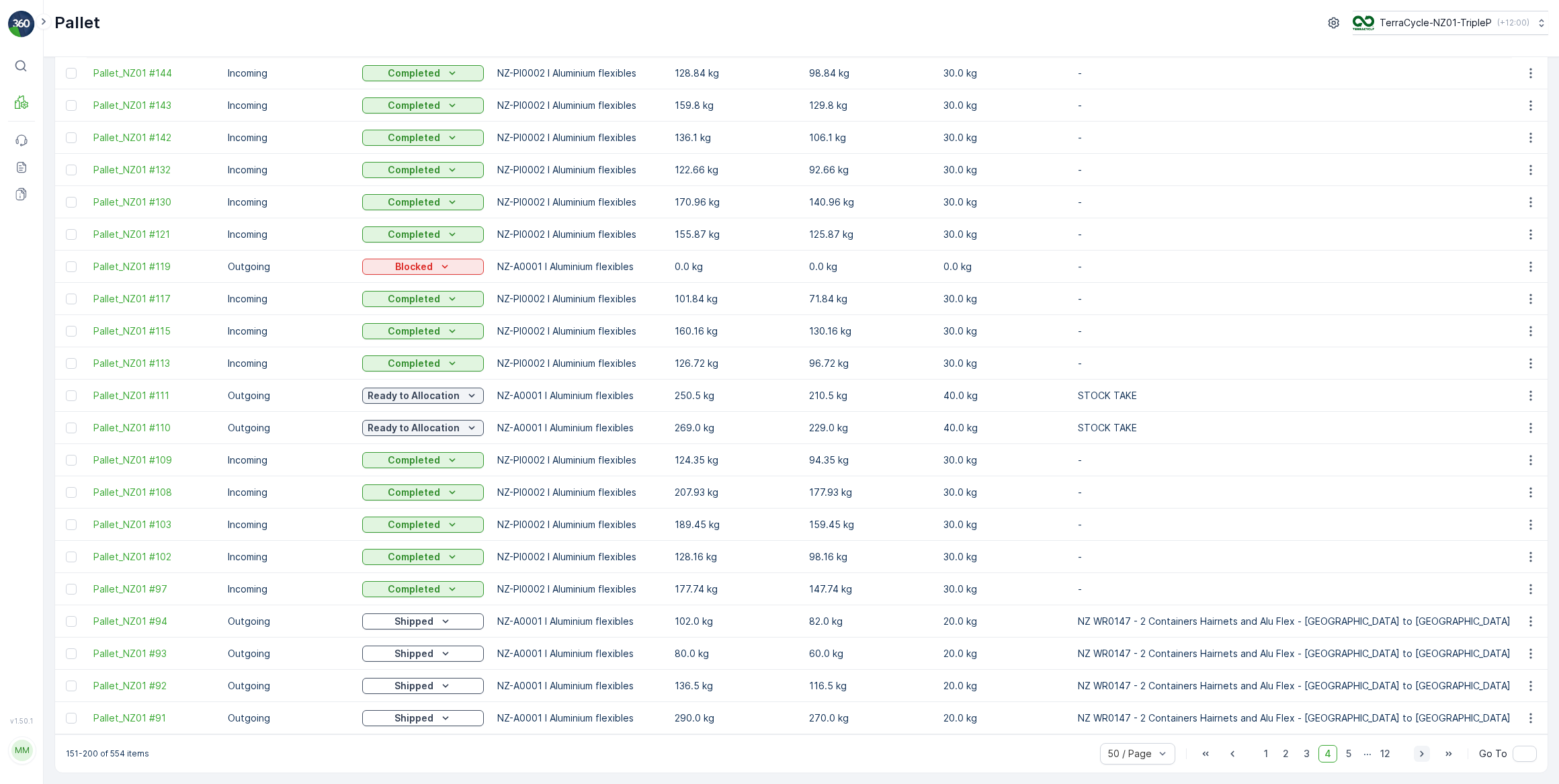
click at [1422, 755] on icon "button" at bounding box center [1422, 753] width 13 height 13
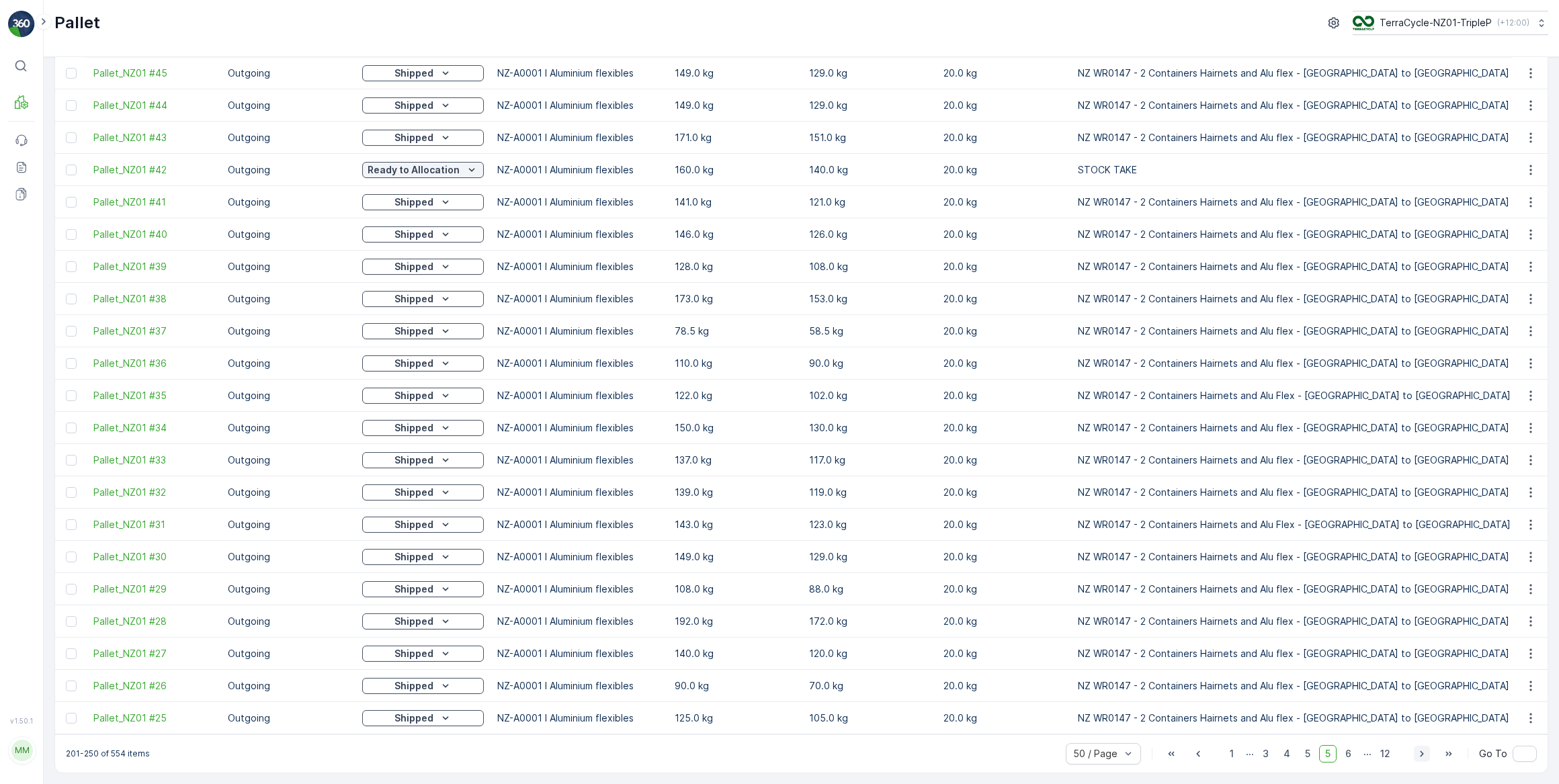
click at [1422, 752] on icon "button" at bounding box center [1422, 753] width 13 height 13
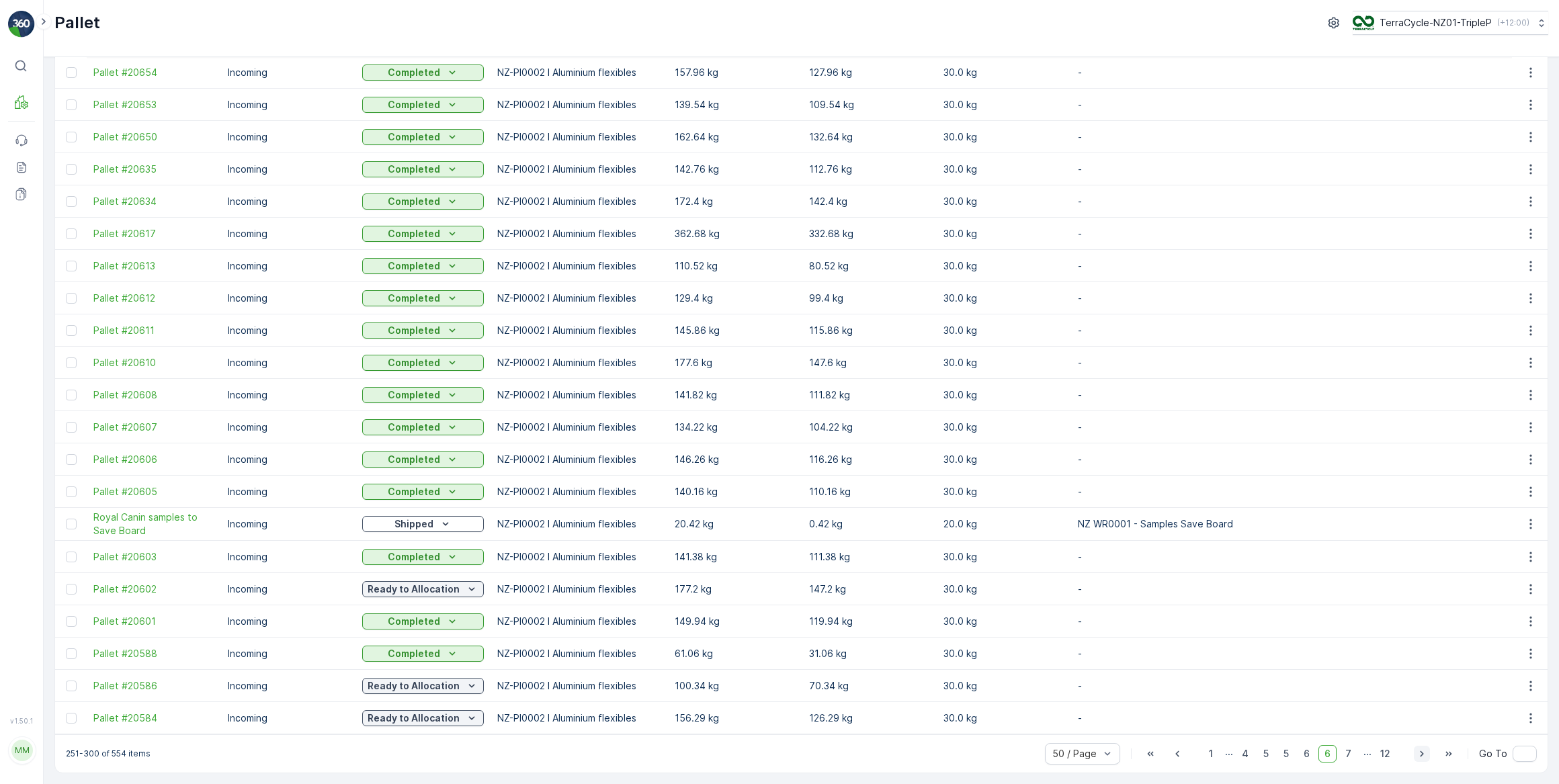
click at [1422, 752] on icon "button" at bounding box center [1422, 755] width 3 height 6
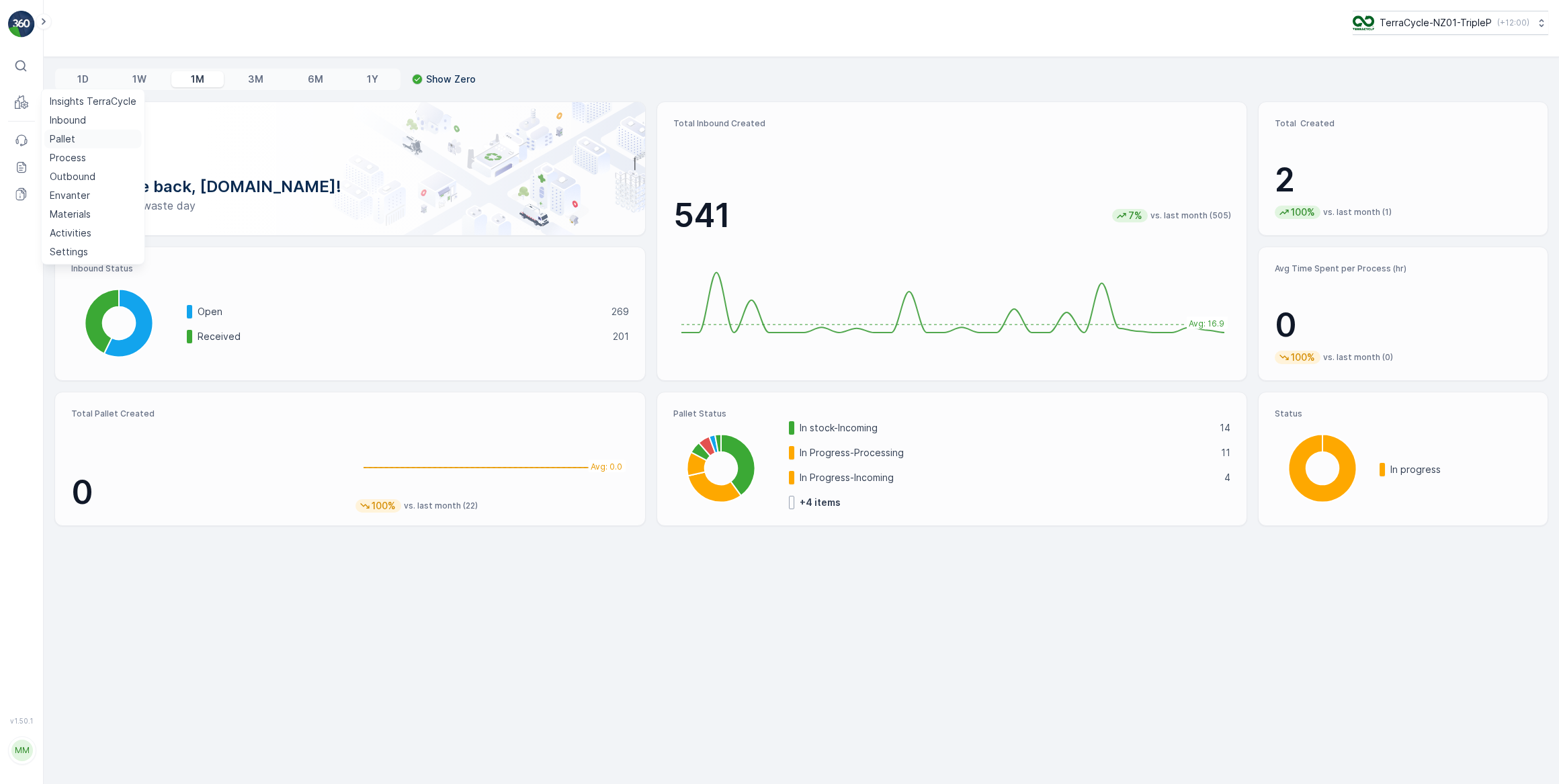
click at [64, 138] on p "Pallet" at bounding box center [62, 139] width 25 height 13
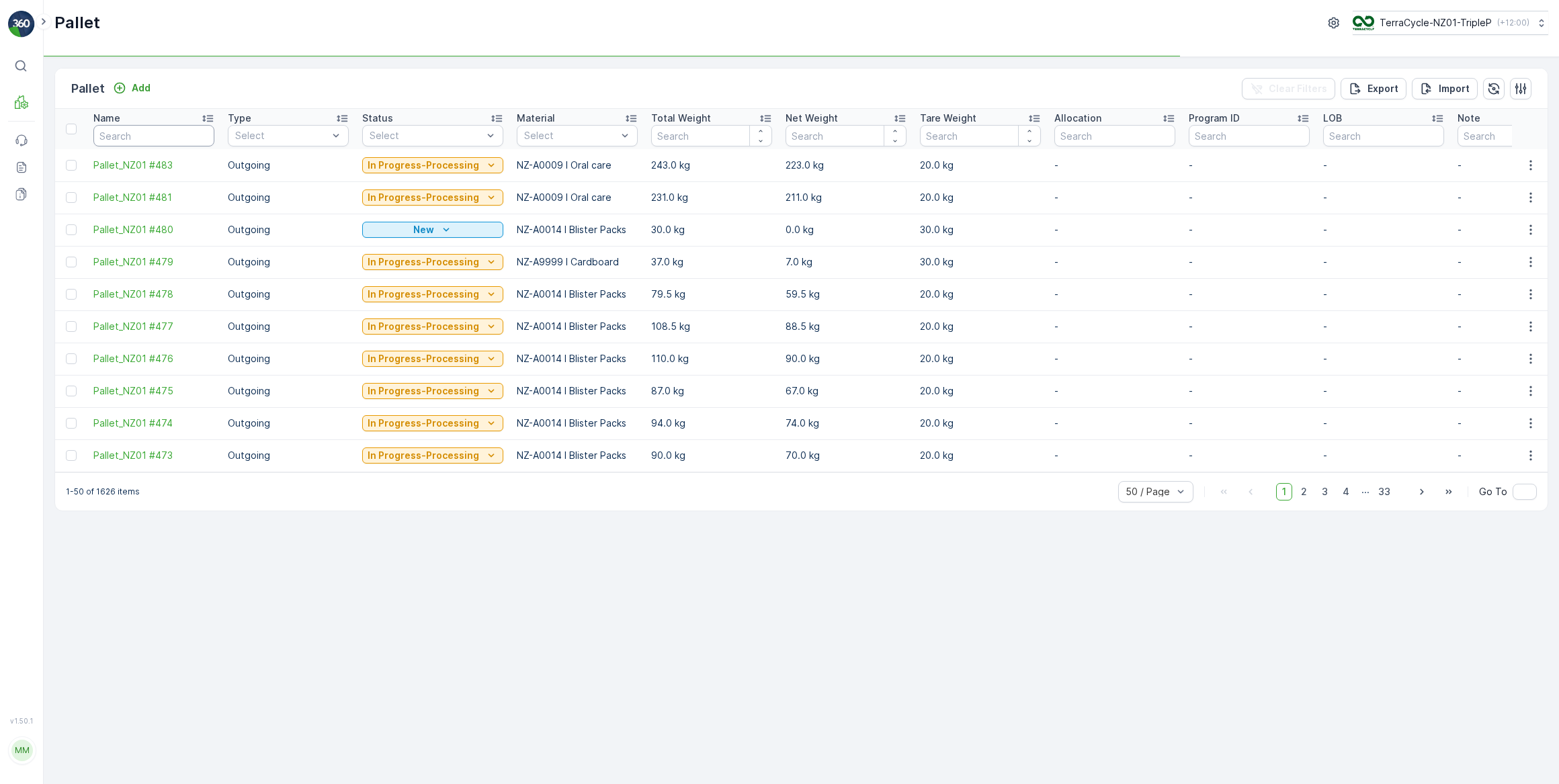
click at [148, 130] on input "text" at bounding box center [154, 136] width 121 height 22
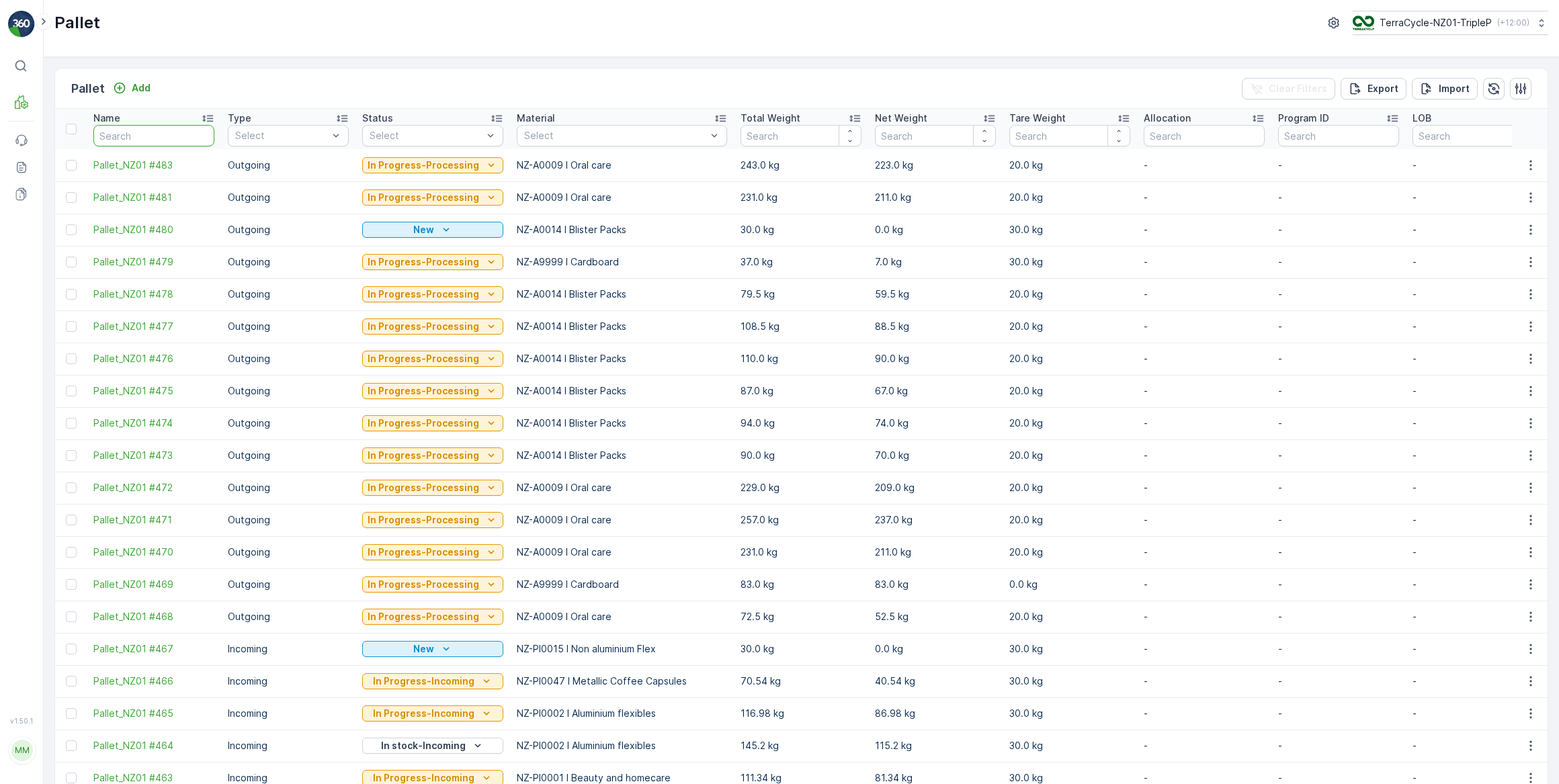
drag, startPoint x: 128, startPoint y: 132, endPoint x: 139, endPoint y: 123, distance: 14.2
click at [133, 130] on input "text" at bounding box center [154, 136] width 121 height 22
type input "#20575"
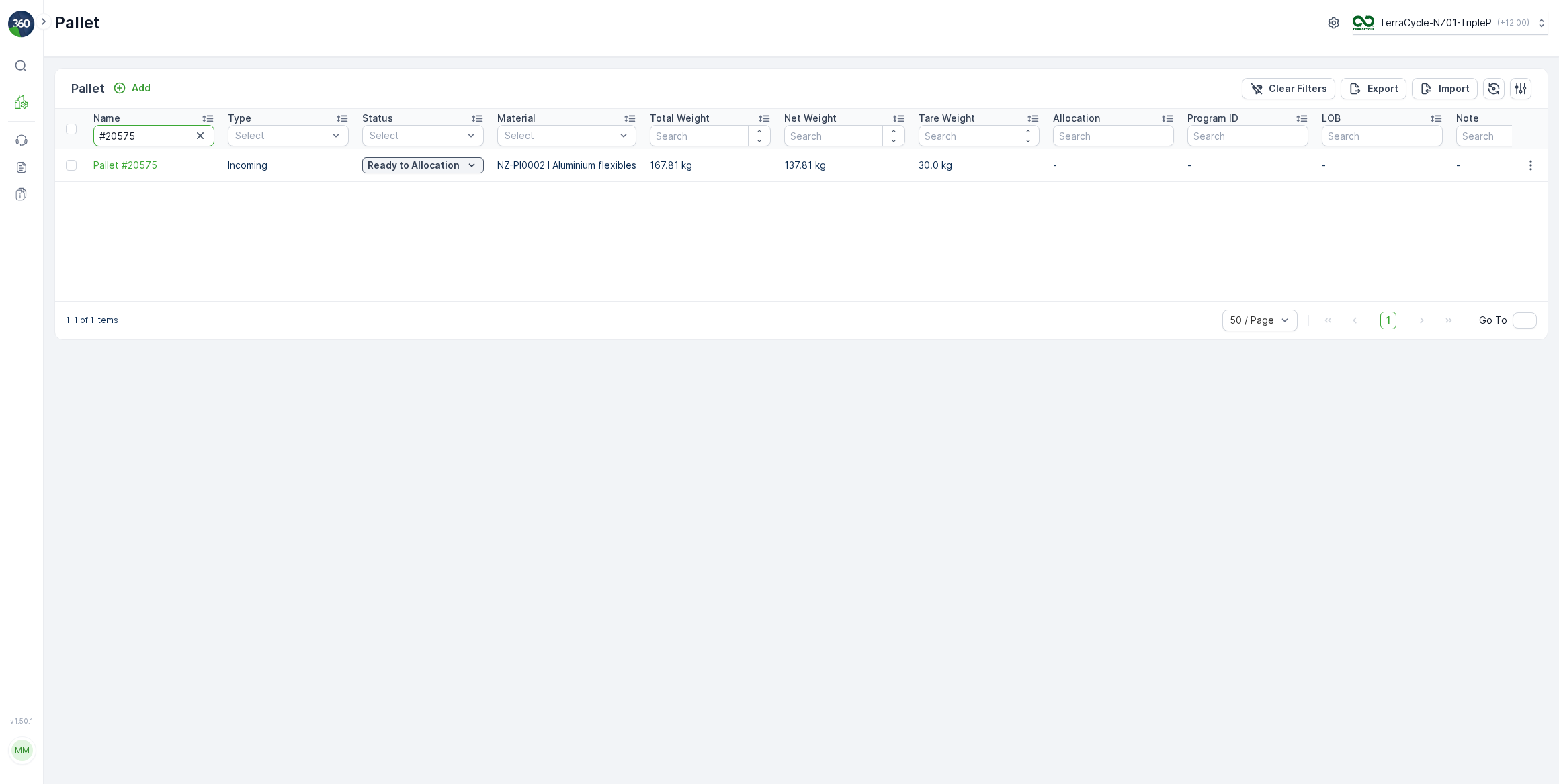
drag, startPoint x: 147, startPoint y: 133, endPoint x: 165, endPoint y: 66, distance: 69.4
click at [148, 127] on input "#20575" at bounding box center [154, 136] width 121 height 22
type input "#20574"
click at [1532, 164] on icon "button" at bounding box center [1530, 165] width 13 height 13
click at [1510, 260] on span "Print QR" at bounding box center [1494, 259] width 37 height 13
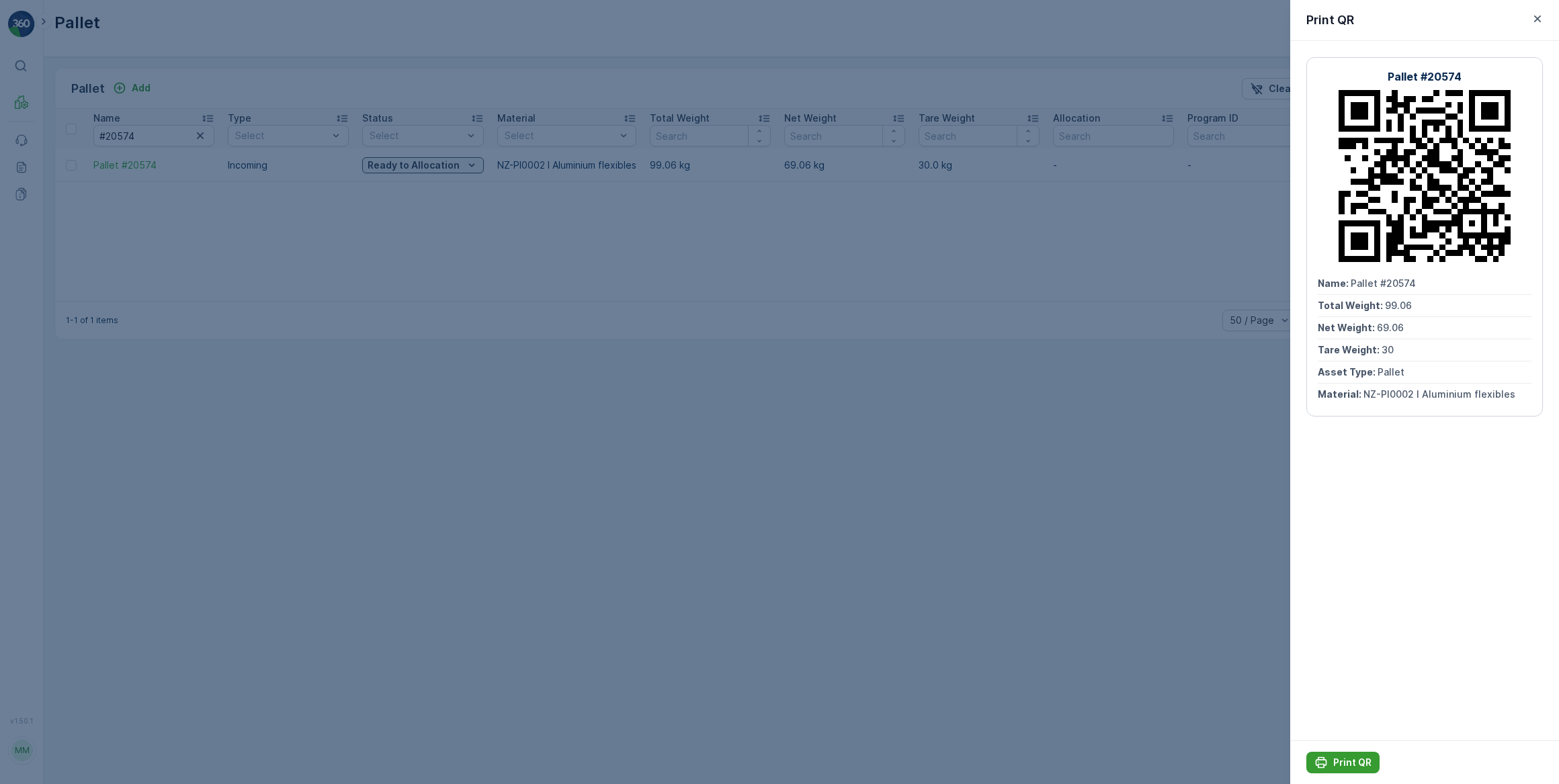
click at [1344, 764] on p "Print QR" at bounding box center [1353, 762] width 39 height 13
click at [1537, 19] on icon "button" at bounding box center [1537, 19] width 7 height 7
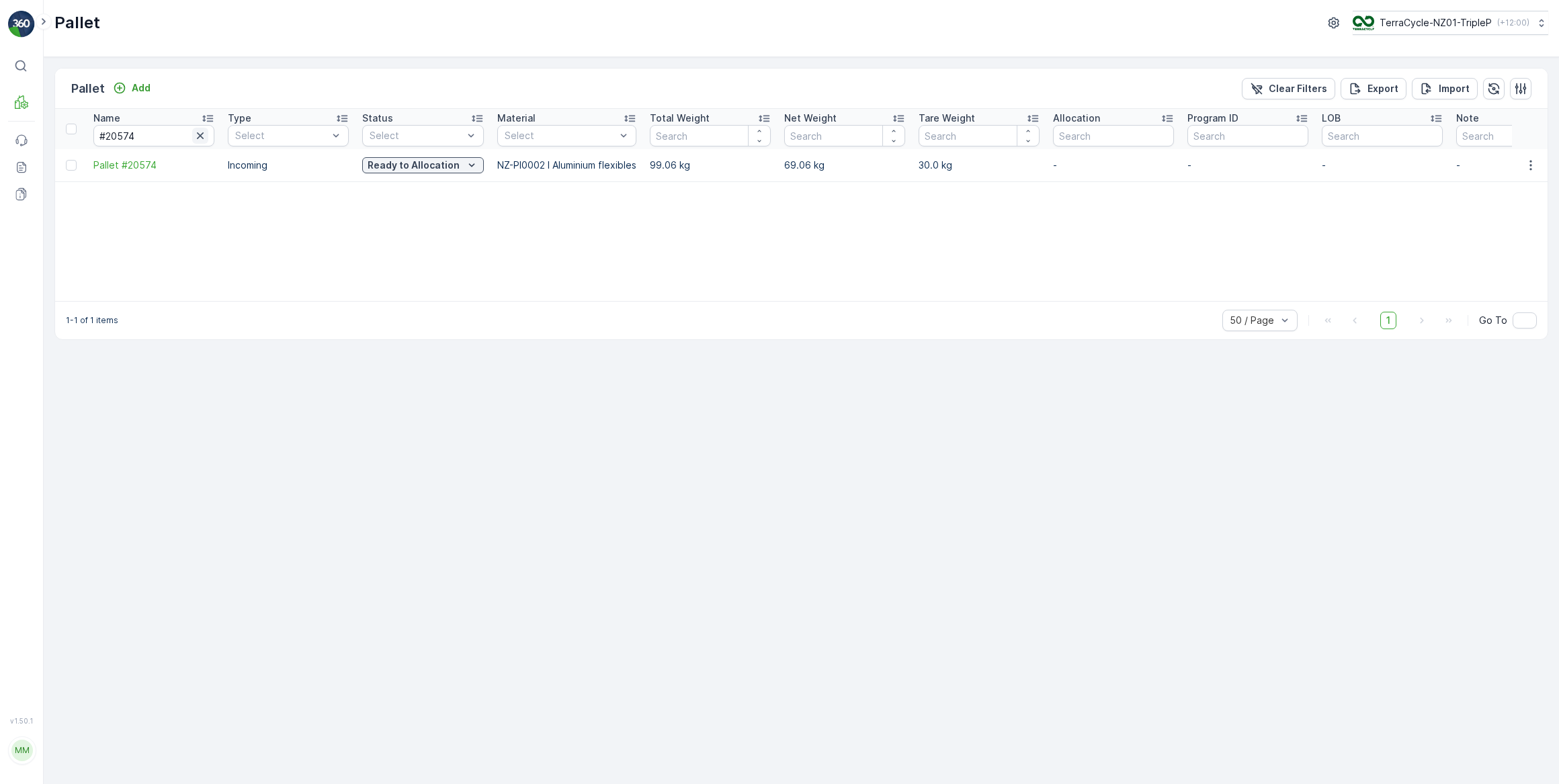
click at [200, 136] on icon "button" at bounding box center [200, 136] width 7 height 7
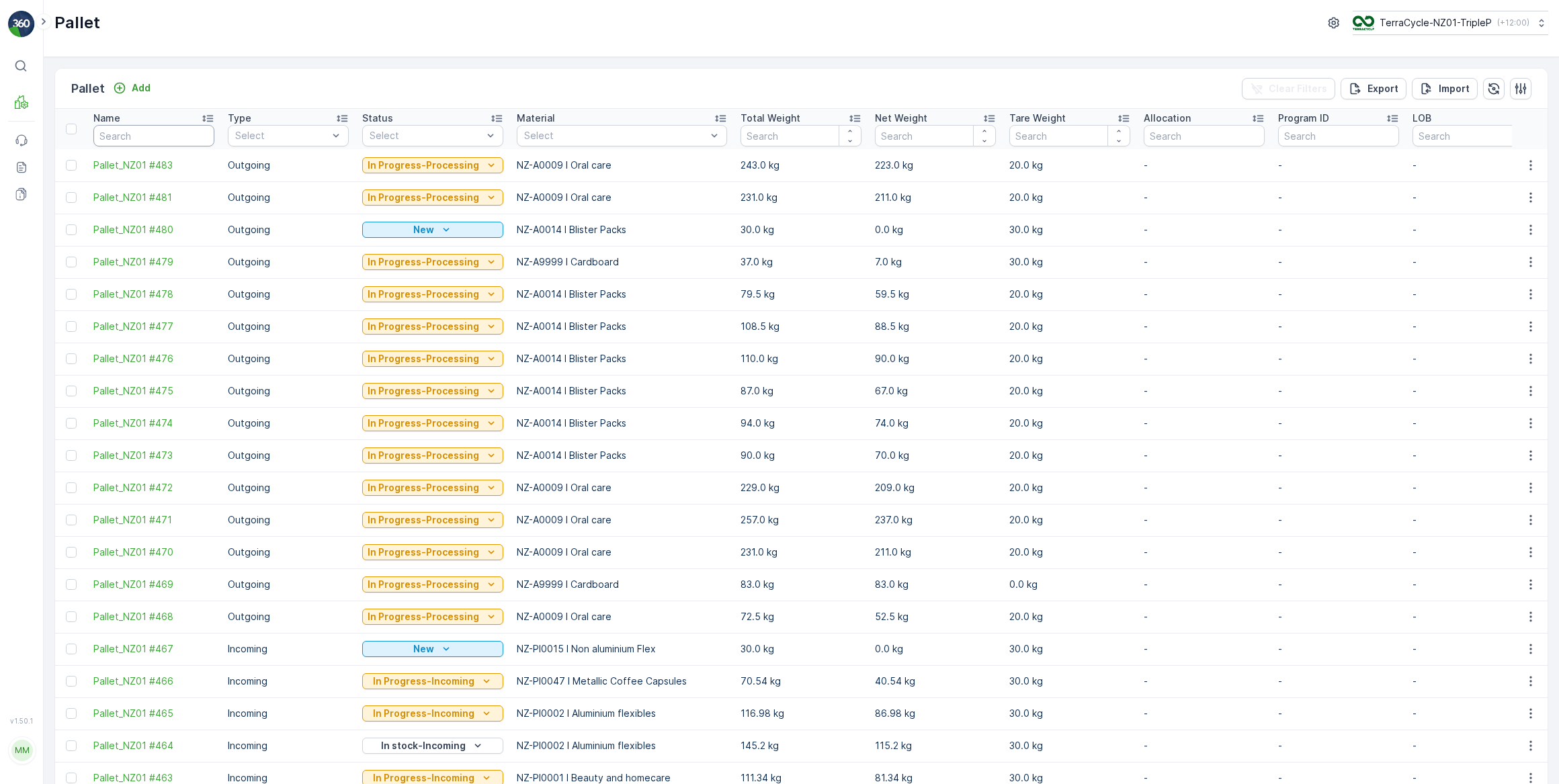
click at [141, 138] on input "text" at bounding box center [154, 136] width 121 height 22
type input "16702"
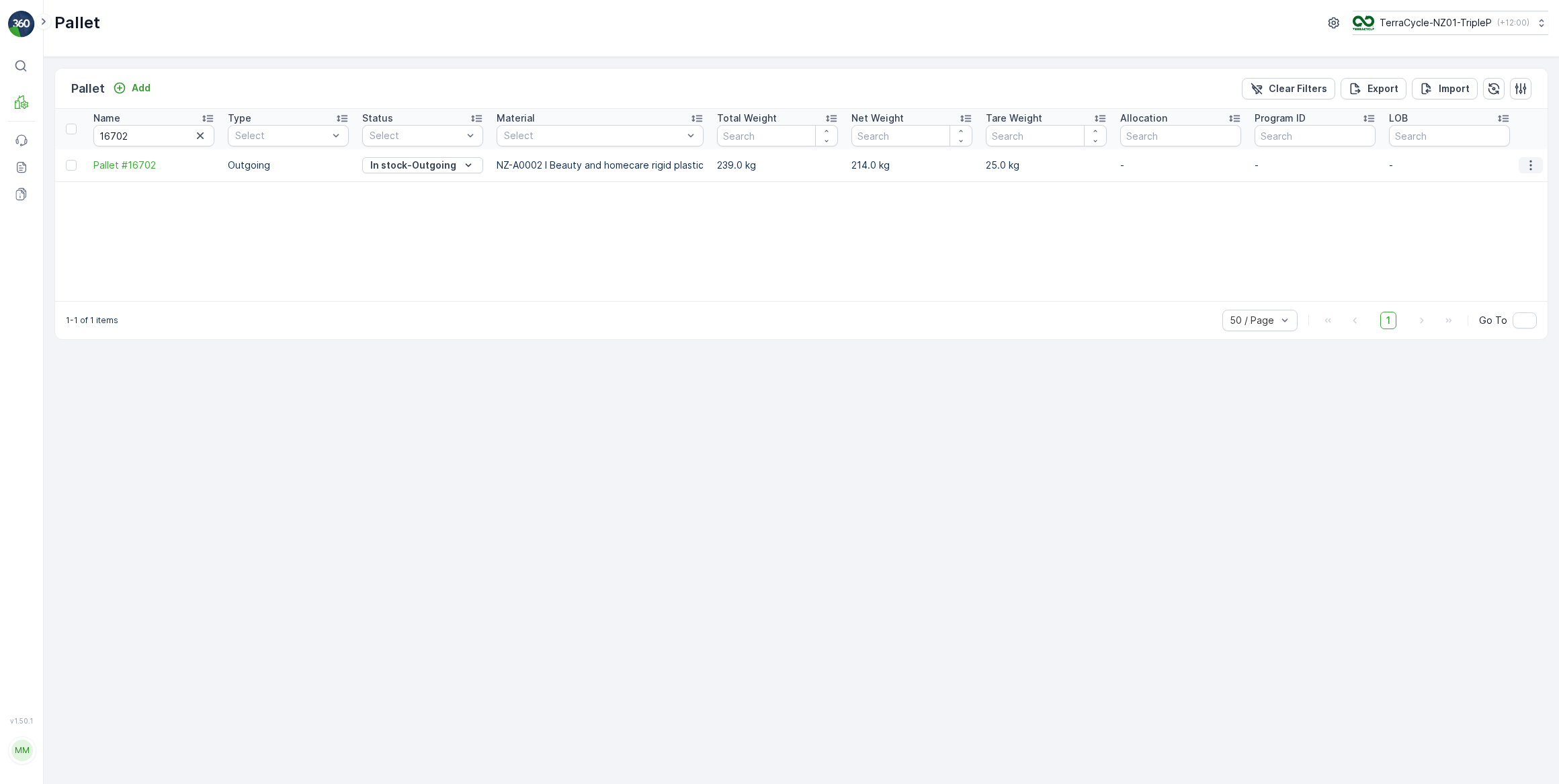
click at [1531, 165] on icon "button" at bounding box center [1530, 164] width 2 height 10
click at [1505, 261] on span "Print QR" at bounding box center [1494, 259] width 37 height 13
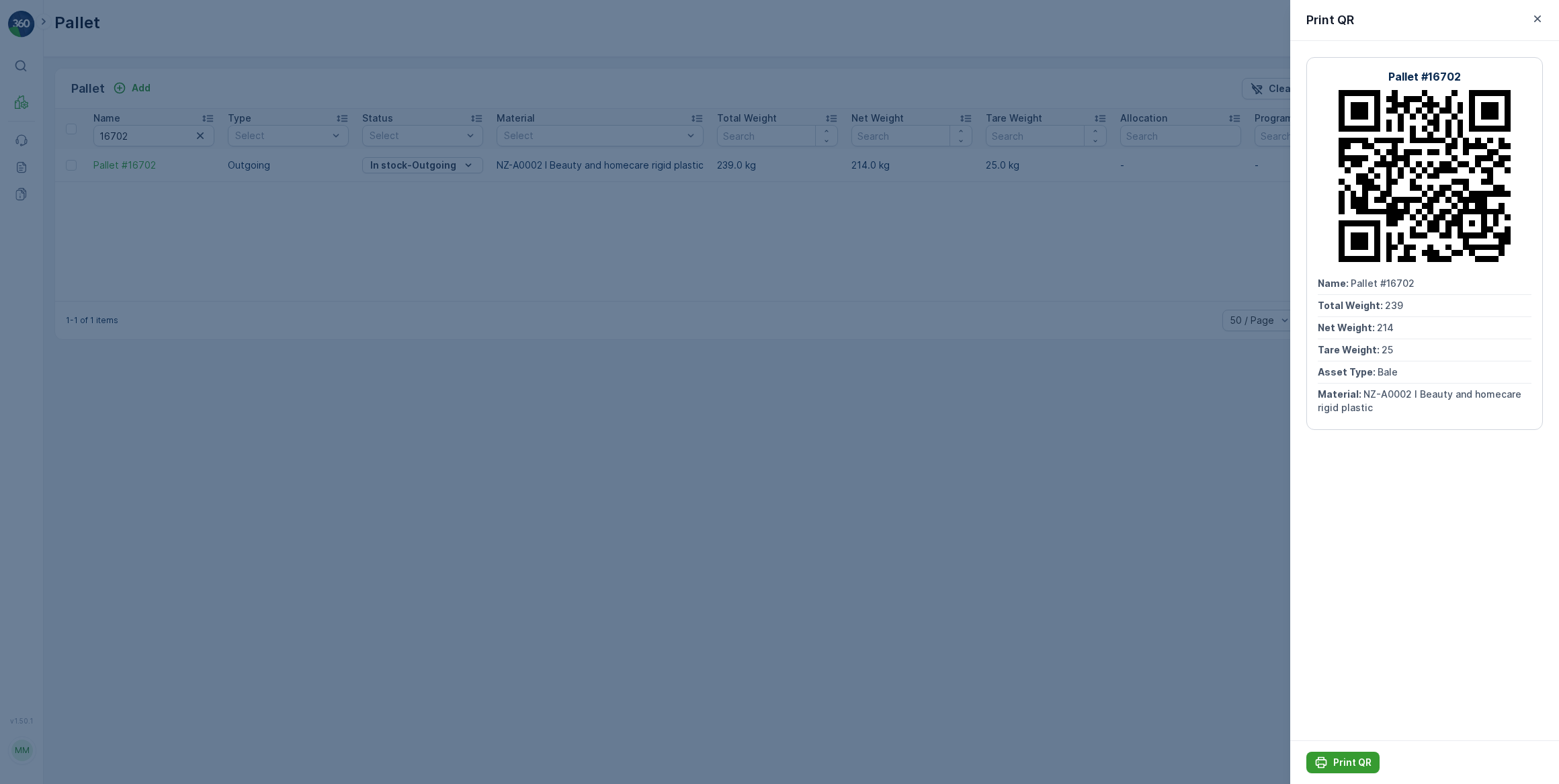
click at [1351, 764] on p "Print QR" at bounding box center [1353, 762] width 39 height 13
click at [1539, 19] on icon "button" at bounding box center [1537, 19] width 13 height 13
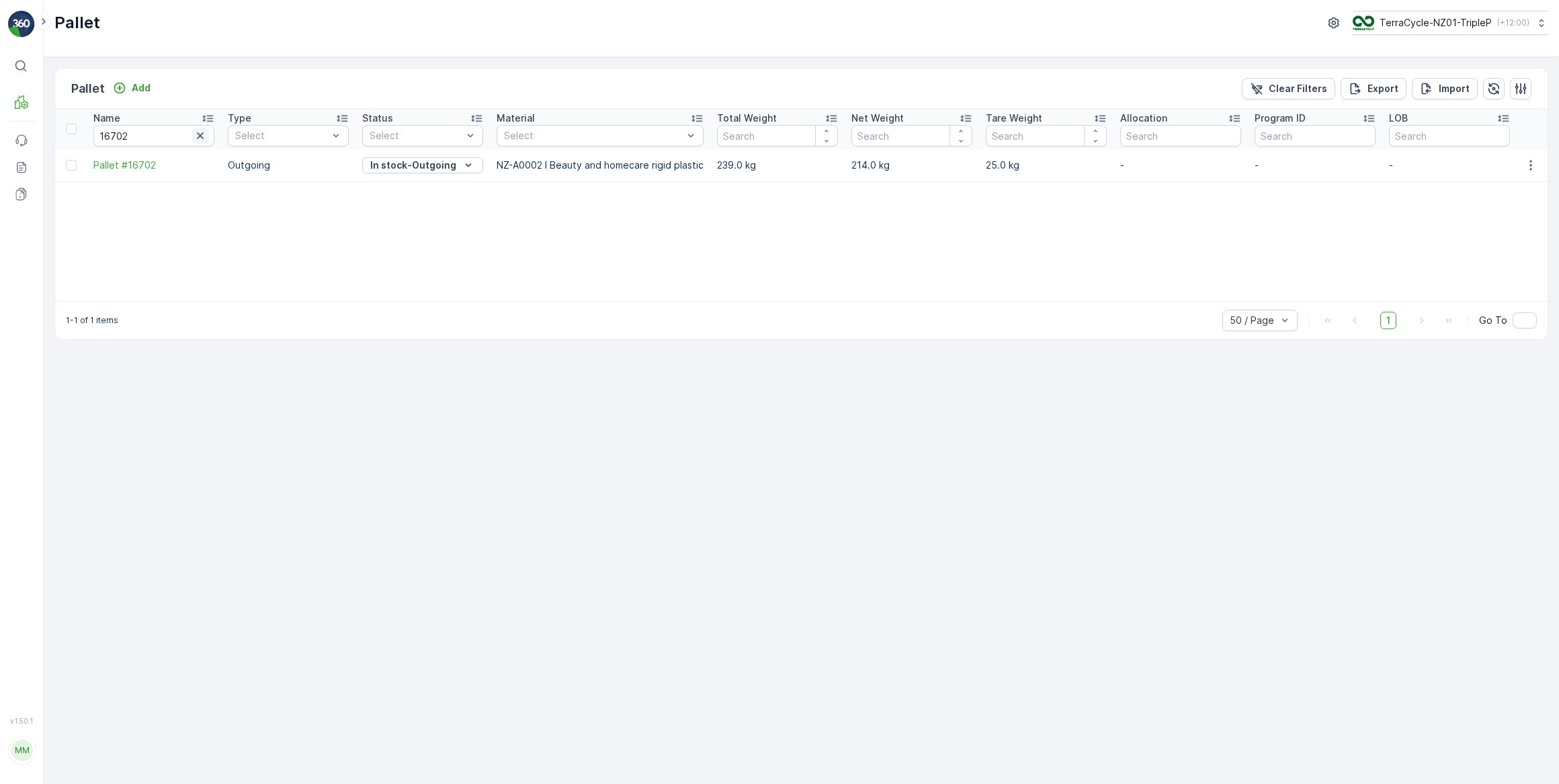
click at [198, 133] on icon "button" at bounding box center [200, 136] width 7 height 7
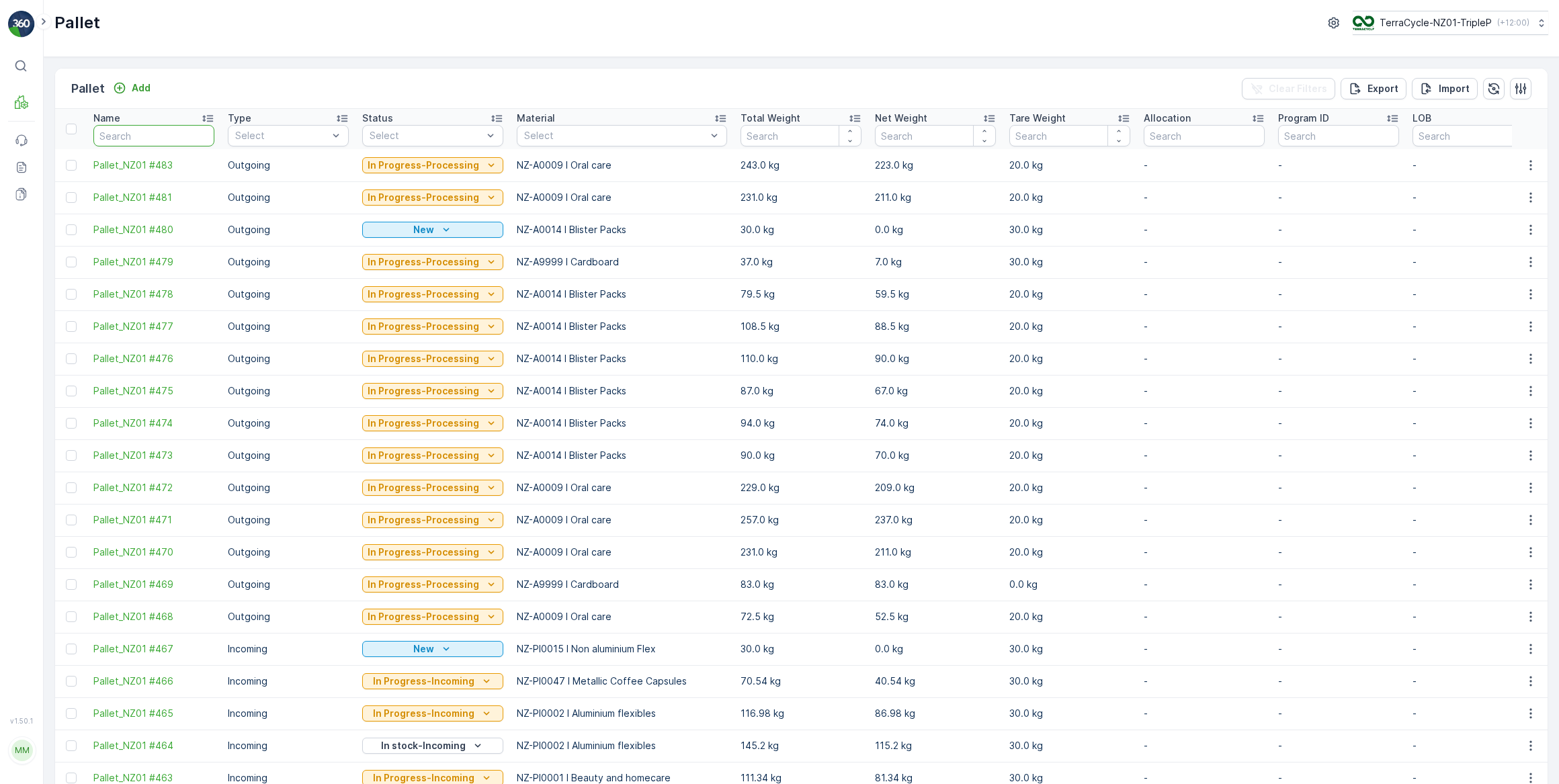
click at [137, 135] on input "text" at bounding box center [154, 136] width 121 height 22
type input "15118"
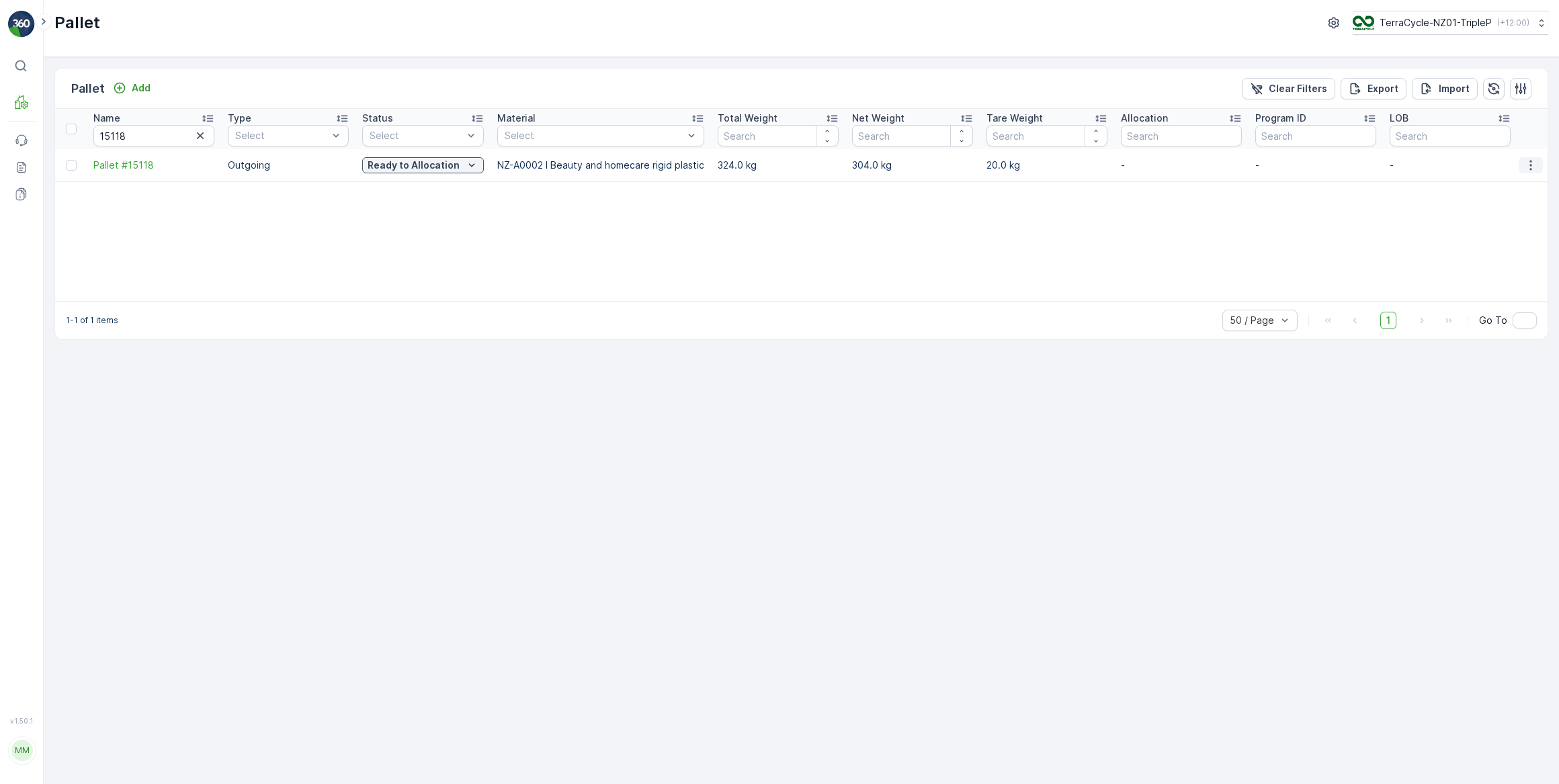
click at [1530, 163] on icon "button" at bounding box center [1530, 165] width 13 height 13
click at [1501, 259] on span "Print QR" at bounding box center [1494, 259] width 37 height 13
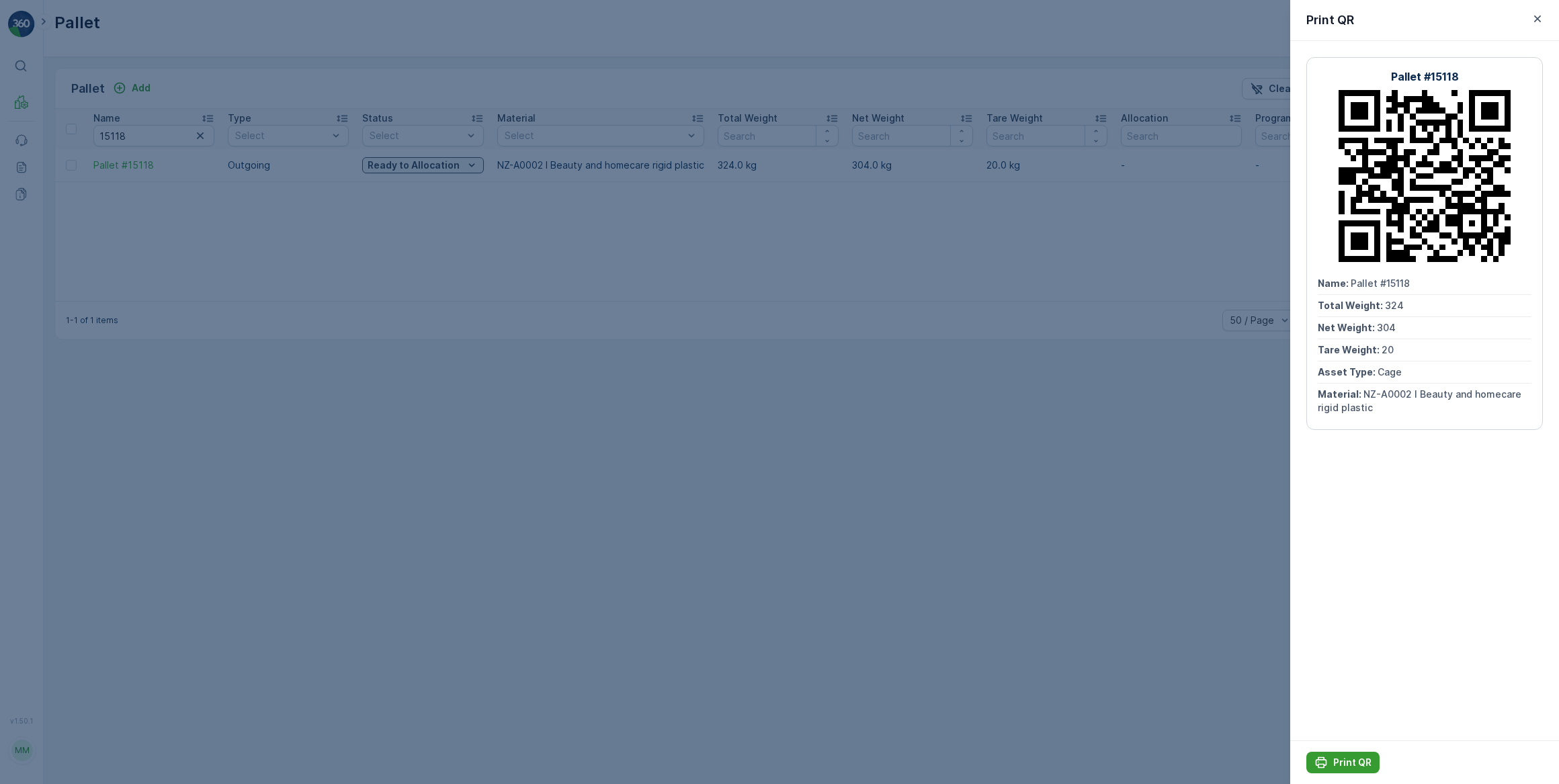
click at [1349, 761] on p "Print QR" at bounding box center [1353, 762] width 39 height 13
click at [1536, 18] on icon "button" at bounding box center [1537, 19] width 7 height 7
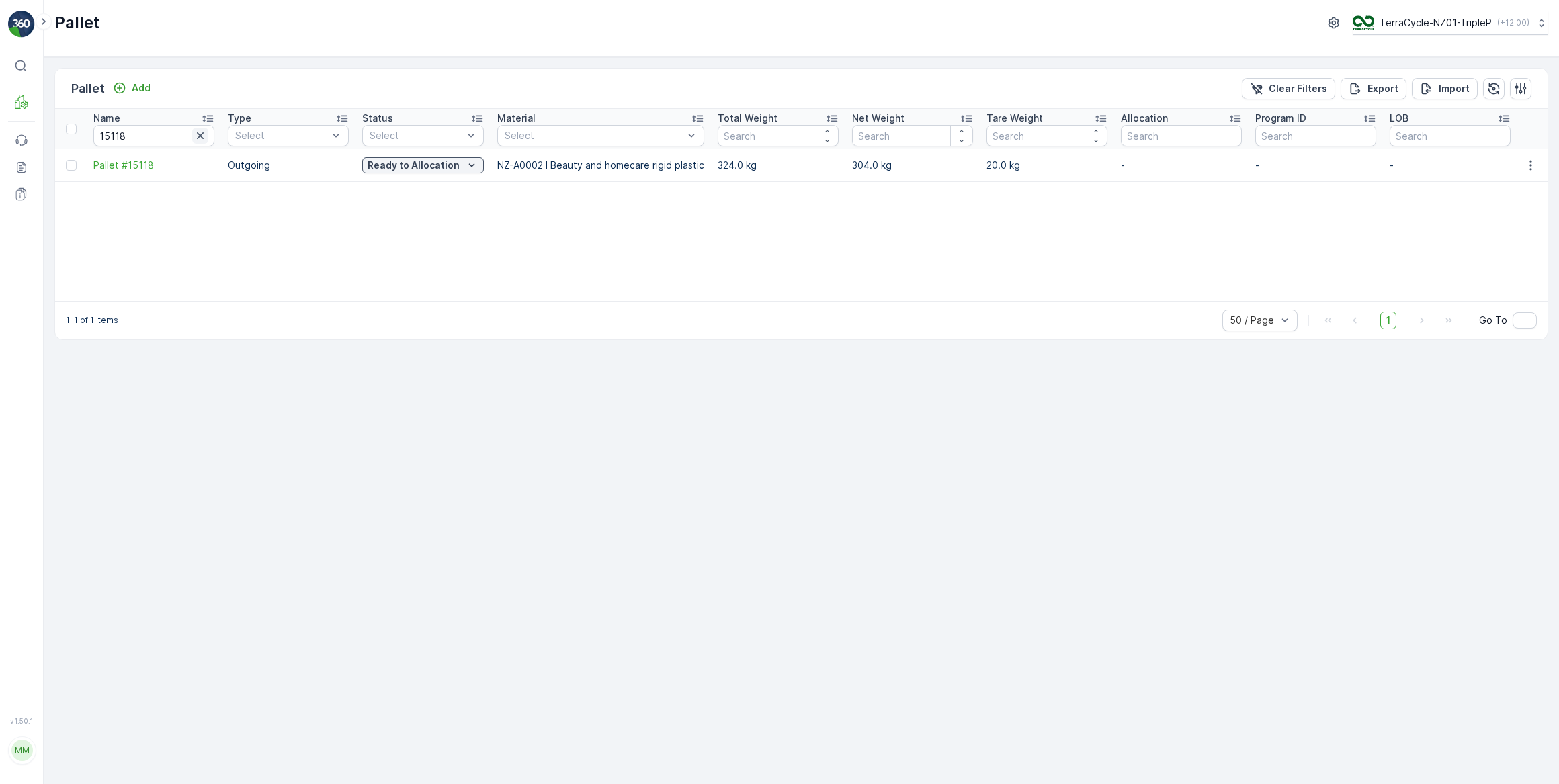
click at [201, 135] on icon "button" at bounding box center [200, 136] width 7 height 7
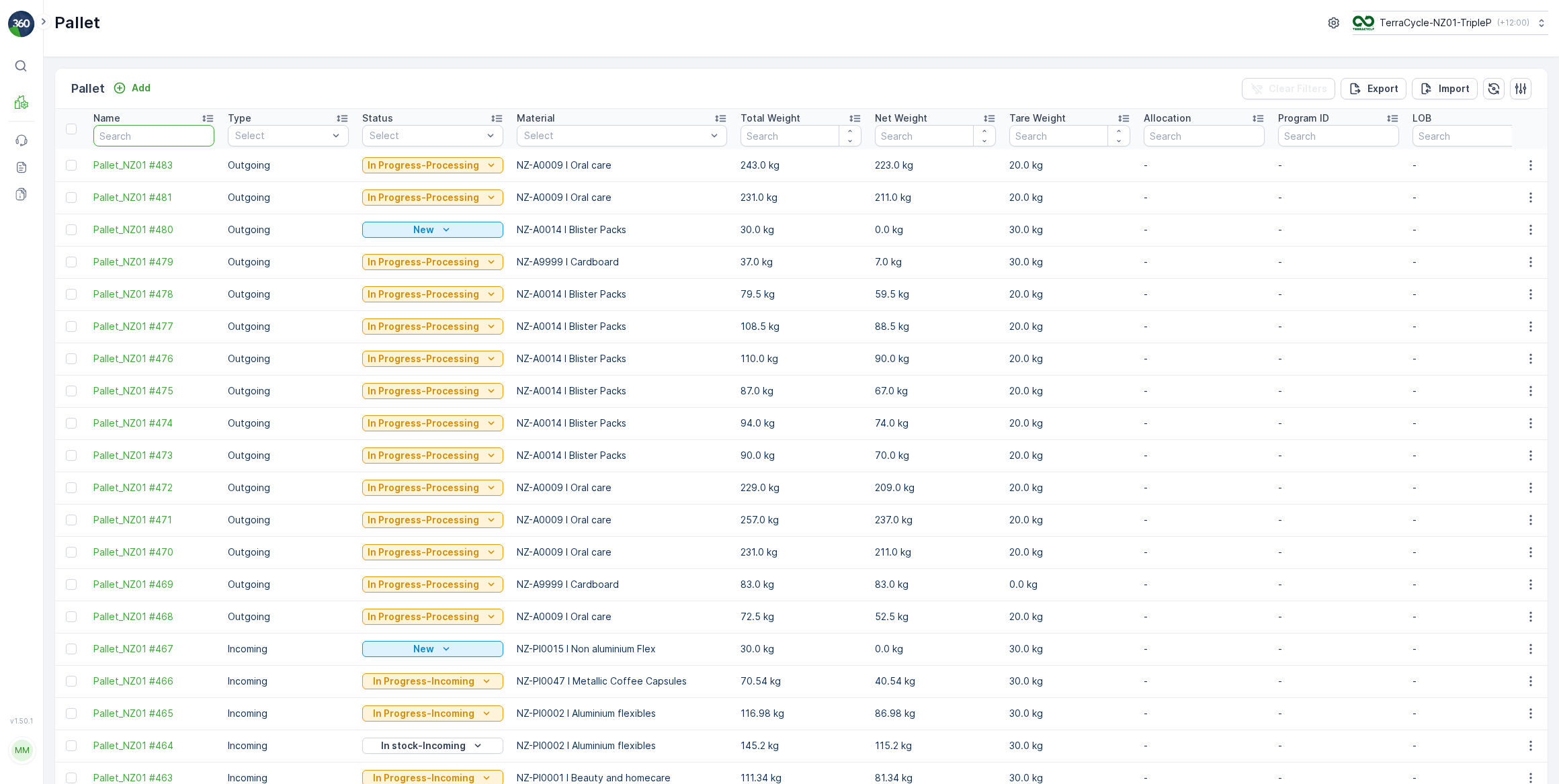
drag, startPoint x: 164, startPoint y: 136, endPoint x: 171, endPoint y: 85, distance: 51.5
click at [164, 134] on input "text" at bounding box center [154, 136] width 121 height 22
type input "#"
drag, startPoint x: 140, startPoint y: 138, endPoint x: 144, endPoint y: 133, distance: 6.4
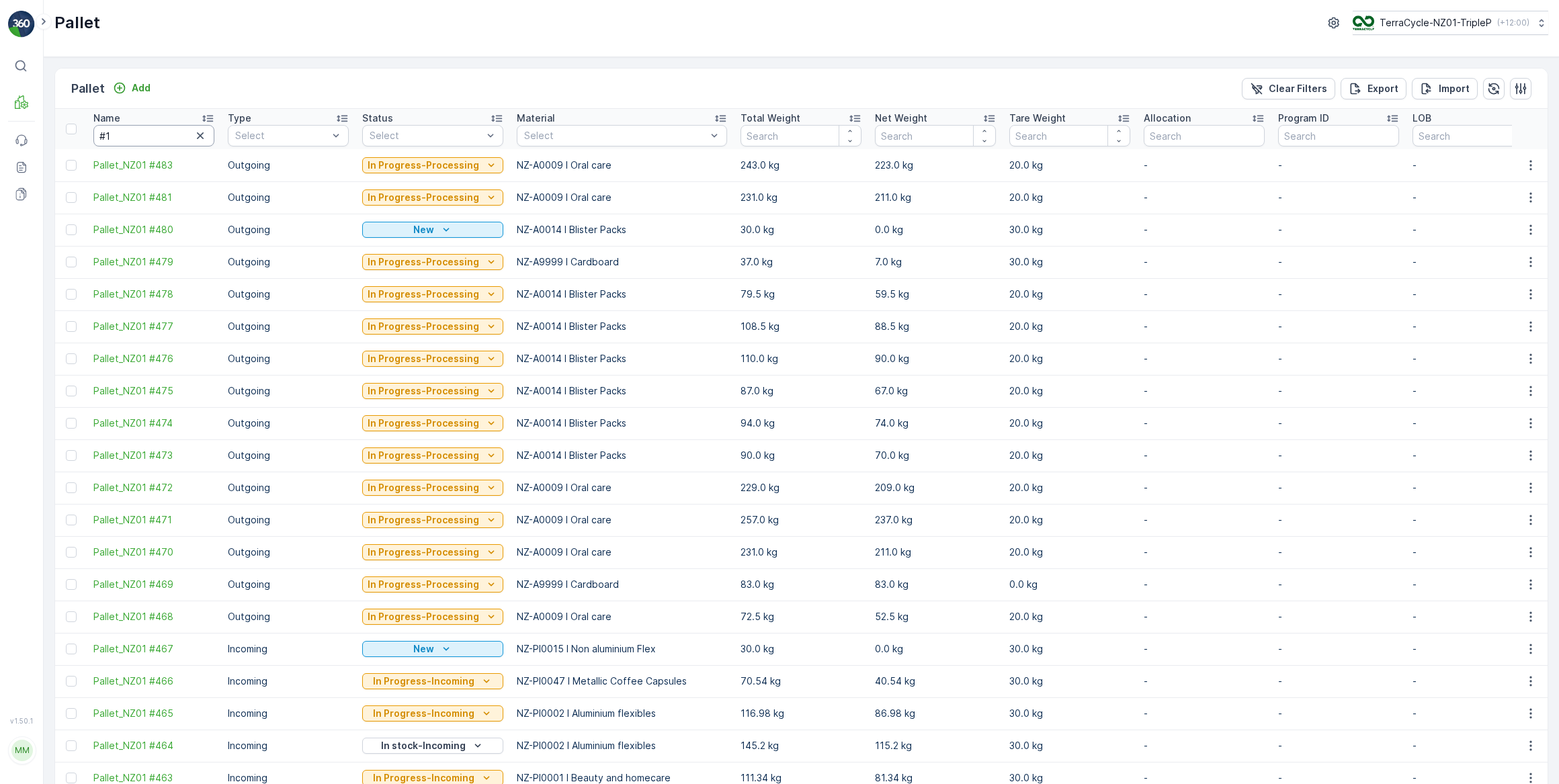
click at [144, 133] on input "#1" at bounding box center [154, 136] width 121 height 22
type input "#104"
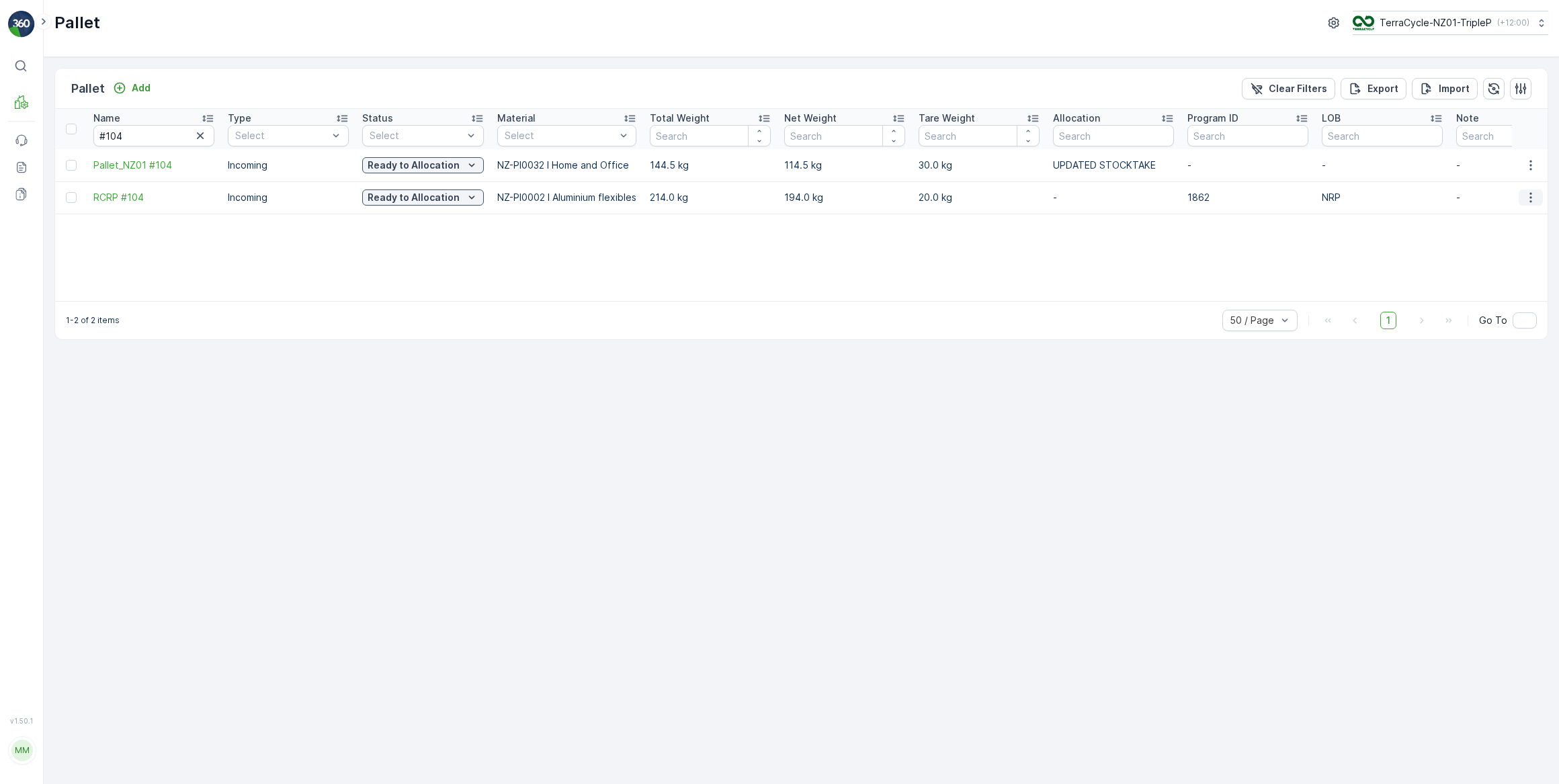
click at [1532, 198] on icon "button" at bounding box center [1530, 197] width 13 height 13
click at [1494, 295] on span "Print QR" at bounding box center [1494, 292] width 37 height 13
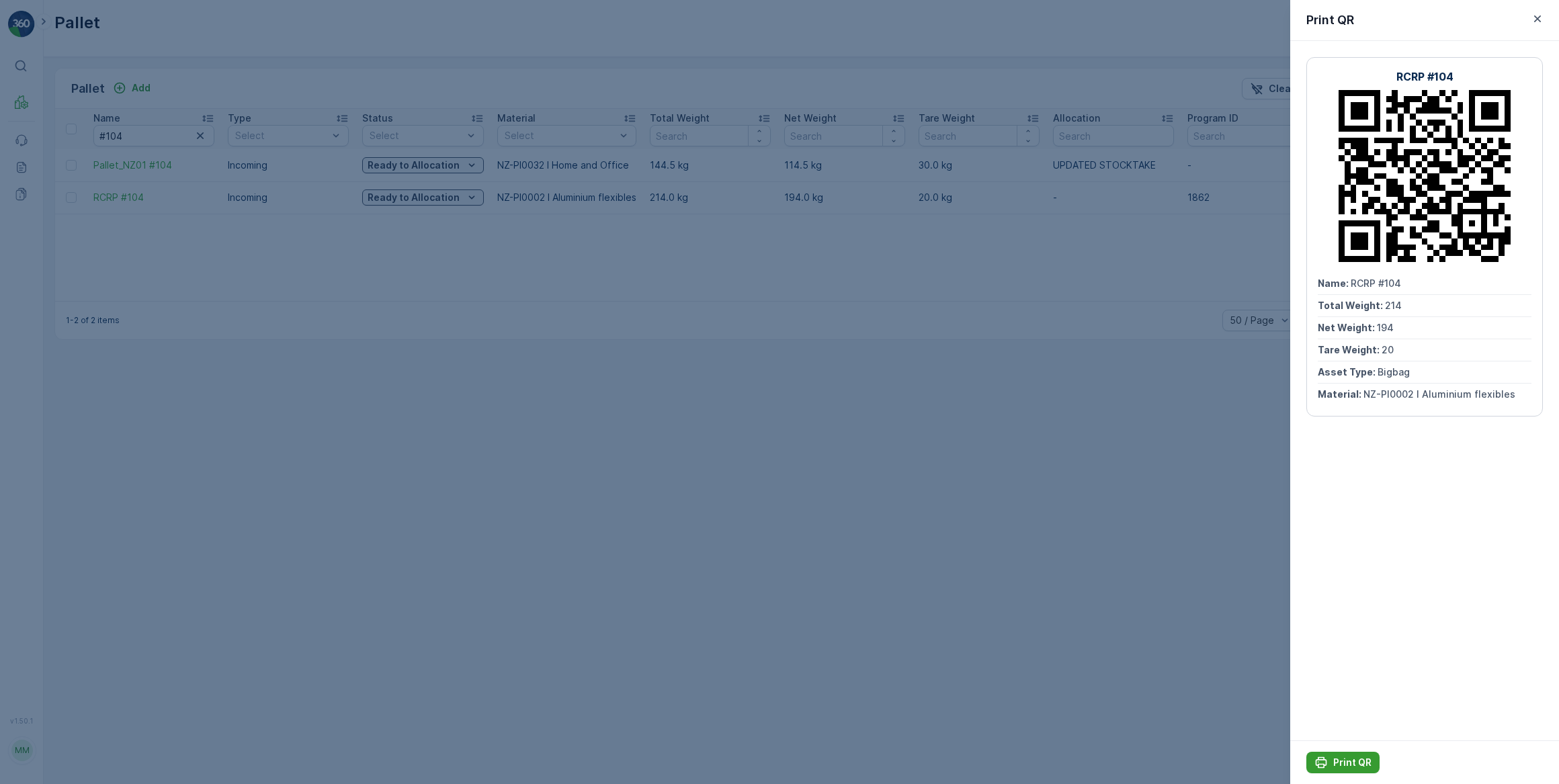
click at [1348, 762] on p "Print QR" at bounding box center [1353, 762] width 39 height 13
click at [1538, 21] on icon "button" at bounding box center [1537, 19] width 13 height 13
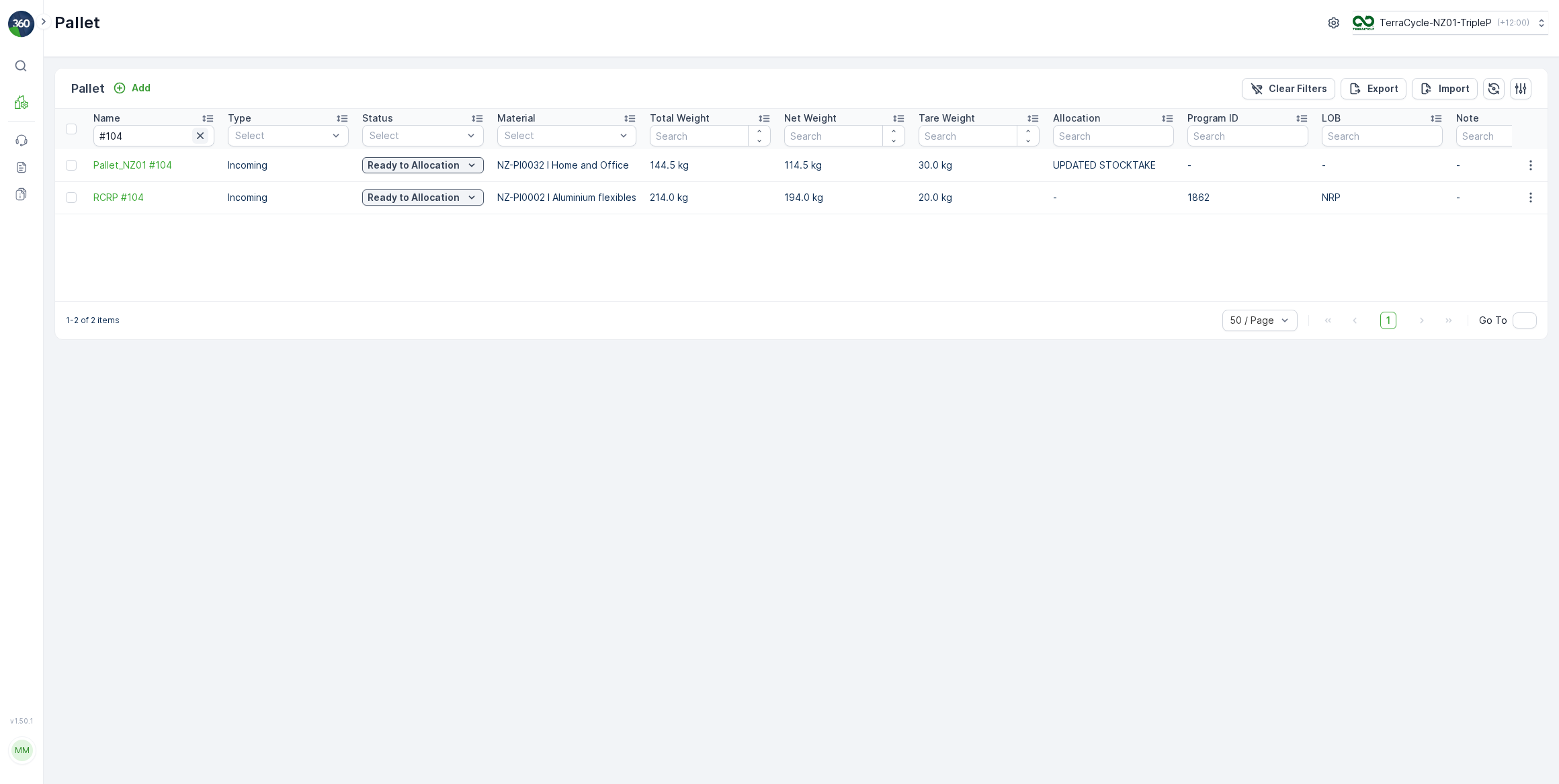
click at [201, 135] on icon "button" at bounding box center [200, 136] width 7 height 7
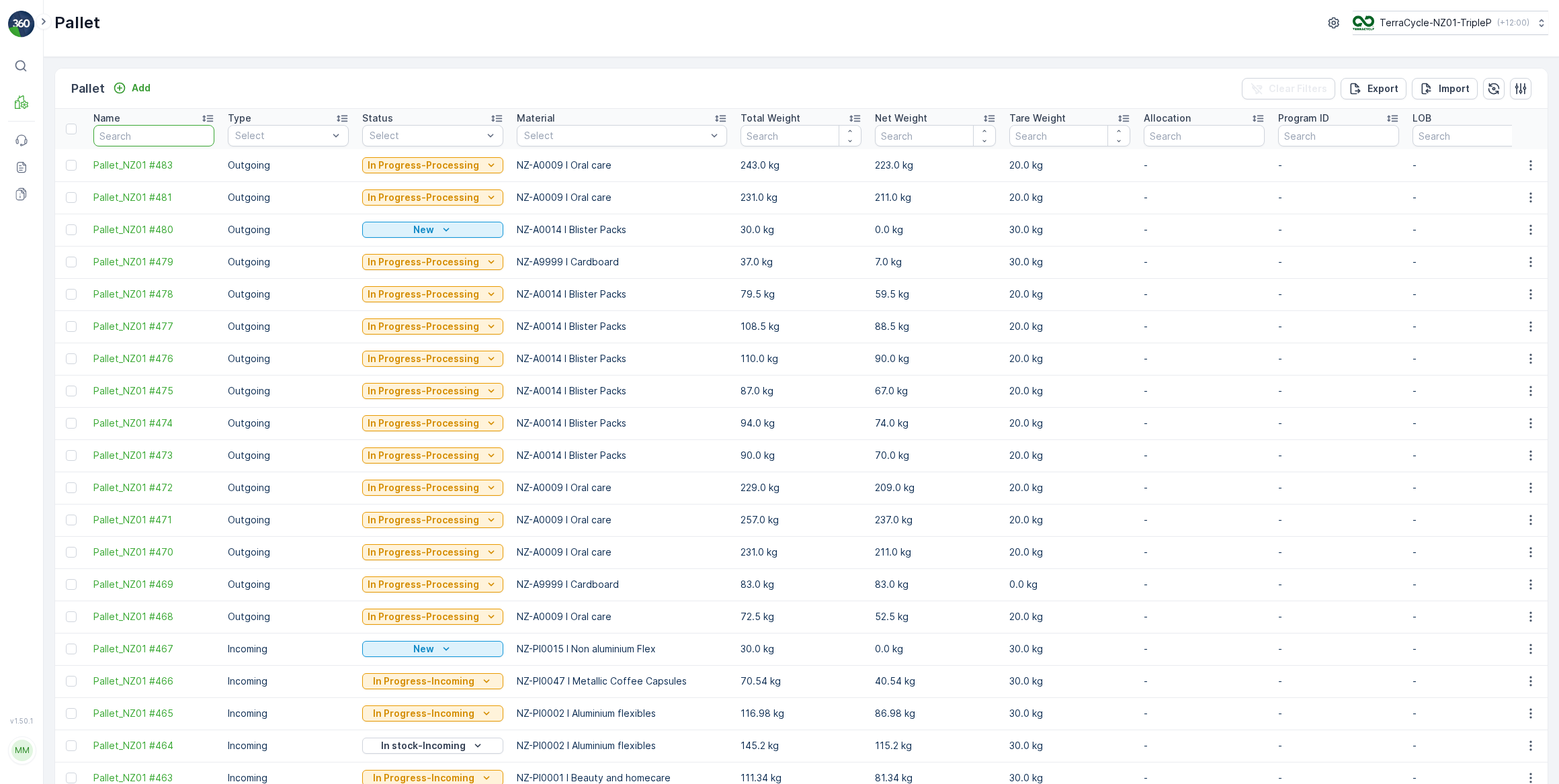
click at [169, 134] on input "text" at bounding box center [154, 136] width 121 height 22
type input "#"
drag, startPoint x: 130, startPoint y: 141, endPoint x: 144, endPoint y: 124, distance: 22.0
click at [132, 140] on input "#" at bounding box center [154, 136] width 121 height 22
type input "#65"
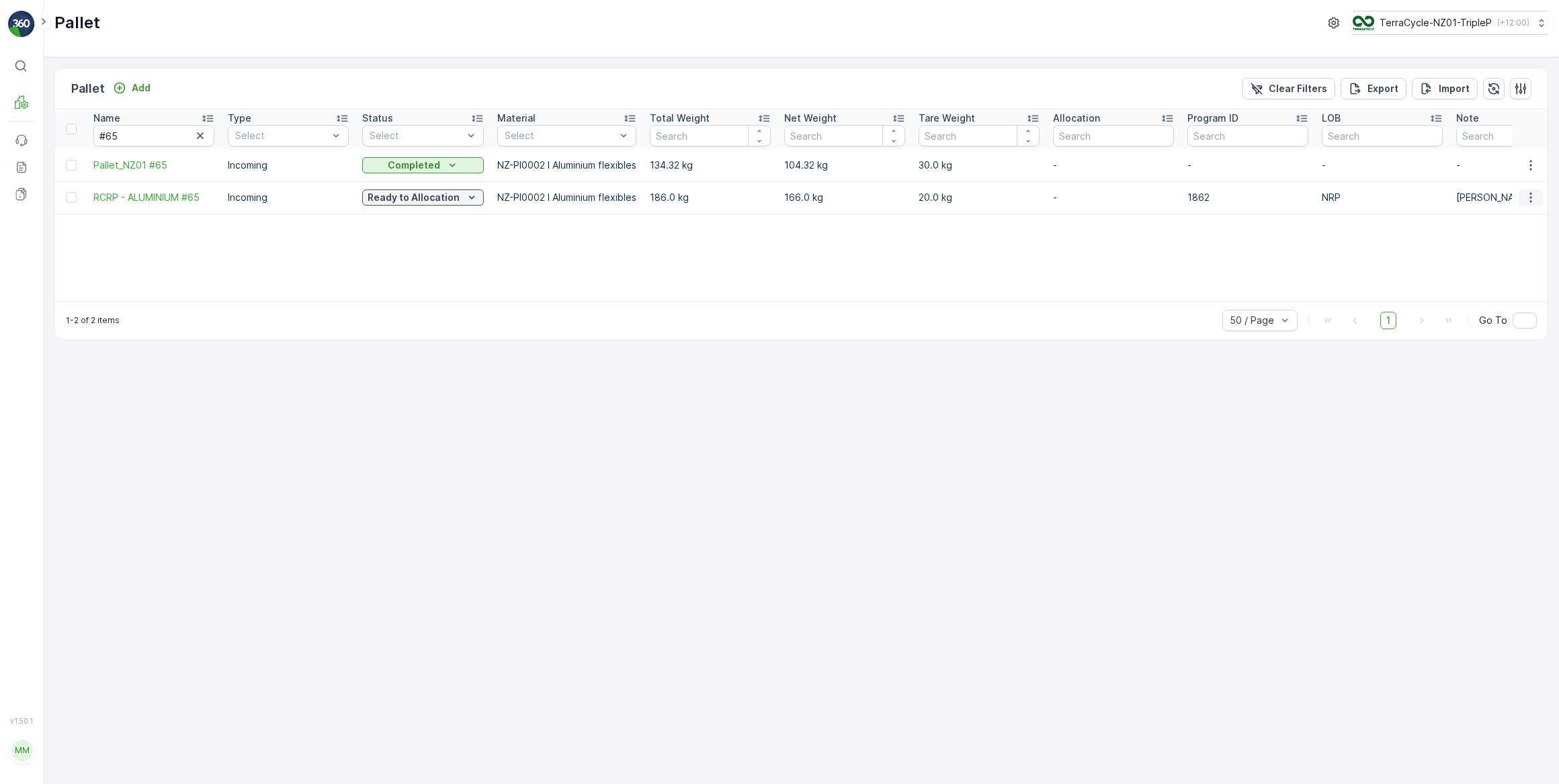
click at [1530, 200] on icon "button" at bounding box center [1530, 197] width 13 height 13
click at [1508, 289] on span "Print QR" at bounding box center [1494, 292] width 37 height 13
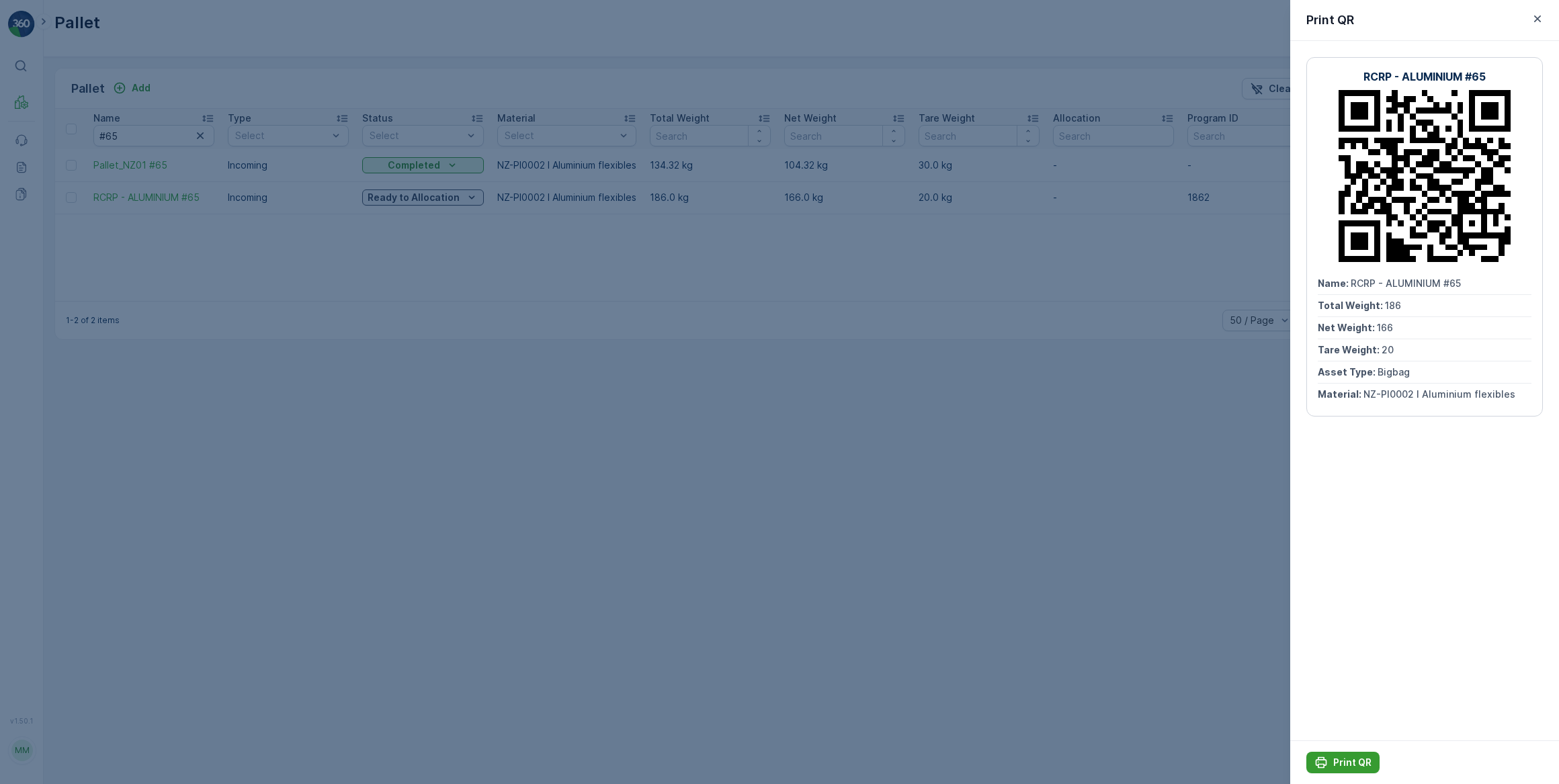
click at [1338, 759] on p "Print QR" at bounding box center [1353, 762] width 39 height 13
click at [1539, 19] on icon "button" at bounding box center [1537, 19] width 13 height 13
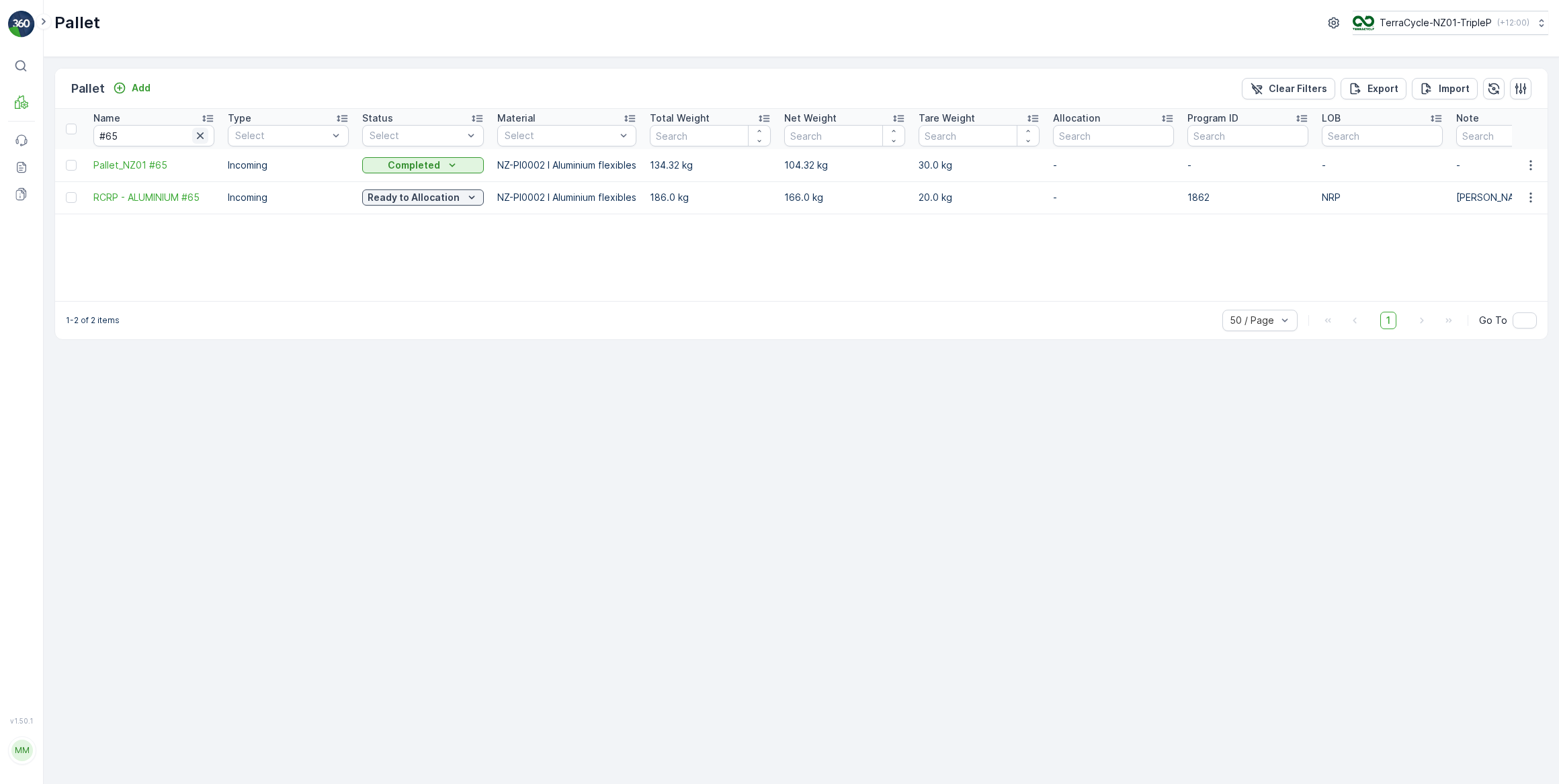
click at [201, 136] on icon "button" at bounding box center [200, 136] width 7 height 7
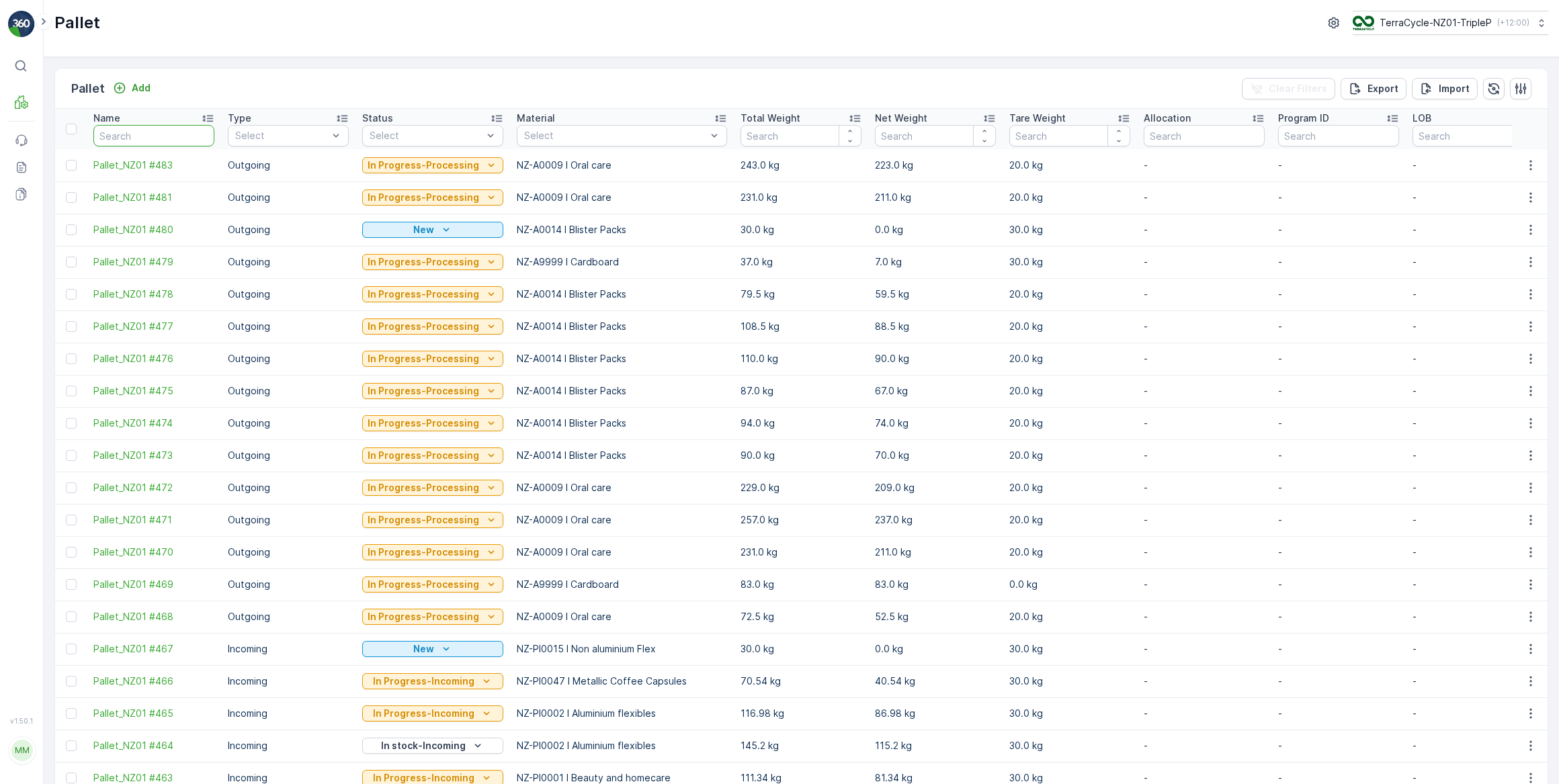
click at [187, 136] on input "text" at bounding box center [154, 136] width 121 height 22
type input "20719"
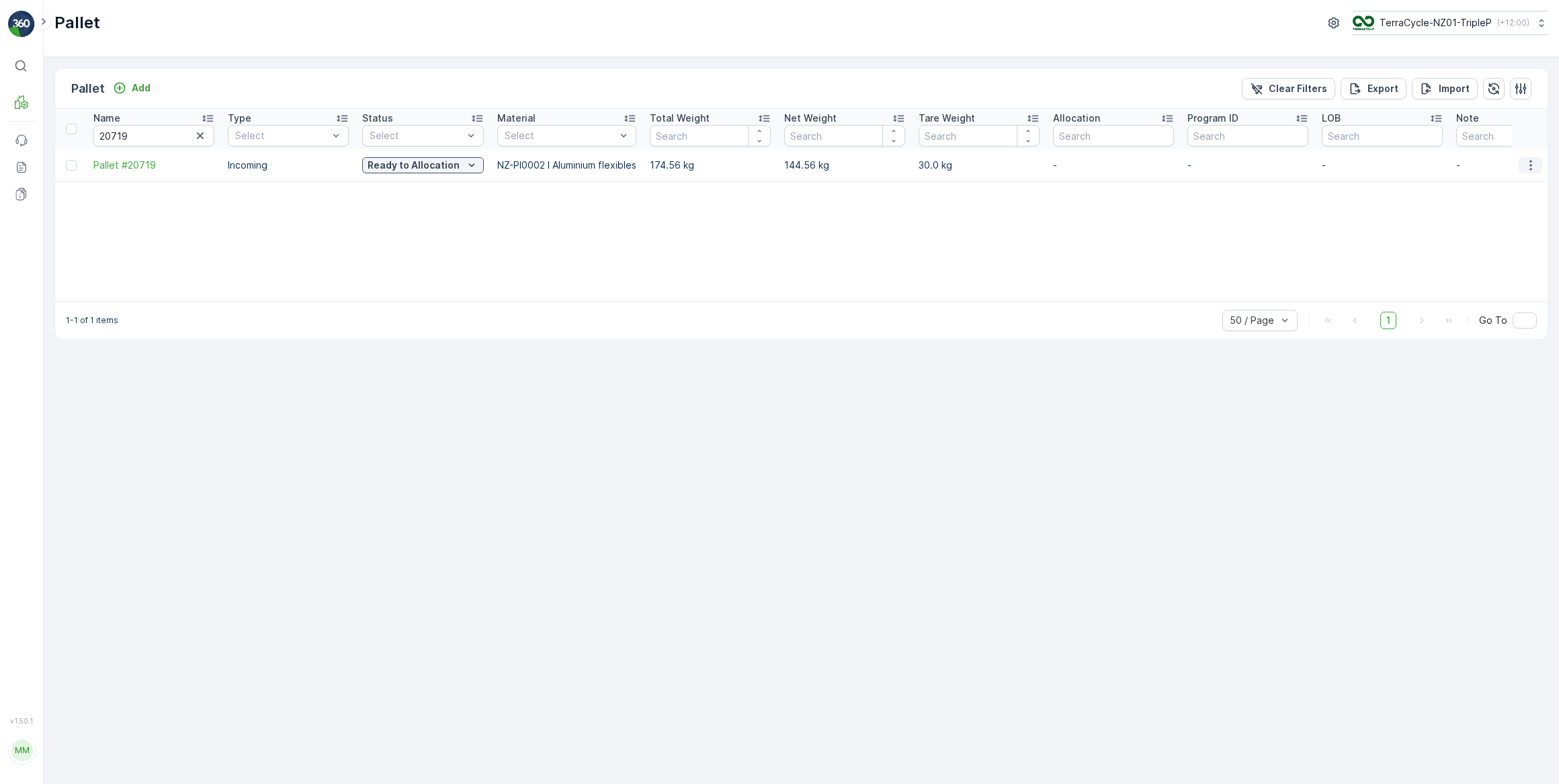
click at [1532, 164] on icon "button" at bounding box center [1530, 165] width 13 height 13
click at [1486, 260] on span "Print QR" at bounding box center [1494, 259] width 37 height 13
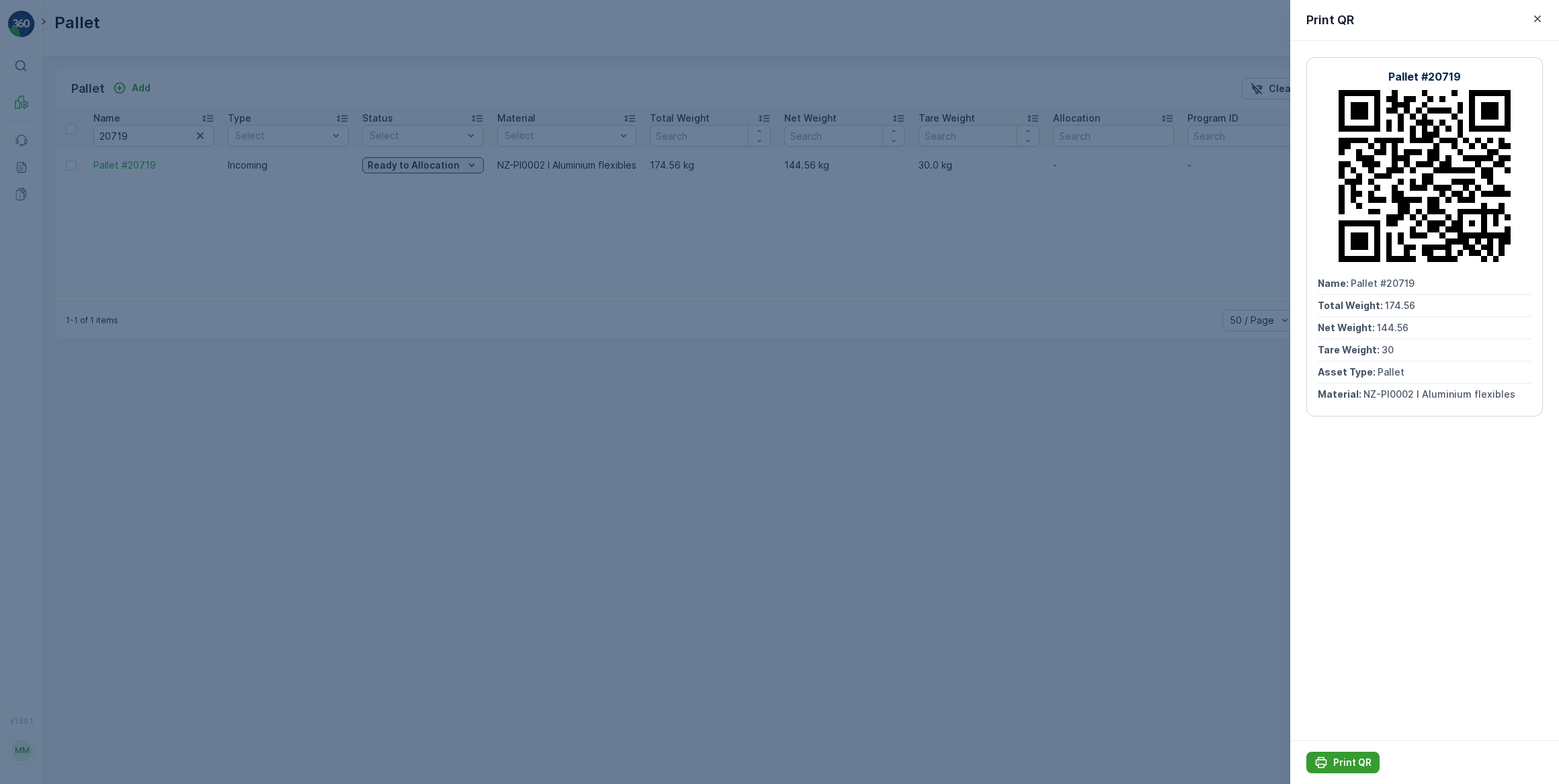
click at [1354, 760] on p "Print QR" at bounding box center [1353, 762] width 39 height 13
click at [1538, 19] on icon "button" at bounding box center [1537, 19] width 7 height 7
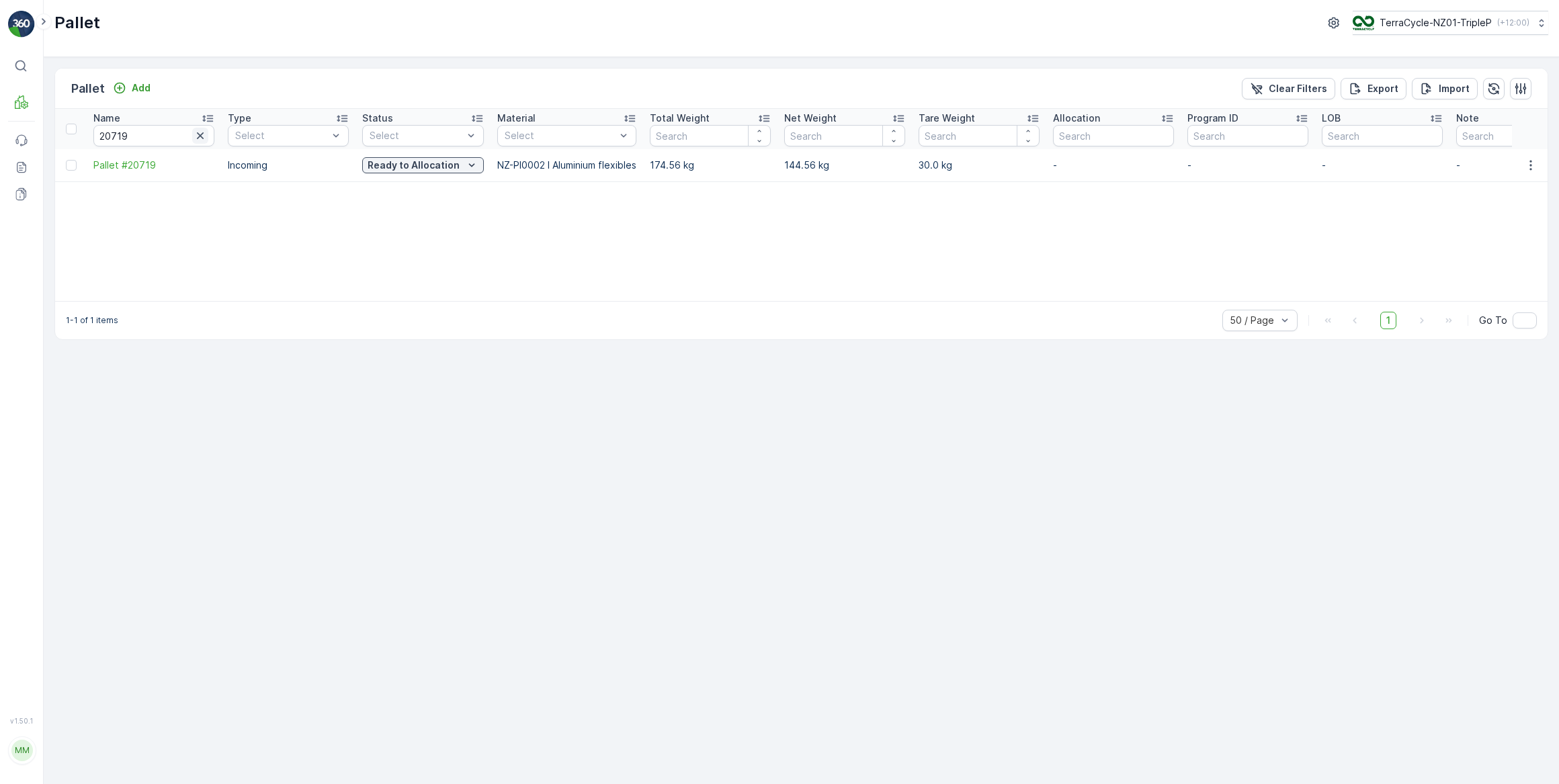
click at [200, 134] on icon "button" at bounding box center [200, 136] width 7 height 7
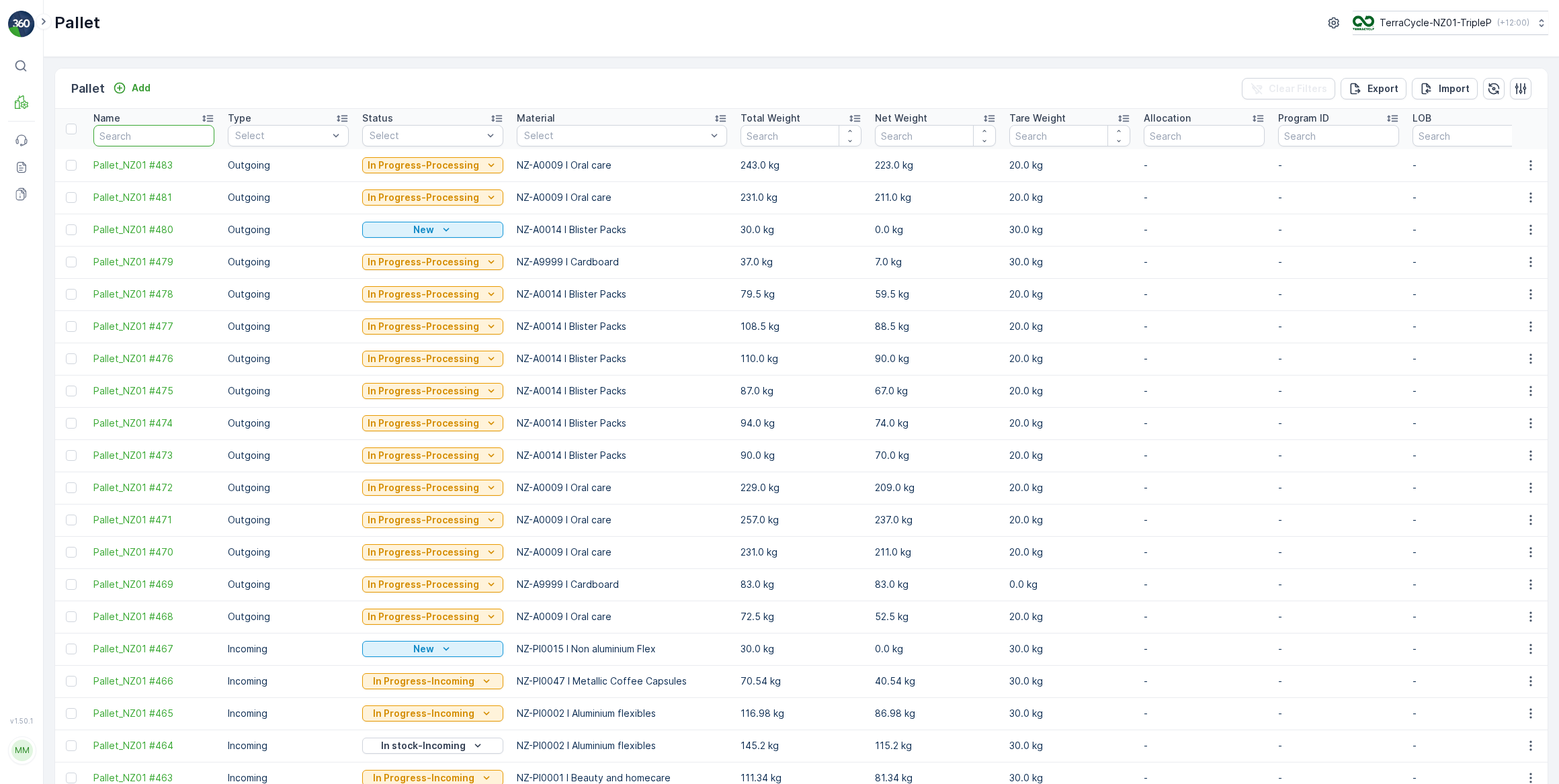
drag, startPoint x: 141, startPoint y: 138, endPoint x: 147, endPoint y: 133, distance: 7.8
click at [142, 138] on input "text" at bounding box center [154, 136] width 121 height 22
type input "#"
drag, startPoint x: 127, startPoint y: 130, endPoint x: 133, endPoint y: 122, distance: 10.0
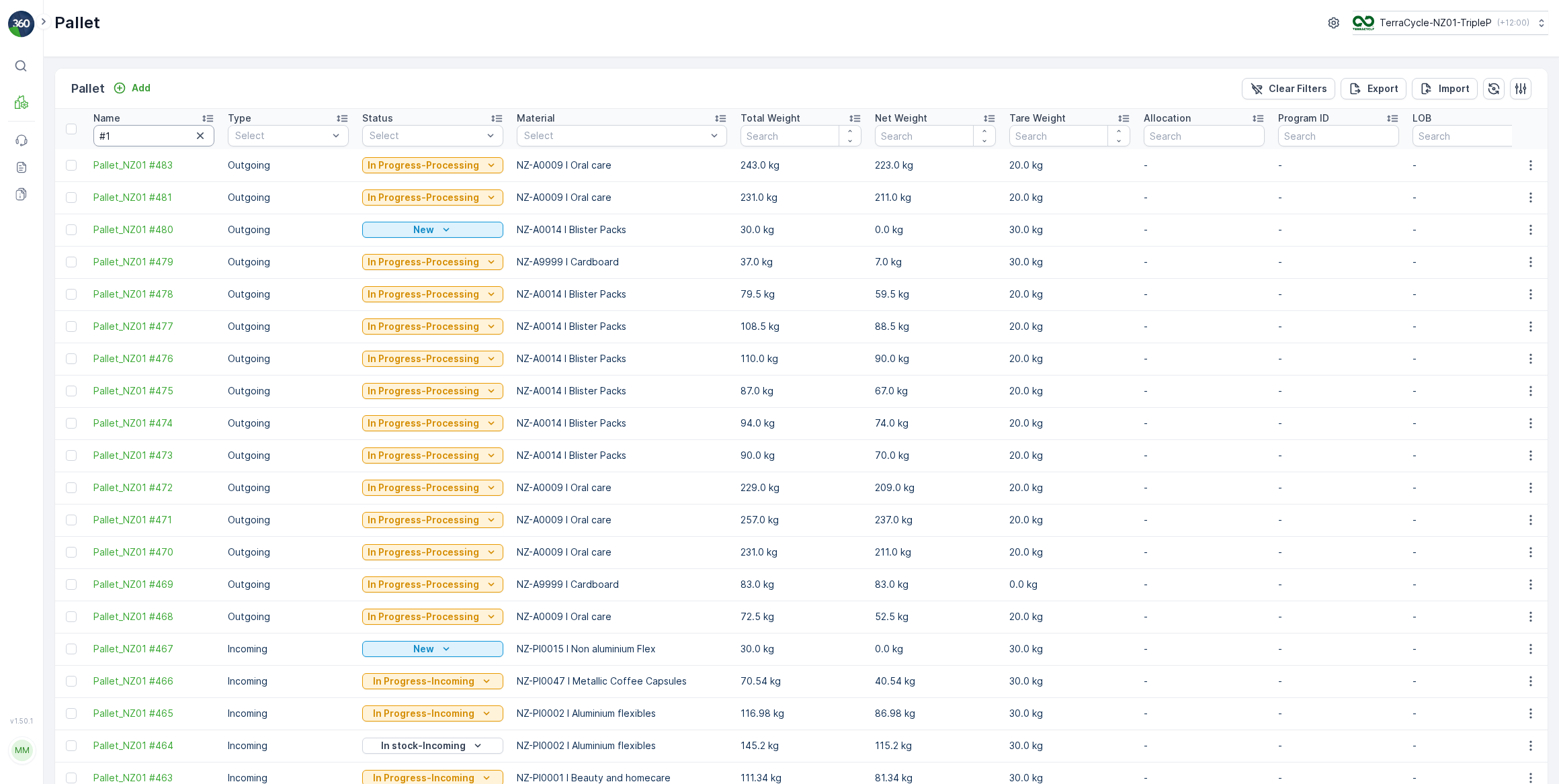
click at [130, 125] on input "#1" at bounding box center [154, 136] width 121 height 22
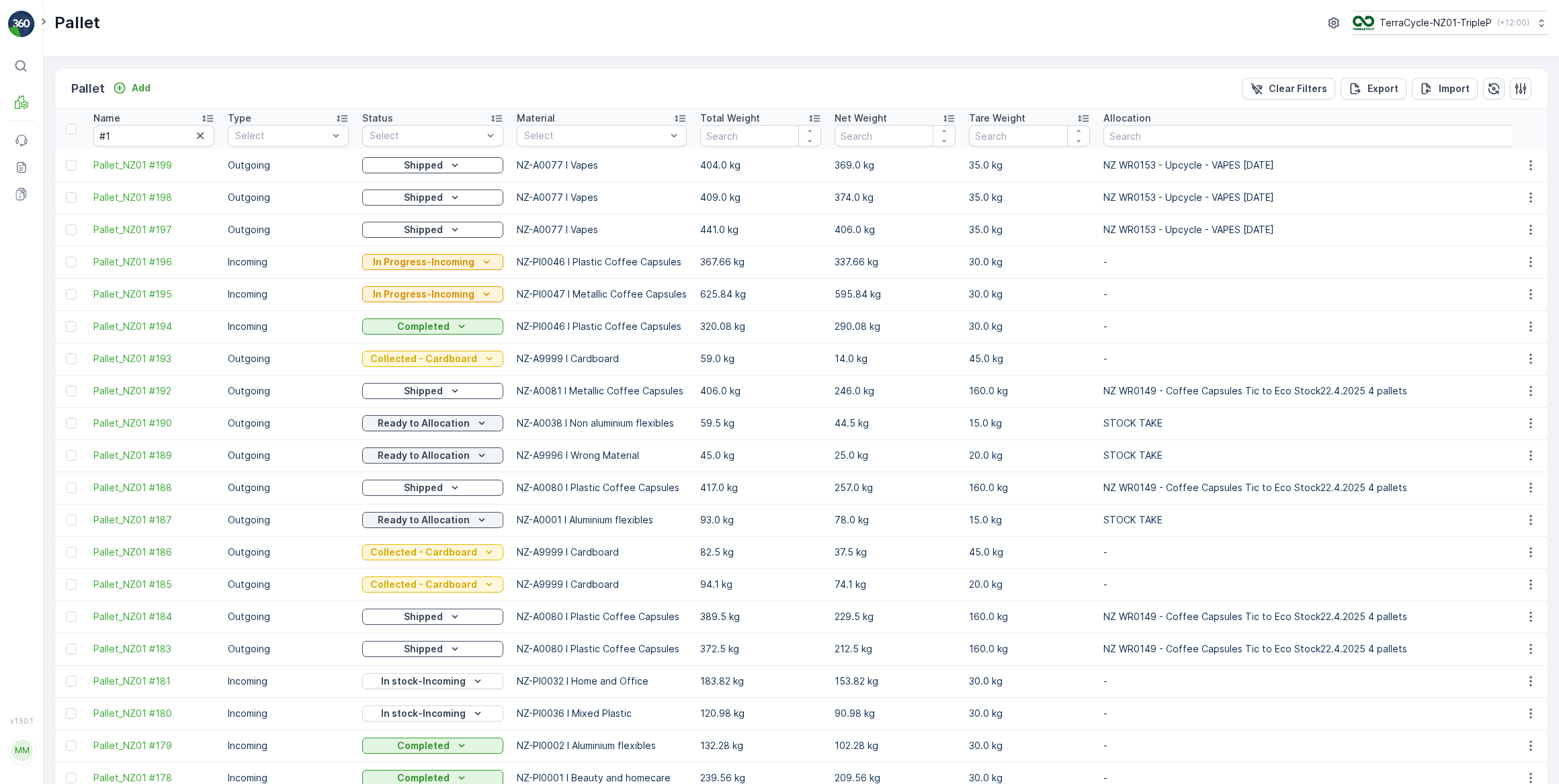
type input "#1"
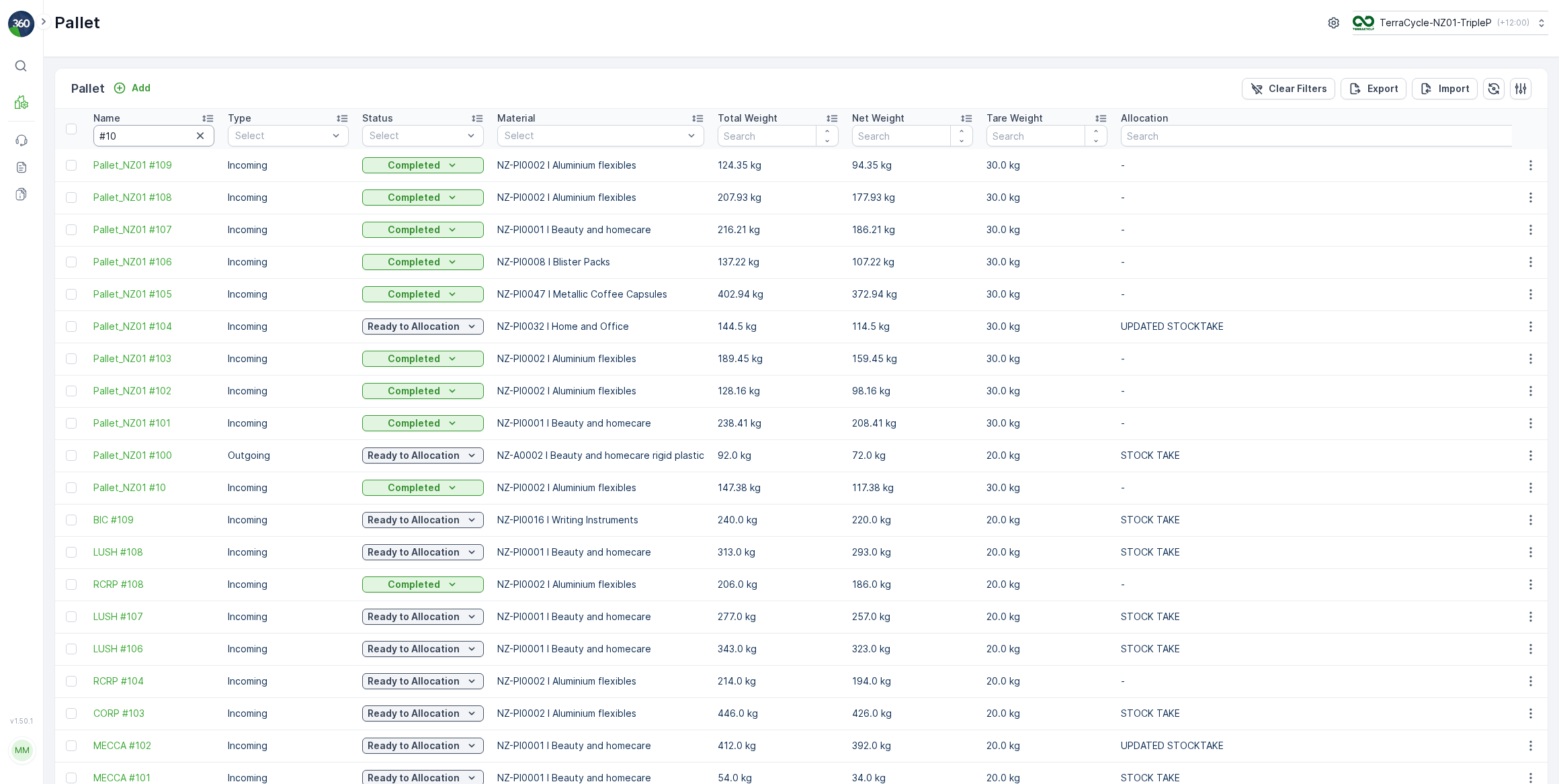
click at [136, 131] on input "#10" at bounding box center [154, 136] width 121 height 22
type input "#104"
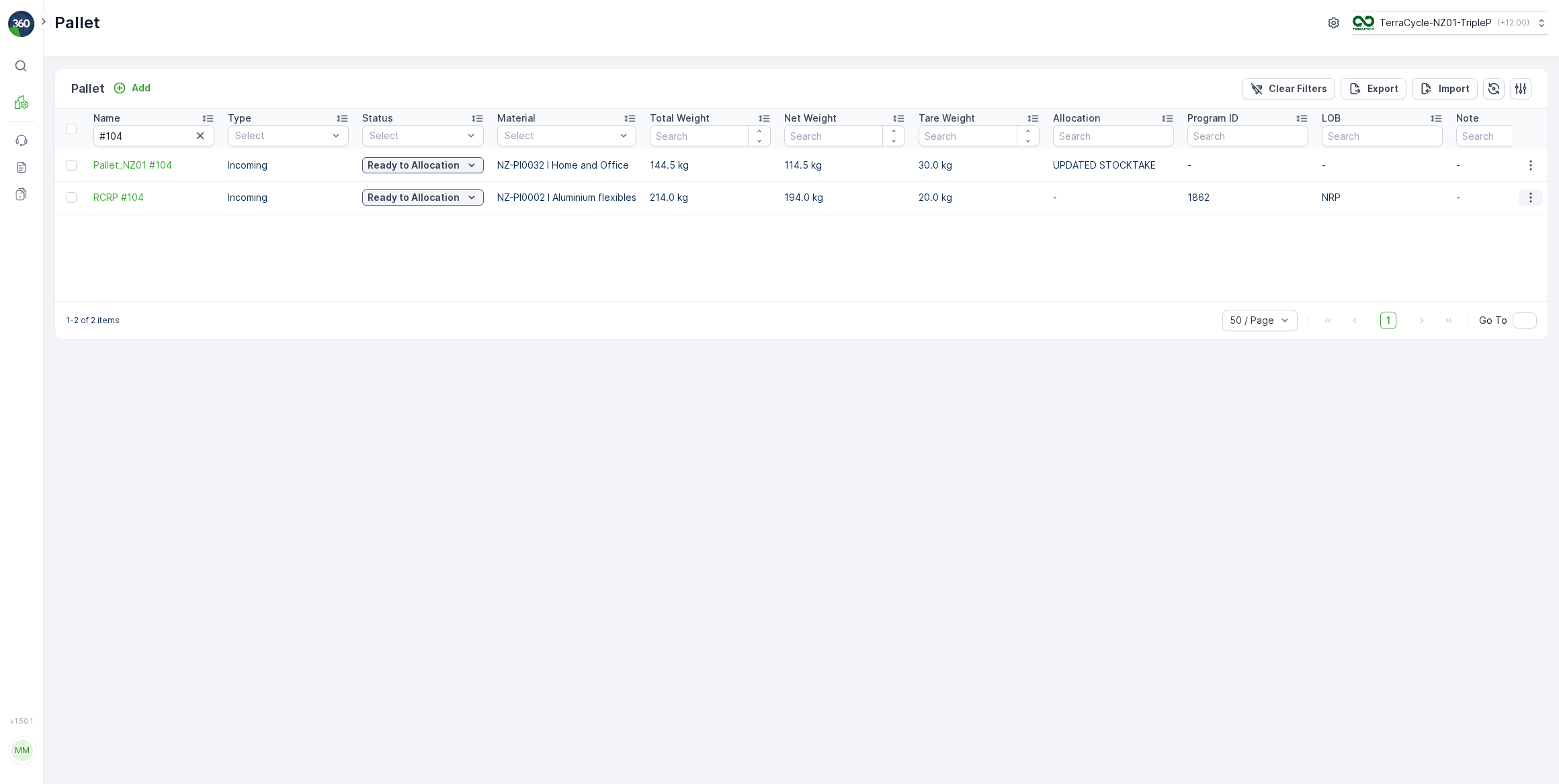
click at [1528, 198] on icon "button" at bounding box center [1530, 197] width 13 height 13
click at [1500, 292] on span "Print QR" at bounding box center [1494, 292] width 37 height 13
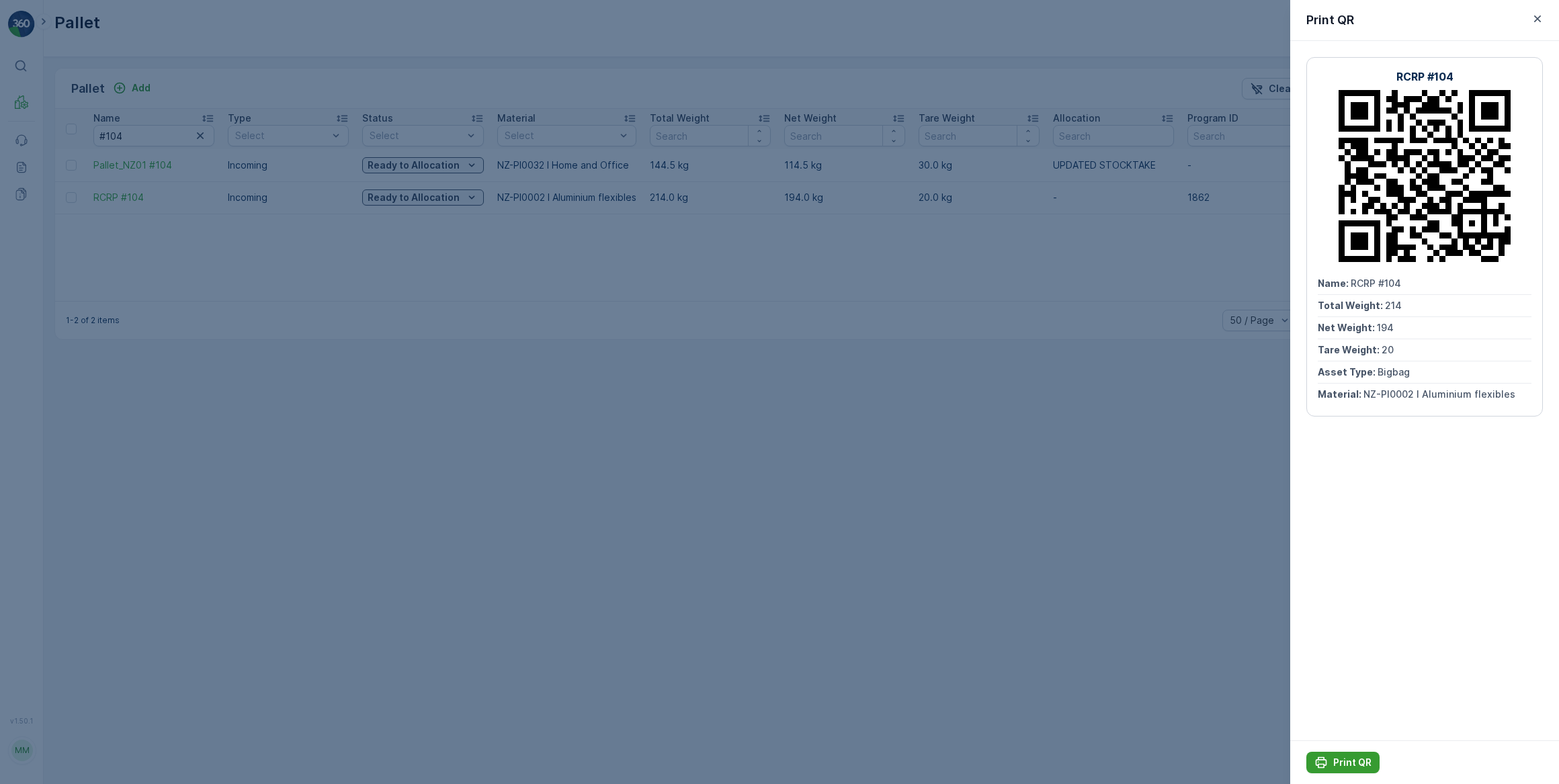
click at [1342, 756] on p "Print QR" at bounding box center [1353, 762] width 39 height 13
click at [1538, 18] on icon "button" at bounding box center [1537, 19] width 7 height 7
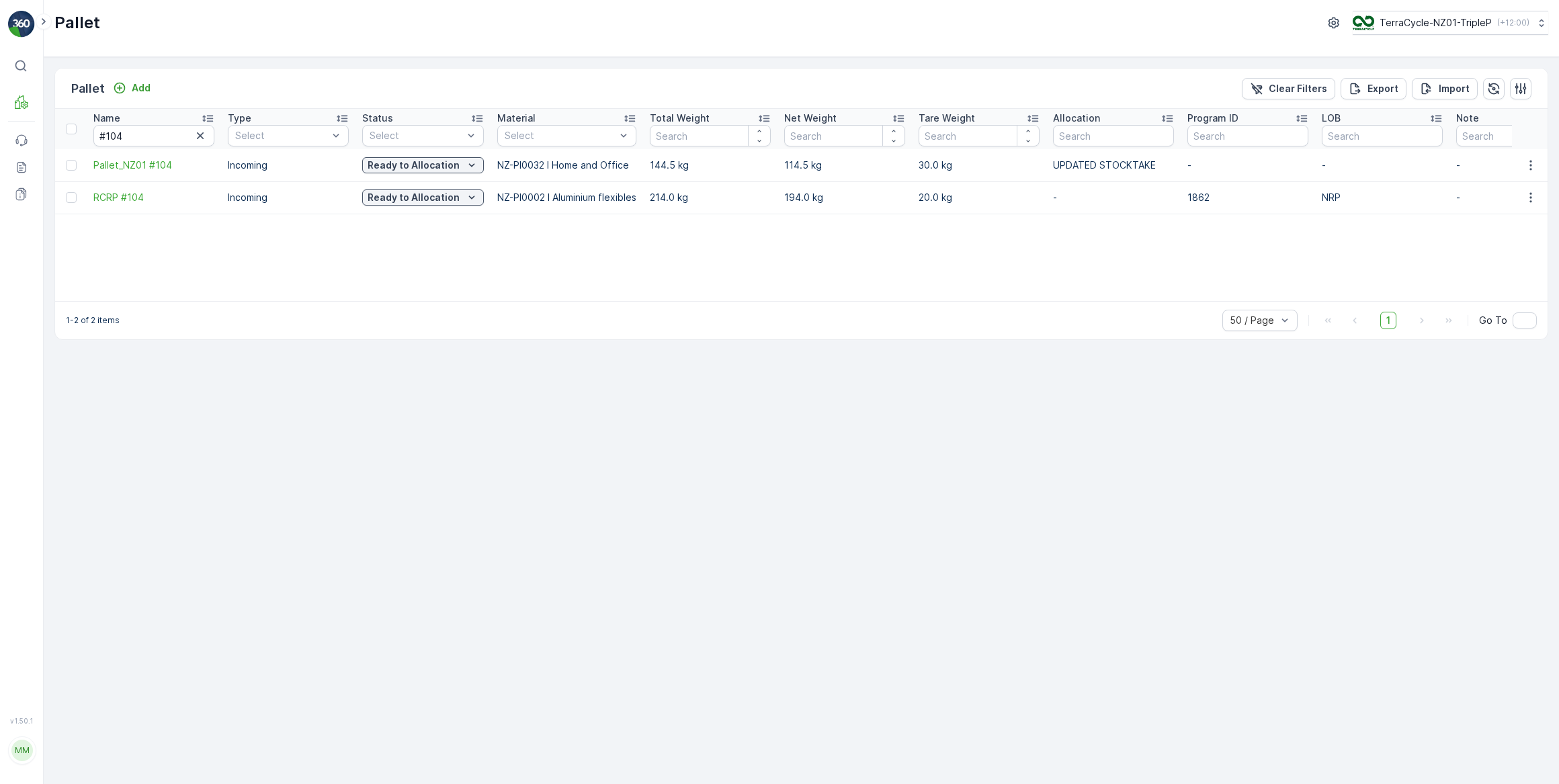
click at [198, 133] on icon "button" at bounding box center [200, 136] width 7 height 7
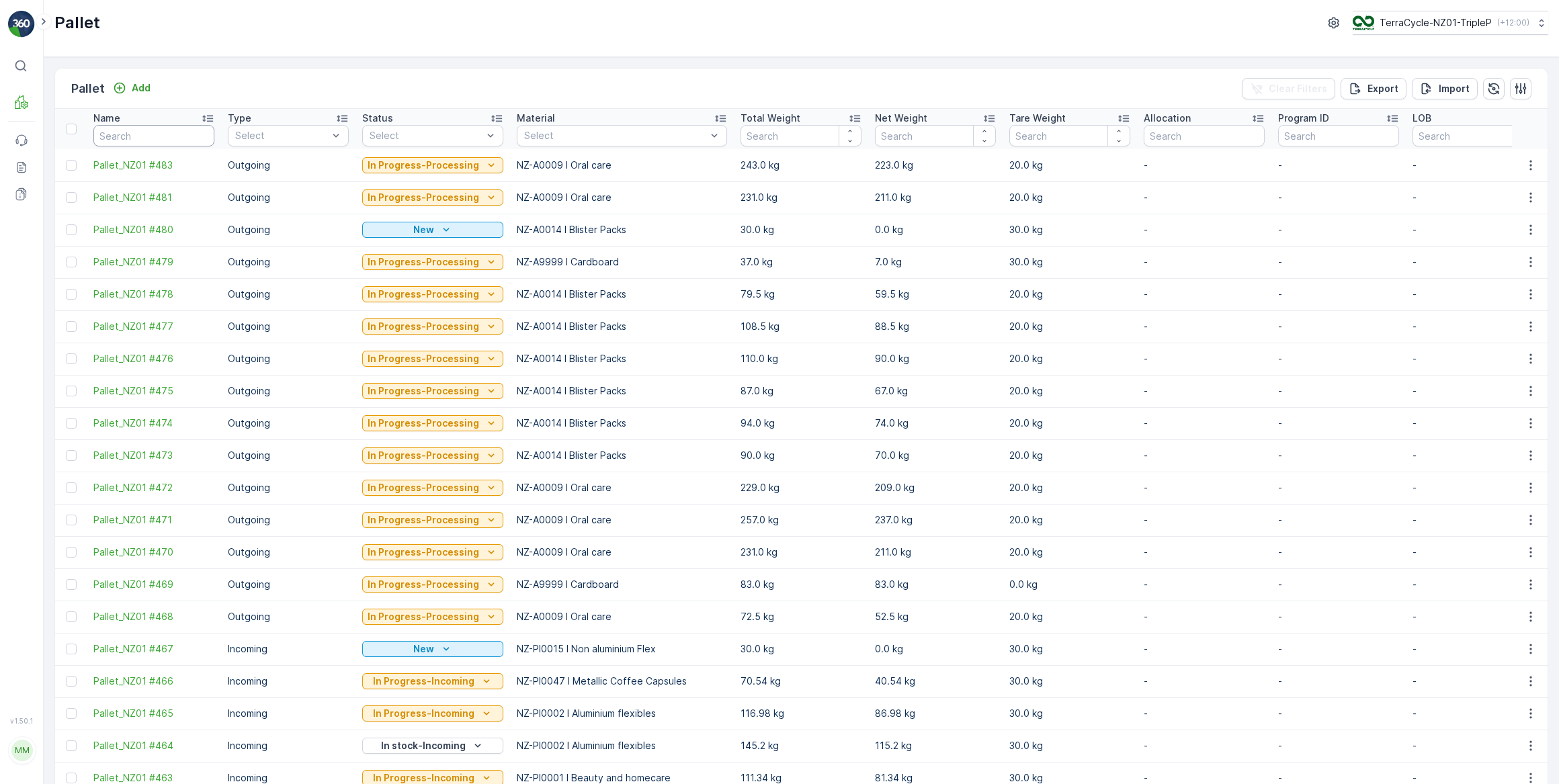
click at [144, 135] on input "text" at bounding box center [154, 136] width 121 height 22
type input "#"
drag, startPoint x: 144, startPoint y: 127, endPoint x: 161, endPoint y: 89, distance: 41.6
click at [147, 122] on th "Name #3" at bounding box center [154, 129] width 134 height 40
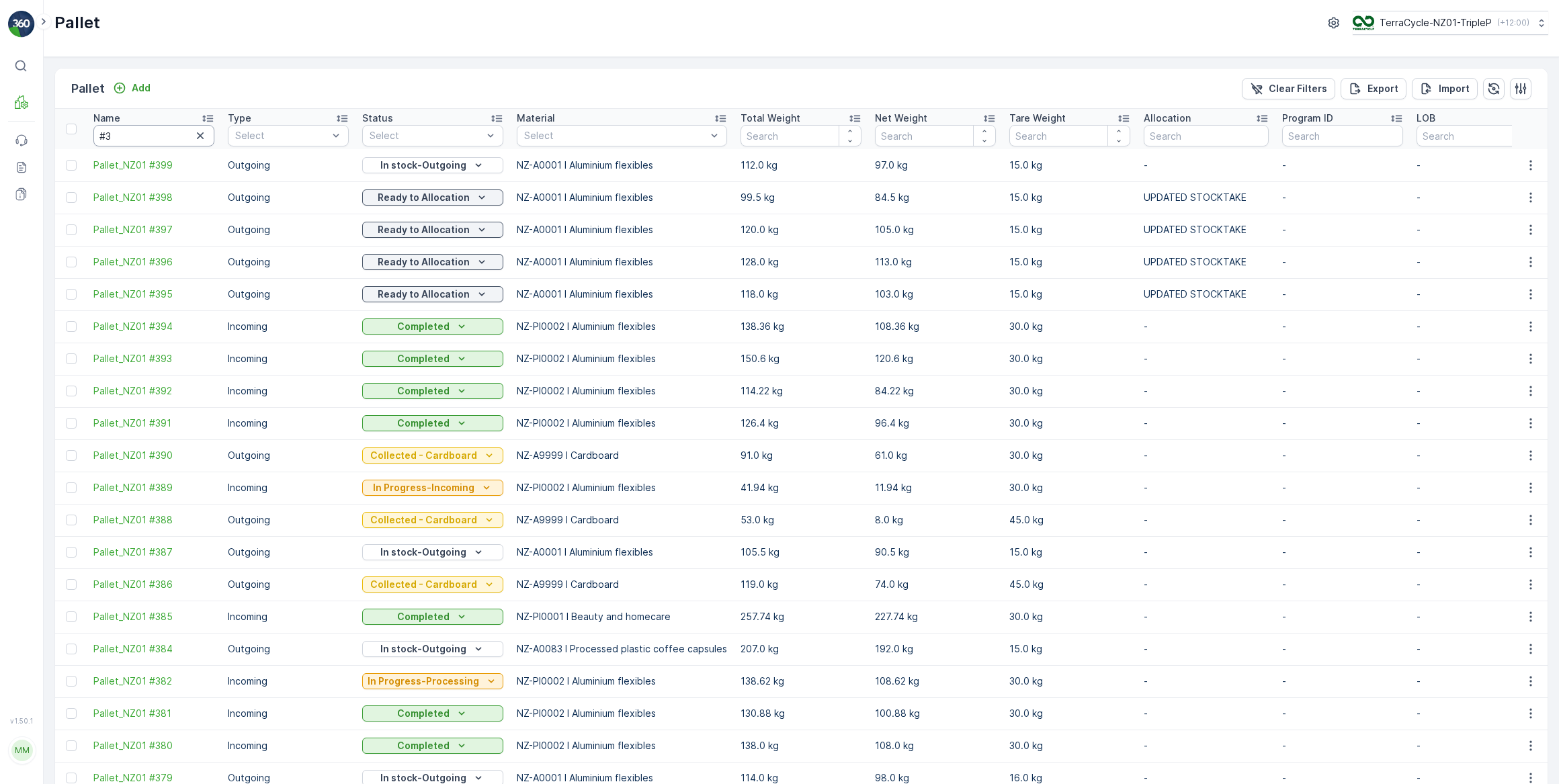
click at [122, 141] on input "#3" at bounding box center [154, 136] width 121 height 22
type input "#373"
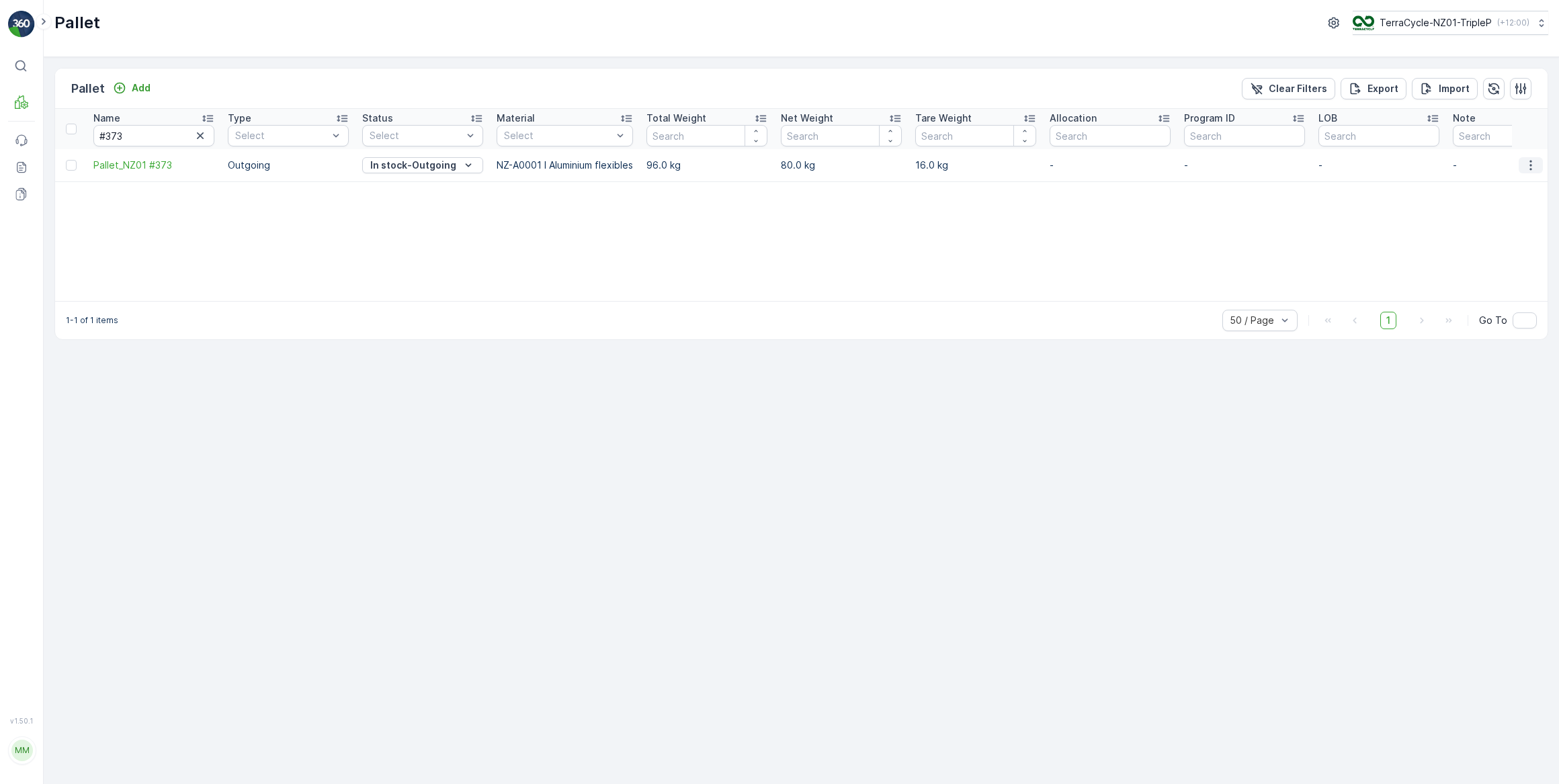
click at [1532, 166] on icon "button" at bounding box center [1530, 165] width 13 height 13
click at [1490, 259] on span "Print QR" at bounding box center [1494, 259] width 37 height 13
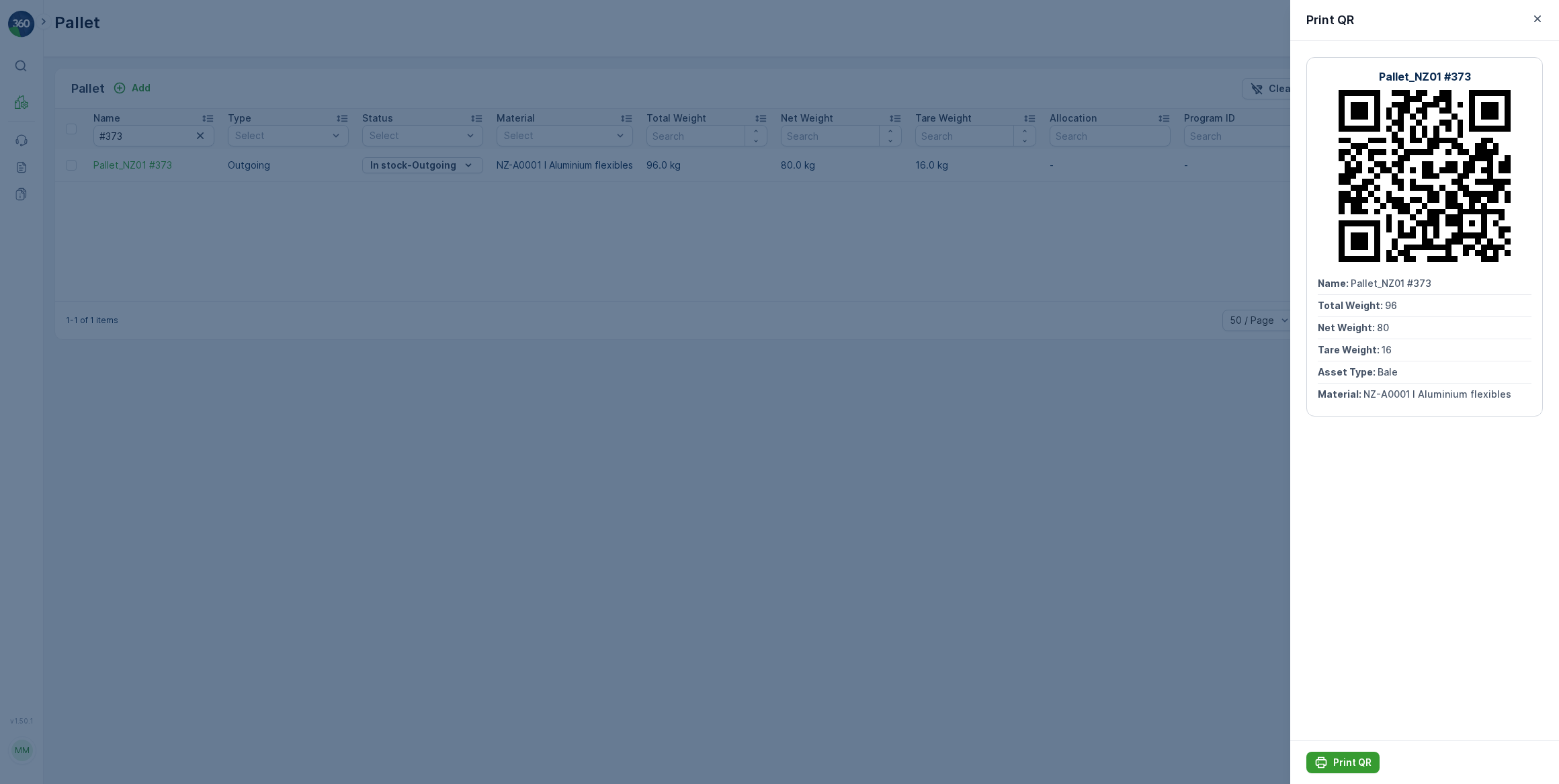
click at [1355, 762] on p "Print QR" at bounding box center [1353, 762] width 39 height 13
click at [1533, 21] on icon "button" at bounding box center [1537, 19] width 13 height 13
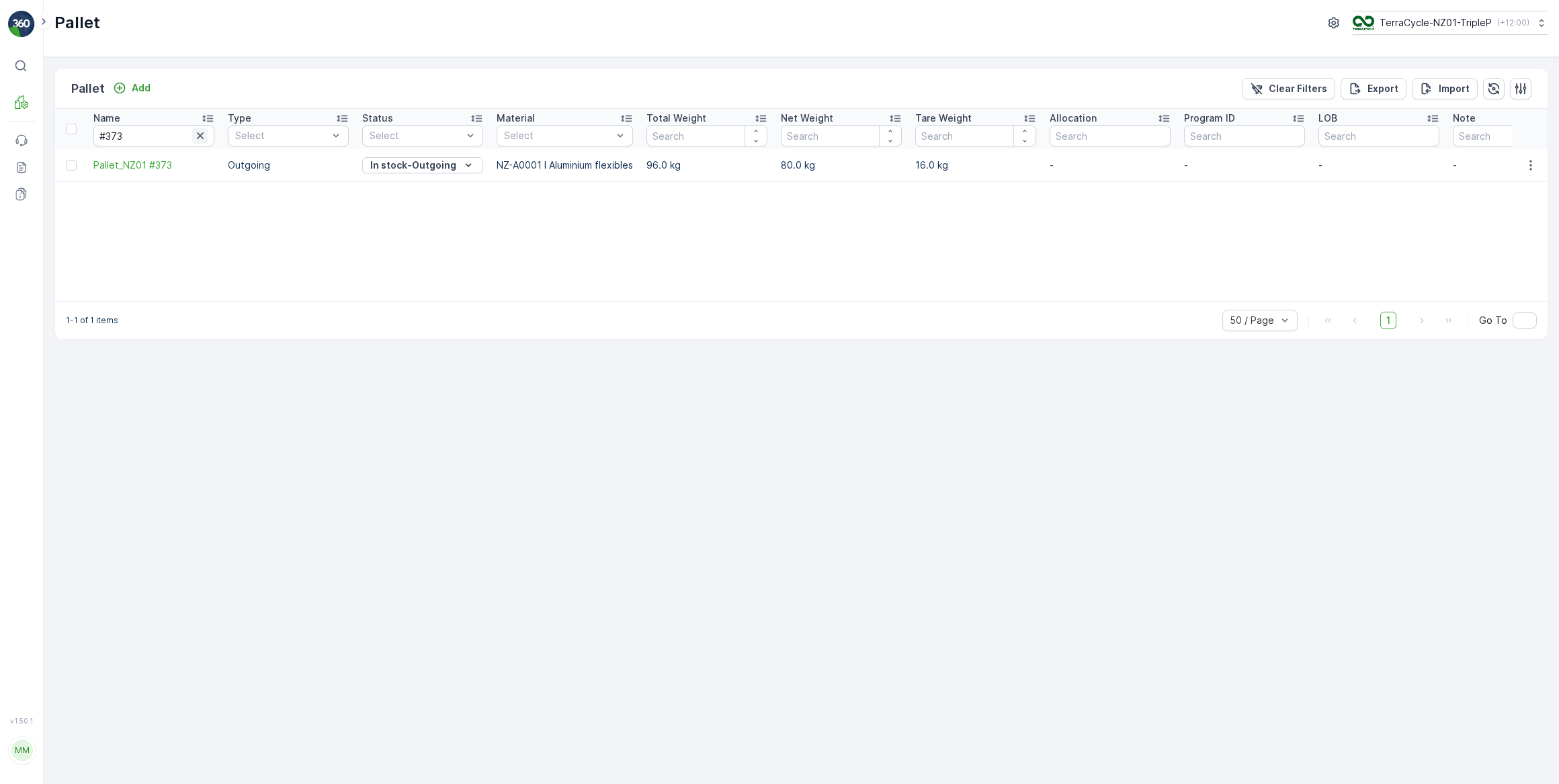
click at [197, 134] on icon "button" at bounding box center [200, 135] width 13 height 13
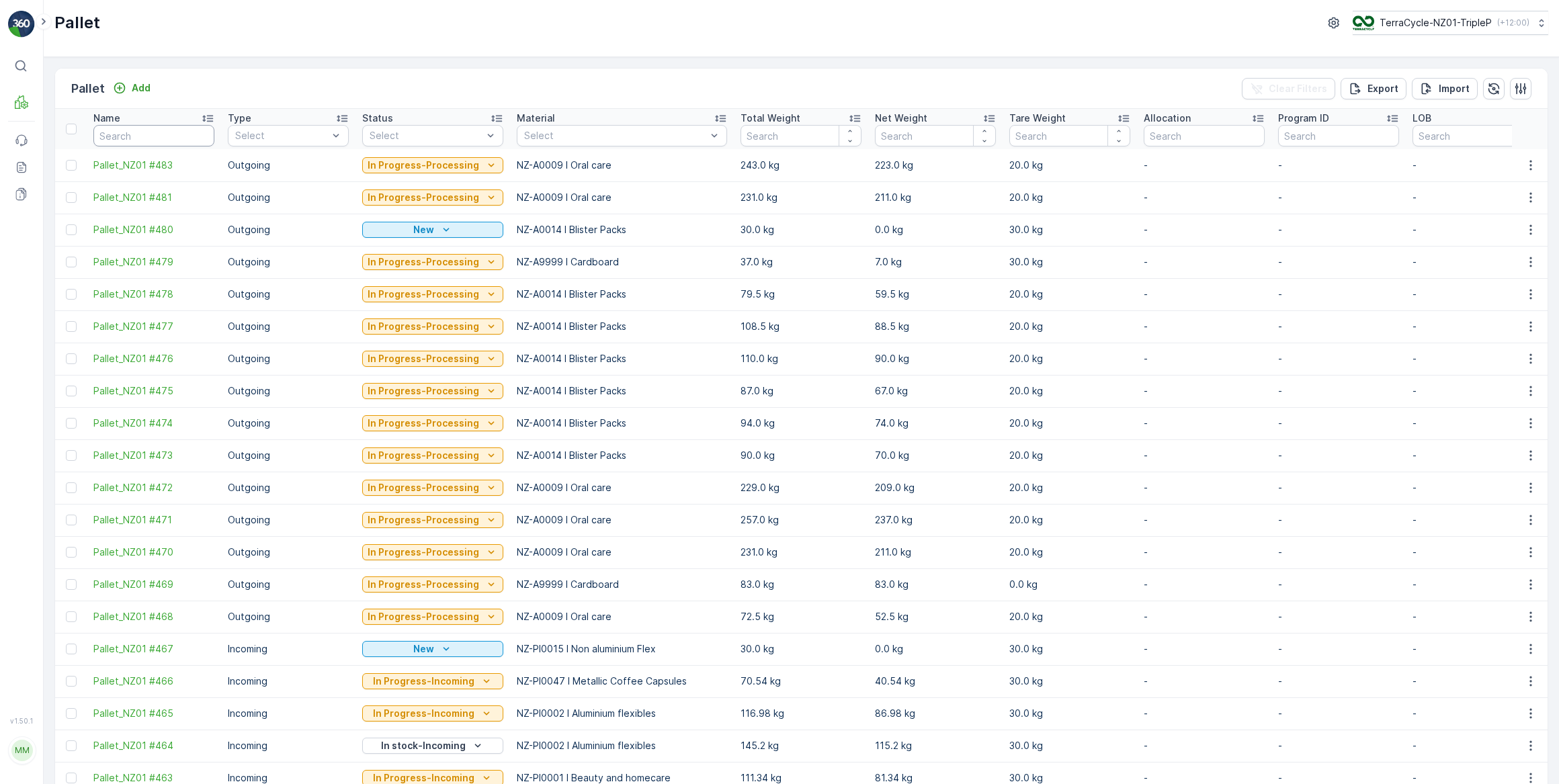
click at [134, 133] on input "text" at bounding box center [154, 136] width 121 height 22
type input "16798"
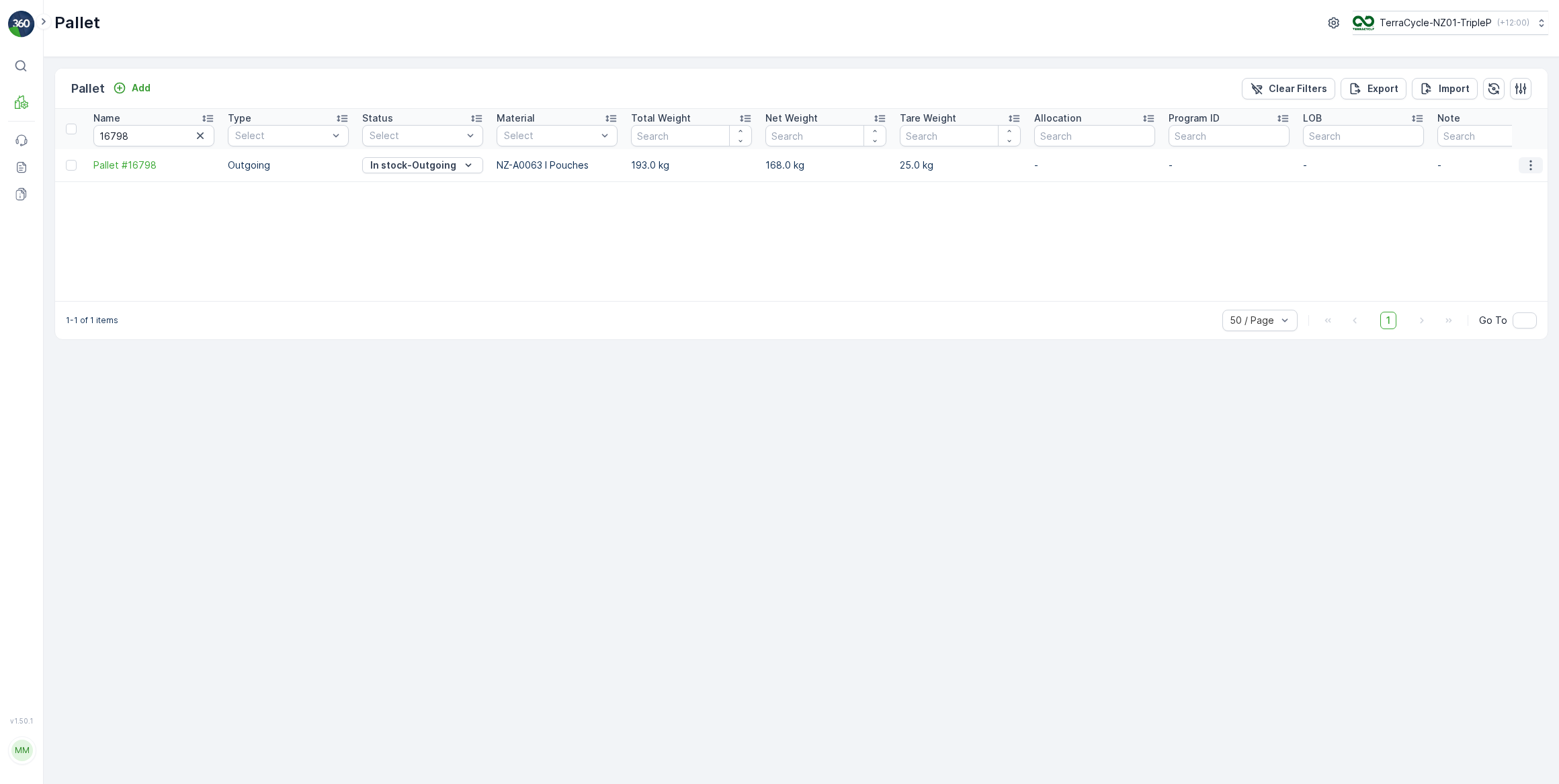
click at [1530, 164] on icon "button" at bounding box center [1530, 164] width 2 height 10
click at [1490, 258] on span "Print QR" at bounding box center [1494, 259] width 37 height 13
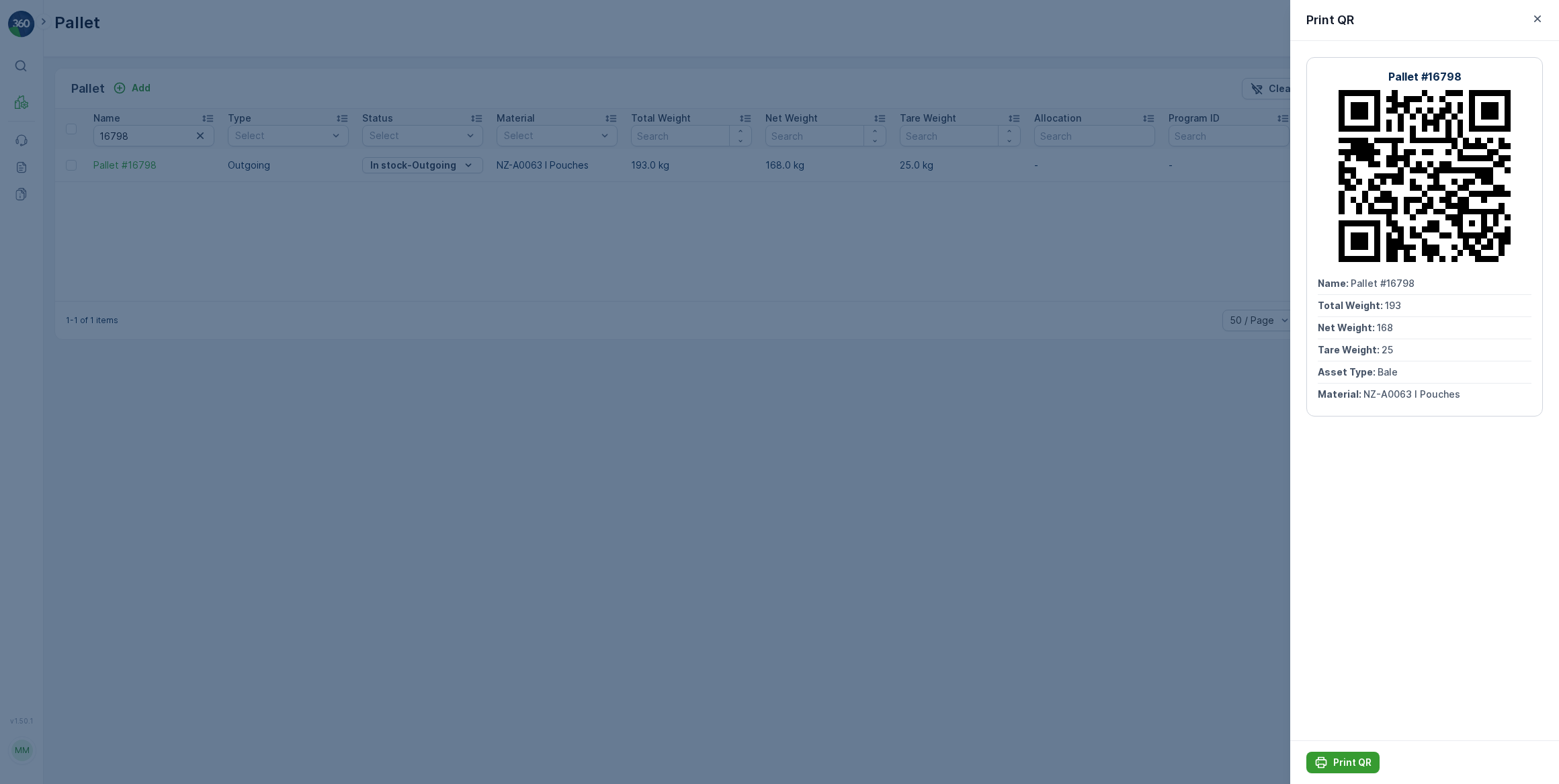
click at [1347, 762] on p "Print QR" at bounding box center [1353, 762] width 39 height 13
click at [1538, 19] on icon "button" at bounding box center [1537, 19] width 7 height 7
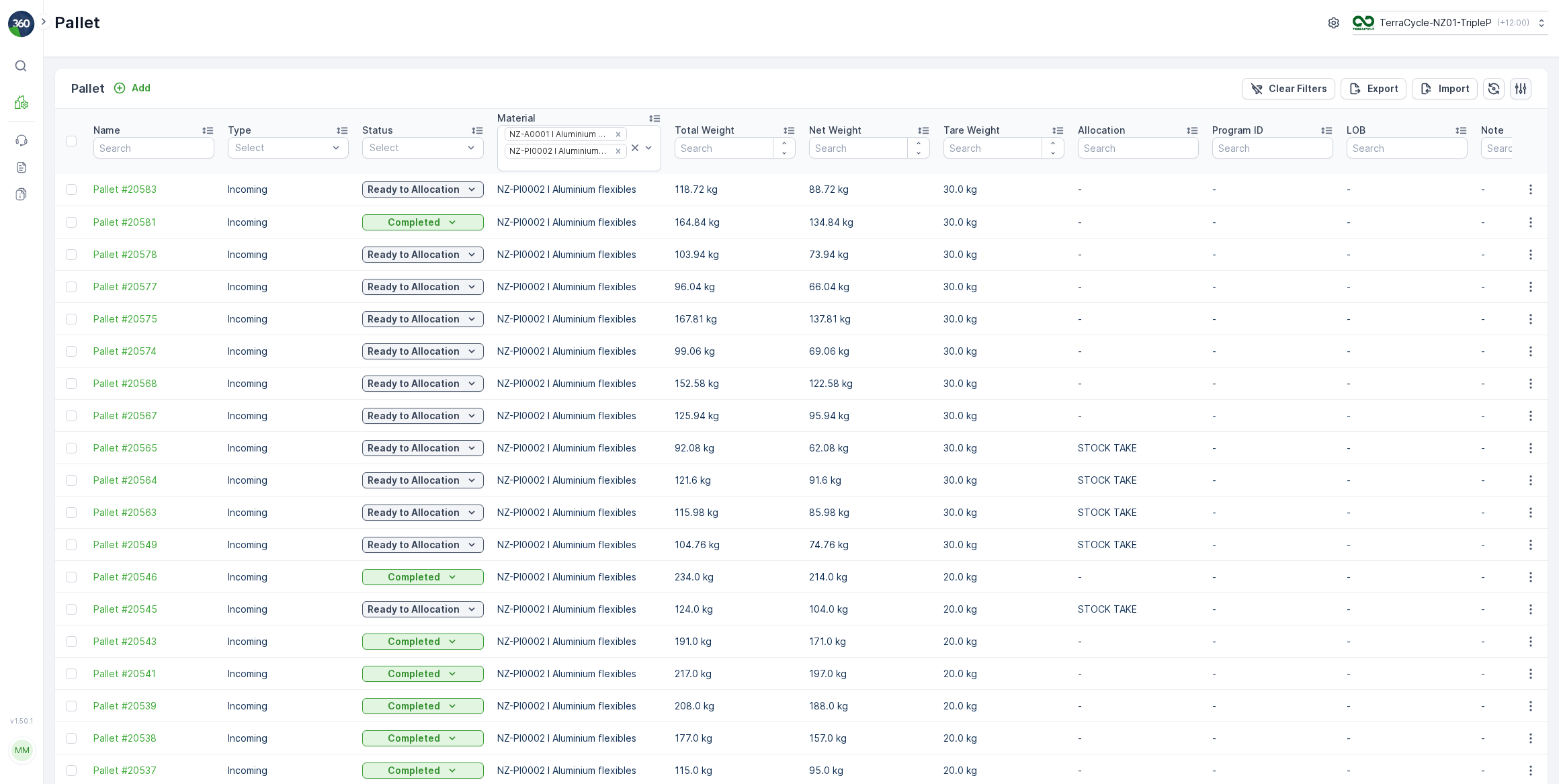
click at [1516, 86] on icon "button" at bounding box center [1520, 88] width 13 height 13
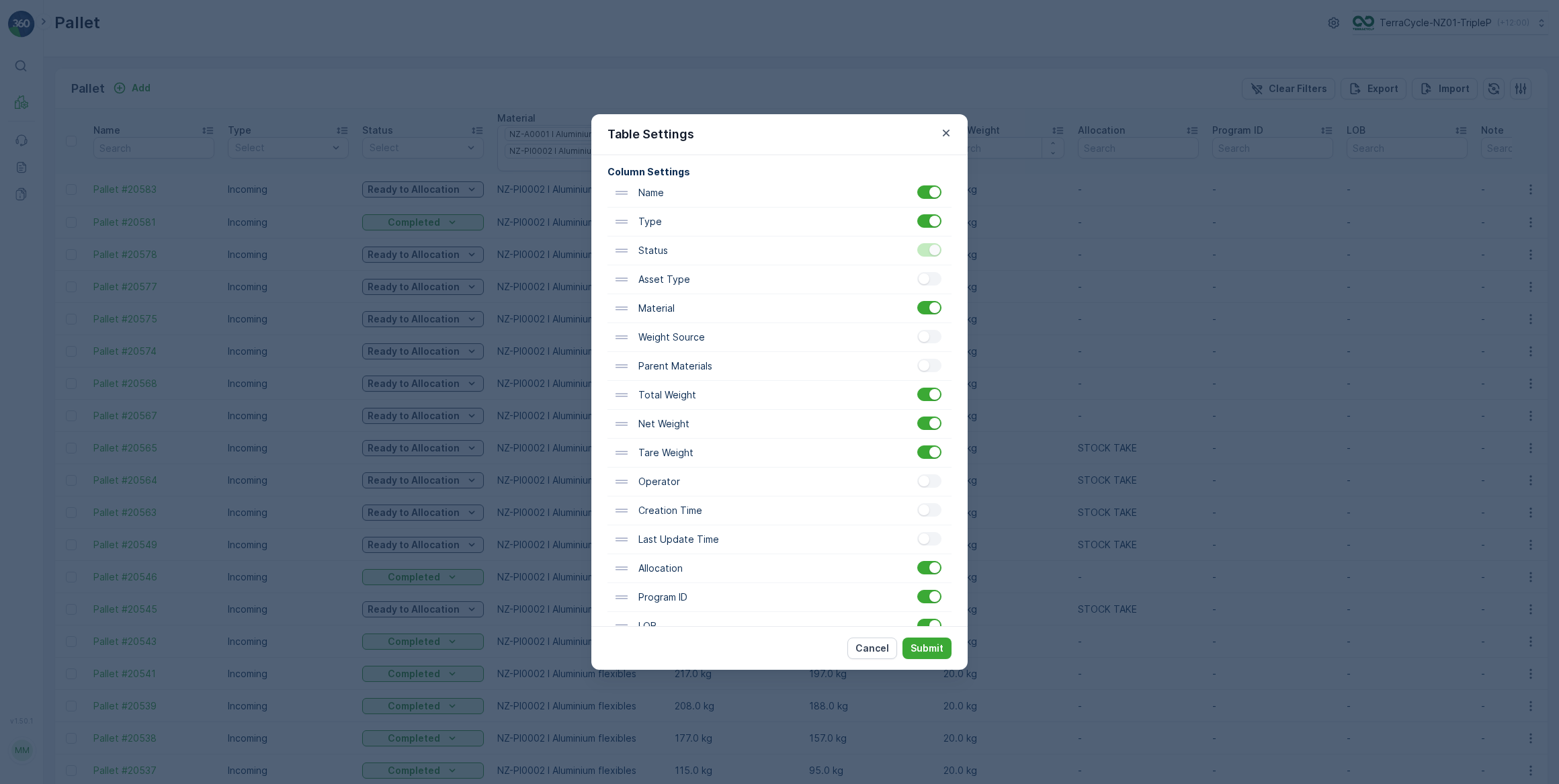
scroll to position [172, 0]
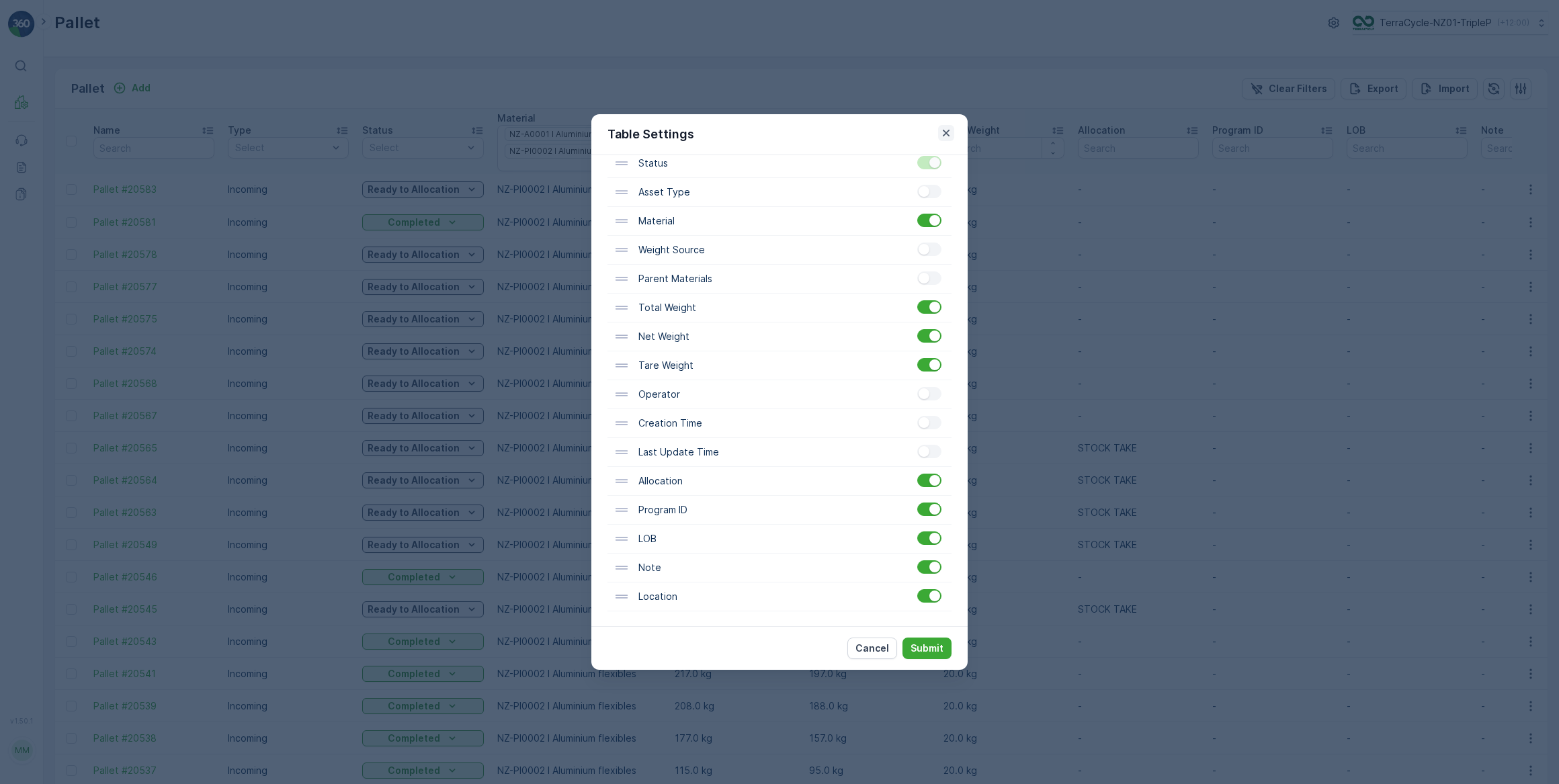
click at [944, 133] on icon "button" at bounding box center [945, 133] width 13 height 13
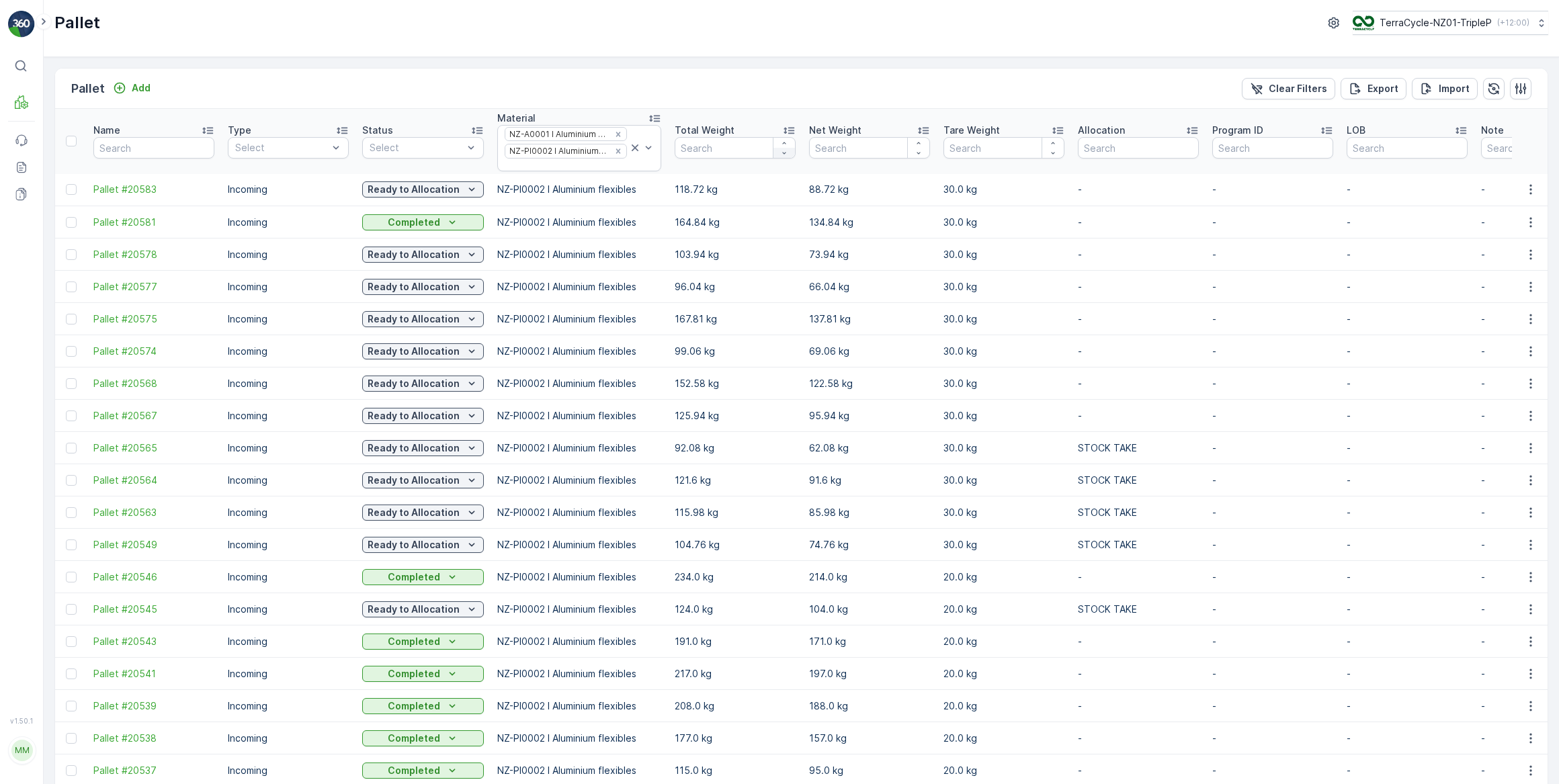
click at [783, 153] on icon "button" at bounding box center [784, 153] width 3 height 2
type input "-1"
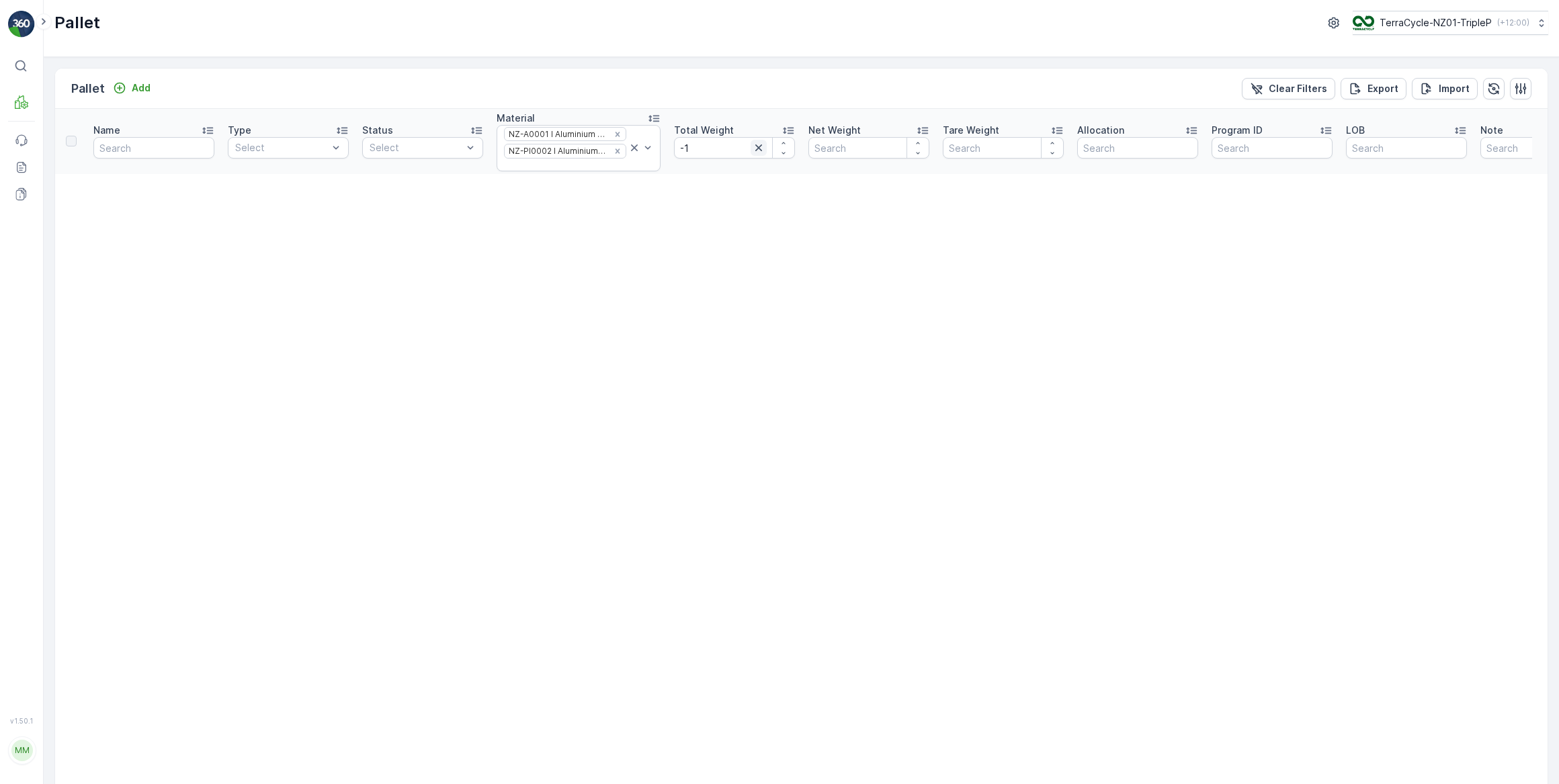
click at [756, 148] on icon "button" at bounding box center [759, 147] width 7 height 7
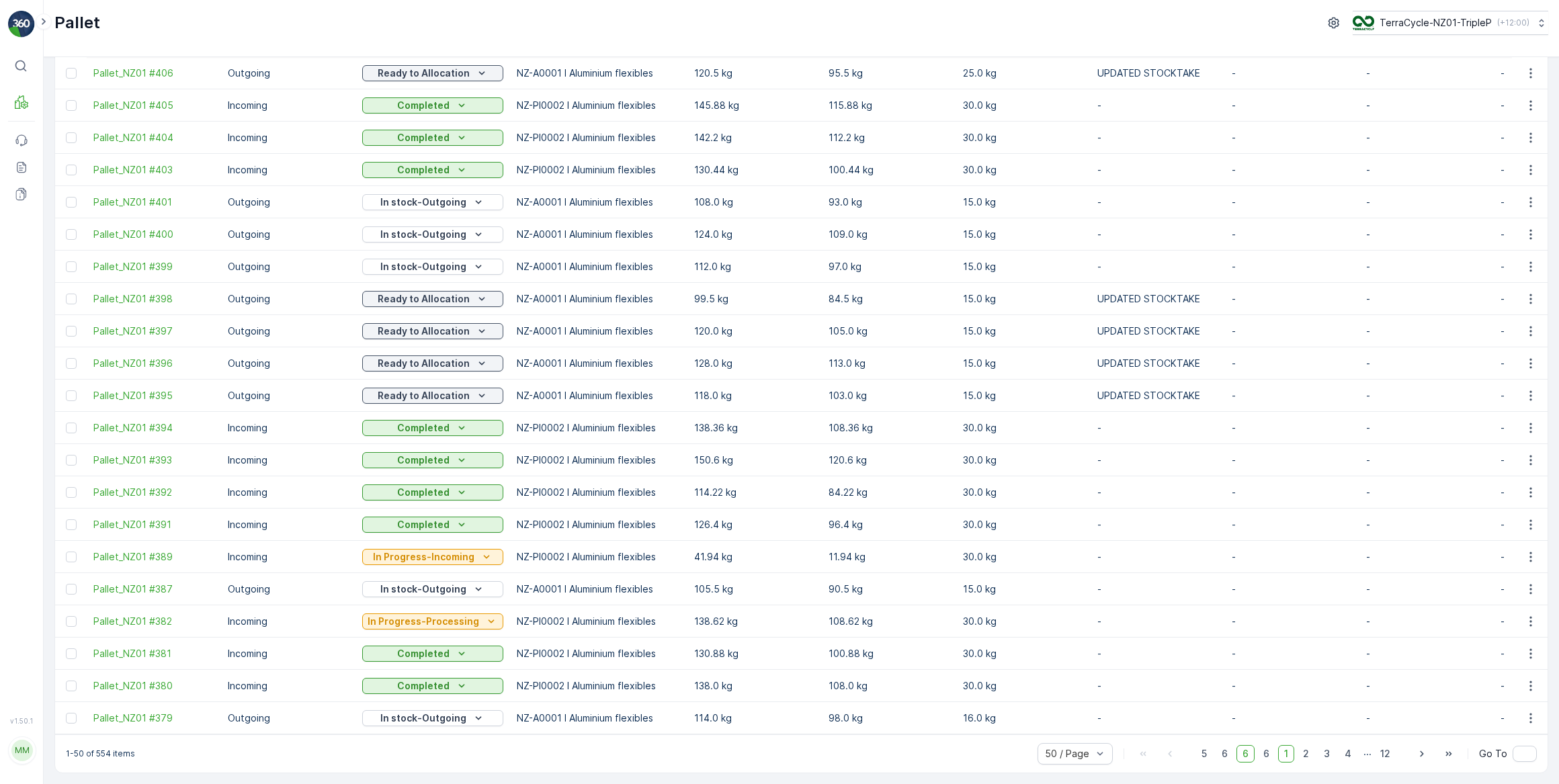
scroll to position [1058, 0]
click at [1422, 755] on icon "button" at bounding box center [1422, 753] width 13 height 13
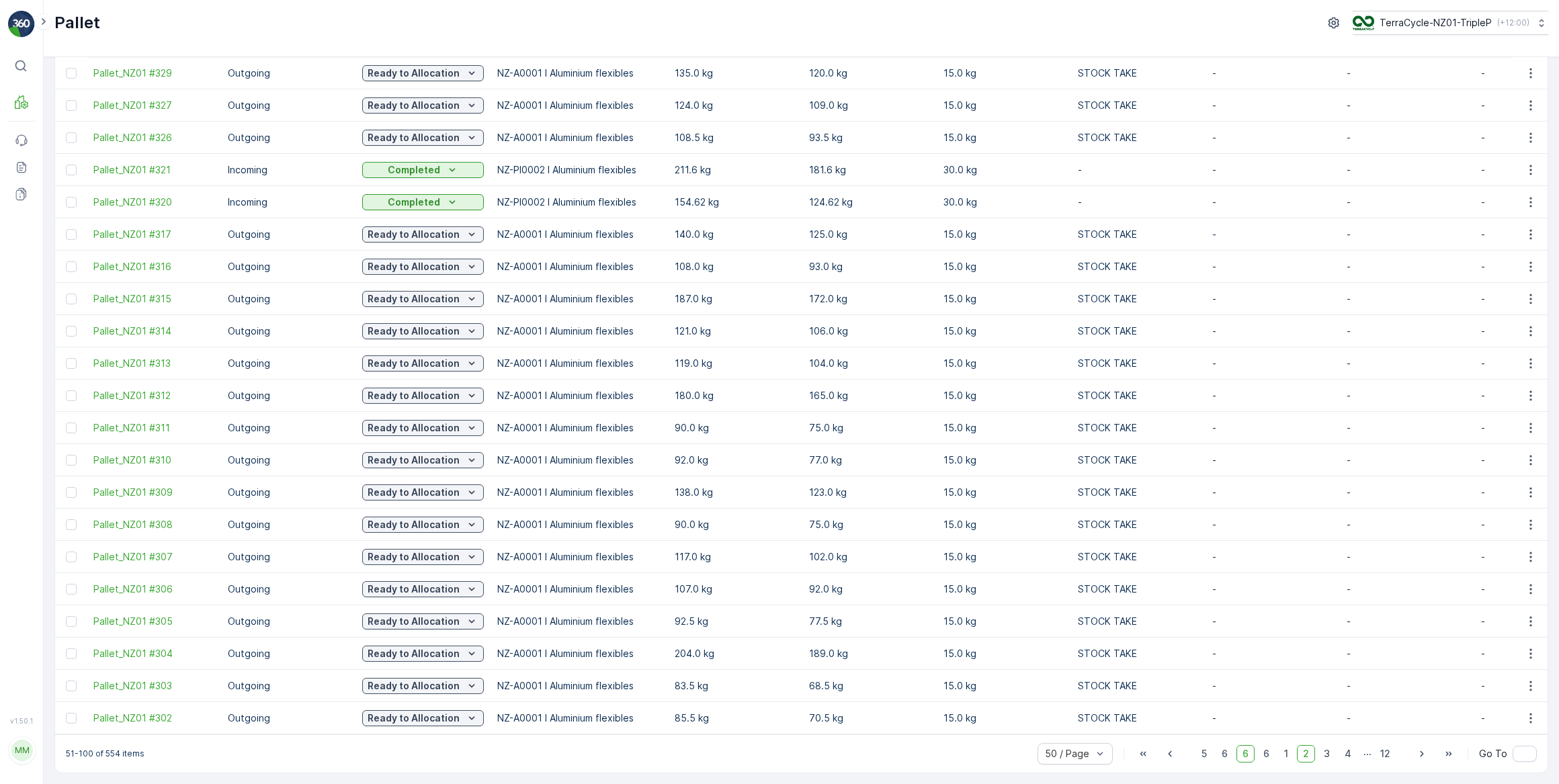
scroll to position [1058, 0]
click at [1421, 754] on icon "button" at bounding box center [1422, 753] width 13 height 13
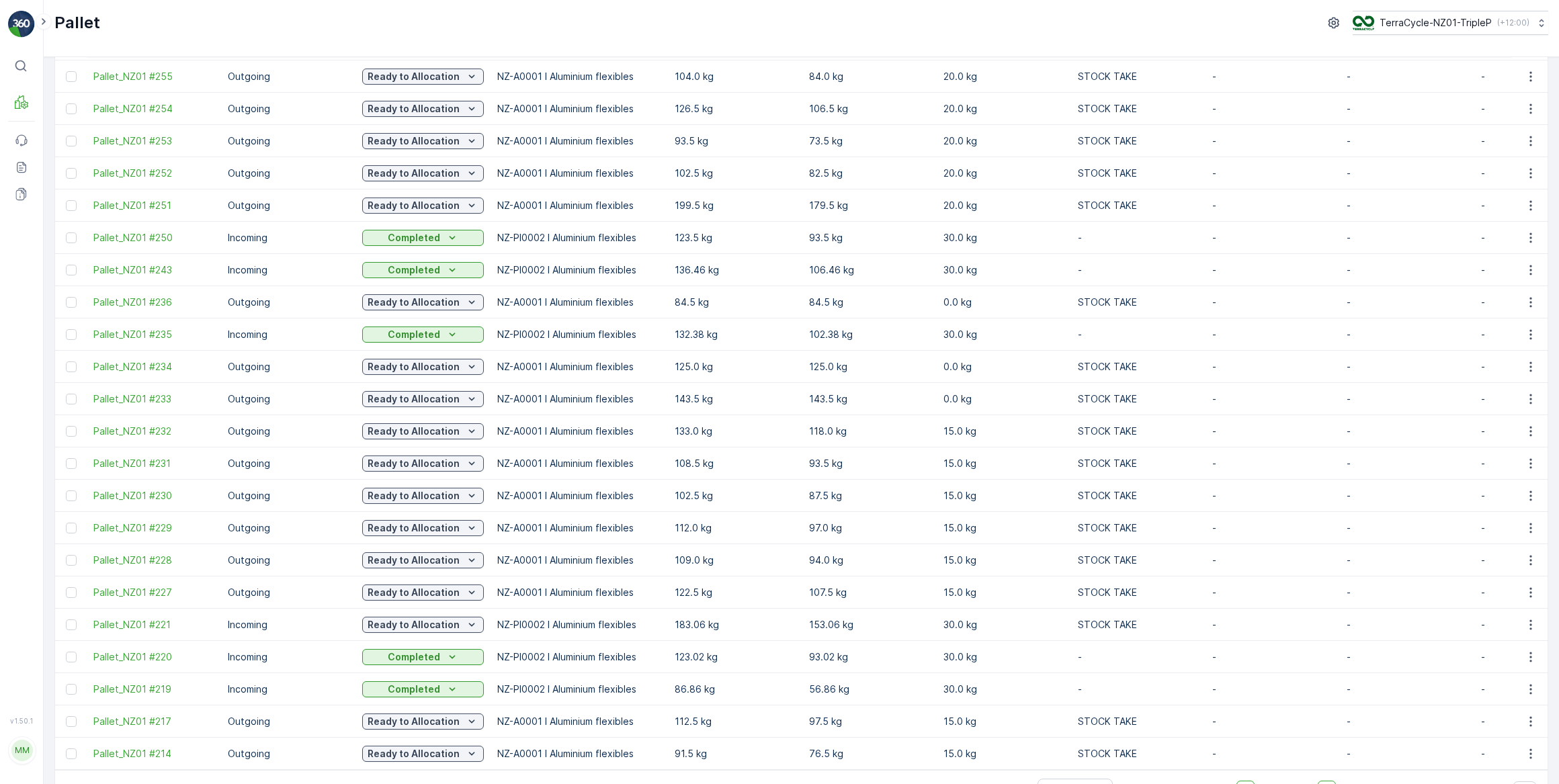
scroll to position [1058, 0]
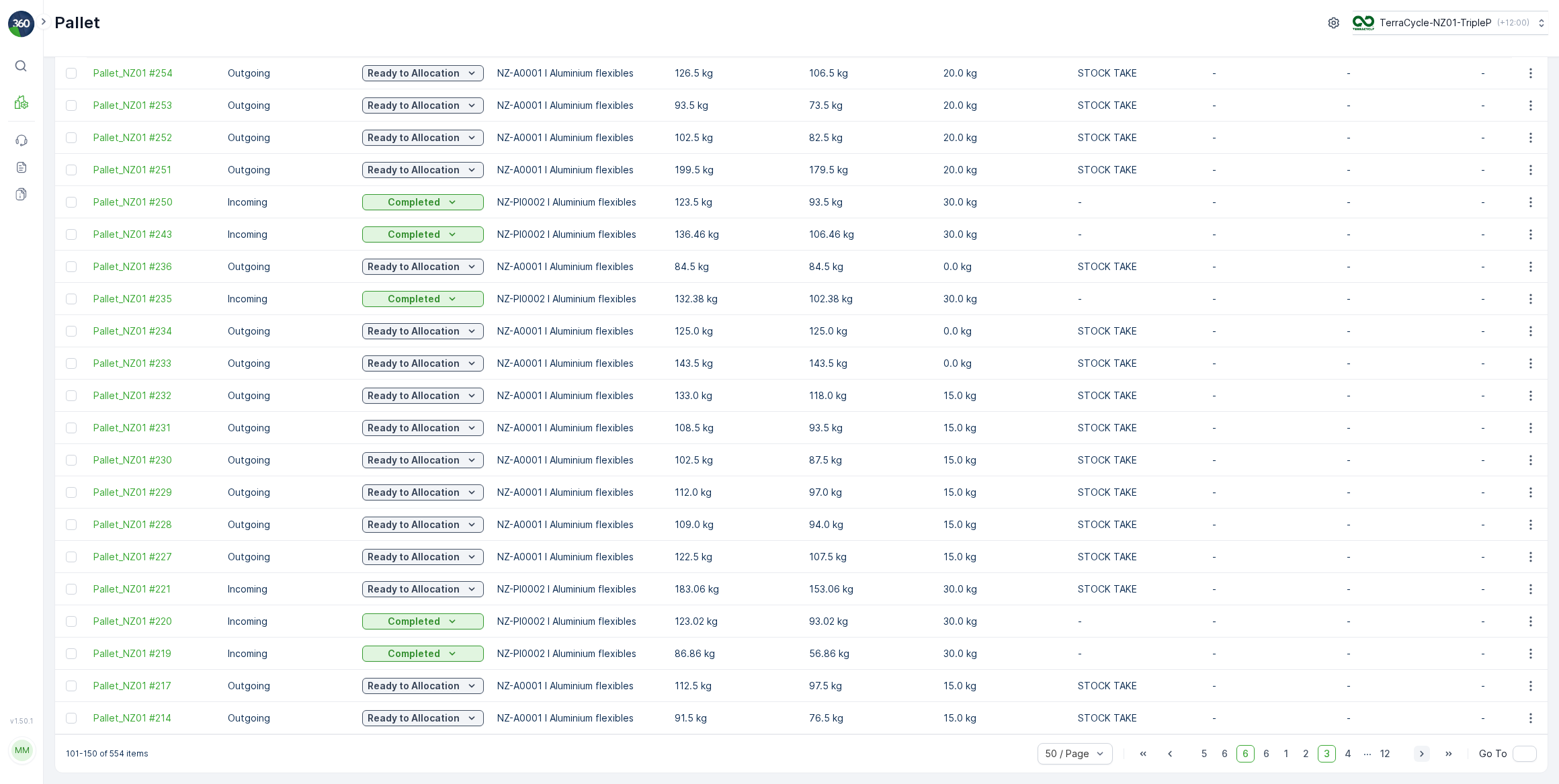
click at [1422, 753] on icon "button" at bounding box center [1422, 755] width 3 height 6
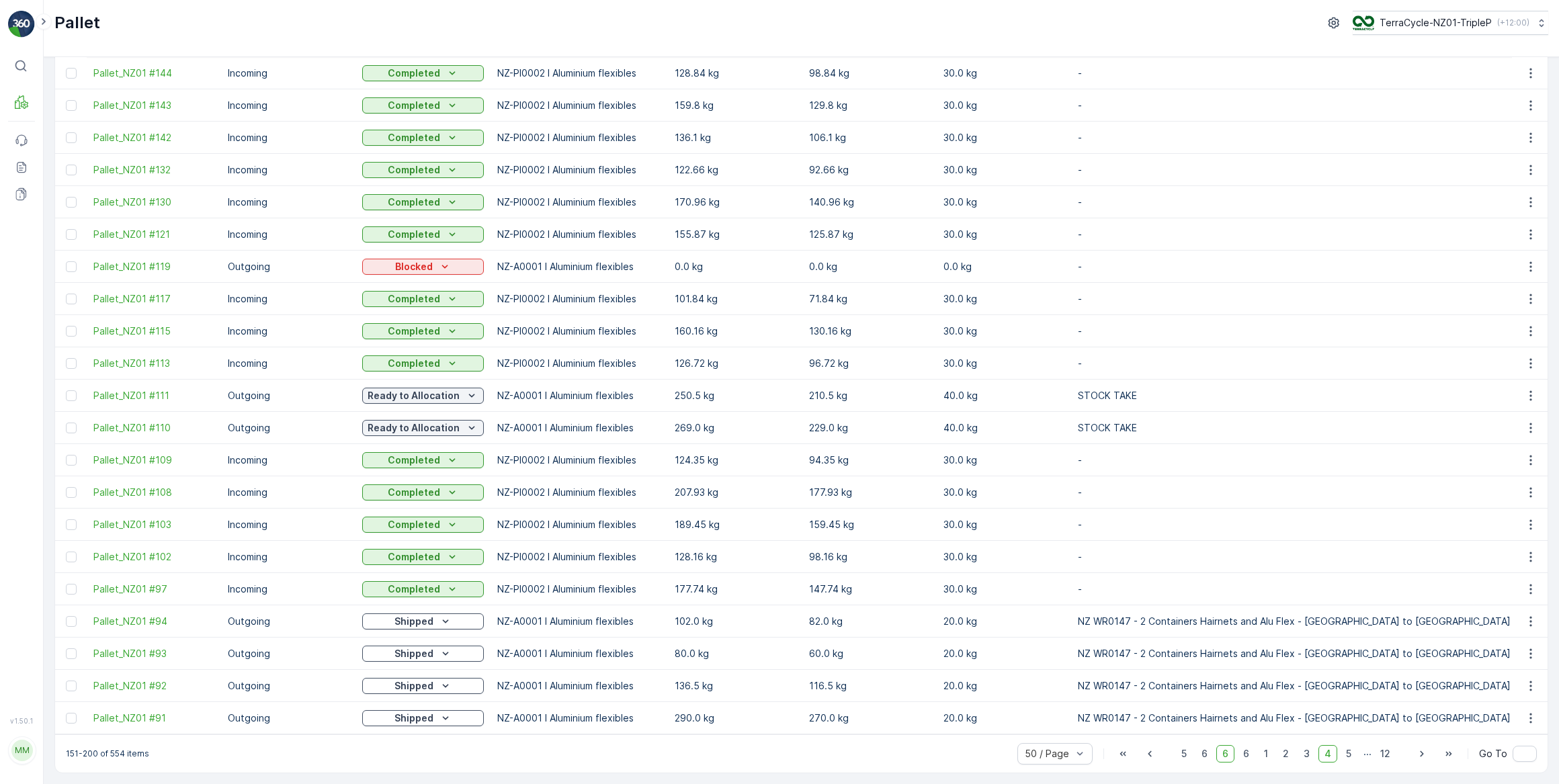
scroll to position [1058, 0]
click at [1421, 752] on icon "button" at bounding box center [1422, 755] width 3 height 6
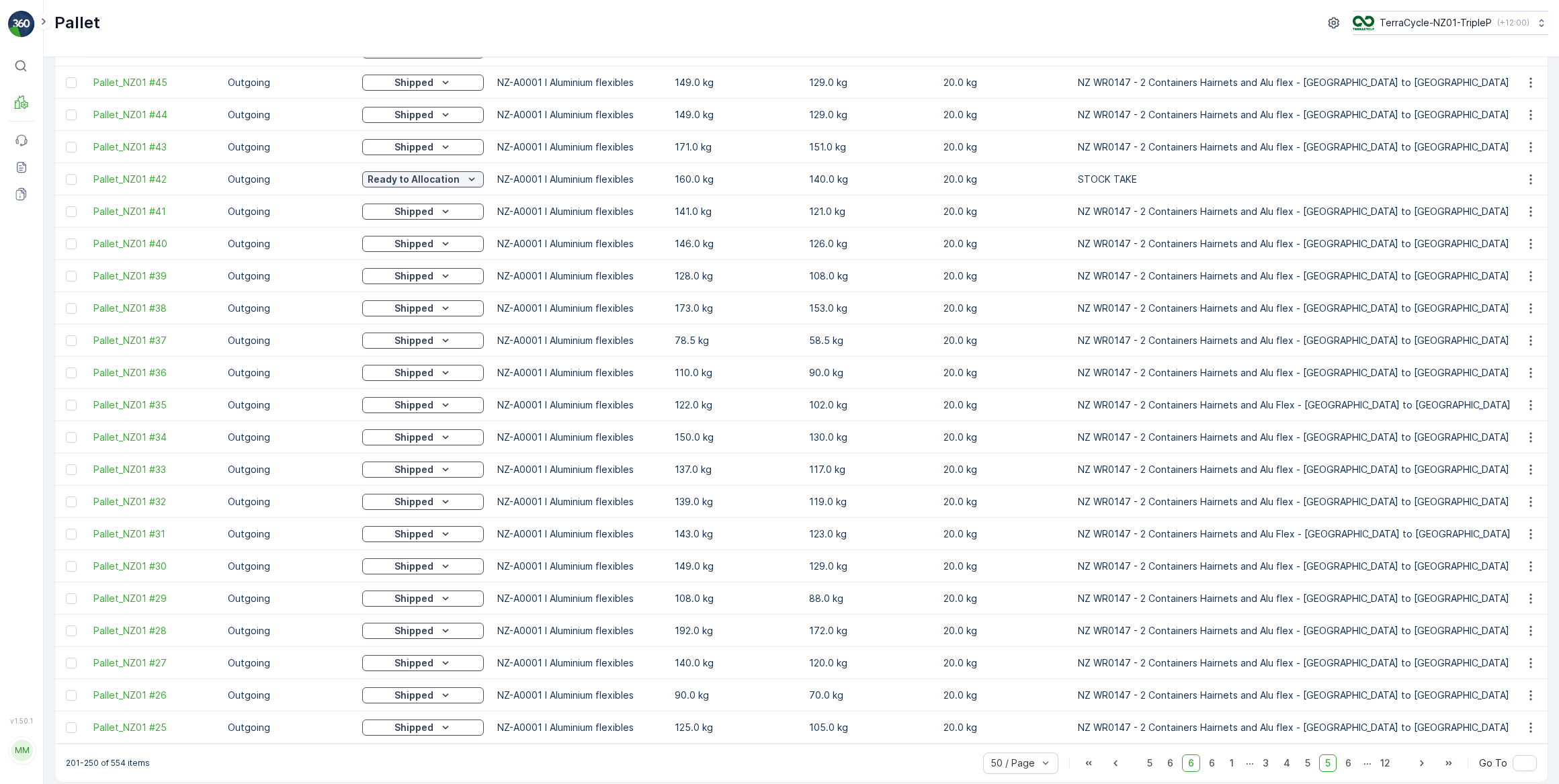
scroll to position [1058, 0]
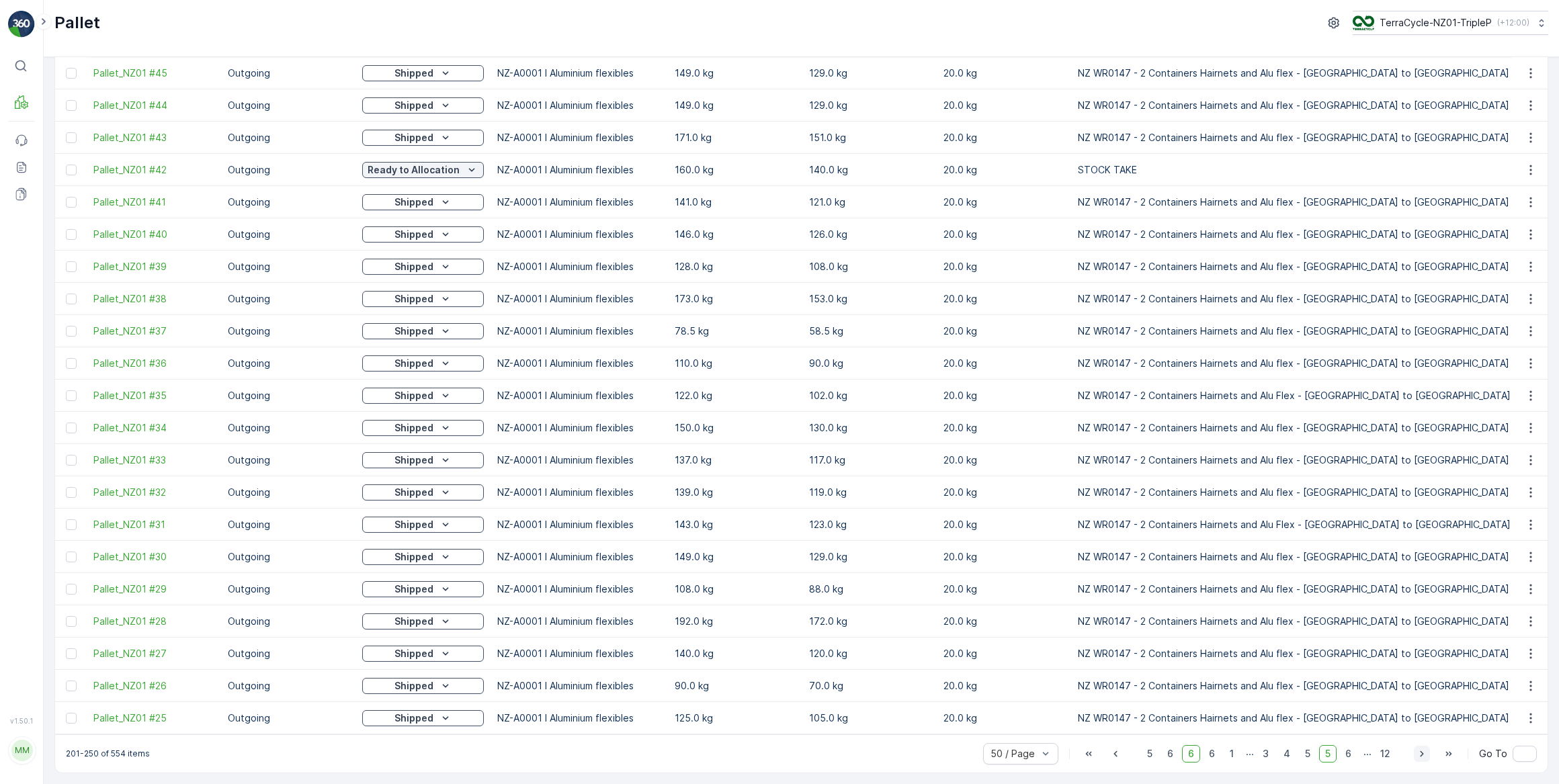
click at [1422, 752] on icon "button" at bounding box center [1422, 755] width 3 height 6
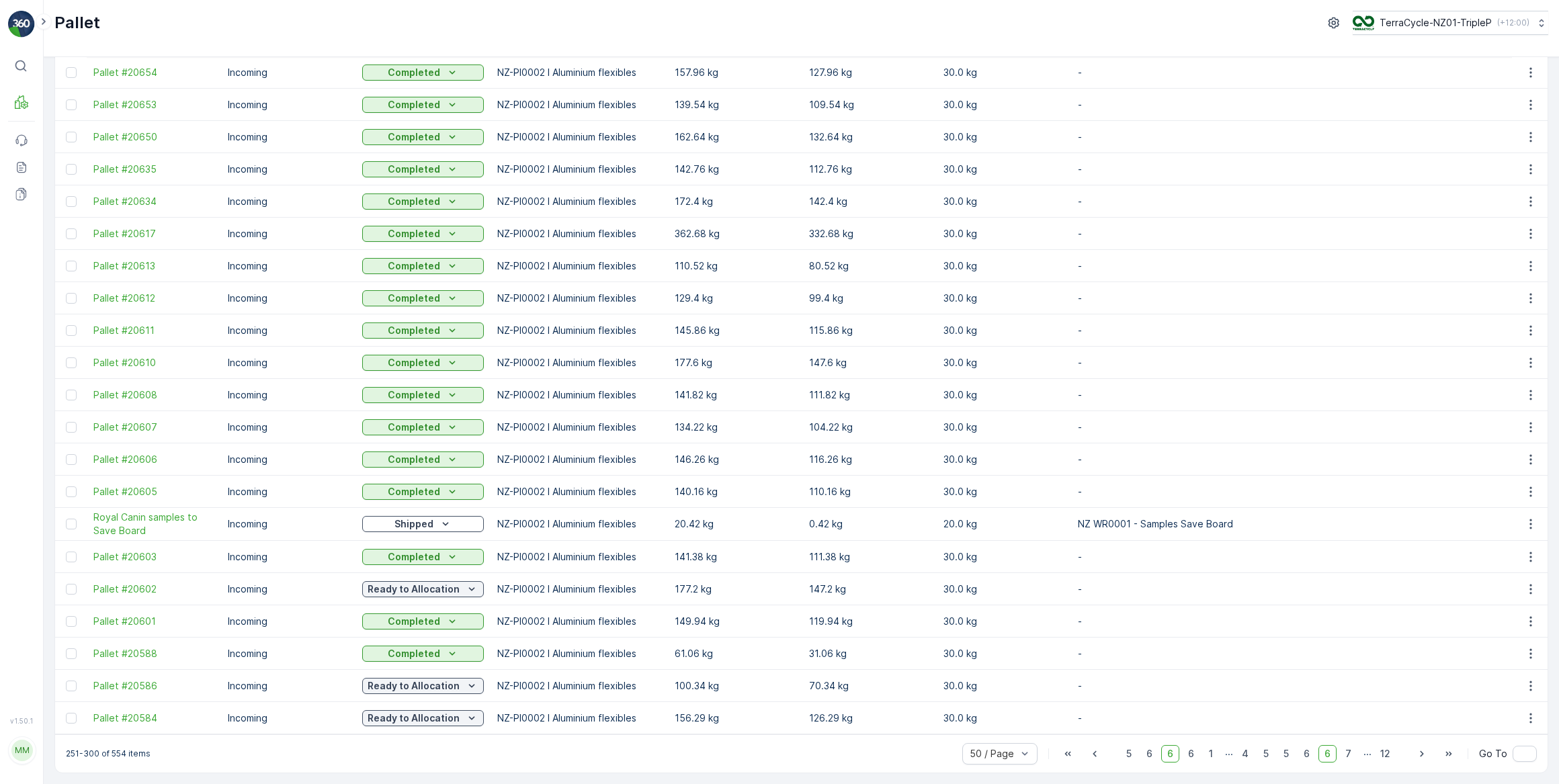
scroll to position [1059, 0]
click at [1419, 753] on icon "button" at bounding box center [1422, 753] width 13 height 13
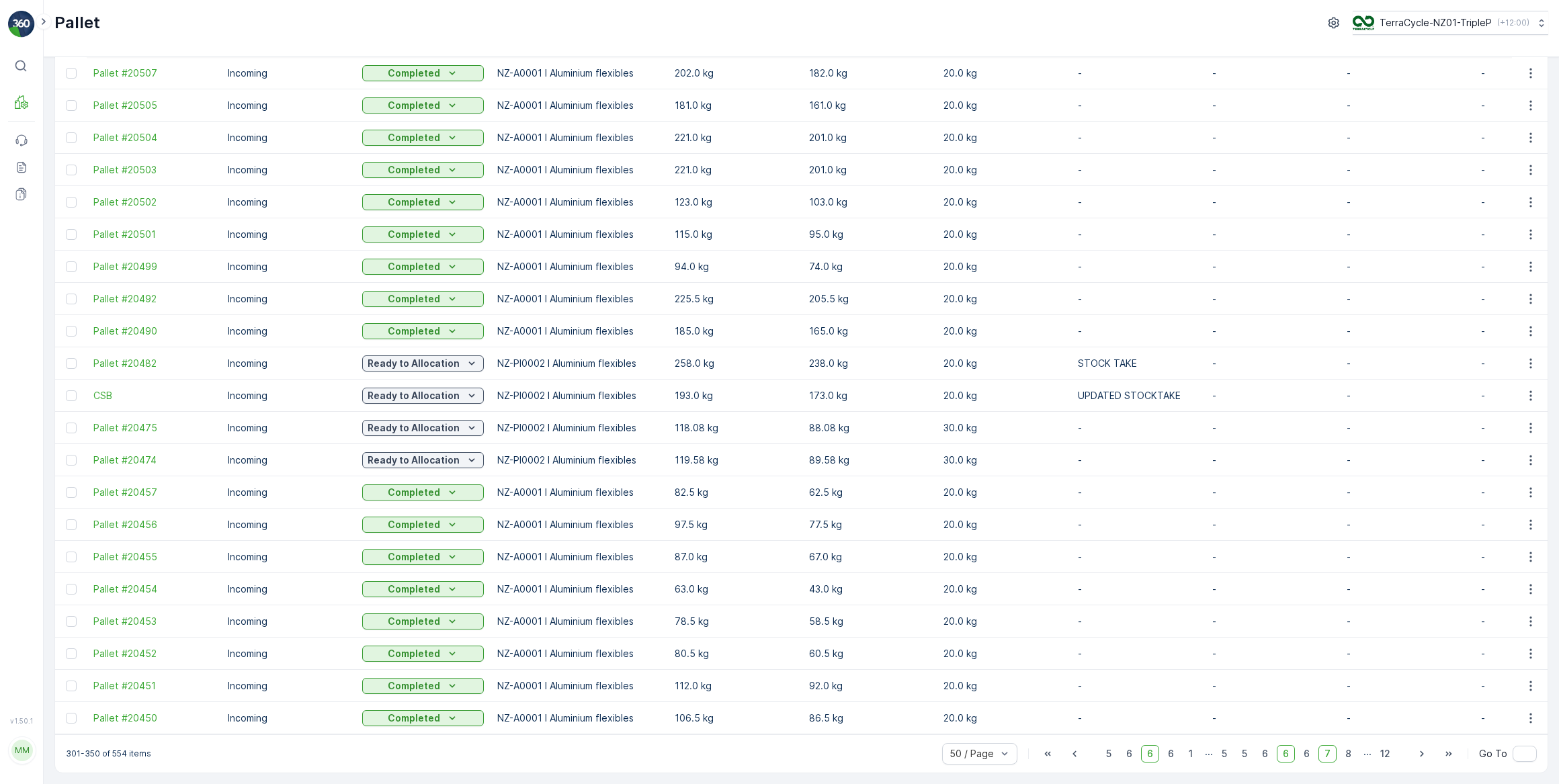
scroll to position [1058, 0]
click at [1422, 753] on icon "button" at bounding box center [1422, 755] width 3 height 6
click at [1421, 754] on icon "button" at bounding box center [1422, 753] width 13 height 13
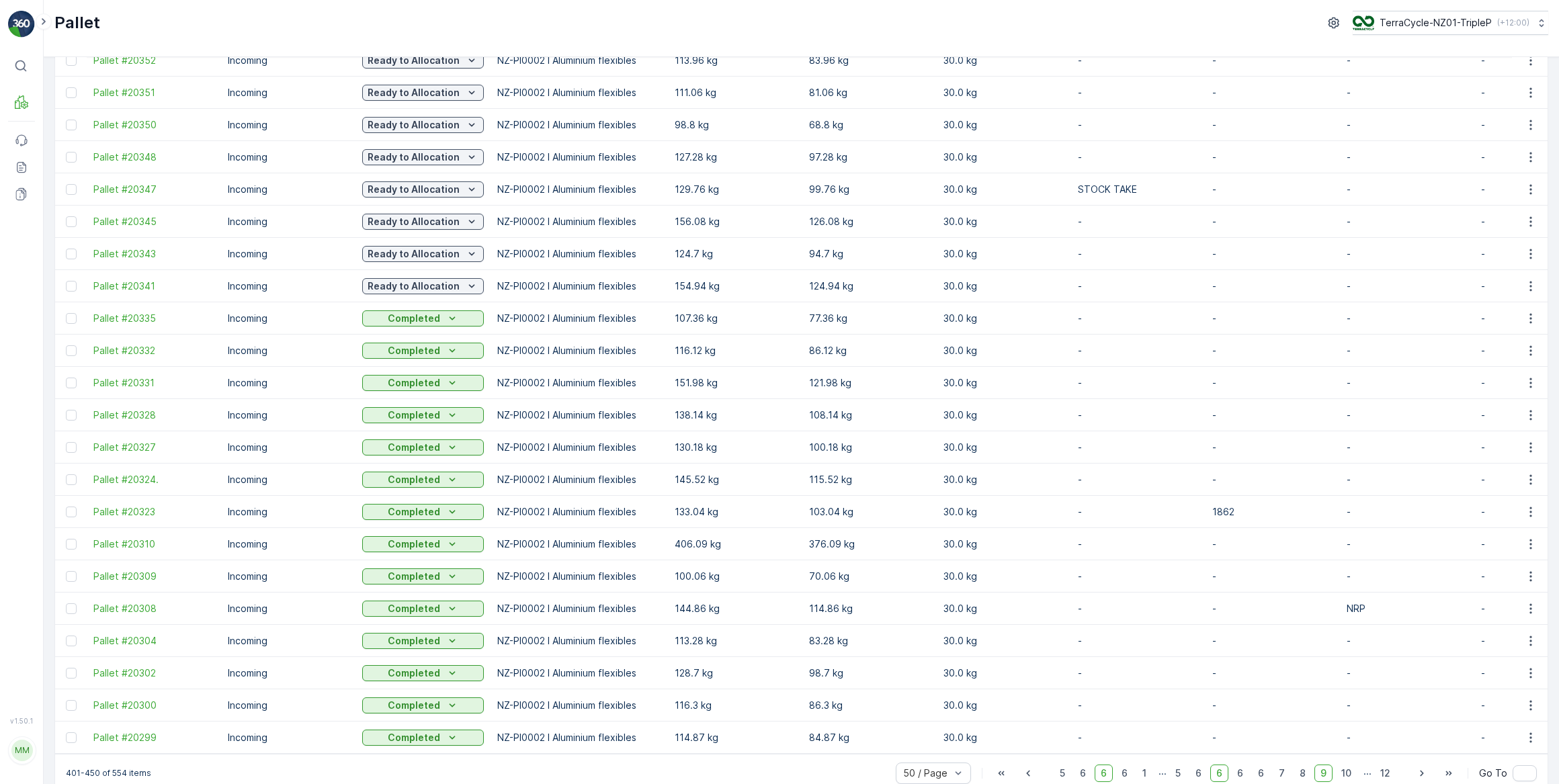
scroll to position [1058, 0]
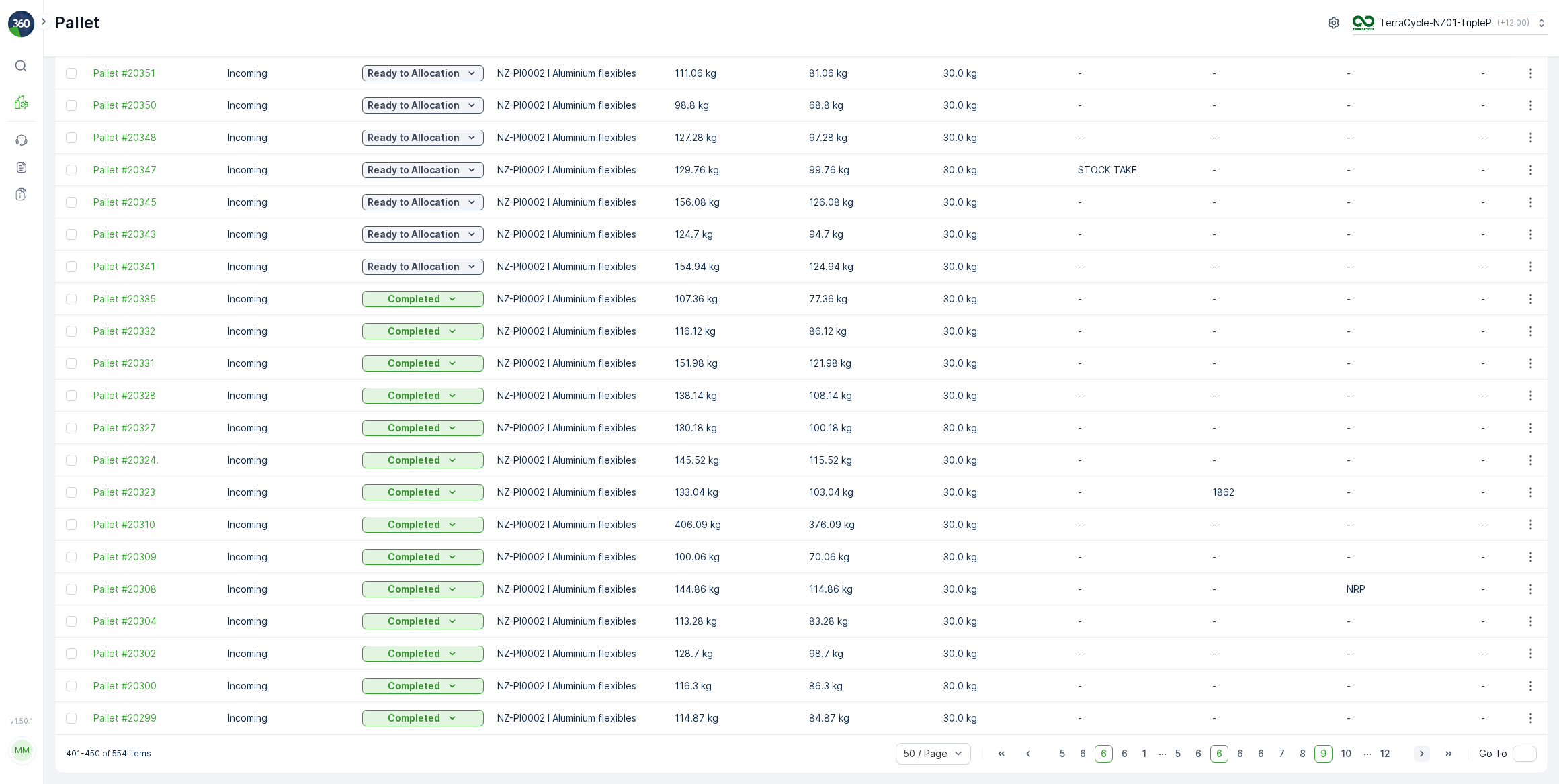
click at [1421, 752] on icon "button" at bounding box center [1422, 755] width 3 height 6
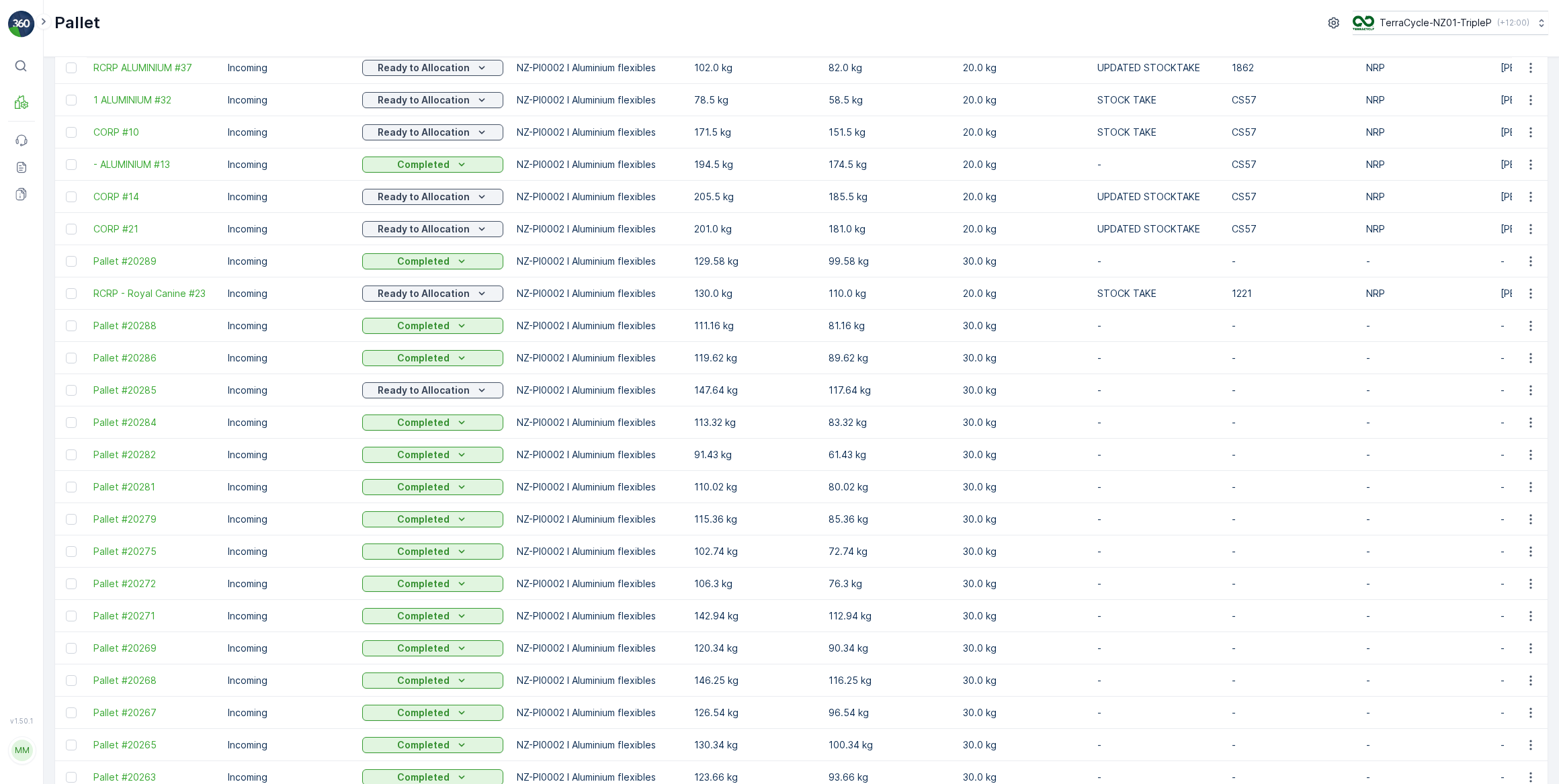
scroll to position [1058, 0]
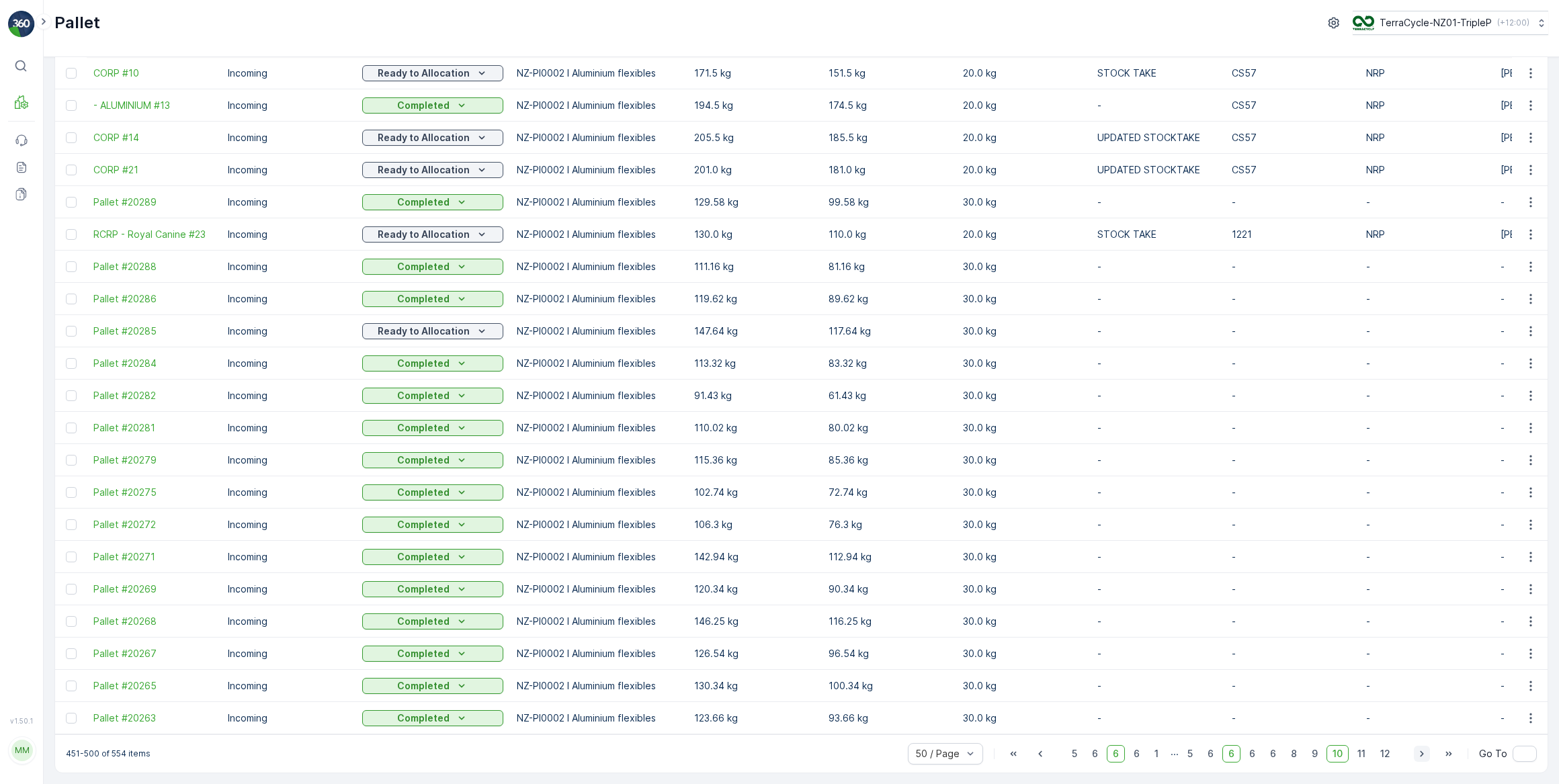
click at [1421, 752] on icon "button" at bounding box center [1422, 755] width 3 height 6
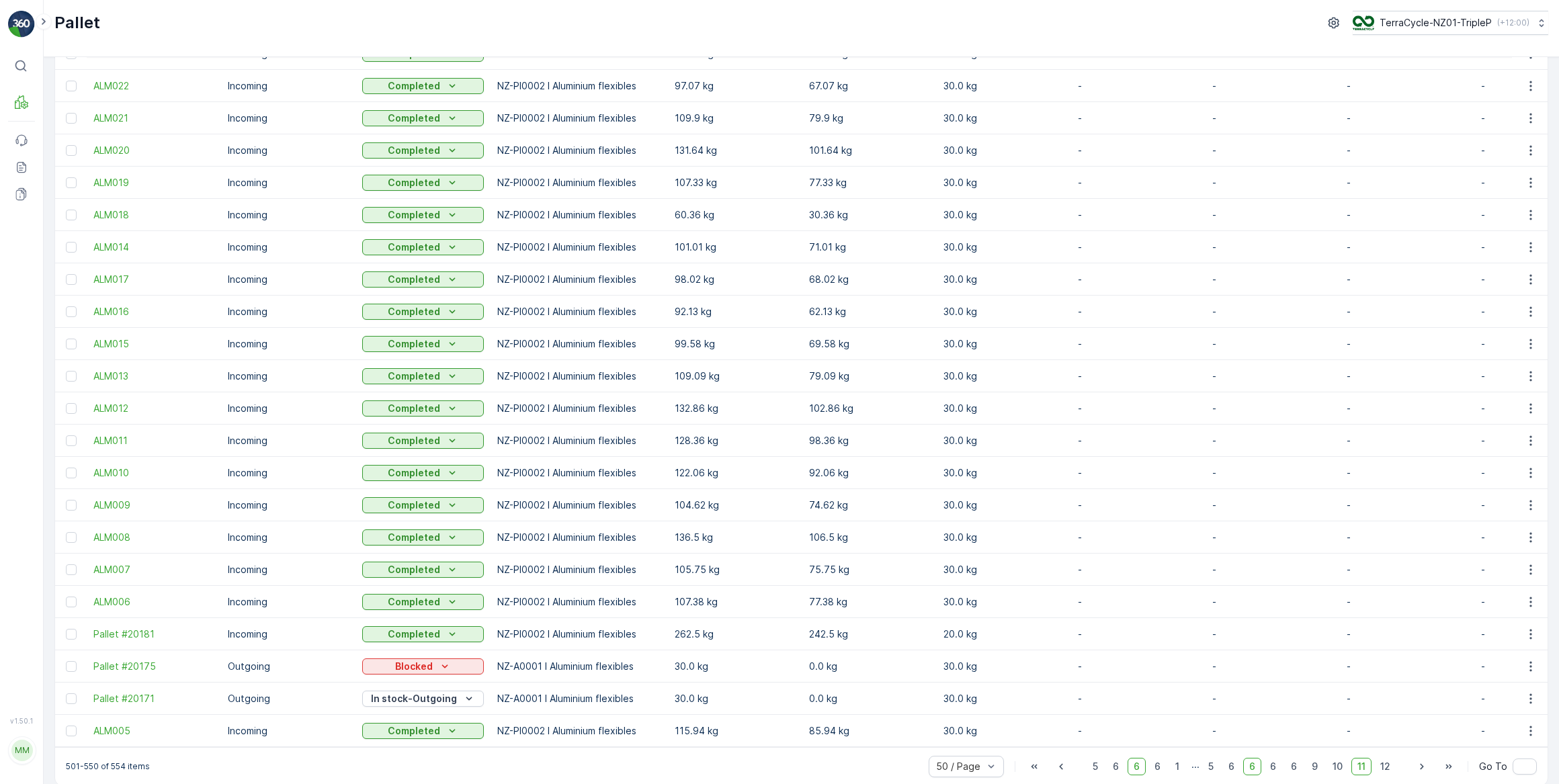
scroll to position [1058, 0]
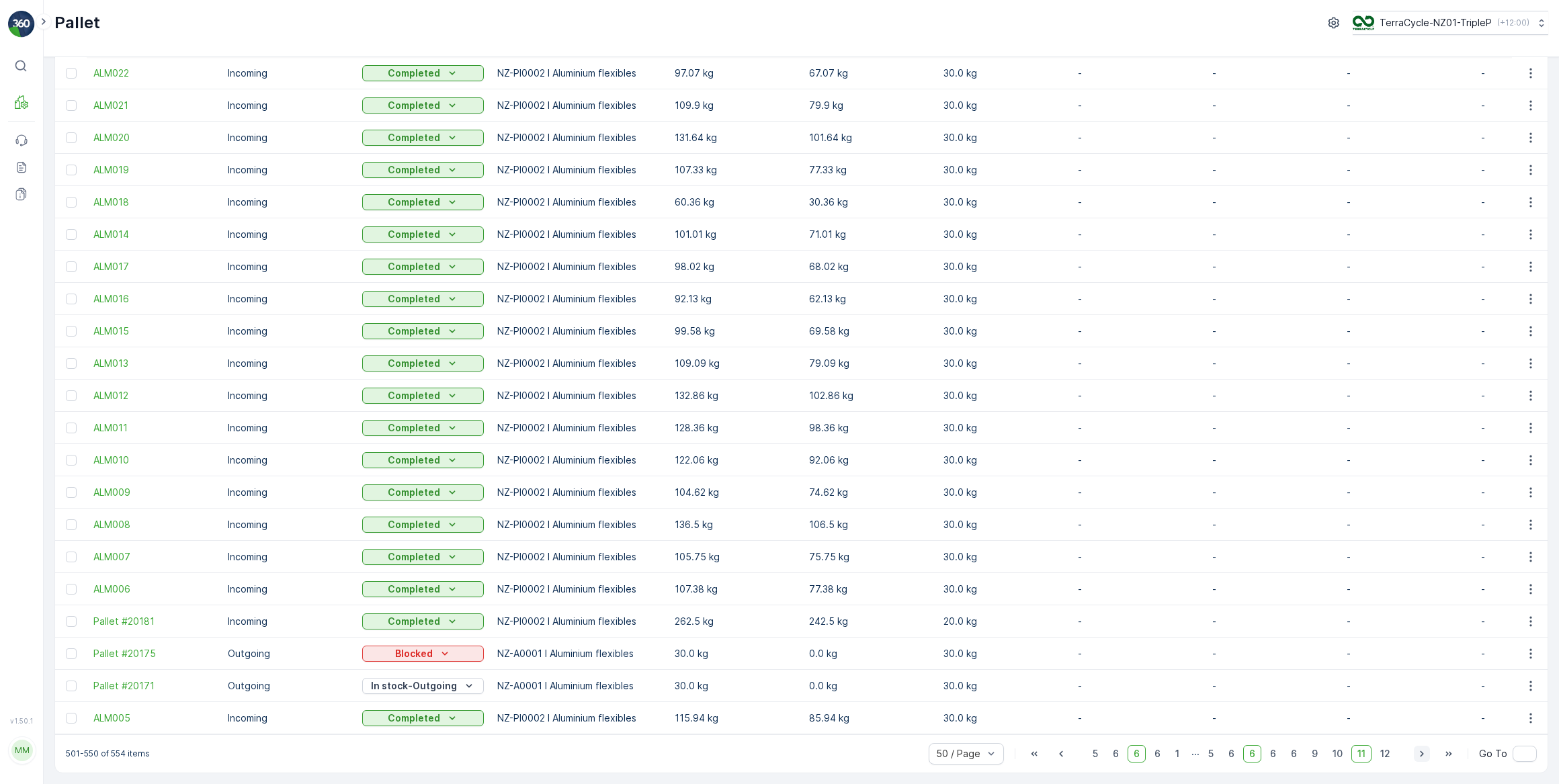
click at [1421, 754] on icon "button" at bounding box center [1422, 753] width 13 height 13
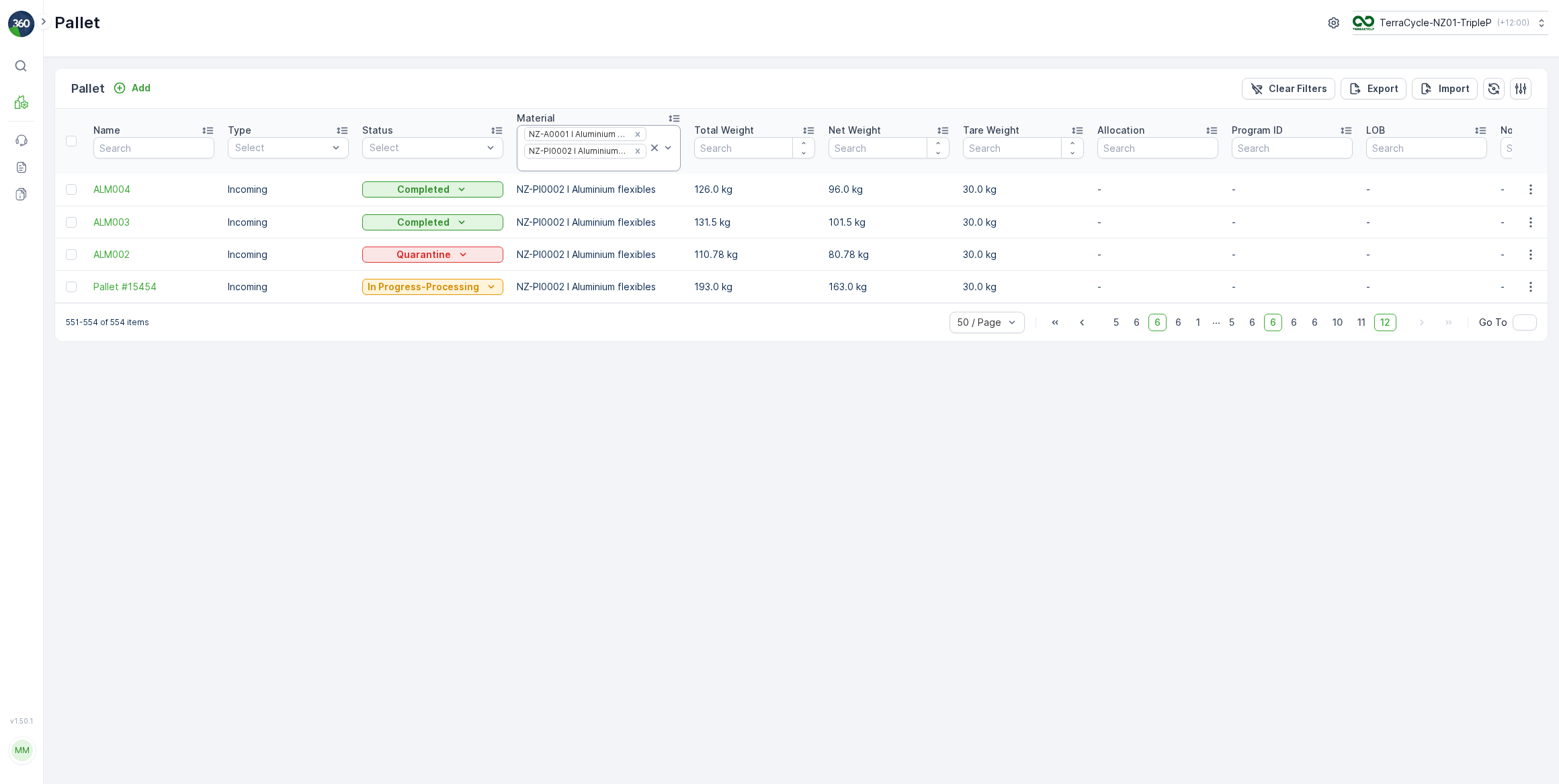
click at [651, 147] on icon at bounding box center [654, 147] width 7 height 7
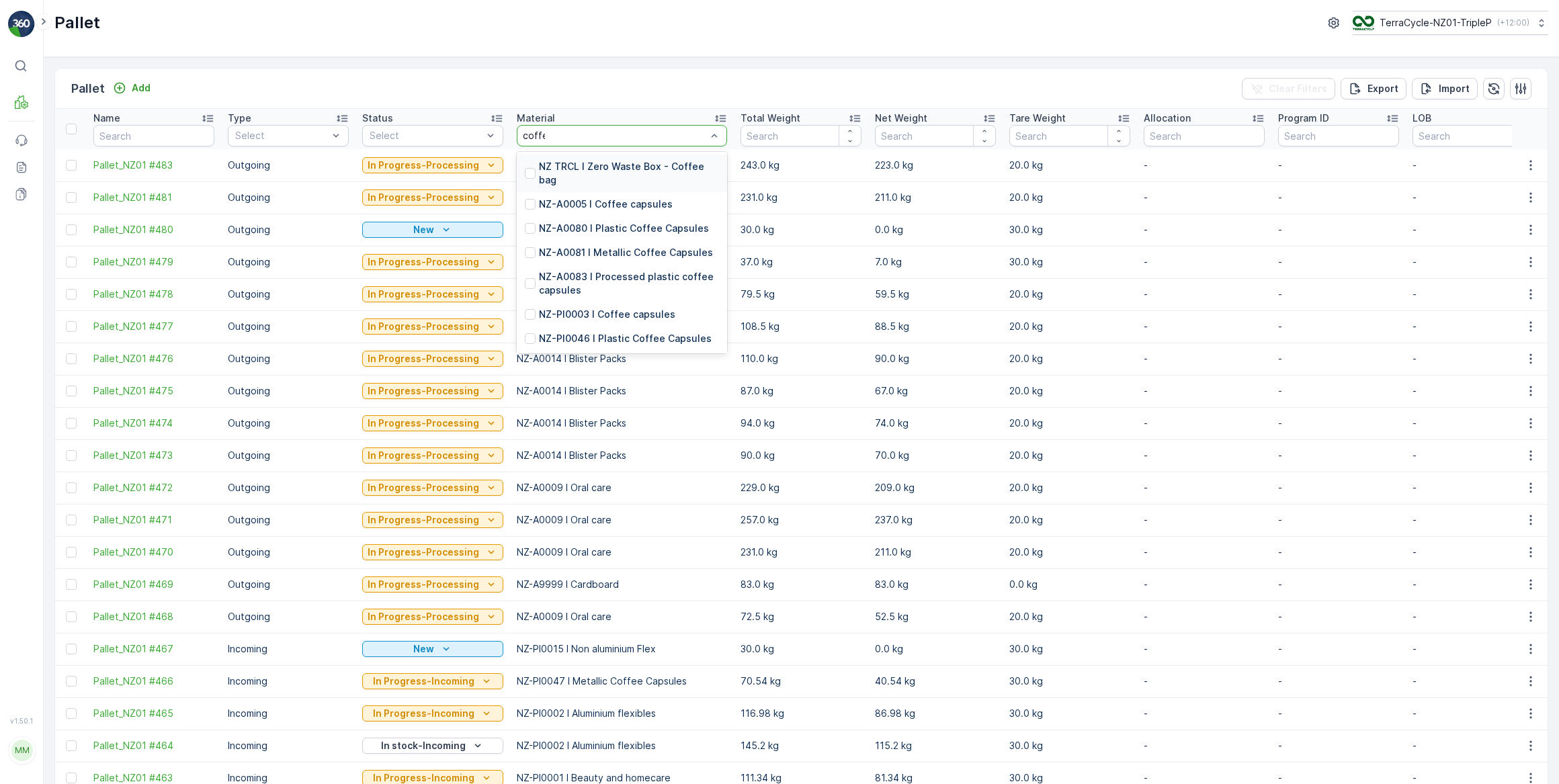
type input "coffee"
click at [601, 252] on p "NZ-A0081 I Metallic Coffee Capsules" at bounding box center [626, 252] width 174 height 13
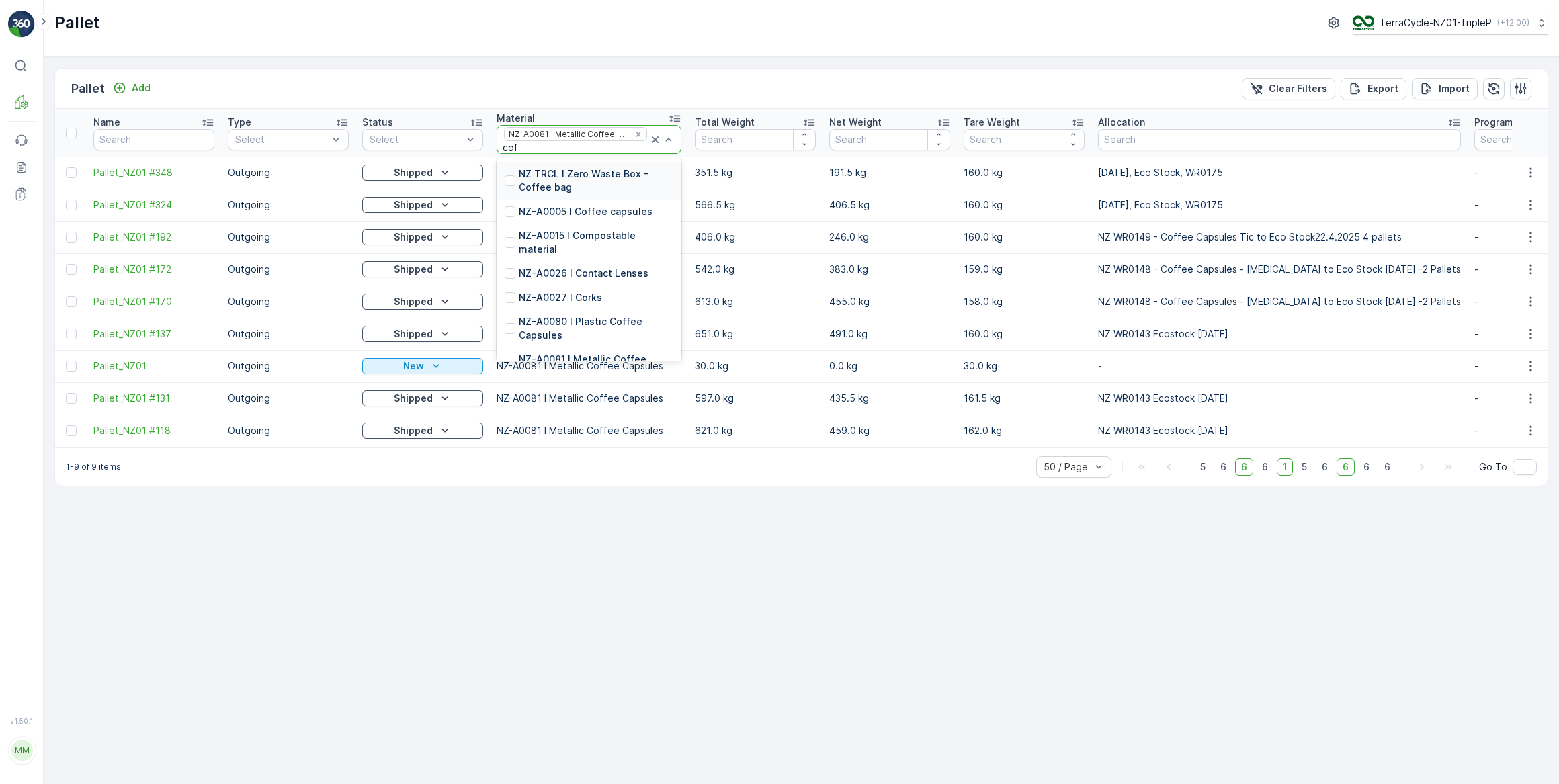
type input "coff"
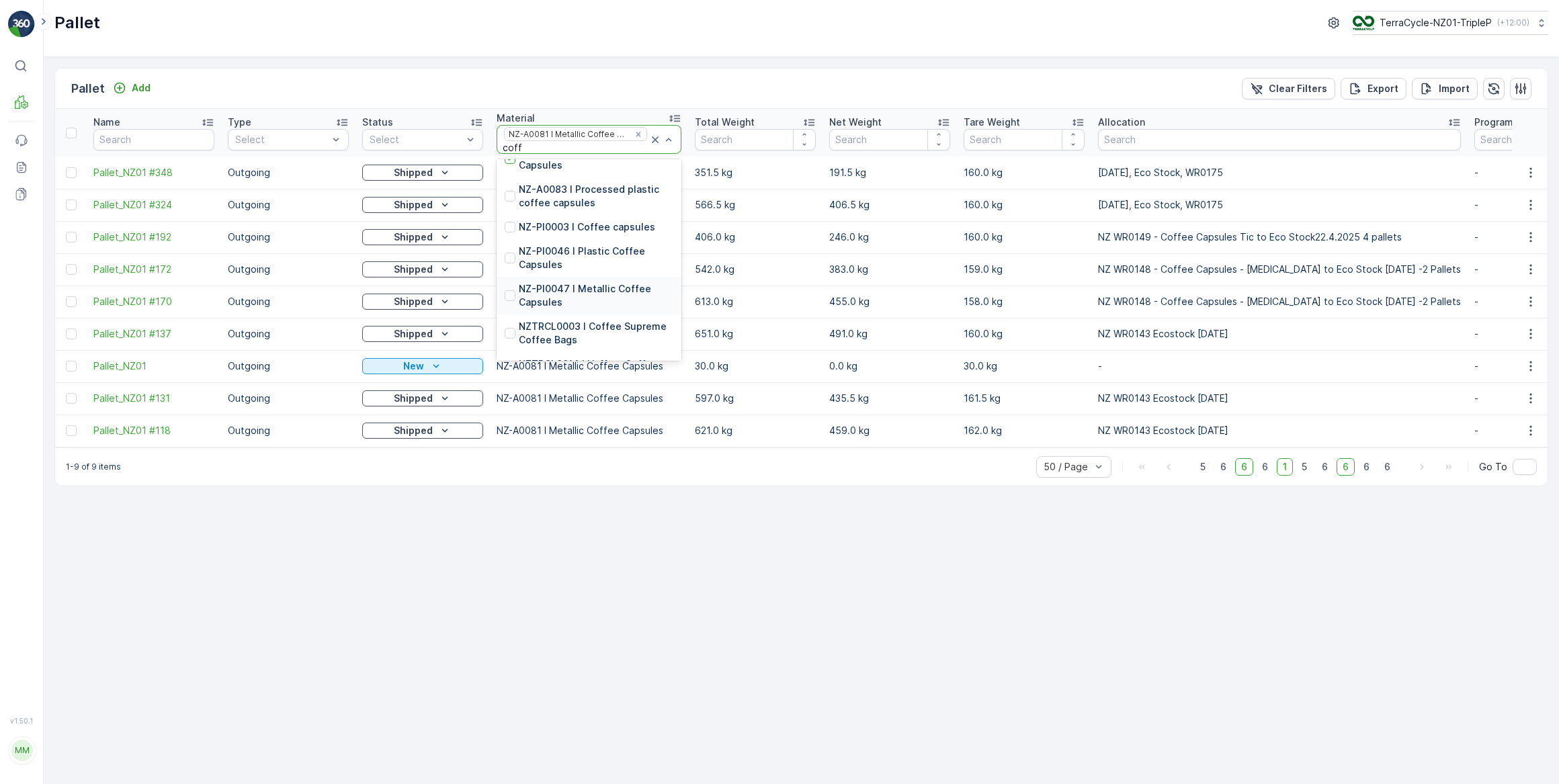
click at [549, 289] on p "NZ-PI0047 I Metallic Coffee Capsules" at bounding box center [596, 296] width 154 height 27
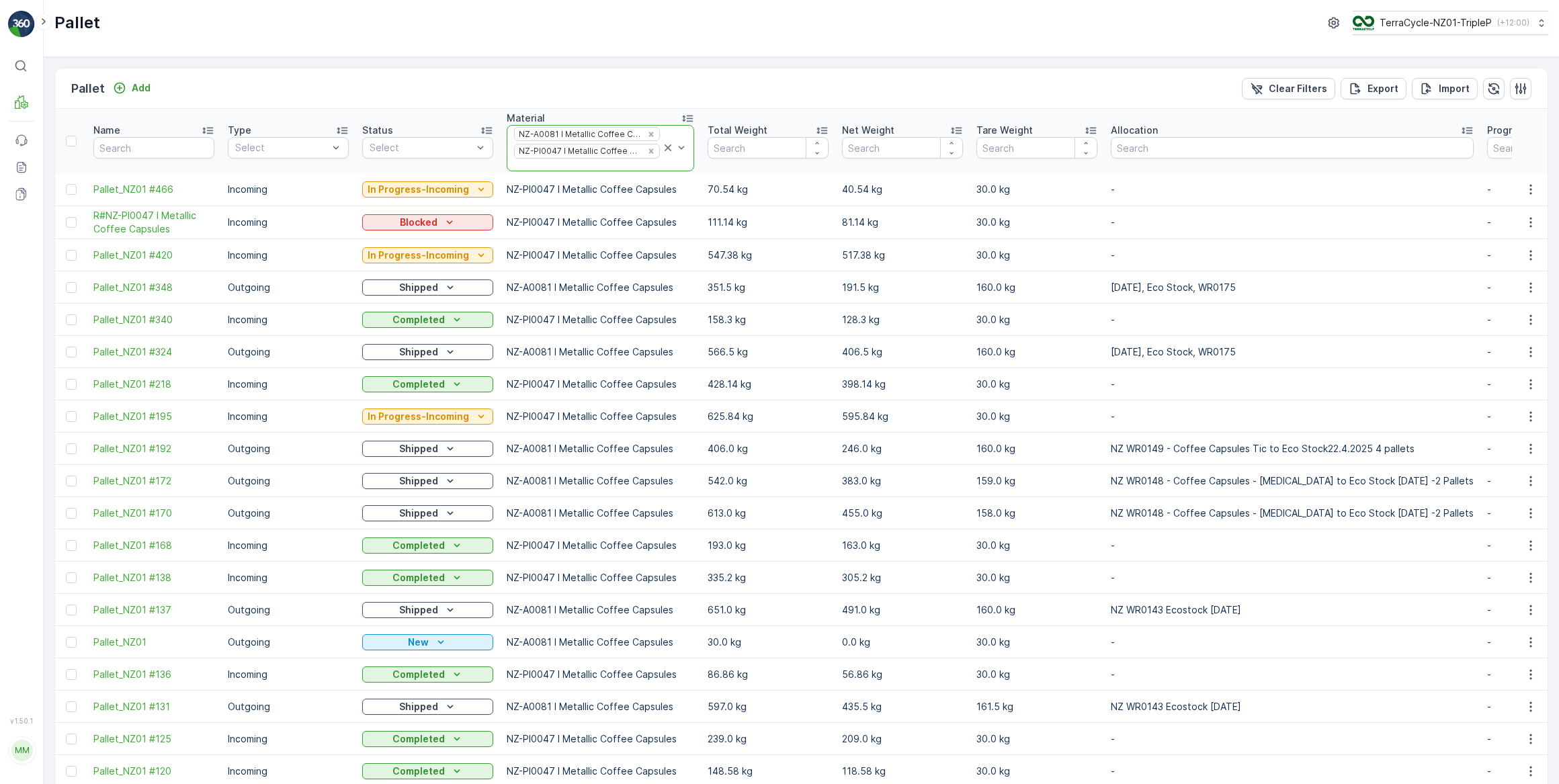
click at [661, 147] on icon at bounding box center [668, 147] width 13 height 13
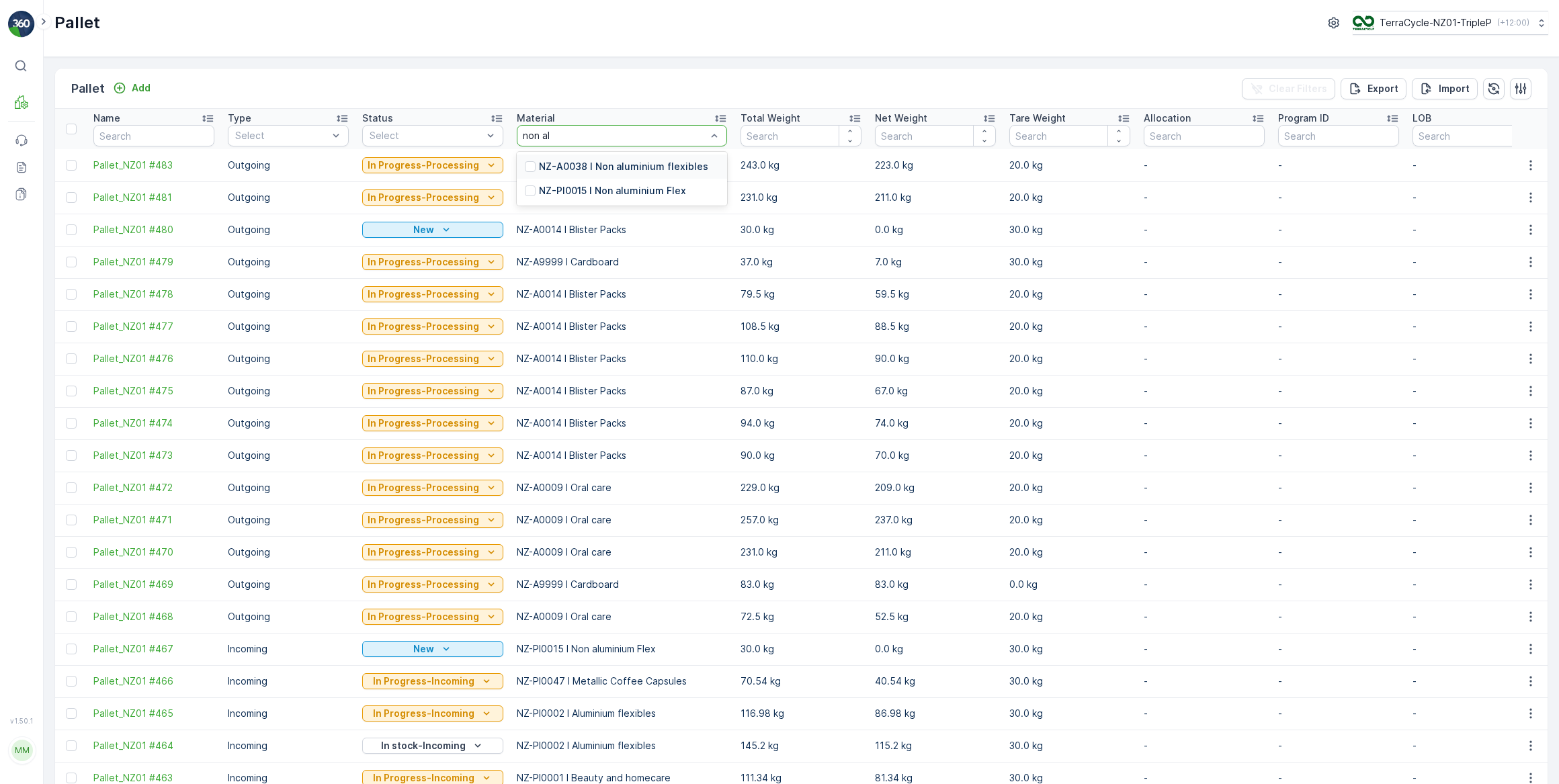
type input "non alu"
click at [663, 165] on p "NZ-A0038 I Non aluminium flexibles" at bounding box center [623, 166] width 169 height 13
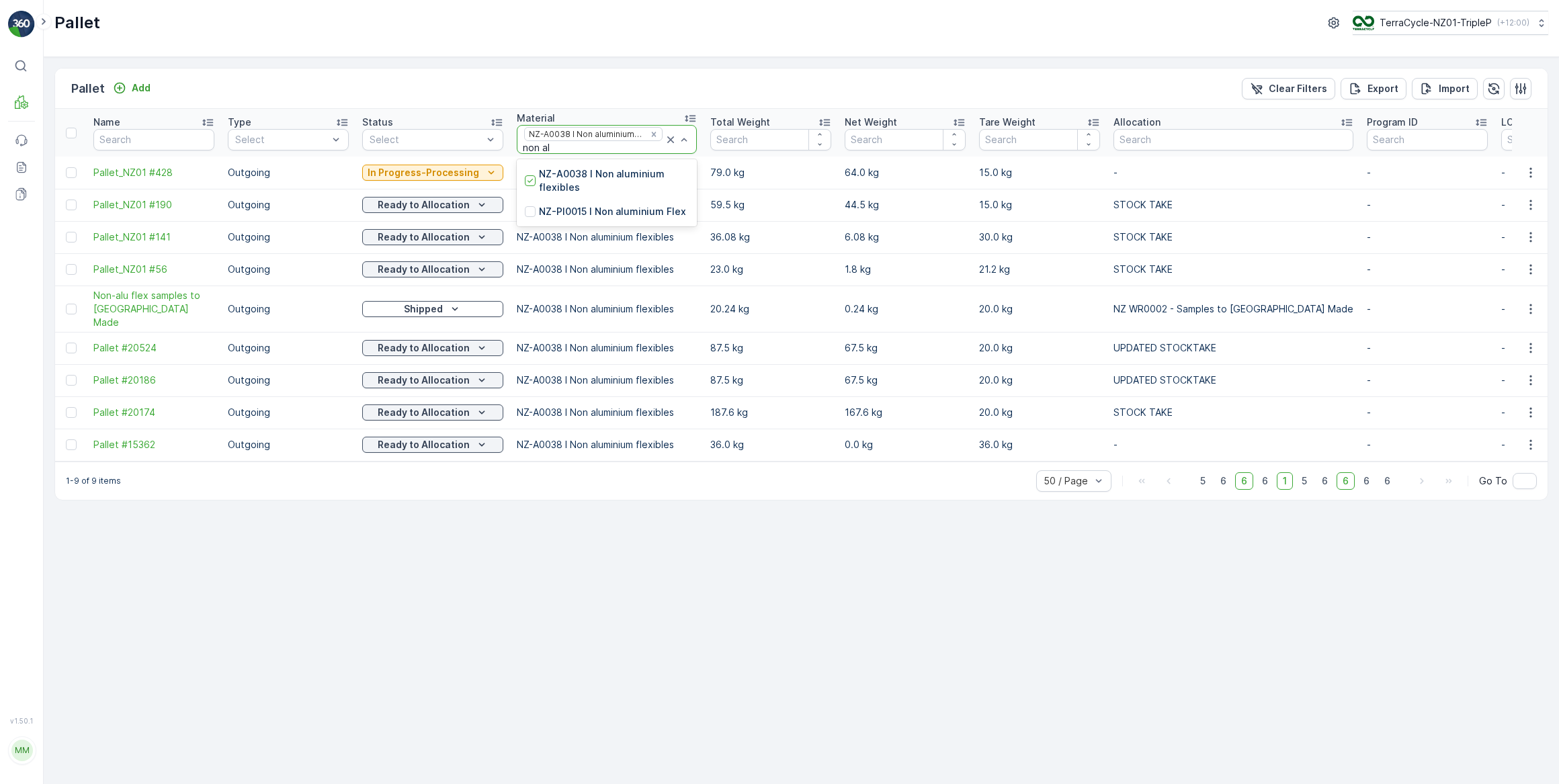
type input "non alu"
click at [616, 214] on p "NZ-PI0015 I Non aluminium Flex" at bounding box center [612, 211] width 147 height 13
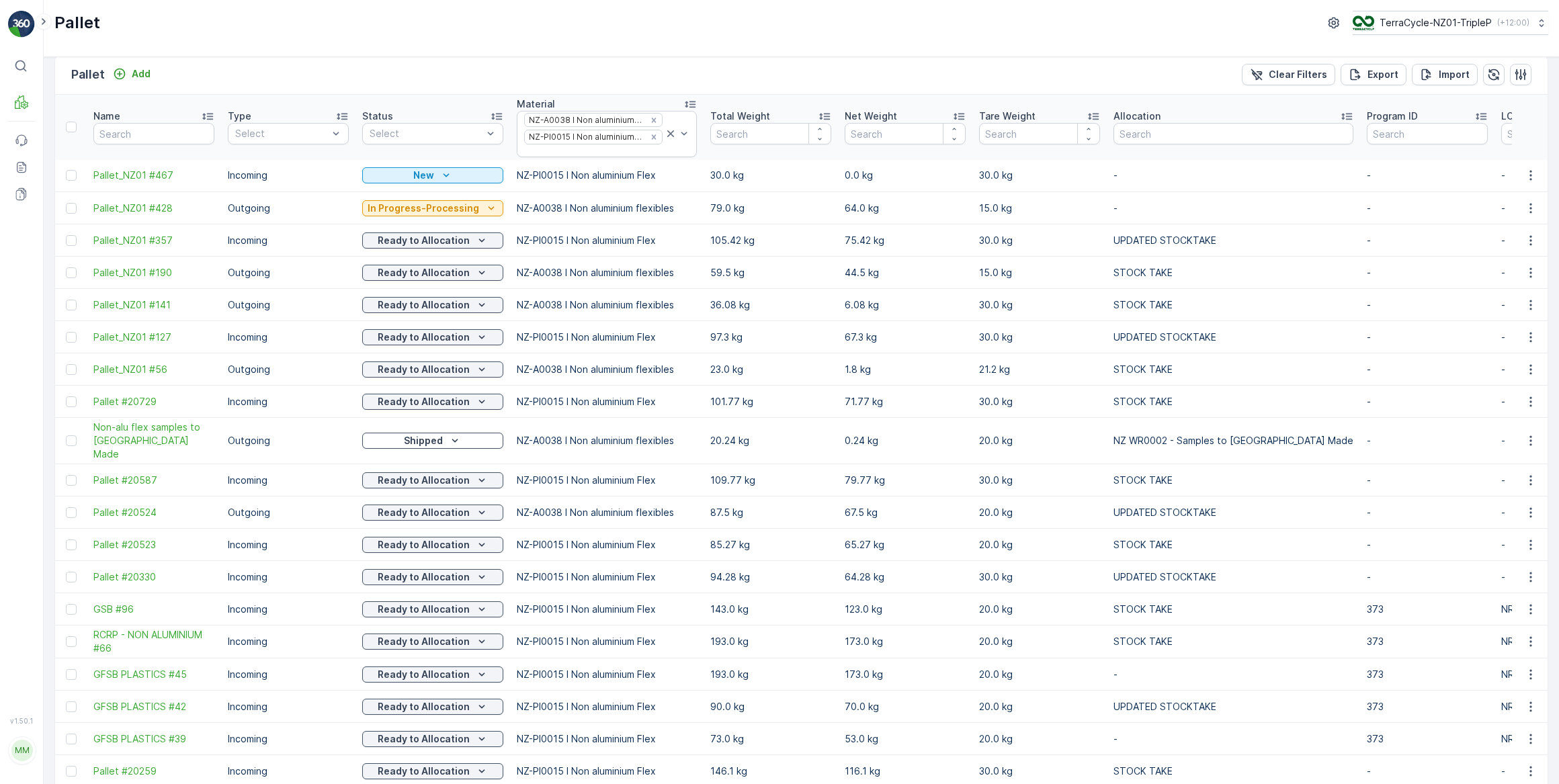
scroll to position [12, 0]
click at [664, 135] on icon at bounding box center [670, 136] width 13 height 13
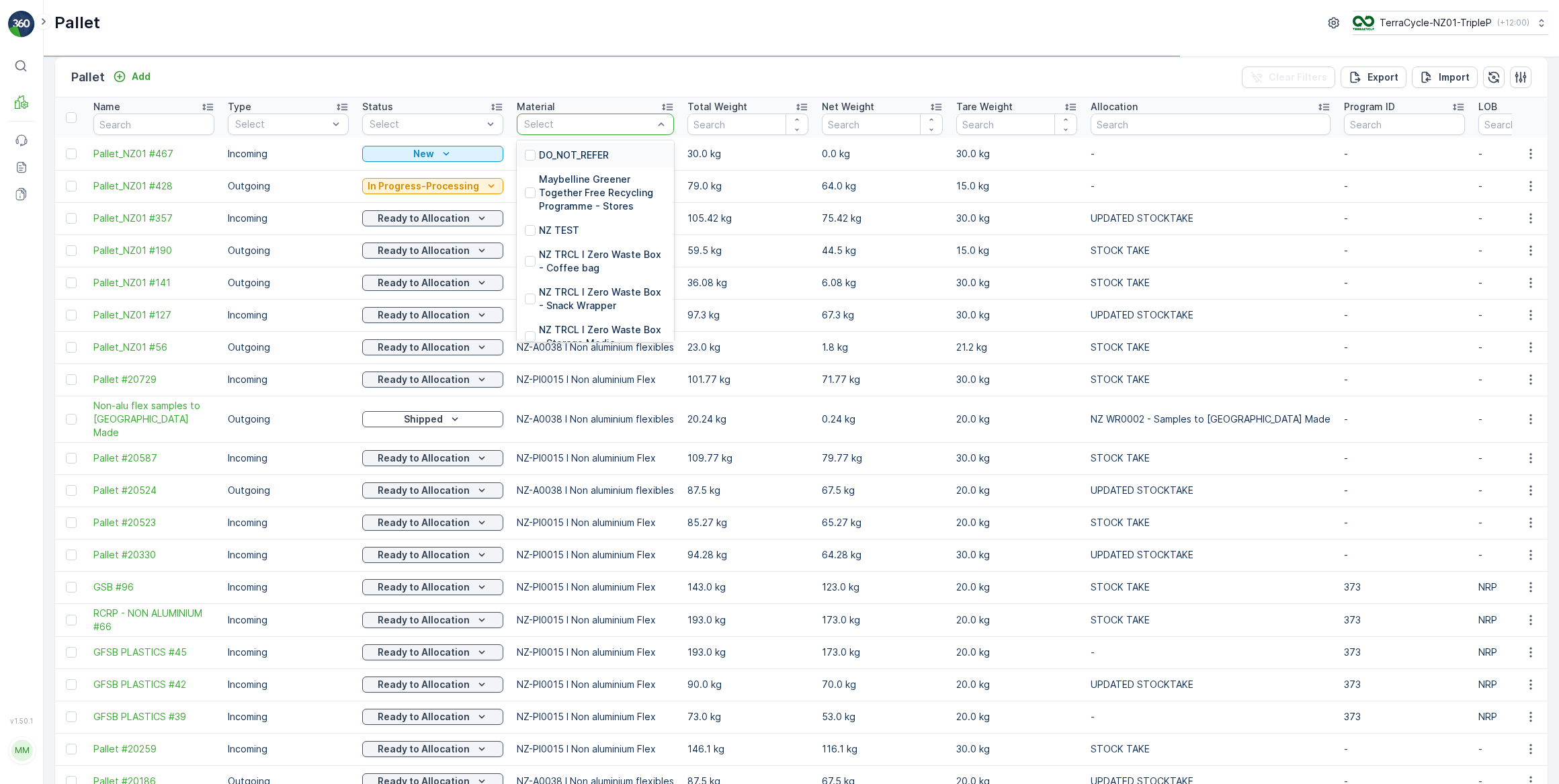
type input "r"
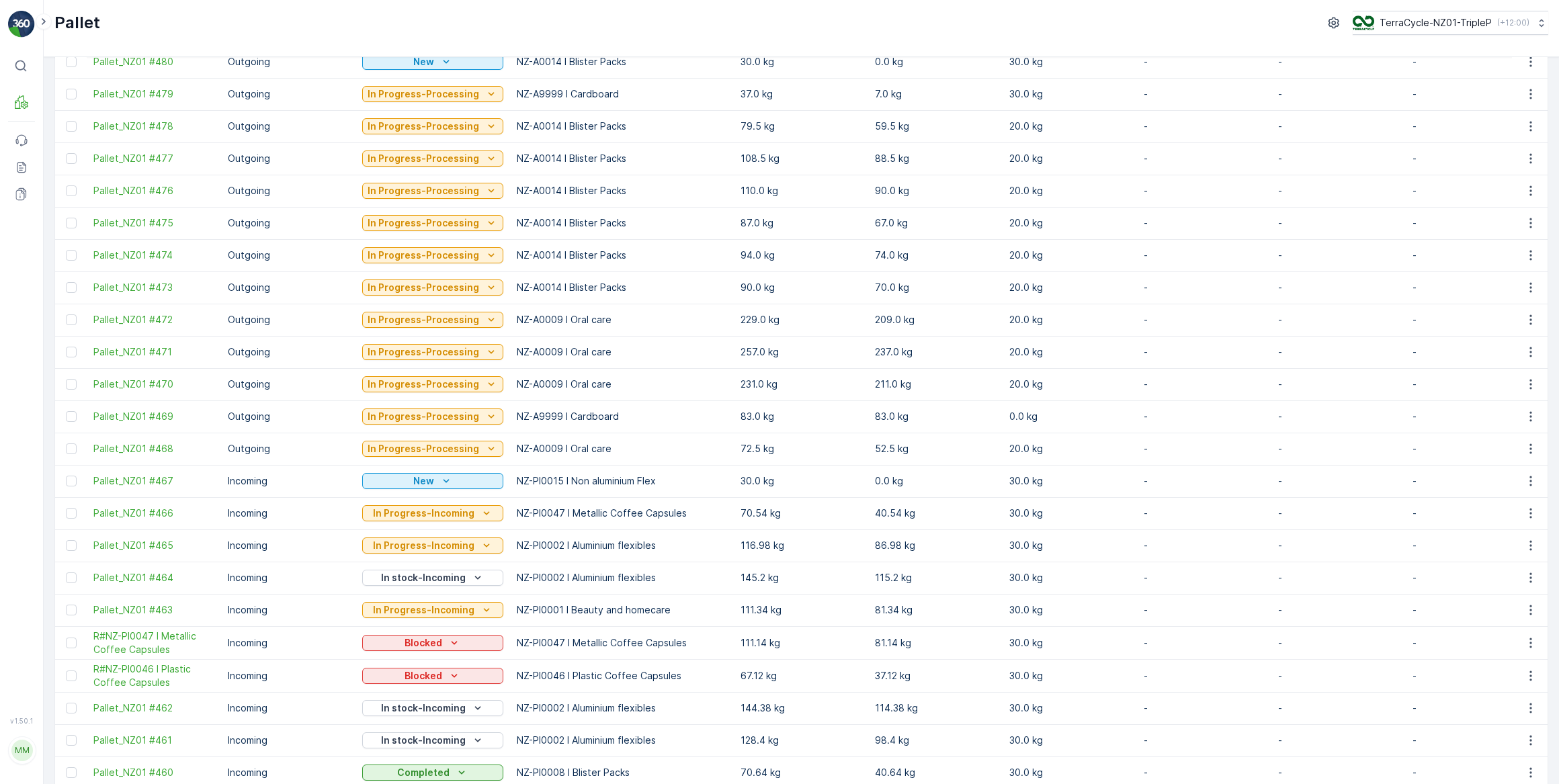
scroll to position [37, 0]
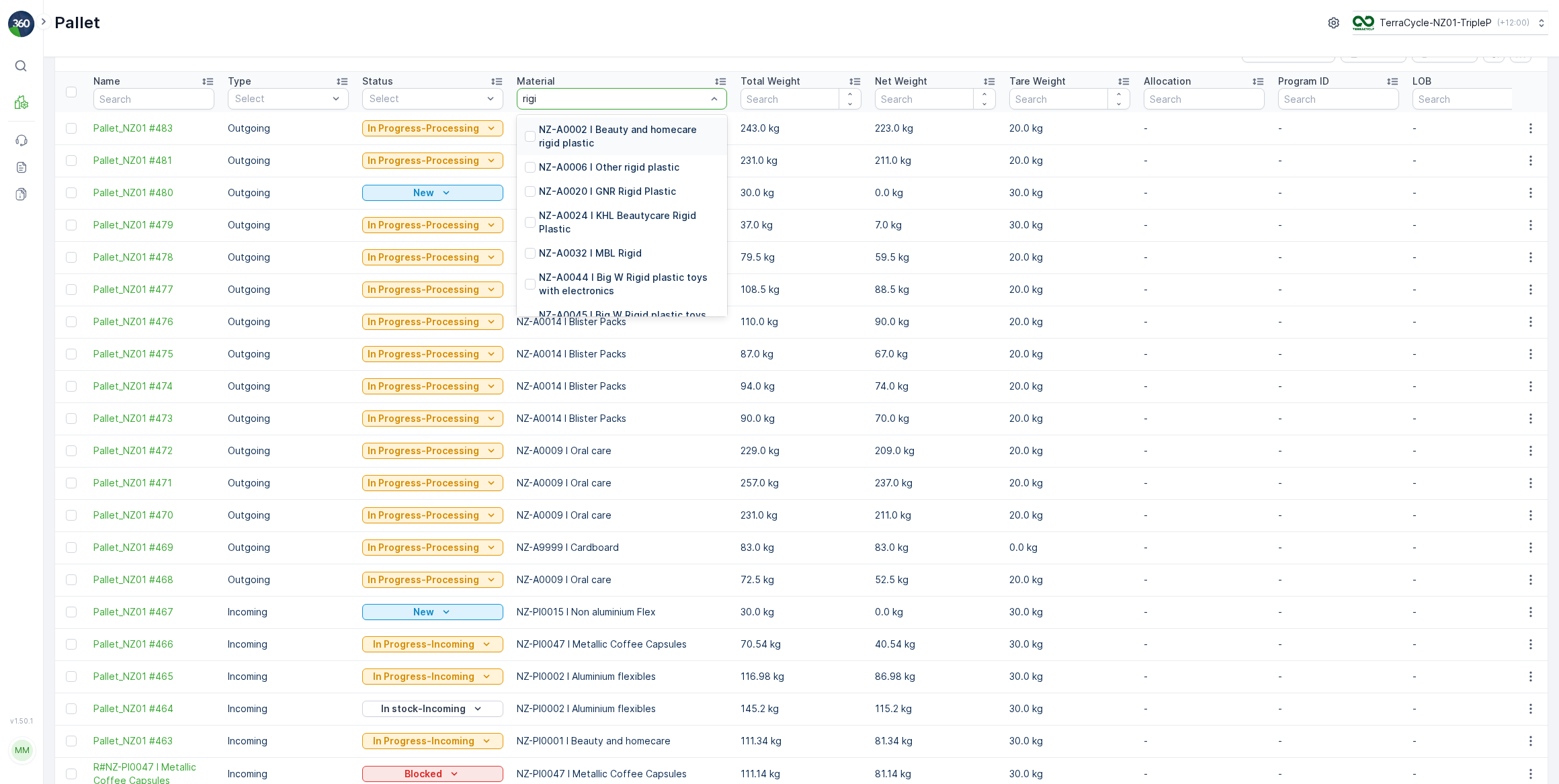
type input "rigid"
click at [604, 127] on p "NZ-A0002 I Beauty and homecare rigid plastic" at bounding box center [628, 136] width 180 height 27
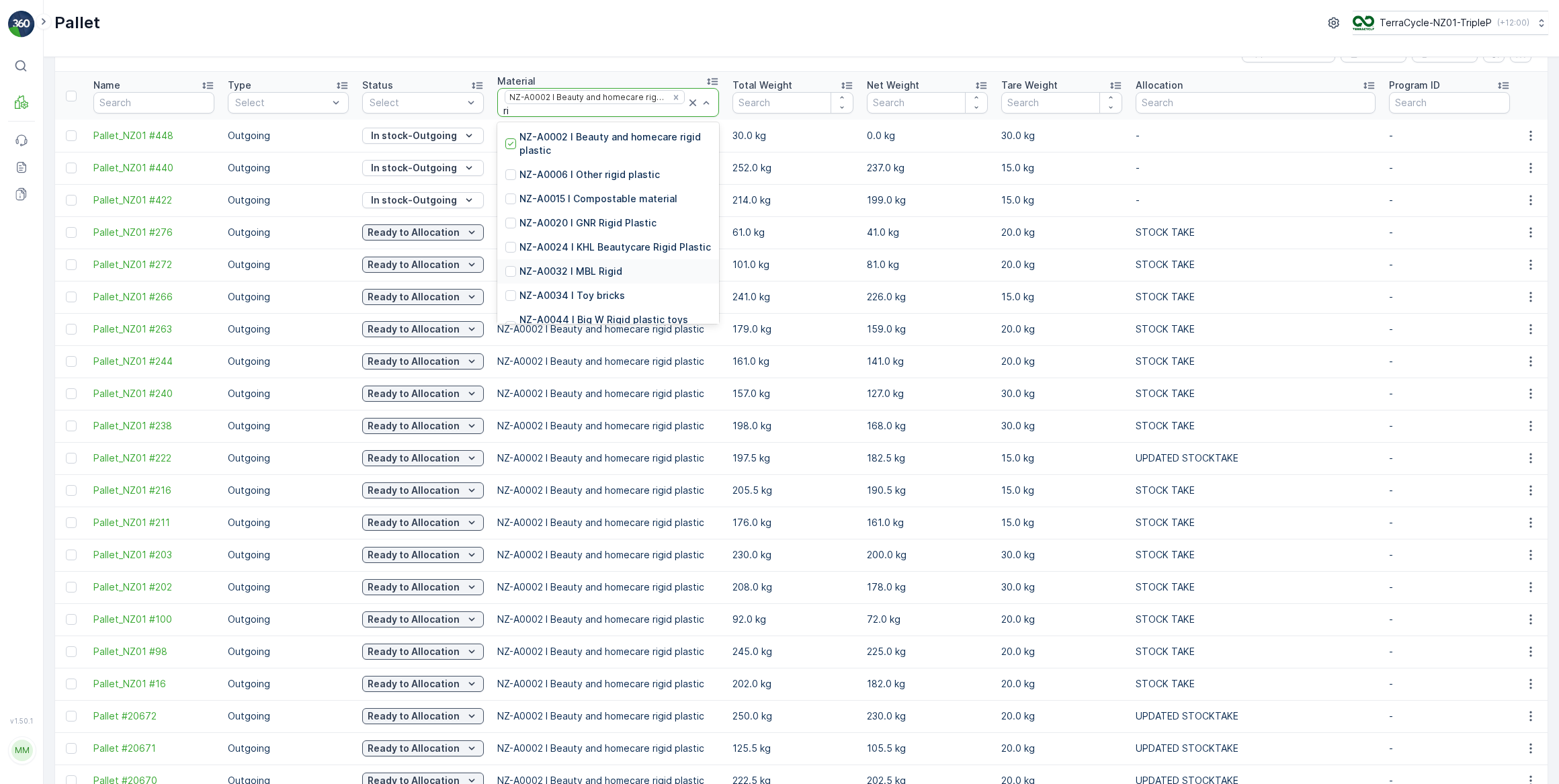
type input "r"
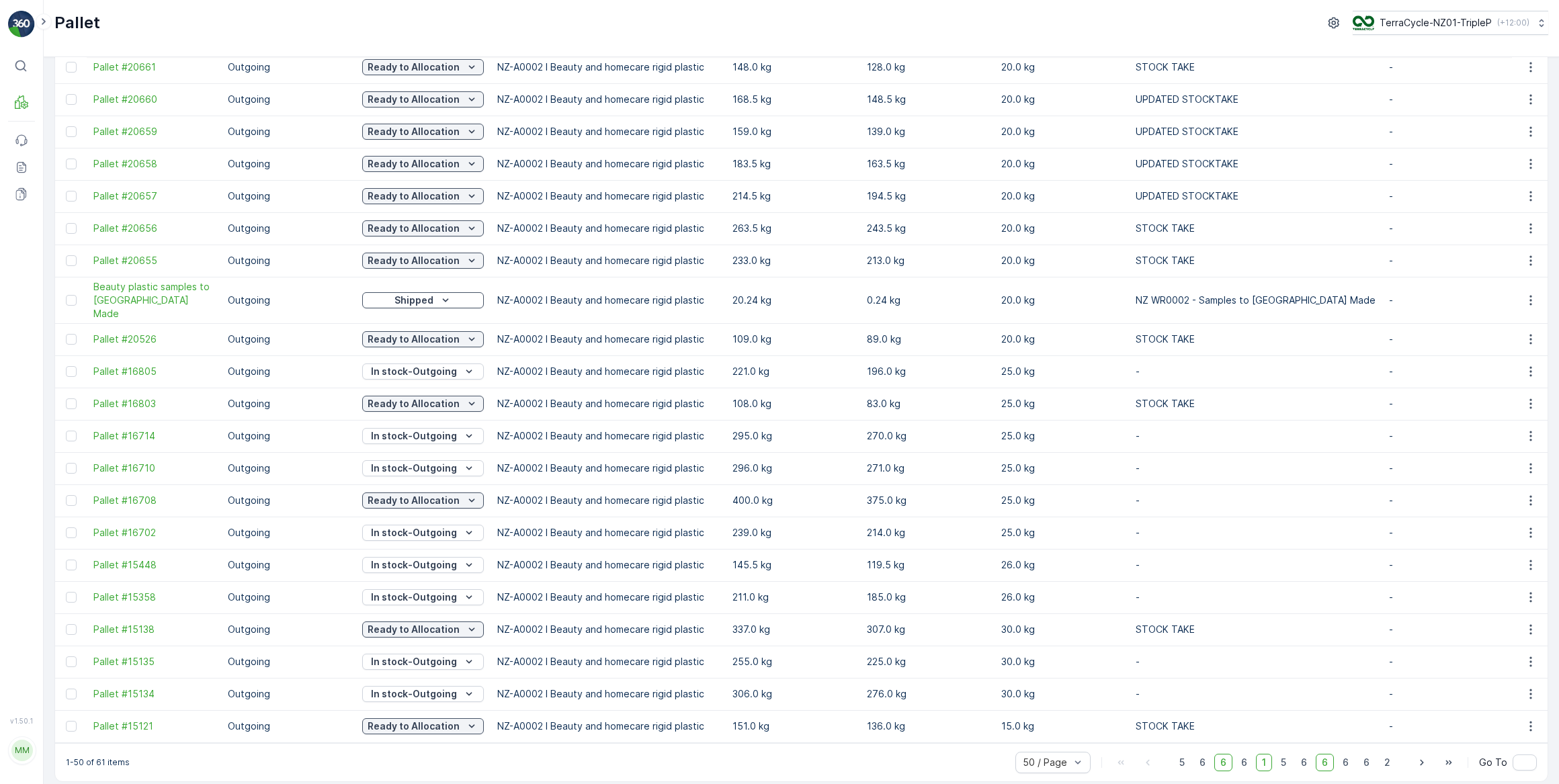
scroll to position [1042, 0]
click at [1420, 755] on icon "button" at bounding box center [1422, 762] width 13 height 13
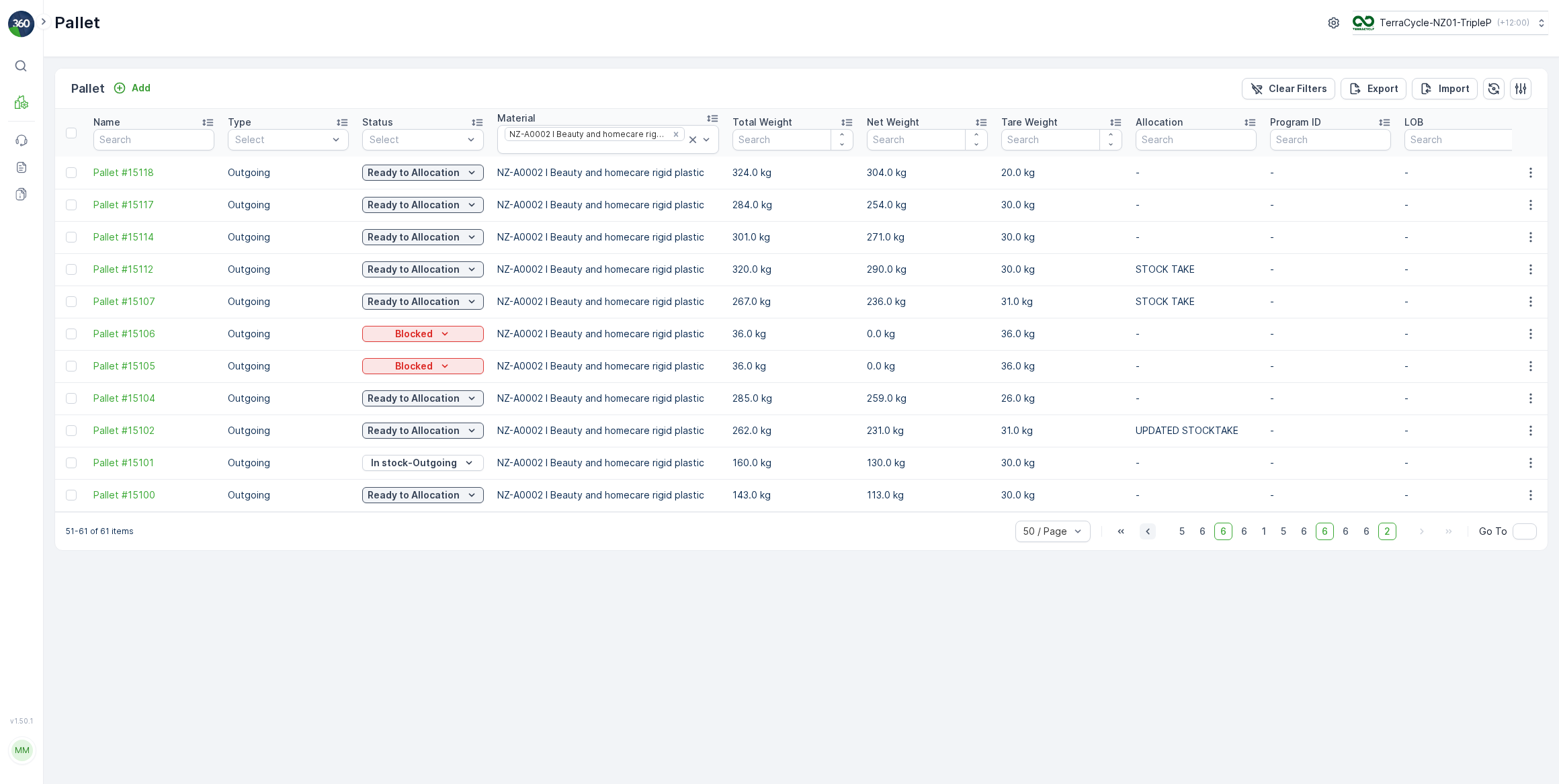
click at [1149, 534] on icon "button" at bounding box center [1148, 531] width 3 height 6
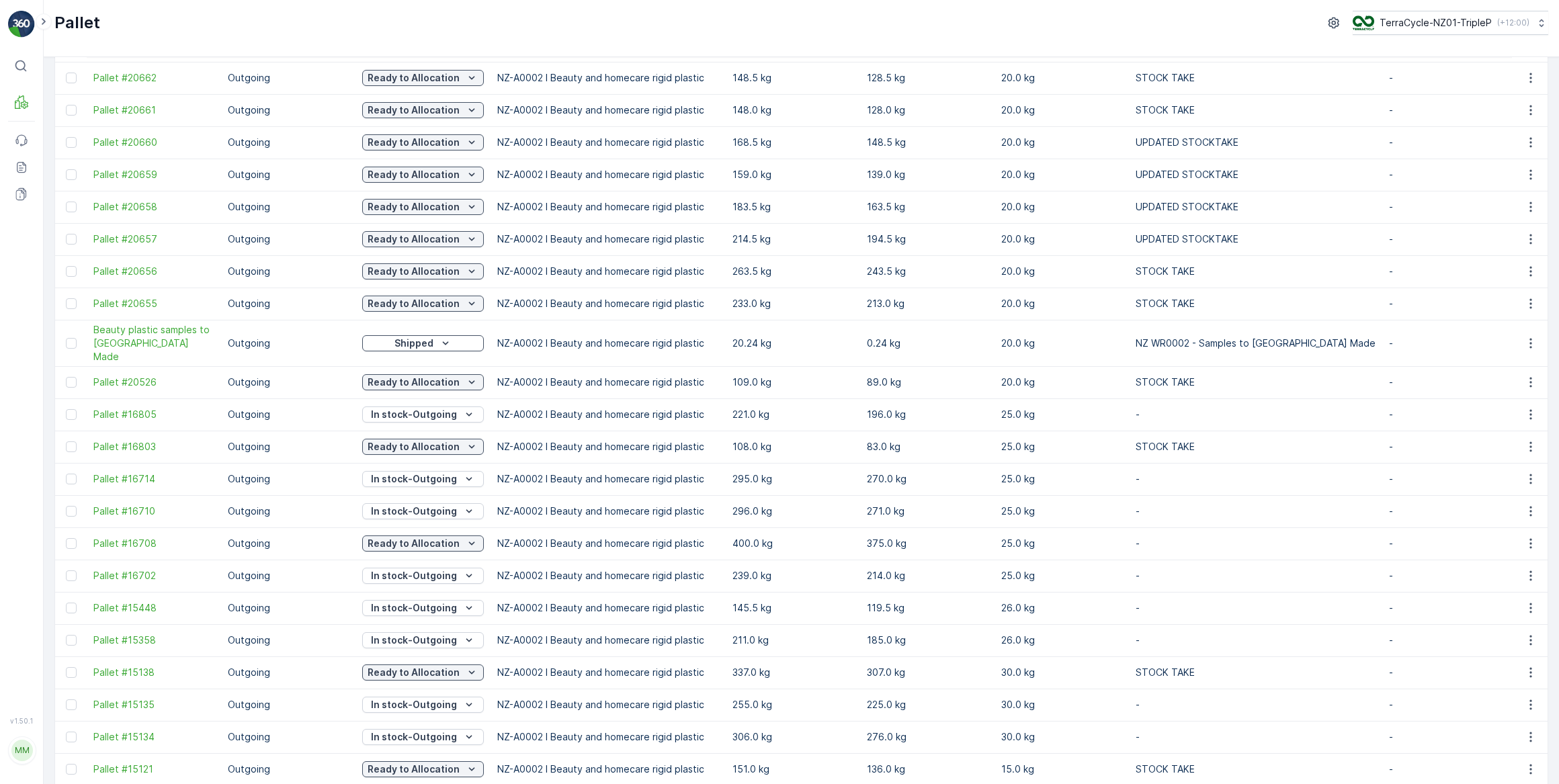
scroll to position [1042, 0]
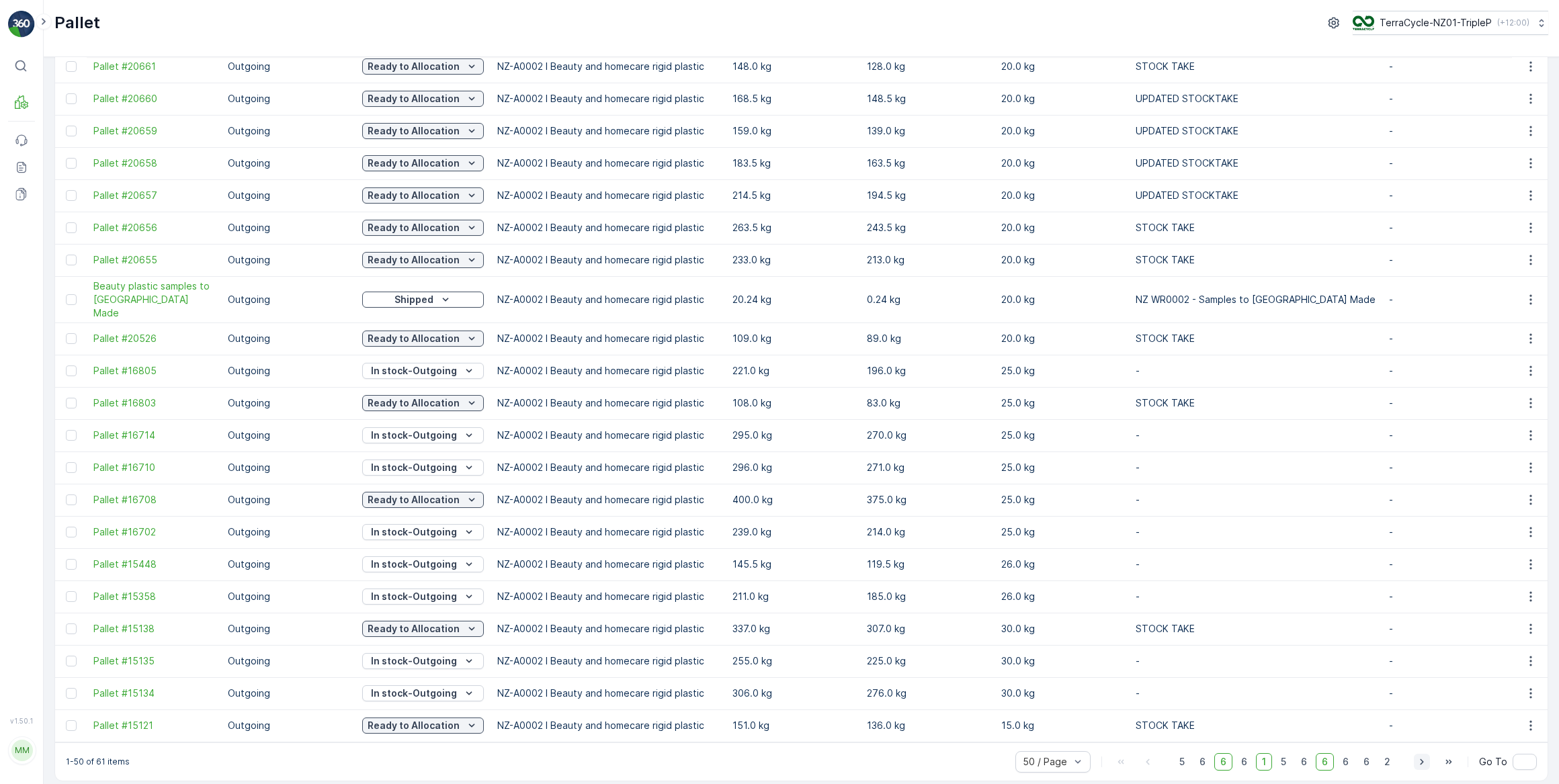
click at [1424, 755] on icon "button" at bounding box center [1422, 762] width 13 height 13
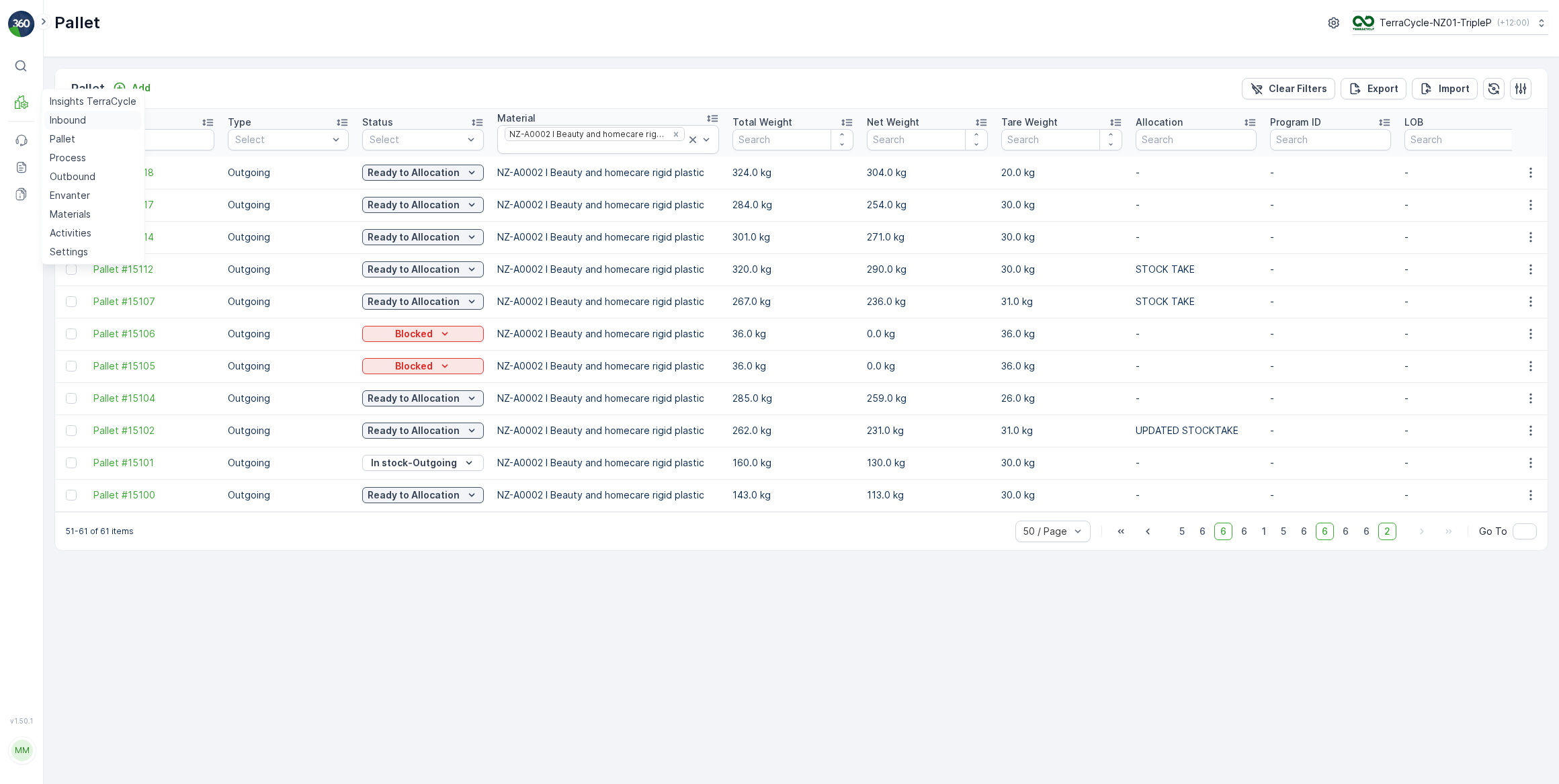
click at [63, 121] on p "Inbound" at bounding box center [67, 120] width 36 height 13
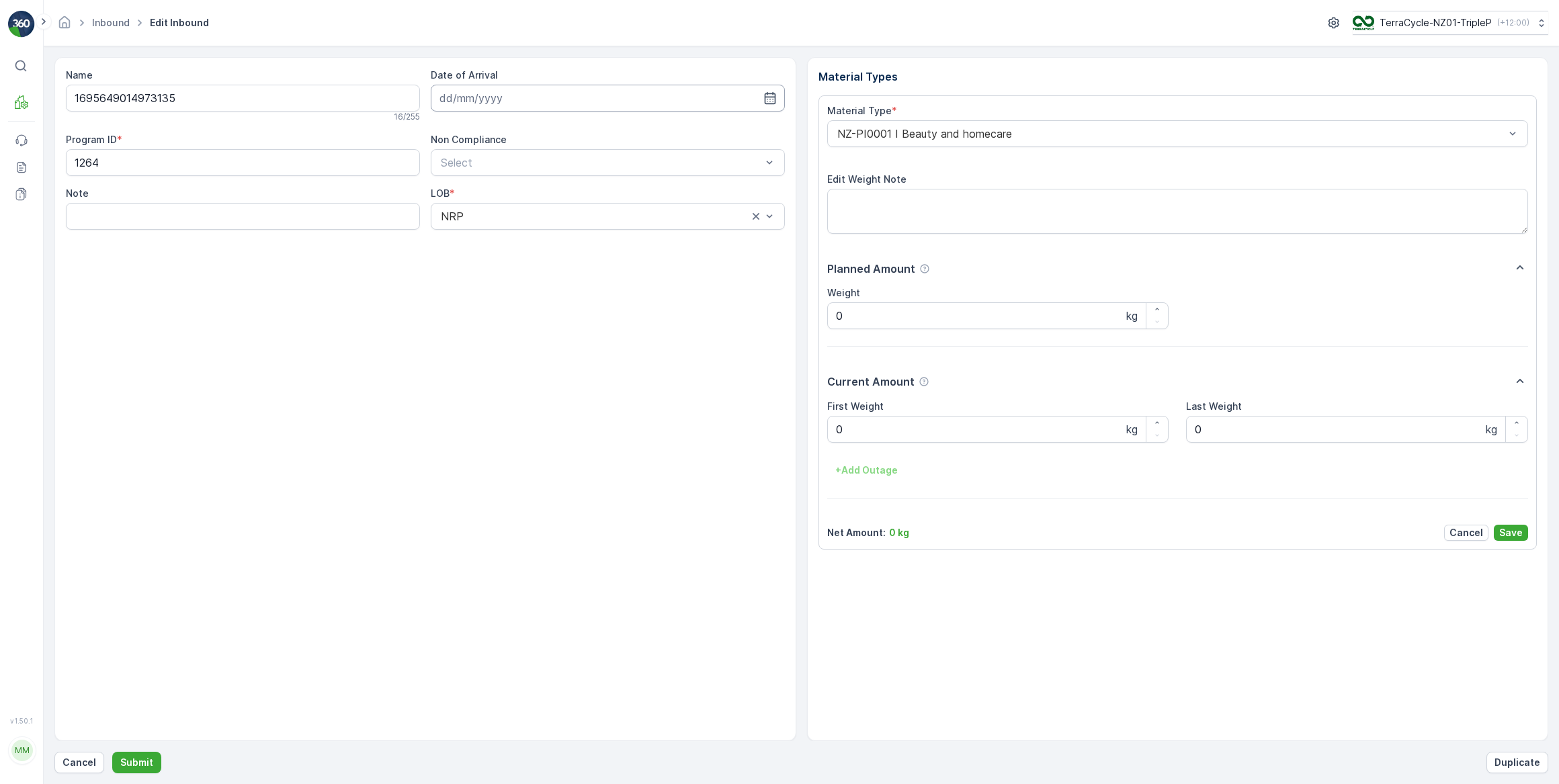
click at [470, 96] on input at bounding box center [607, 98] width 354 height 27
click at [551, 208] on div "11" at bounding box center [550, 210] width 22 height 22
type input "11.09.2025"
click at [855, 432] on Weight "0" at bounding box center [998, 429] width 342 height 27
click at [112, 752] on button "Submit" at bounding box center [137, 762] width 49 height 22
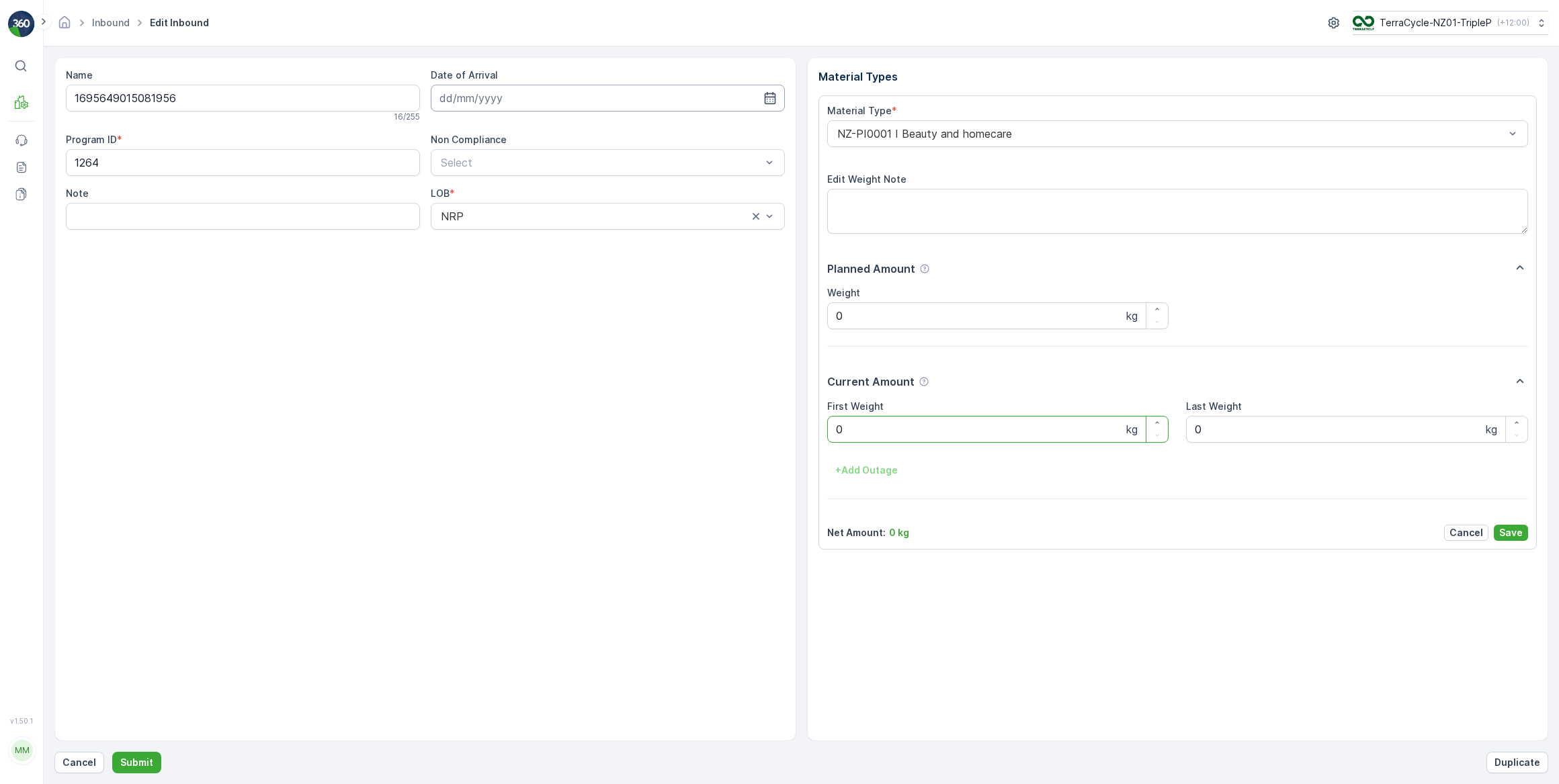
click at [481, 95] on input at bounding box center [607, 98] width 354 height 27
click at [550, 211] on div "11" at bounding box center [550, 210] width 22 height 22
type input "11.09.2025"
drag, startPoint x: 857, startPoint y: 435, endPoint x: 780, endPoint y: 455, distance: 79.6
click at [856, 435] on Weight "0" at bounding box center [998, 429] width 342 height 27
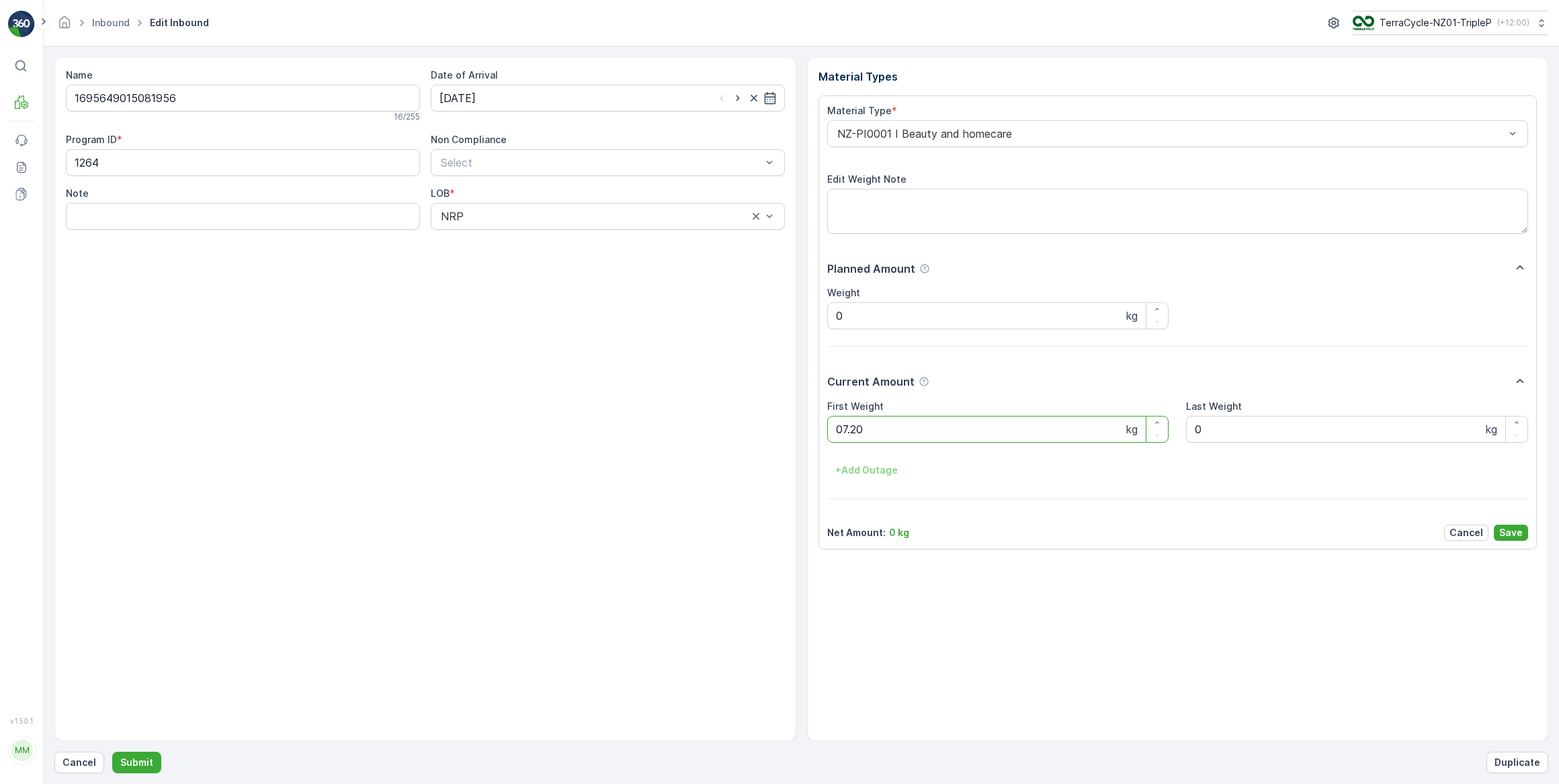
click at [112, 752] on button "Submit" at bounding box center [137, 762] width 49 height 22
click at [513, 101] on input at bounding box center [607, 98] width 354 height 27
click at [549, 214] on div "11" at bounding box center [550, 210] width 22 height 22
type input "11.09.2025"
click at [874, 431] on Weight "0" at bounding box center [998, 429] width 342 height 27
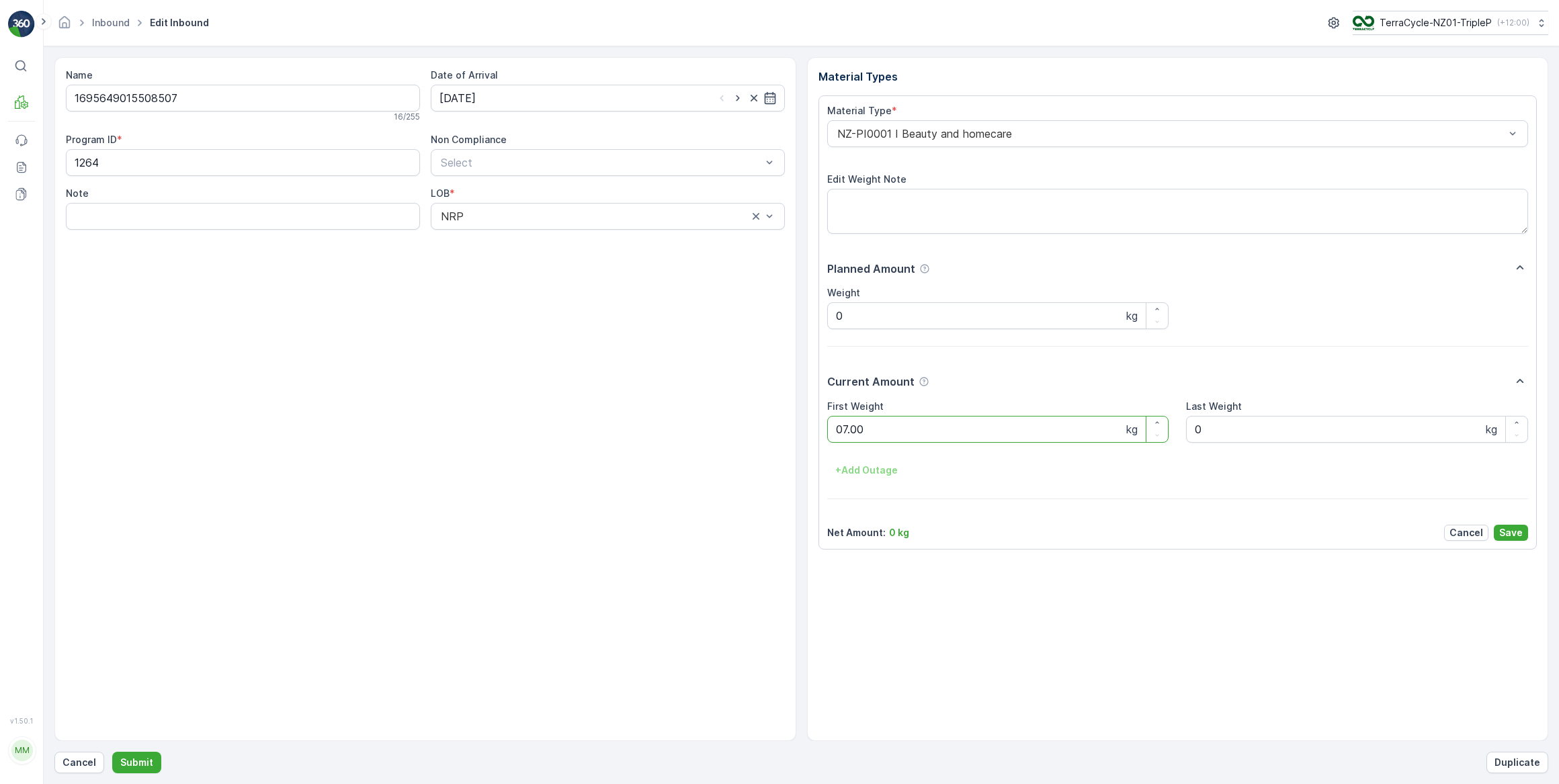
click at [112, 752] on button "Submit" at bounding box center [137, 762] width 49 height 22
click at [514, 97] on input at bounding box center [607, 98] width 354 height 27
click at [550, 211] on div "11" at bounding box center [550, 210] width 22 height 22
type input "11.09.2025"
click at [870, 433] on Weight "0" at bounding box center [998, 429] width 342 height 27
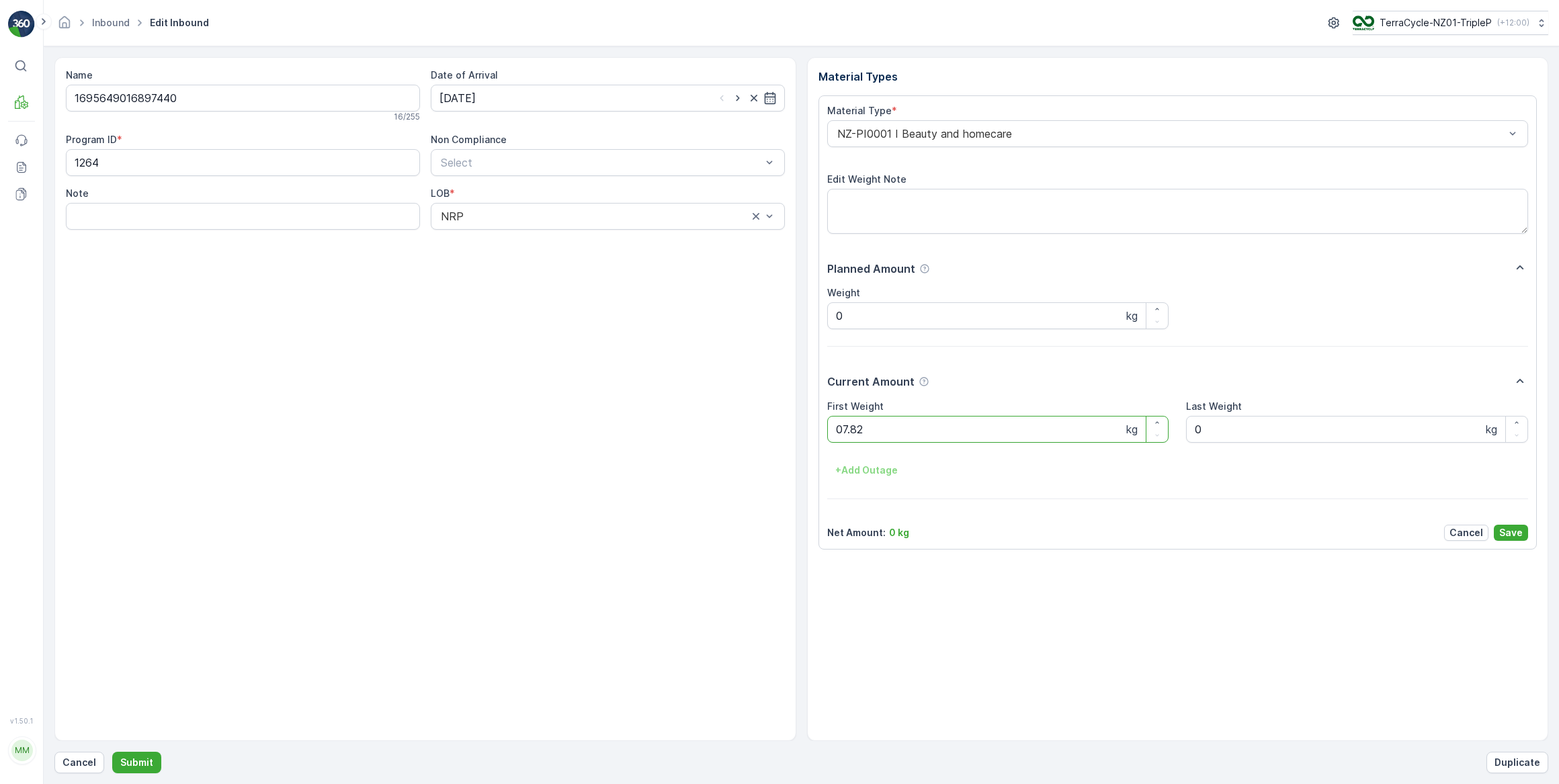
click at [112, 752] on button "Submit" at bounding box center [137, 762] width 49 height 22
click at [520, 100] on input at bounding box center [607, 98] width 354 height 27
click at [551, 211] on div "11" at bounding box center [550, 210] width 22 height 22
type input "11.09.2025"
drag, startPoint x: 908, startPoint y: 424, endPoint x: 911, endPoint y: 417, distance: 7.6
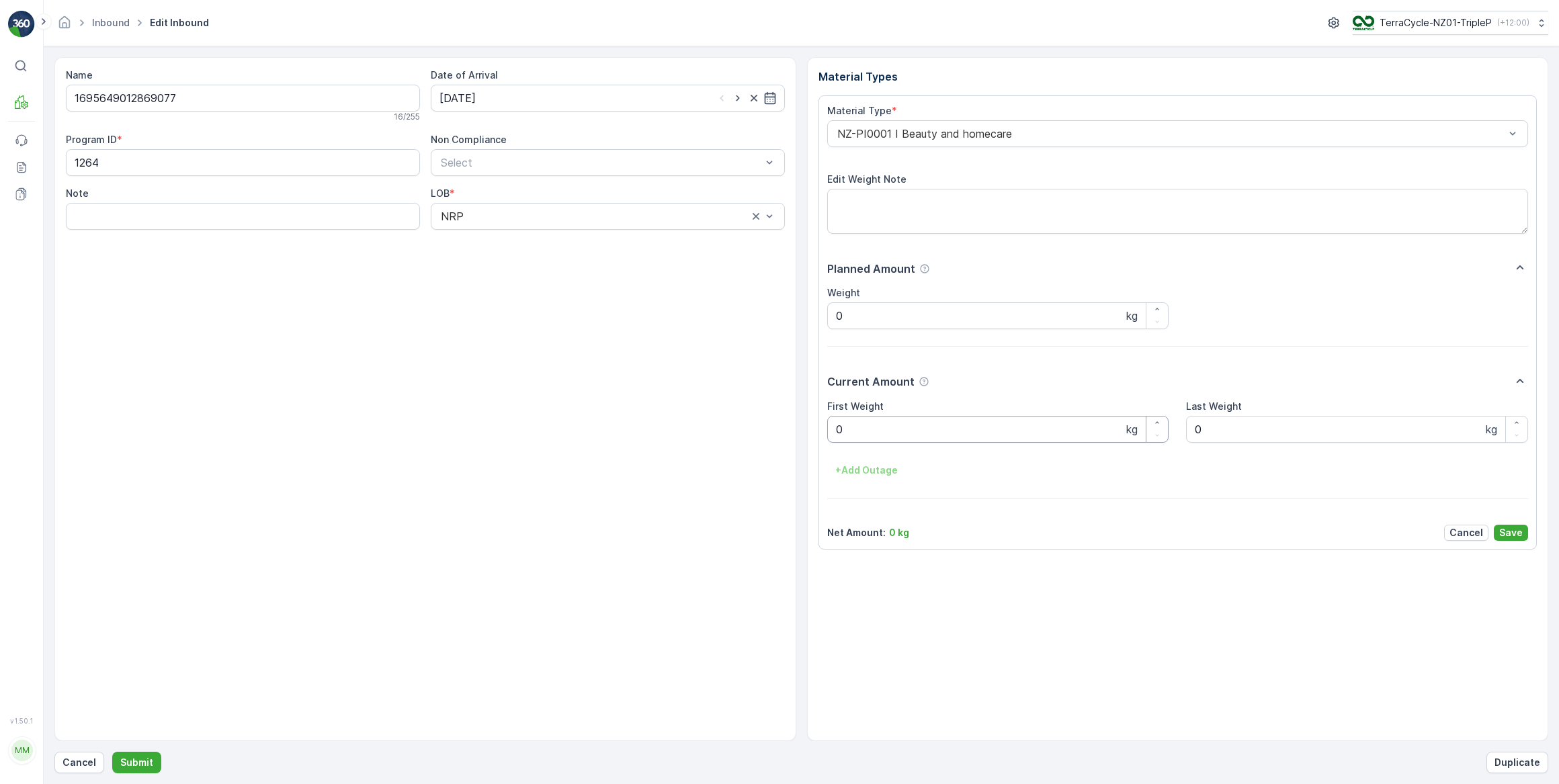
click at [908, 421] on Weight "0" at bounding box center [998, 429] width 342 height 27
click at [112, 752] on button "Submit" at bounding box center [137, 762] width 49 height 22
click at [522, 101] on input at bounding box center [607, 98] width 354 height 27
click at [552, 211] on div "11" at bounding box center [550, 210] width 22 height 22
type input "11.09.2025"
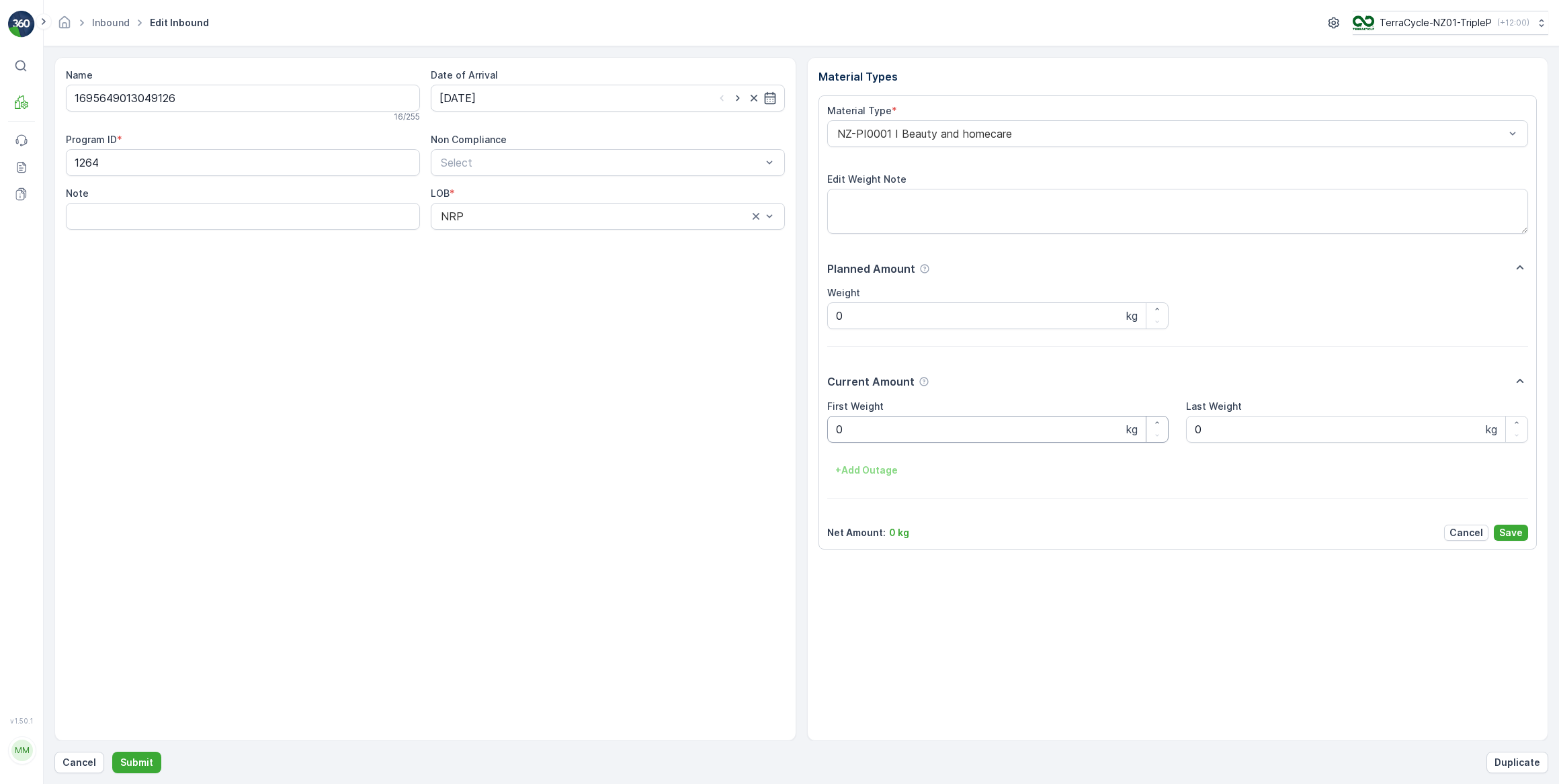
drag, startPoint x: 902, startPoint y: 434, endPoint x: 845, endPoint y: 429, distance: 57.2
click at [901, 434] on Weight "0" at bounding box center [998, 429] width 342 height 27
click at [112, 752] on button "Submit" at bounding box center [137, 762] width 49 height 22
click at [489, 98] on input at bounding box center [607, 98] width 354 height 27
click at [553, 210] on div "11" at bounding box center [550, 210] width 22 height 22
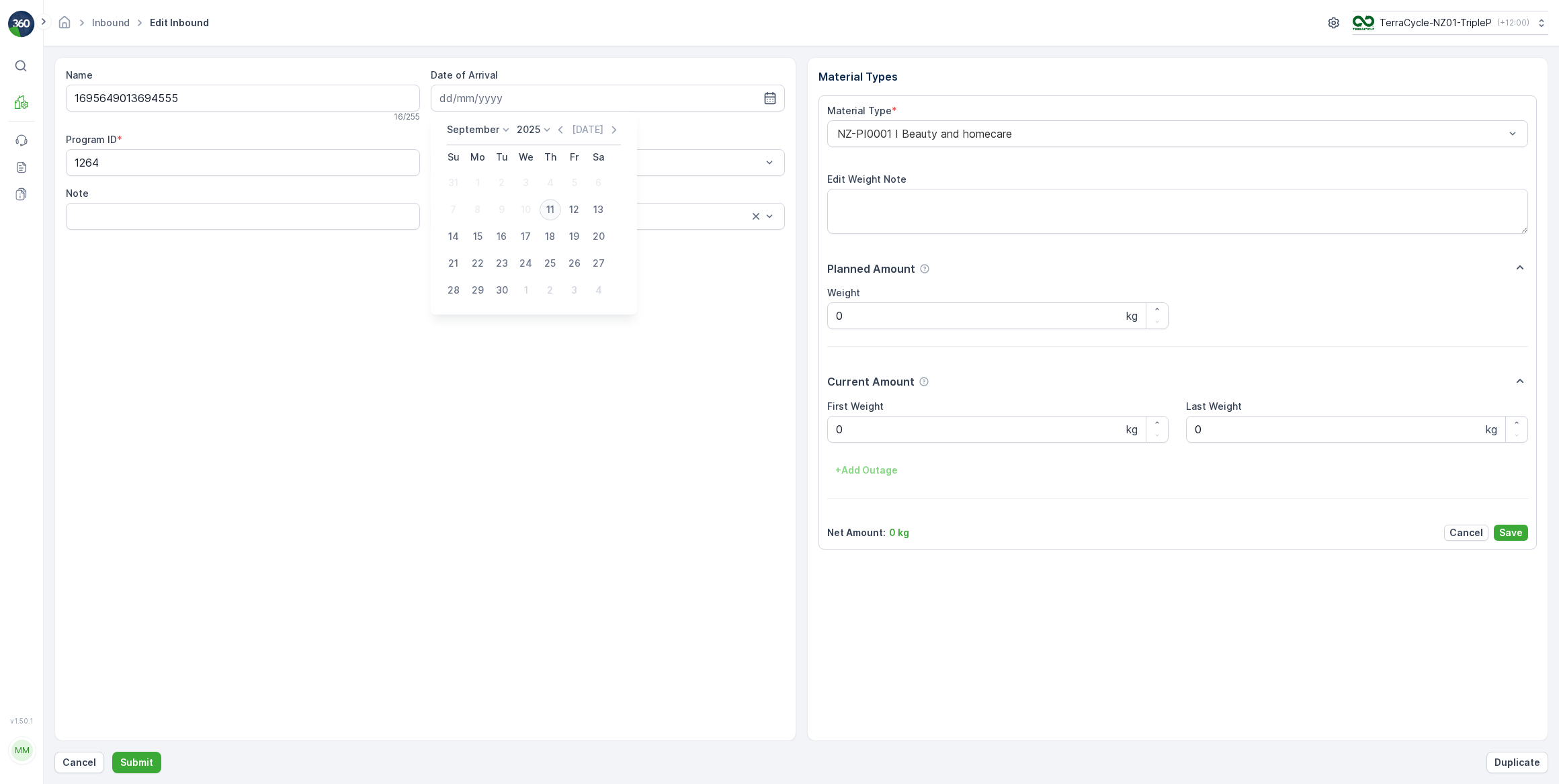
type input "11.09.2025"
drag, startPoint x: 873, startPoint y: 424, endPoint x: 865, endPoint y: 417, distance: 10.6
click at [871, 424] on Weight "0" at bounding box center [998, 429] width 342 height 27
click at [112, 752] on button "Submit" at bounding box center [137, 762] width 49 height 22
click at [509, 101] on input at bounding box center [607, 98] width 354 height 27
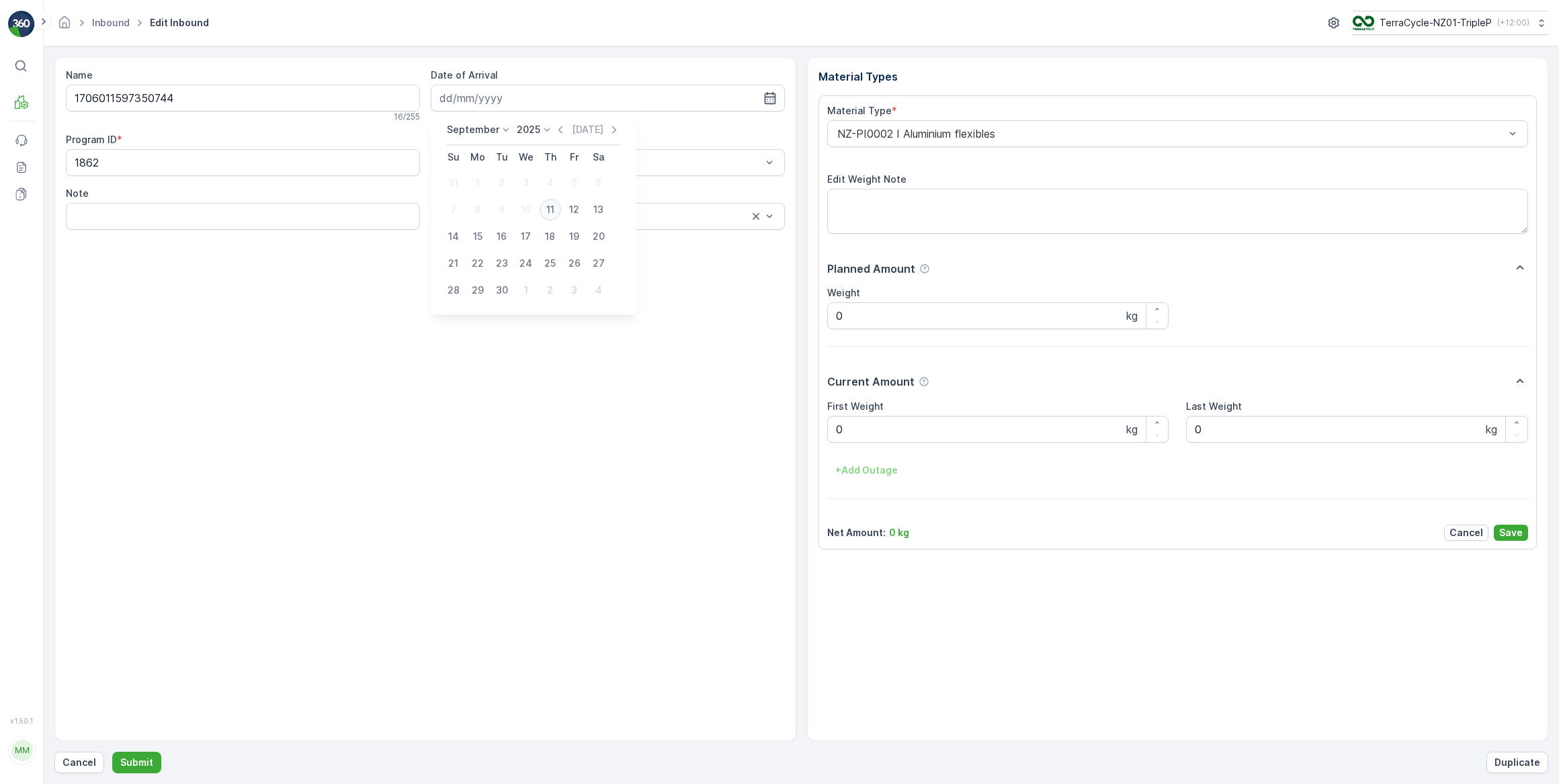
click at [547, 209] on div "11" at bounding box center [550, 210] width 22 height 22
type input "11.09.2025"
click at [886, 430] on Weight "0" at bounding box center [998, 429] width 342 height 27
click at [112, 752] on button "Submit" at bounding box center [137, 762] width 49 height 22
click at [497, 101] on input at bounding box center [607, 98] width 354 height 27
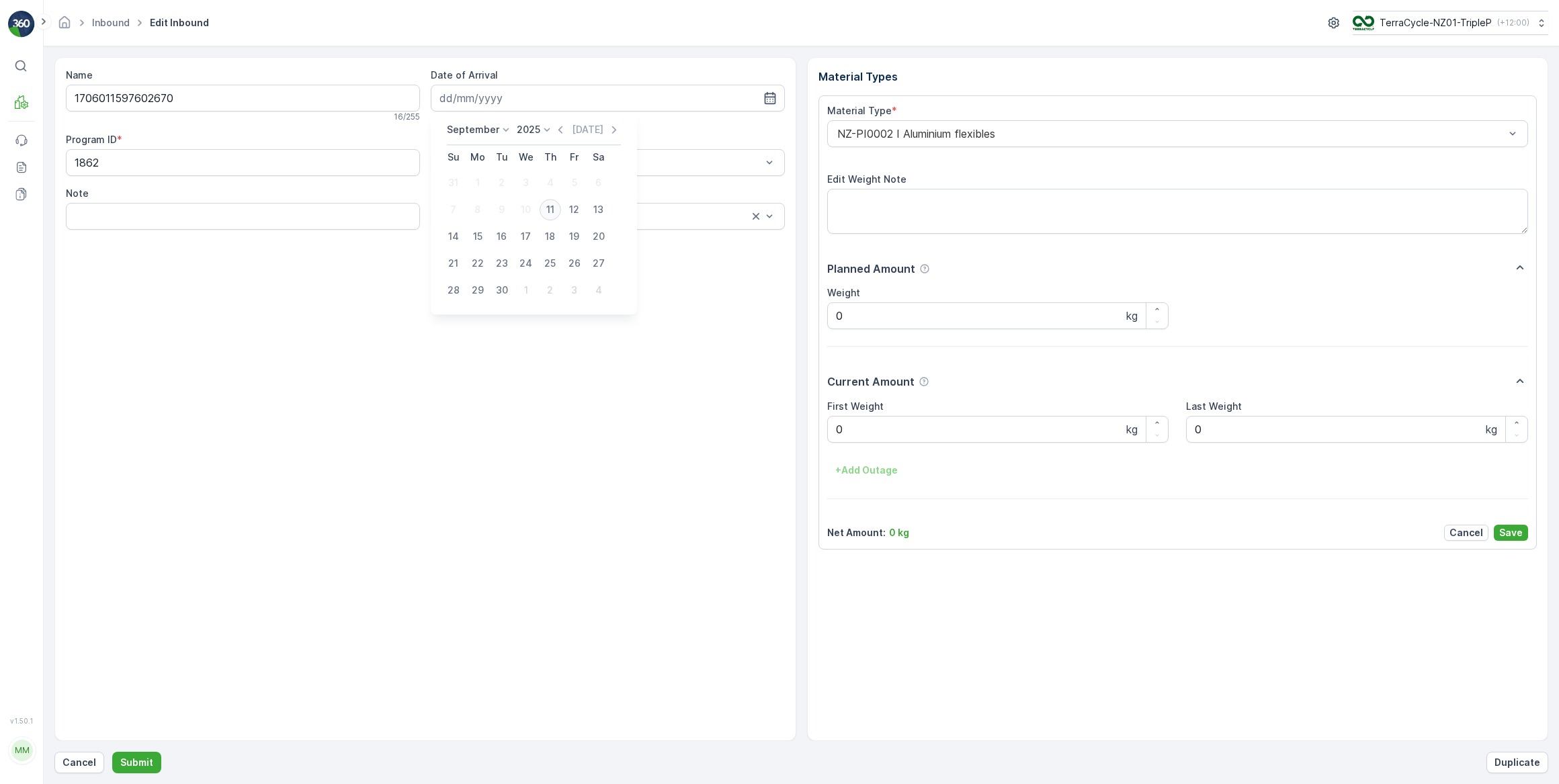
click at [547, 210] on div "11" at bounding box center [550, 210] width 22 height 22
type input "11.09.2025"
drag, startPoint x: 864, startPoint y: 437, endPoint x: 707, endPoint y: 415, distance: 158.5
click at [862, 437] on Weight "0" at bounding box center [998, 429] width 342 height 27
click at [112, 752] on button "Submit" at bounding box center [137, 762] width 49 height 22
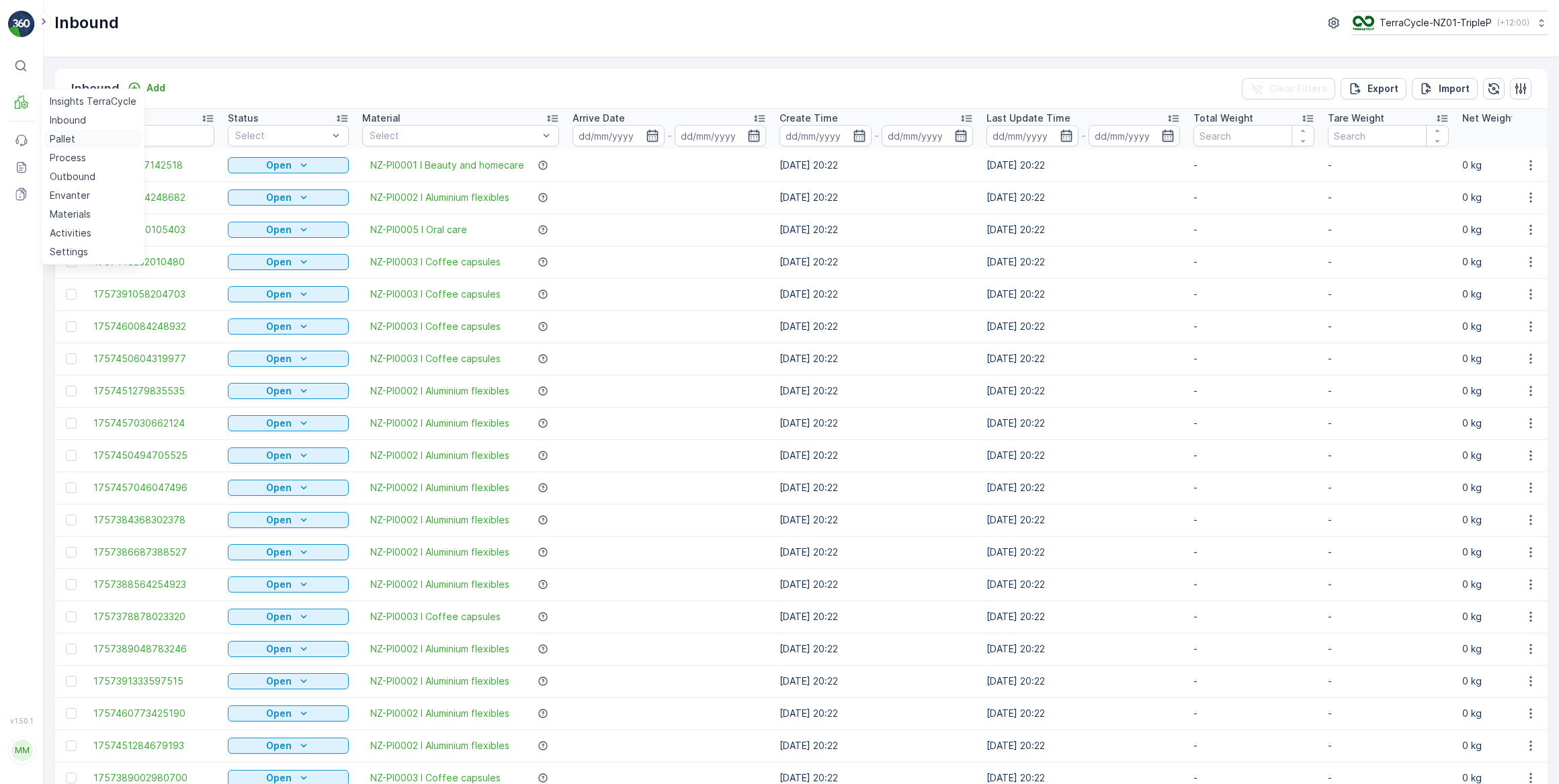
click at [65, 138] on p "Pallet" at bounding box center [62, 139] width 25 height 13
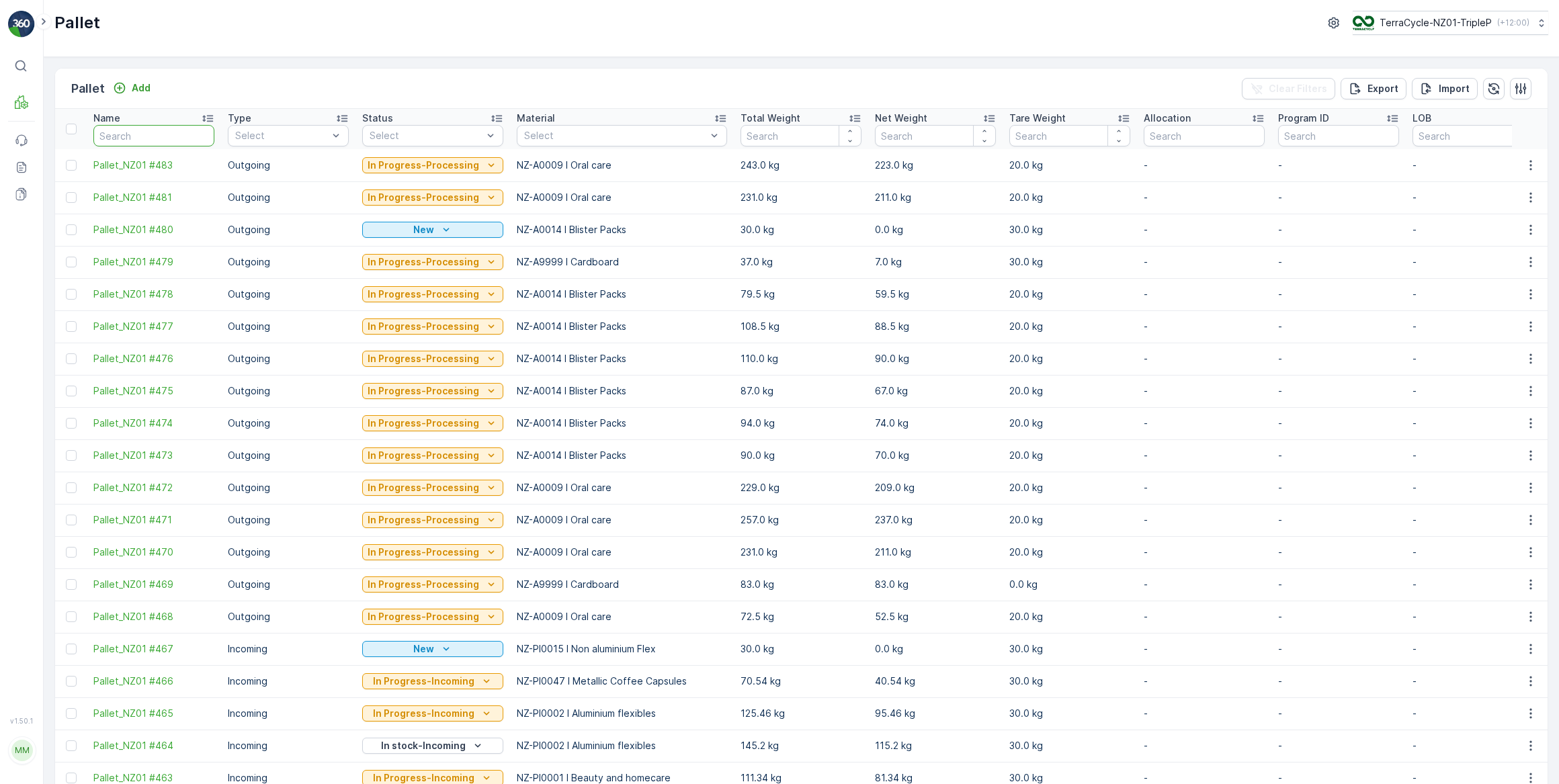
type input "#"
type input "#4"
click at [118, 137] on input "#4" at bounding box center [154, 136] width 121 height 22
type input "#465"
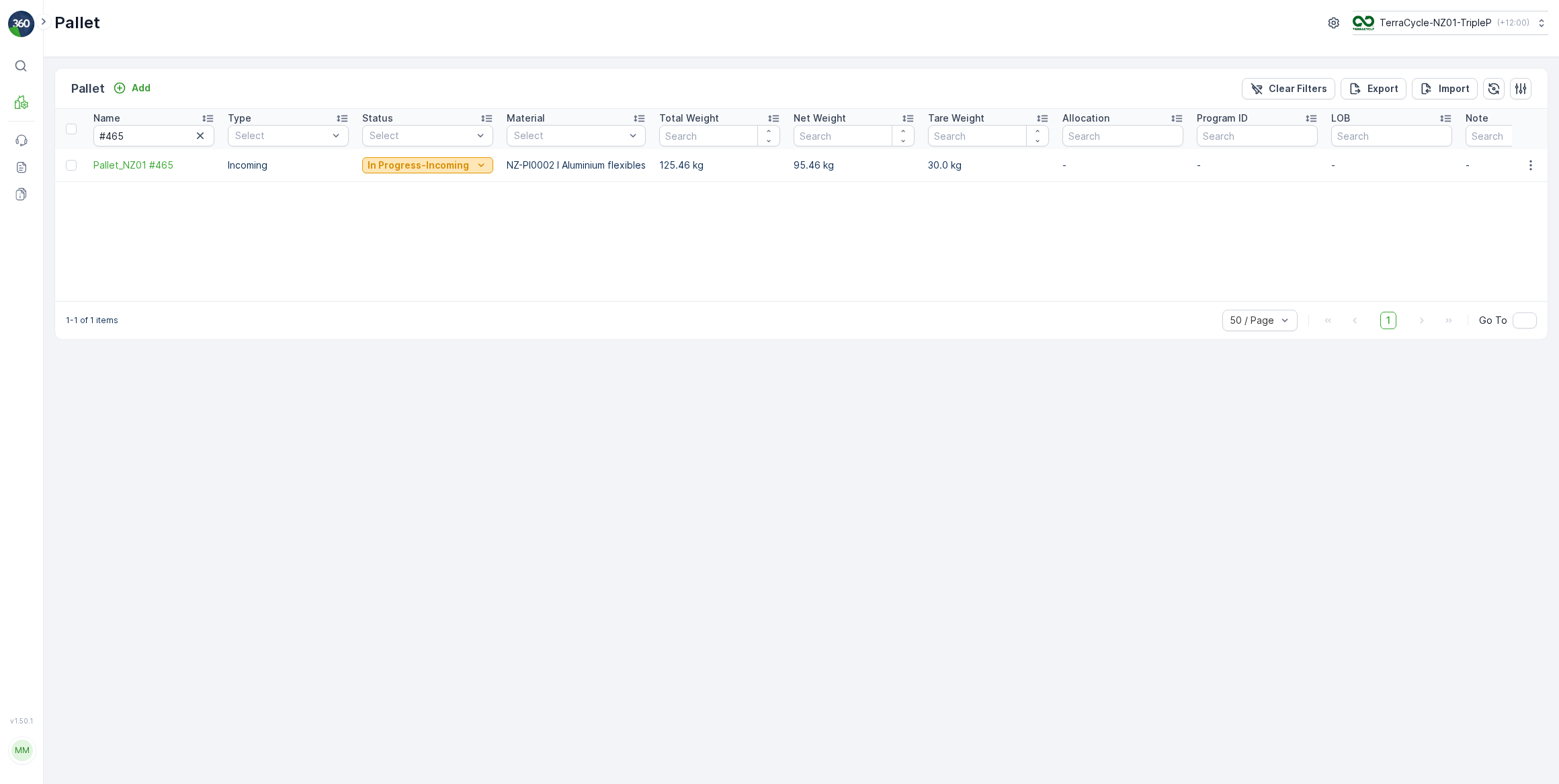
click at [463, 167] on p "In Progress-Incoming" at bounding box center [418, 165] width 101 height 13
click at [419, 225] on span "In stock-Incoming" at bounding box center [409, 222] width 78 height 13
click at [76, 120] on p "Inbound" at bounding box center [67, 120] width 36 height 13
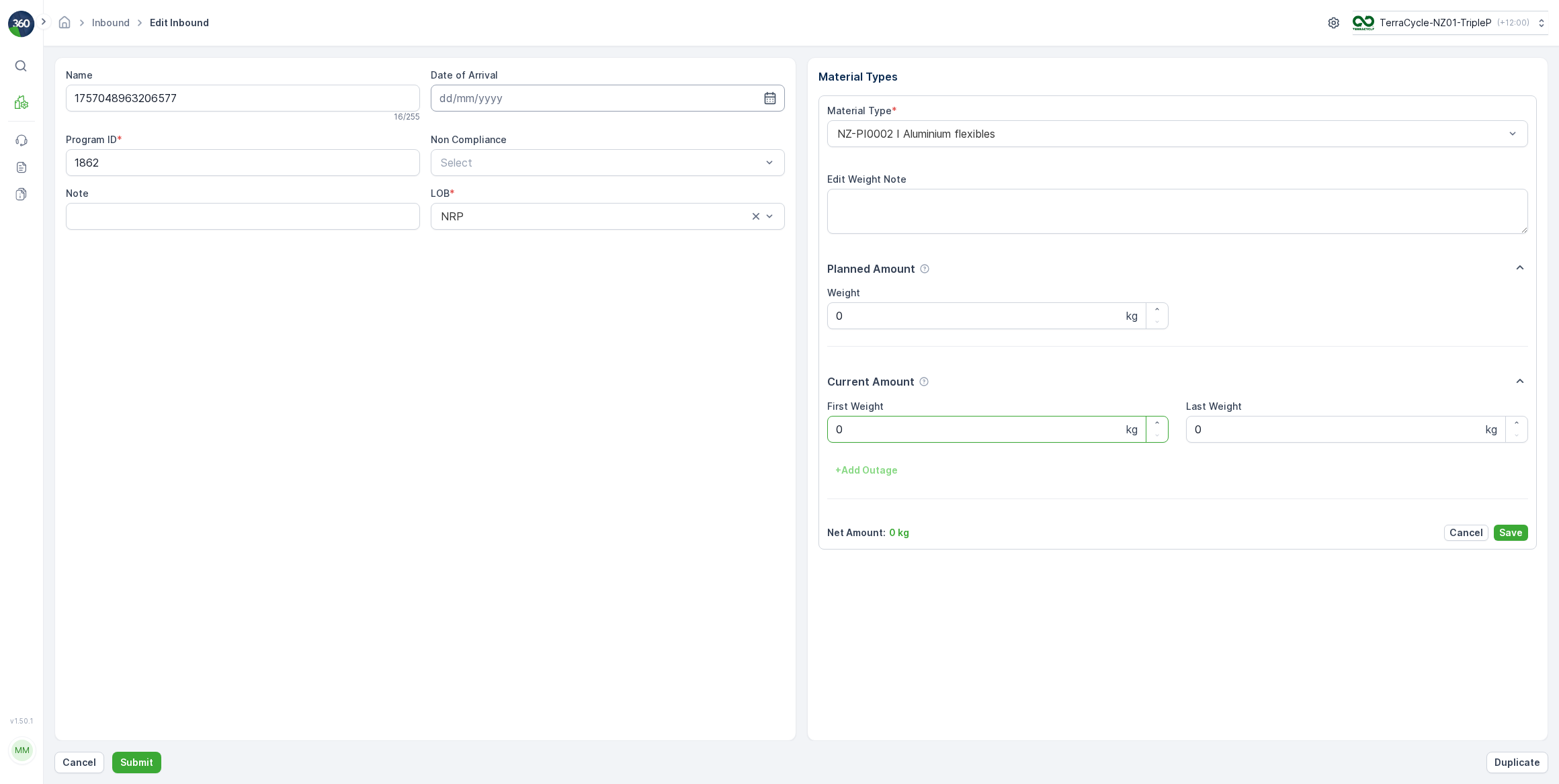
click at [485, 101] on input at bounding box center [607, 98] width 354 height 27
click at [554, 211] on div "11" at bounding box center [550, 210] width 22 height 22
type input "11.09.2025"
drag, startPoint x: 866, startPoint y: 429, endPoint x: 766, endPoint y: 424, distance: 100.1
click at [865, 429] on Weight "0" at bounding box center [998, 429] width 342 height 27
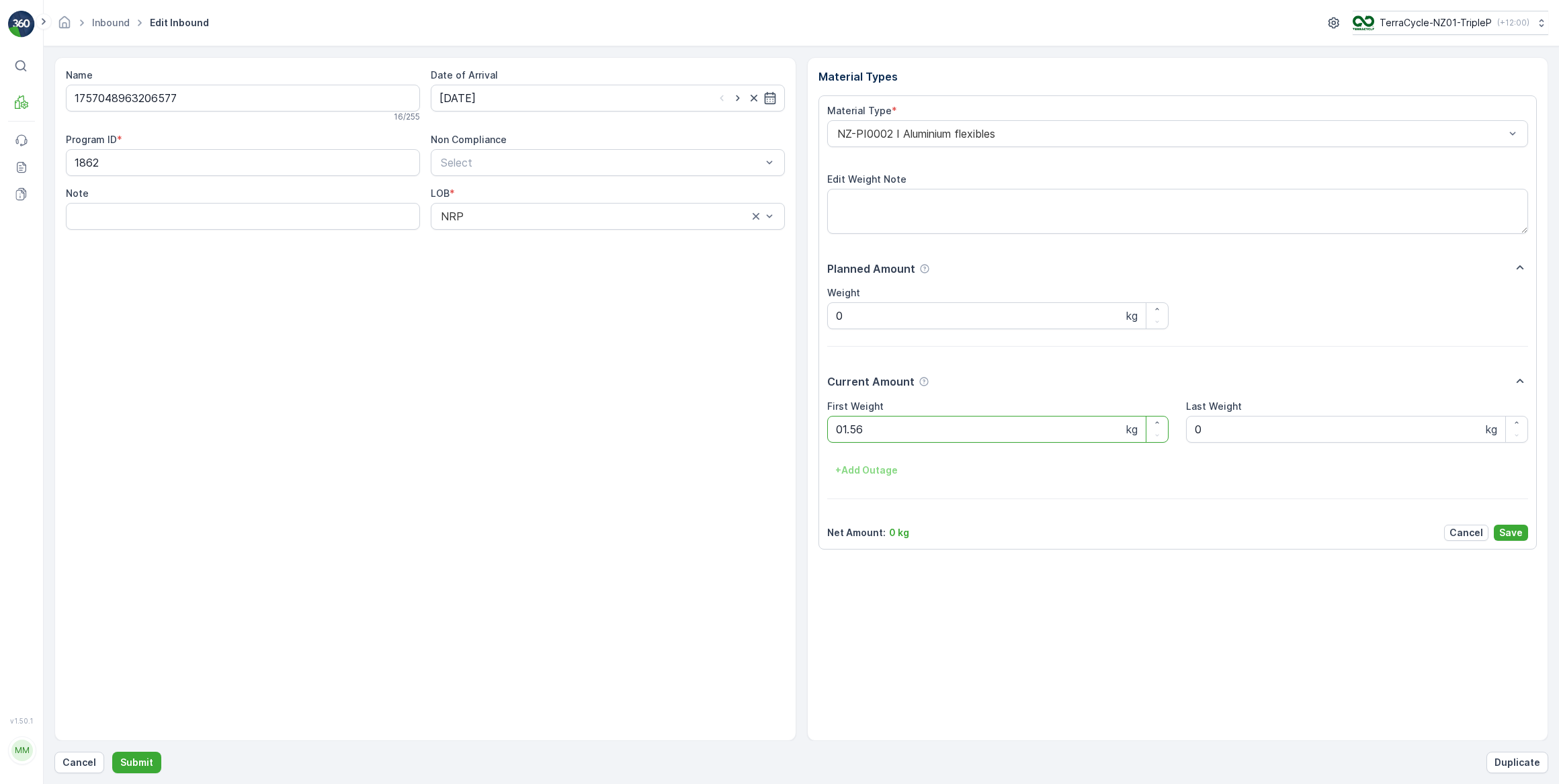
click at [112, 752] on button "Submit" at bounding box center [137, 762] width 49 height 22
click at [476, 101] on input at bounding box center [607, 98] width 354 height 27
click at [550, 208] on div "11" at bounding box center [550, 210] width 22 height 22
type input "11.09.2025"
drag, startPoint x: 865, startPoint y: 435, endPoint x: 746, endPoint y: 471, distance: 124.3
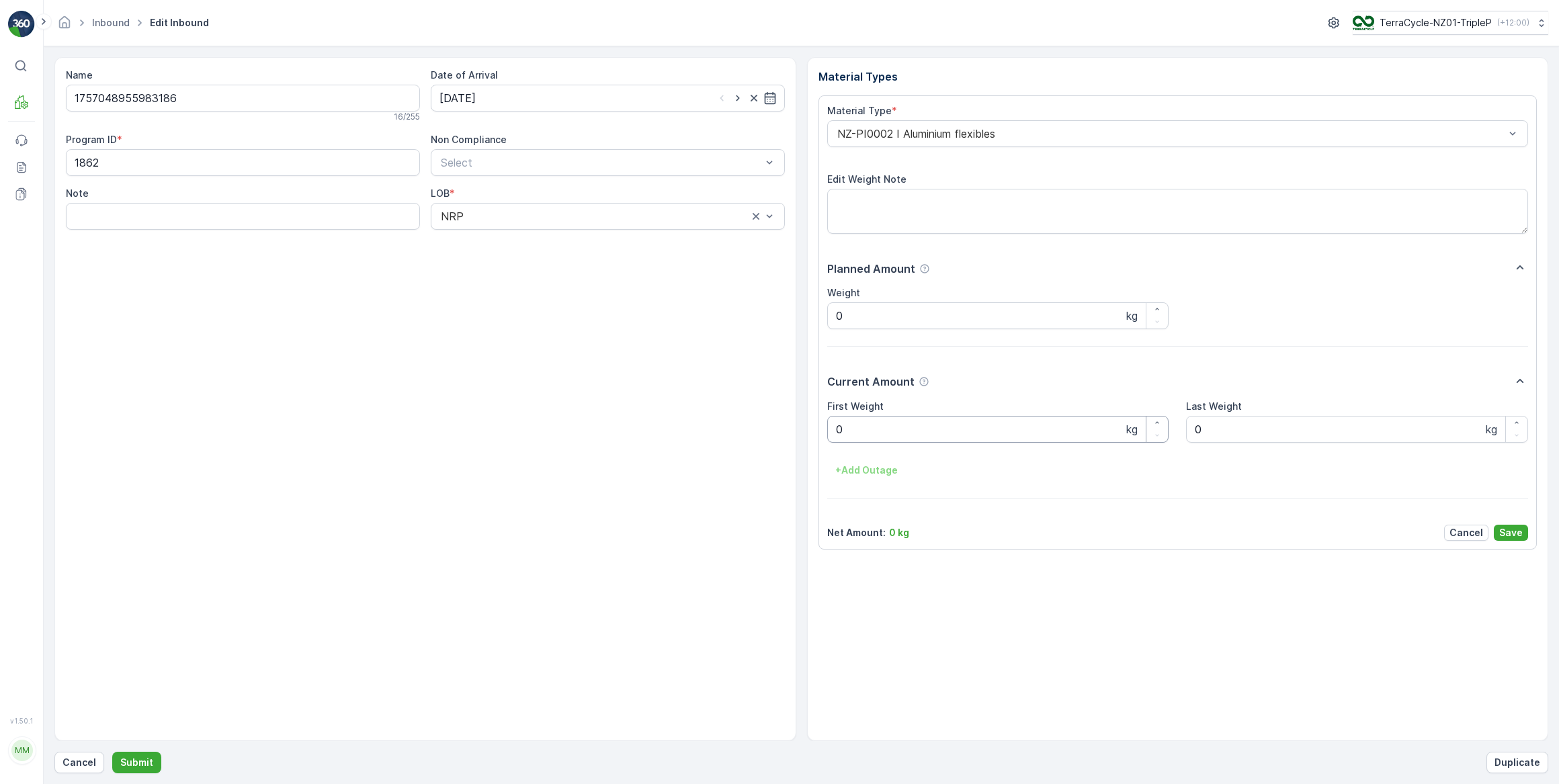
click at [864, 435] on Weight "0" at bounding box center [998, 429] width 342 height 27
click at [112, 752] on button "Submit" at bounding box center [137, 762] width 49 height 22
click at [481, 100] on input at bounding box center [607, 98] width 354 height 27
click at [553, 211] on div "11" at bounding box center [550, 210] width 22 height 22
type input "11.09.2025"
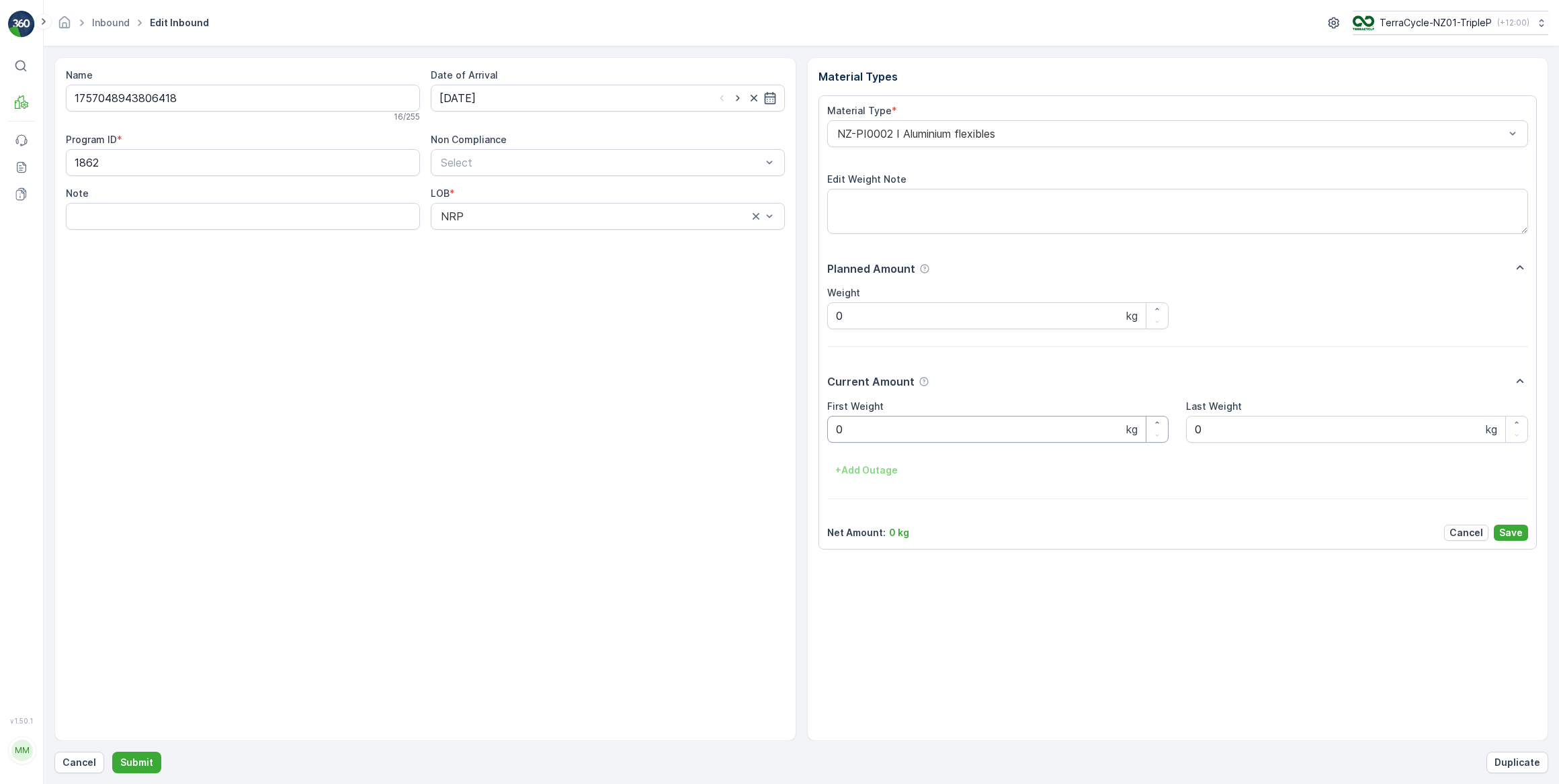
drag, startPoint x: 874, startPoint y: 433, endPoint x: 803, endPoint y: 437, distance: 71.1
click at [859, 434] on Weight "0" at bounding box center [998, 429] width 342 height 27
click at [112, 752] on button "Submit" at bounding box center [137, 762] width 49 height 22
click at [501, 97] on input at bounding box center [607, 98] width 354 height 27
click at [554, 206] on div "11" at bounding box center [550, 210] width 22 height 22
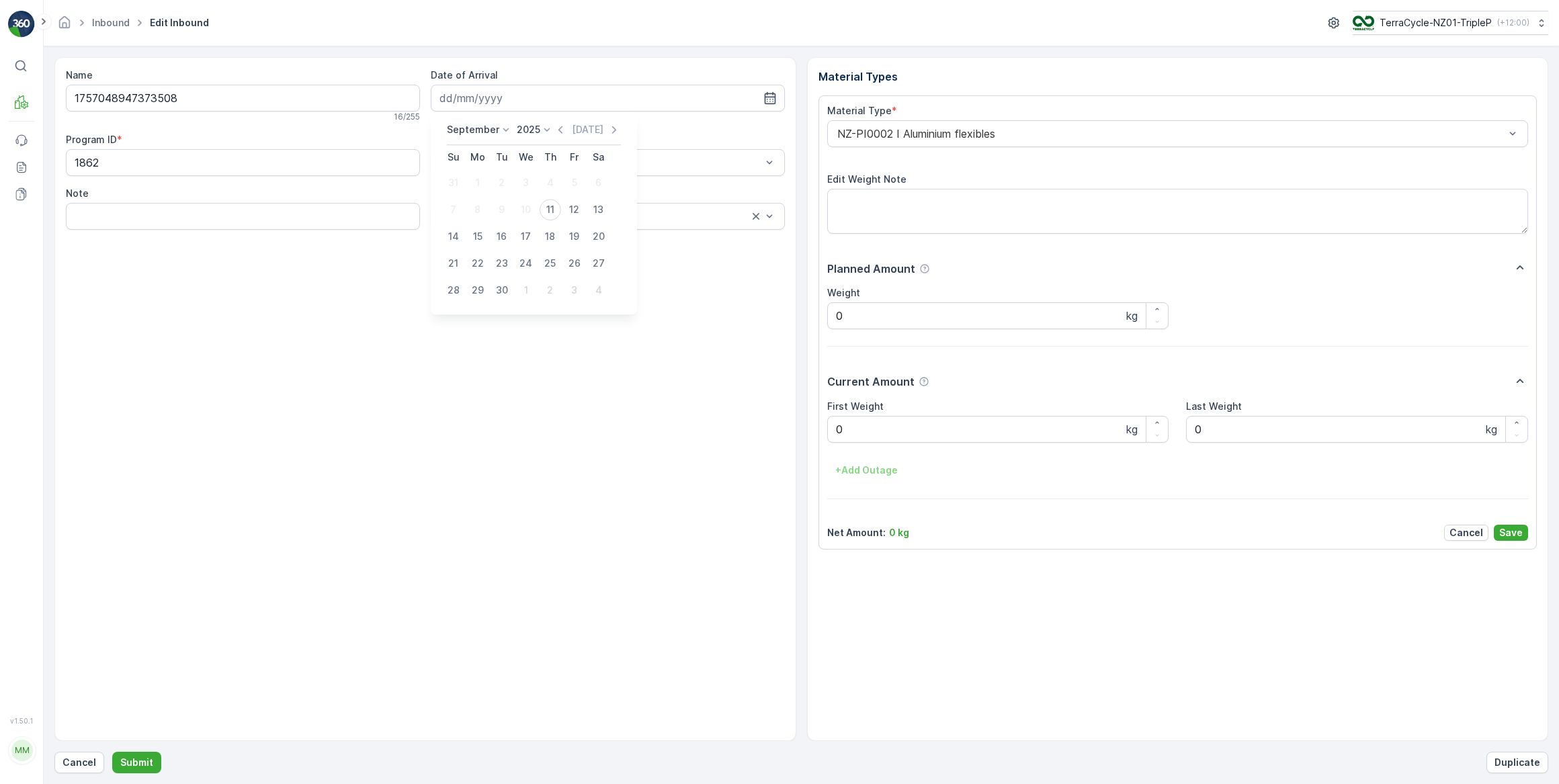
type input "11.09.2025"
click at [848, 428] on Weight "0" at bounding box center [998, 429] width 342 height 27
click at [112, 752] on button "Submit" at bounding box center [137, 762] width 49 height 22
click at [519, 96] on input at bounding box center [607, 98] width 354 height 27
click at [551, 211] on div "11" at bounding box center [550, 210] width 22 height 22
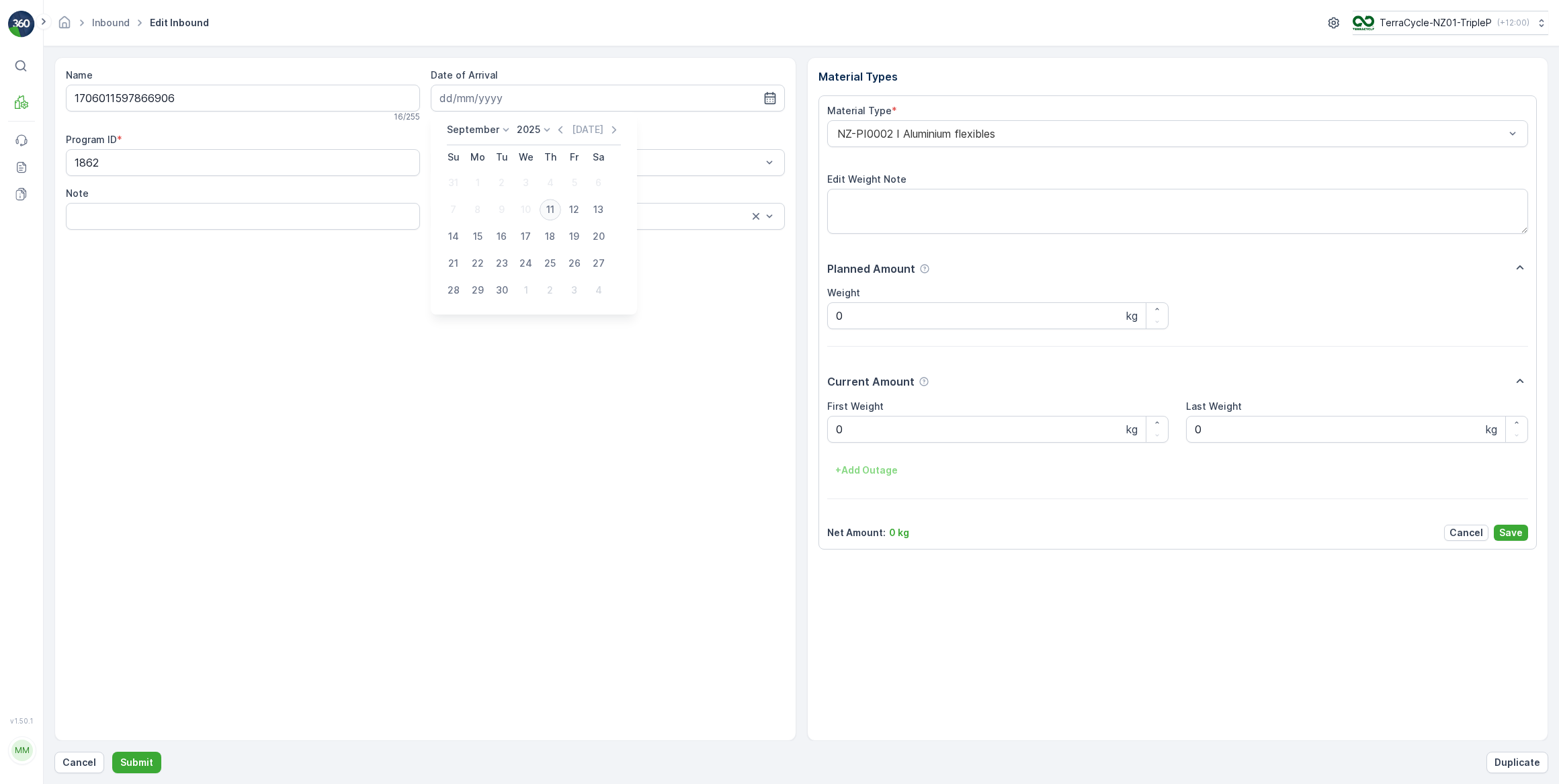
type input "11.09.2025"
drag, startPoint x: 855, startPoint y: 434, endPoint x: 836, endPoint y: 444, distance: 21.5
click at [854, 434] on Weight "0" at bounding box center [998, 429] width 342 height 27
click at [112, 752] on button "Submit" at bounding box center [137, 762] width 49 height 22
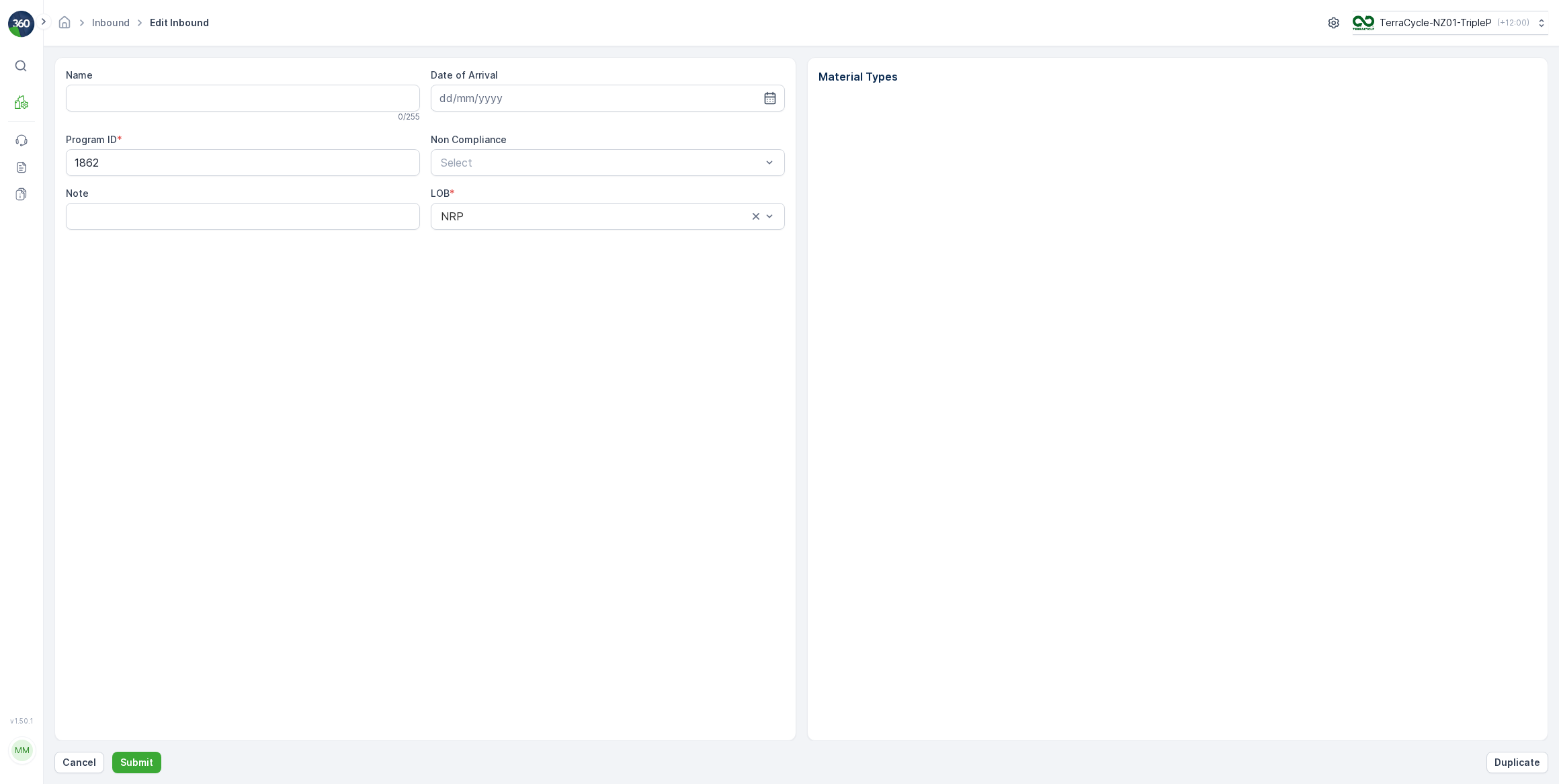
type input "1706011597866906"
type input "11.09.2025"
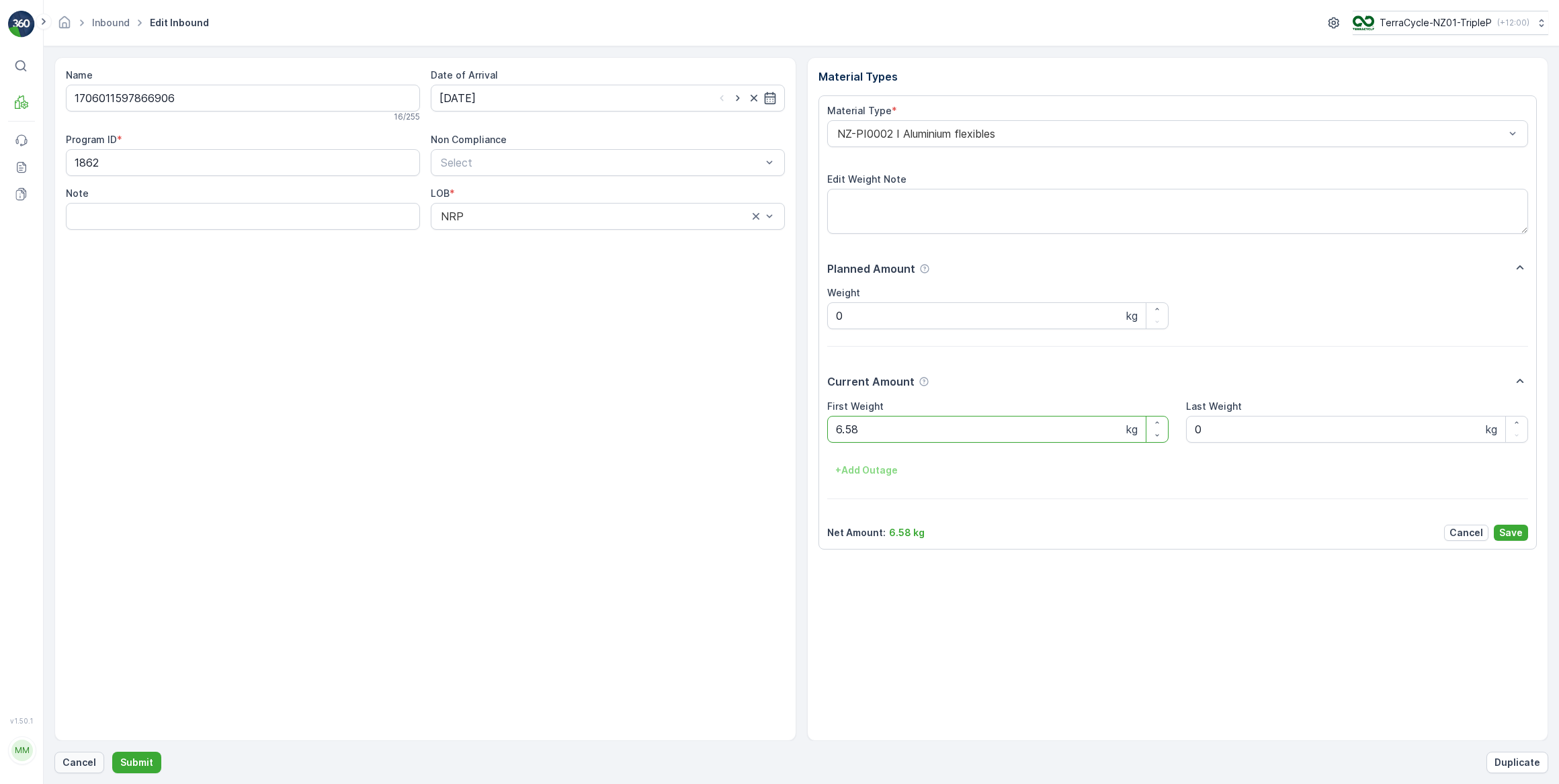
click at [73, 761] on p "Cancel" at bounding box center [79, 762] width 34 height 13
click at [498, 102] on input at bounding box center [607, 98] width 354 height 27
click at [550, 215] on div "11" at bounding box center [550, 210] width 22 height 22
type input "11.09.2025"
click at [866, 426] on Weight "0" at bounding box center [998, 429] width 342 height 27
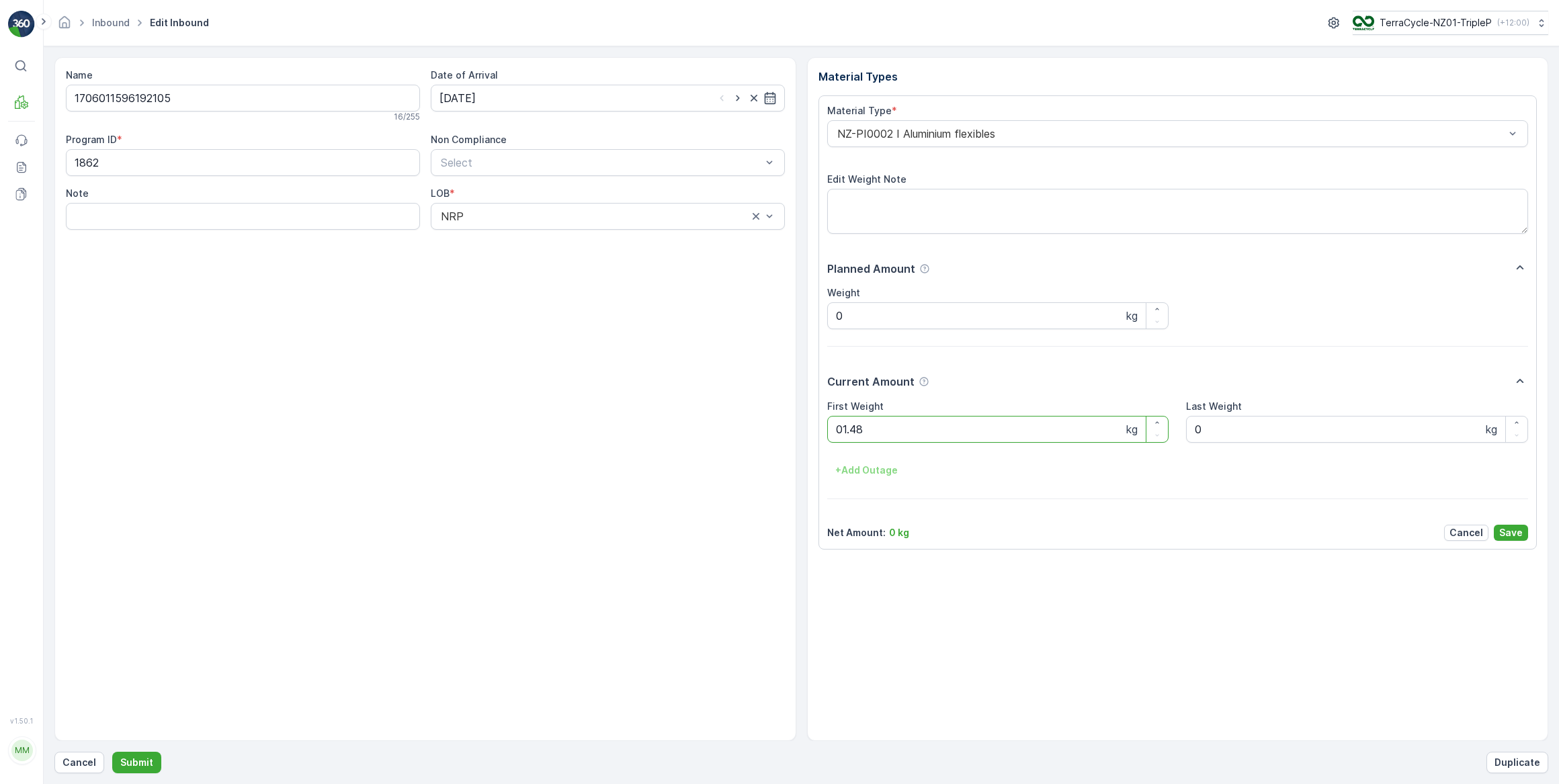
click at [112, 752] on button "Submit" at bounding box center [137, 762] width 49 height 22
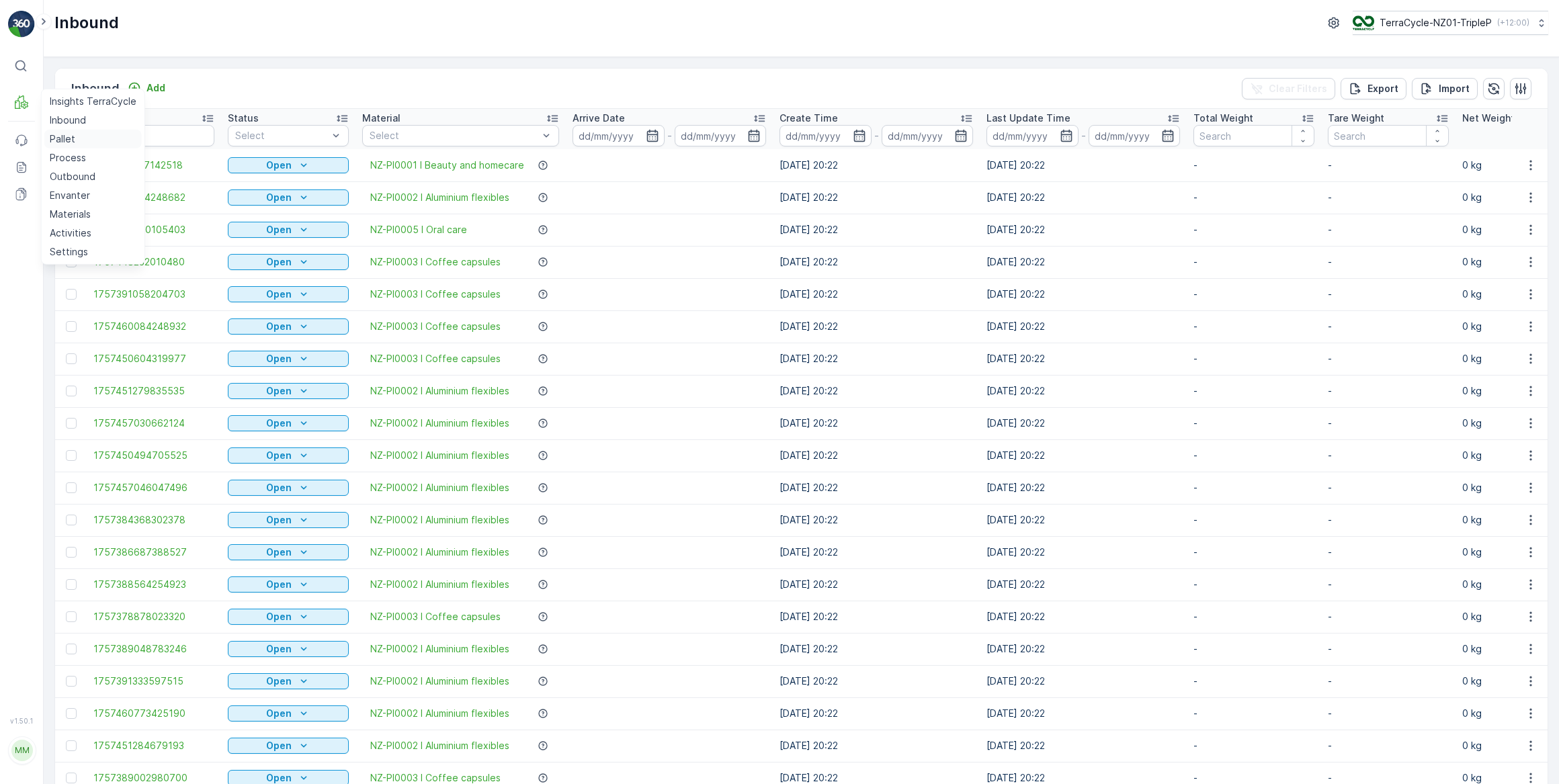
click at [65, 139] on p "Pallet" at bounding box center [62, 139] width 25 height 13
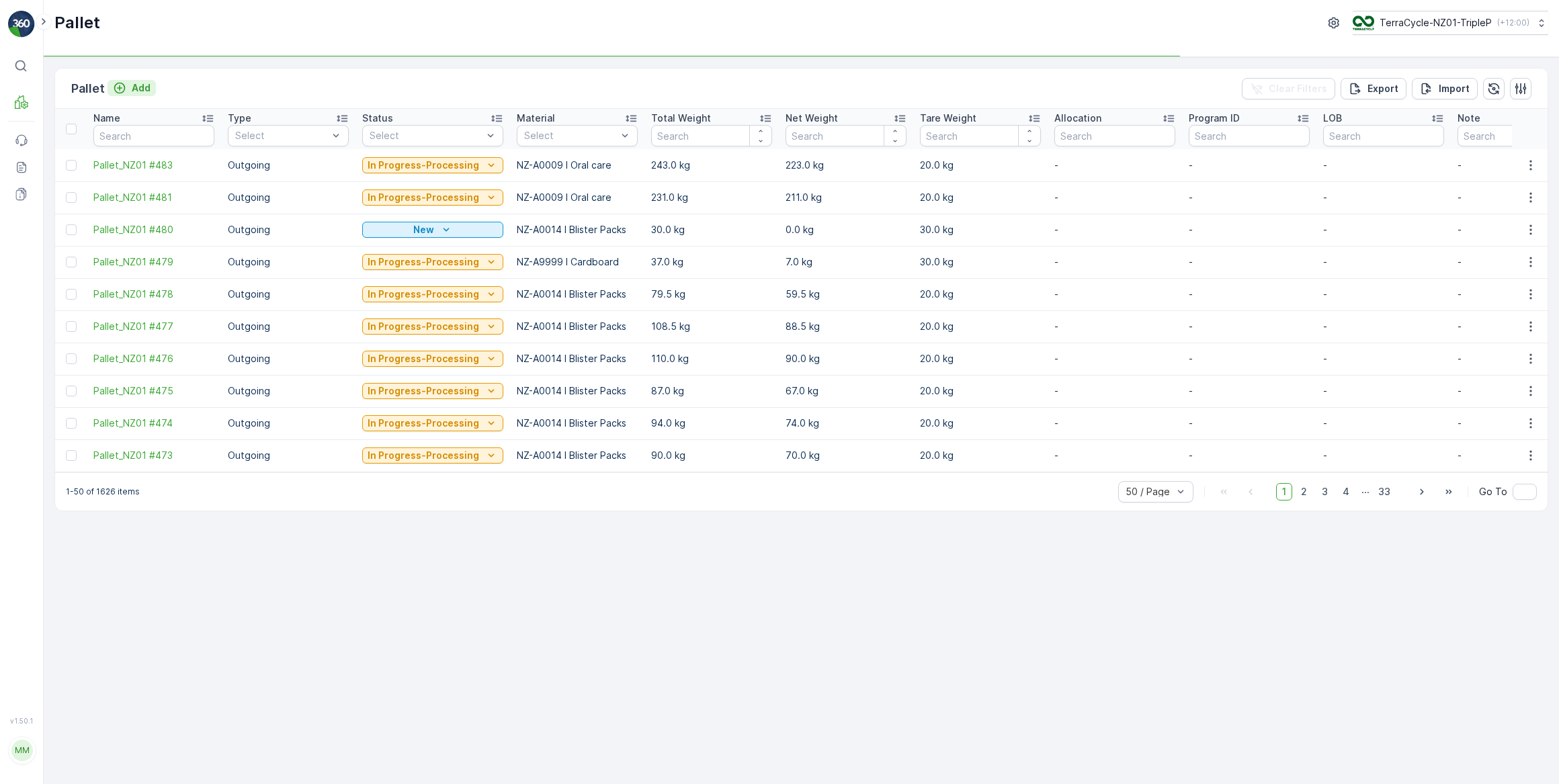
click at [147, 88] on p "Add" at bounding box center [141, 87] width 19 height 13
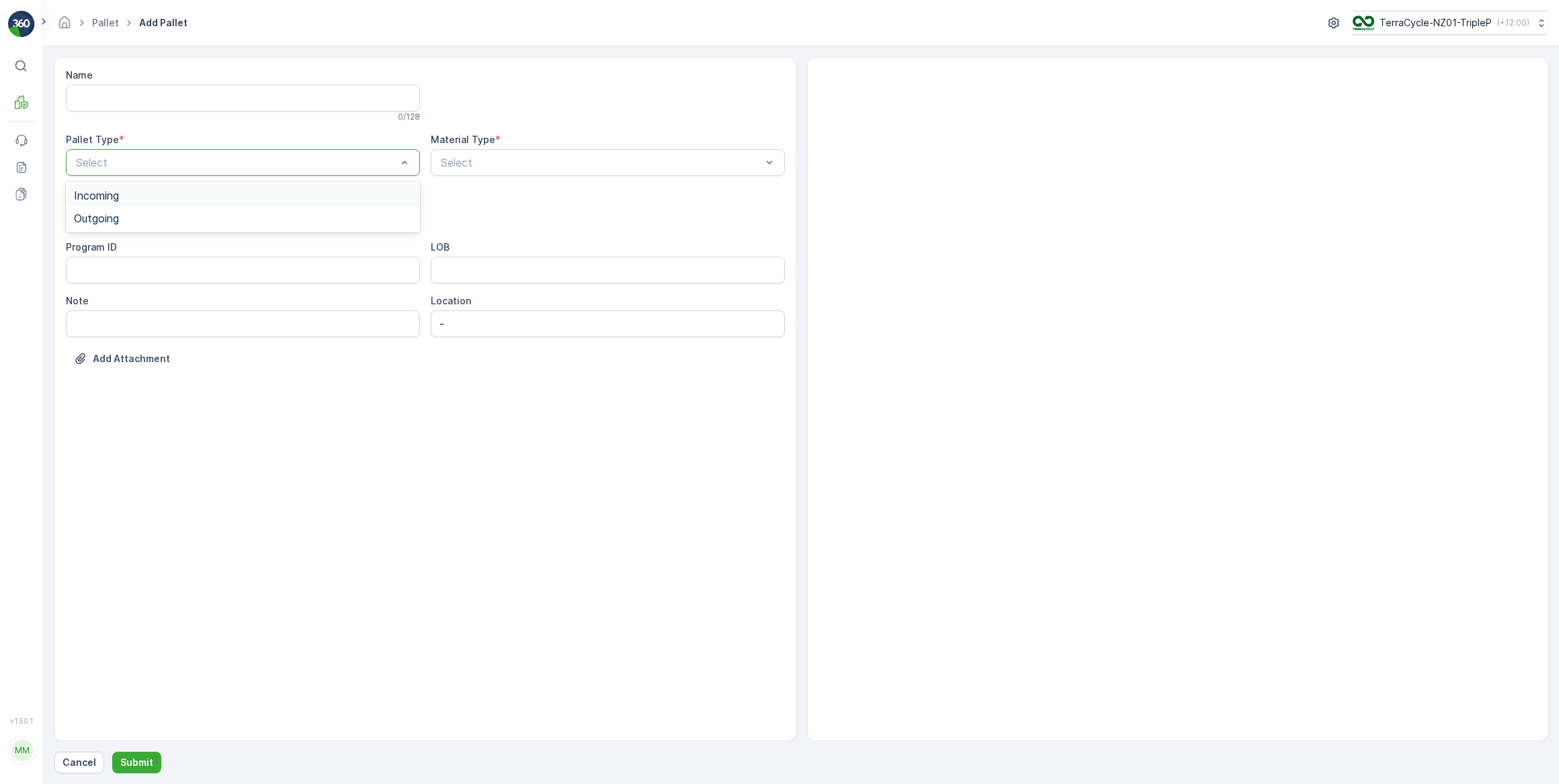
click at [114, 194] on span "Incoming" at bounding box center [96, 196] width 45 height 12
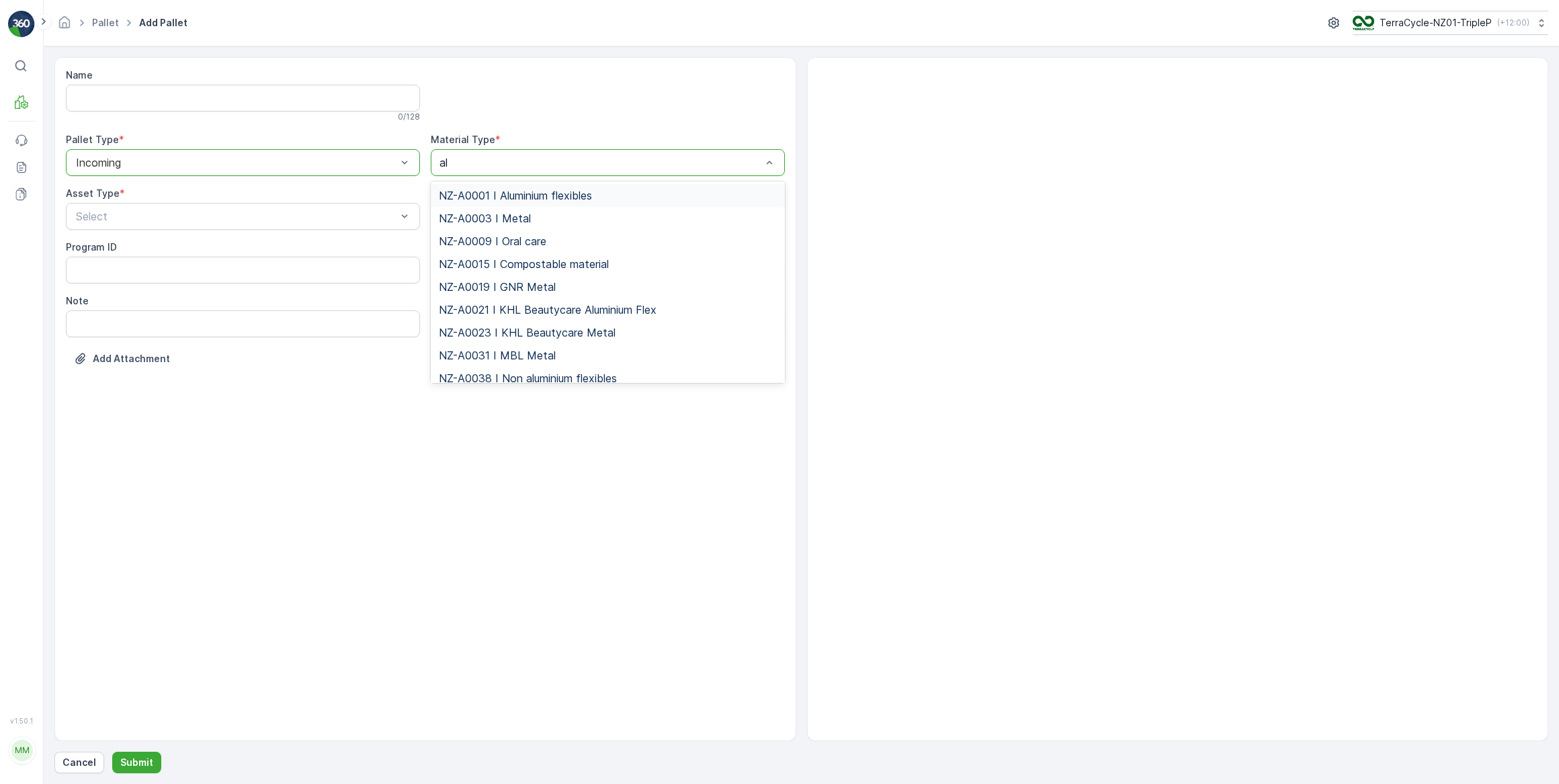
type input "alu"
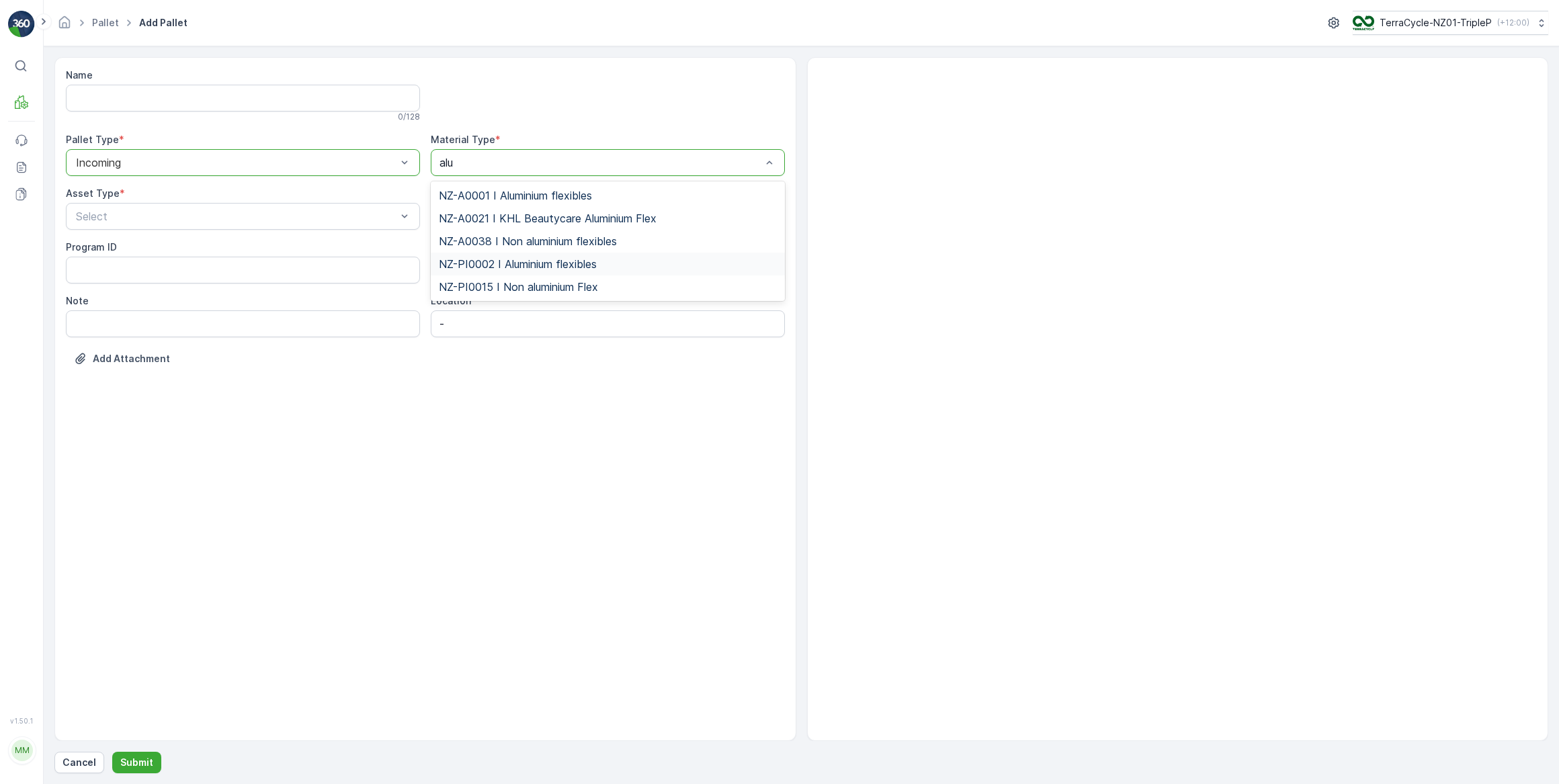
click at [534, 267] on span "NZ-PI0002 I Aluminium flexibles" at bounding box center [518, 264] width 158 height 12
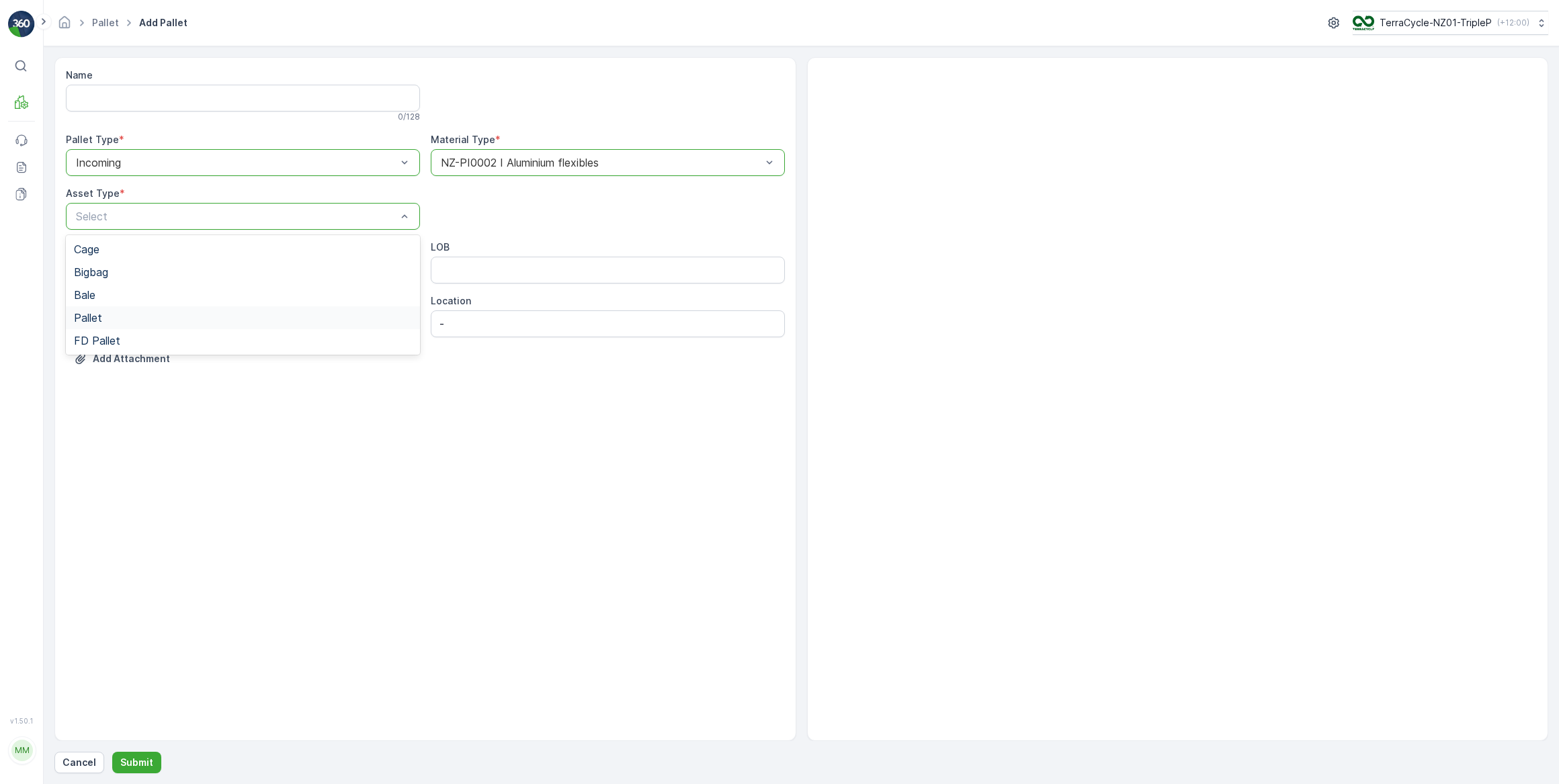
click at [101, 319] on span "Pallet" at bounding box center [88, 318] width 29 height 12
click at [141, 763] on p "Submit" at bounding box center [137, 762] width 33 height 13
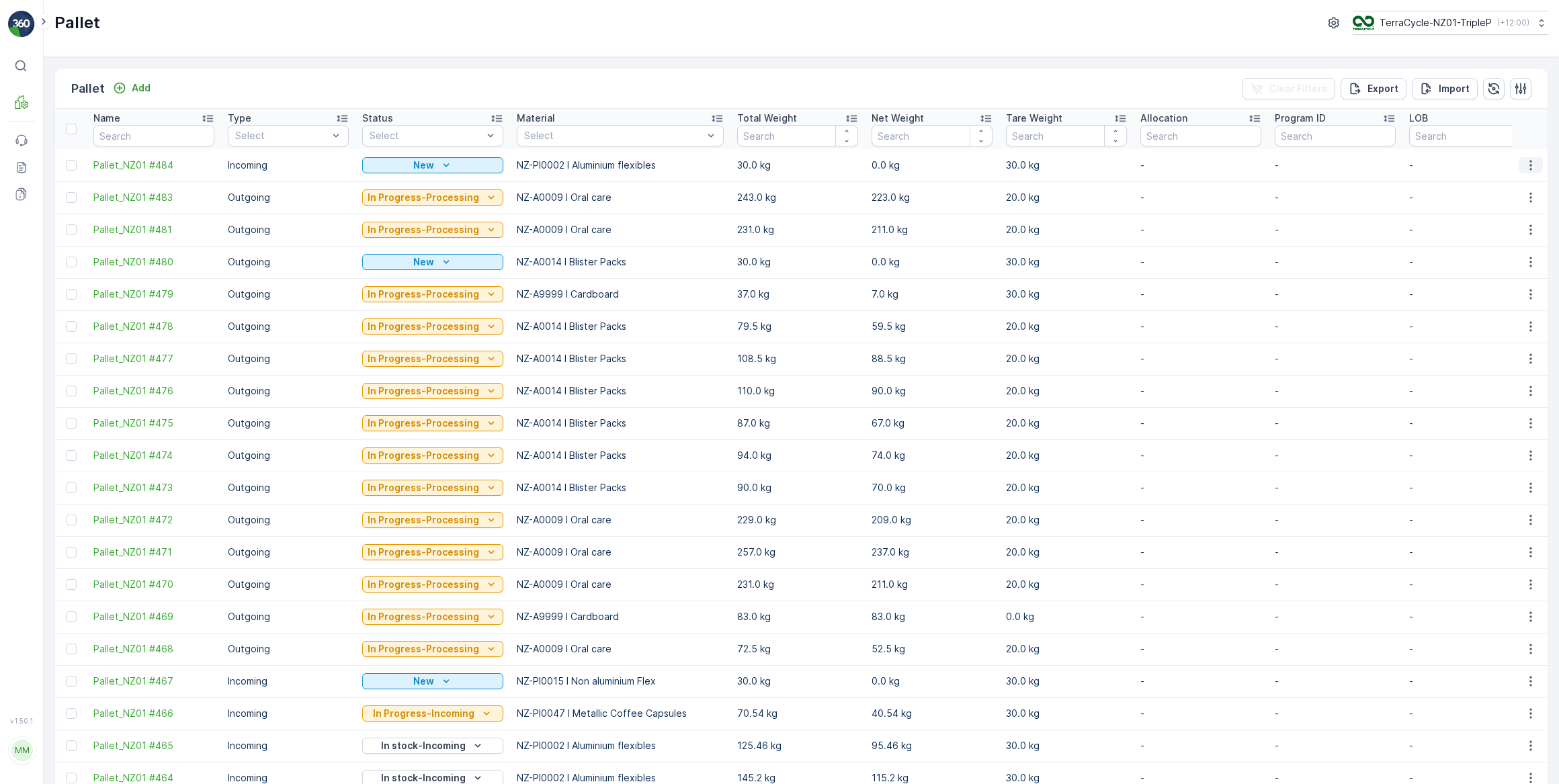
click at [1530, 165] on icon "button" at bounding box center [1530, 164] width 2 height 10
click at [1503, 261] on span "Print QR" at bounding box center [1494, 259] width 37 height 13
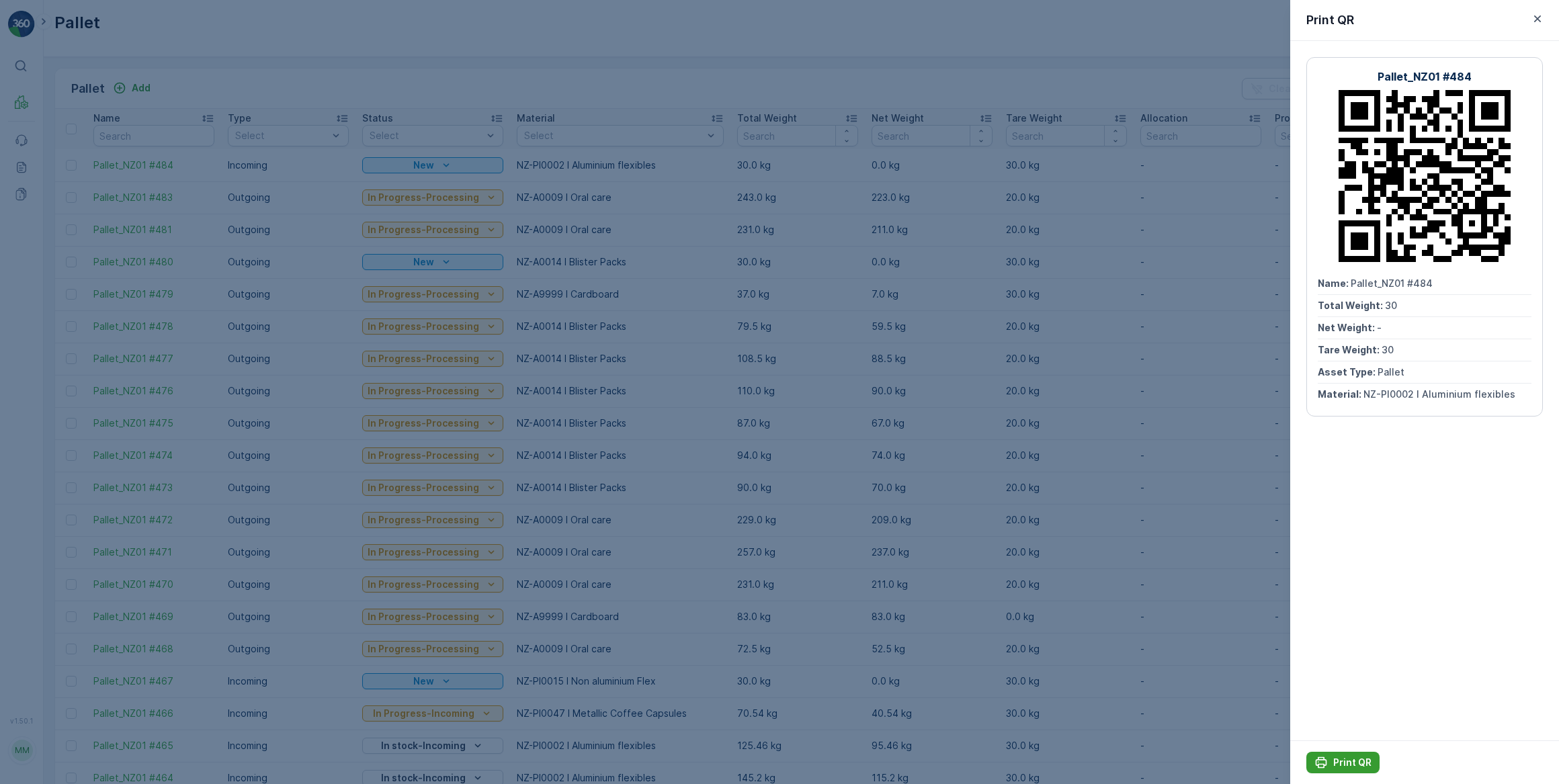
click at [1351, 761] on p "Print QR" at bounding box center [1353, 762] width 39 height 13
click at [1537, 19] on icon "button" at bounding box center [1537, 19] width 7 height 7
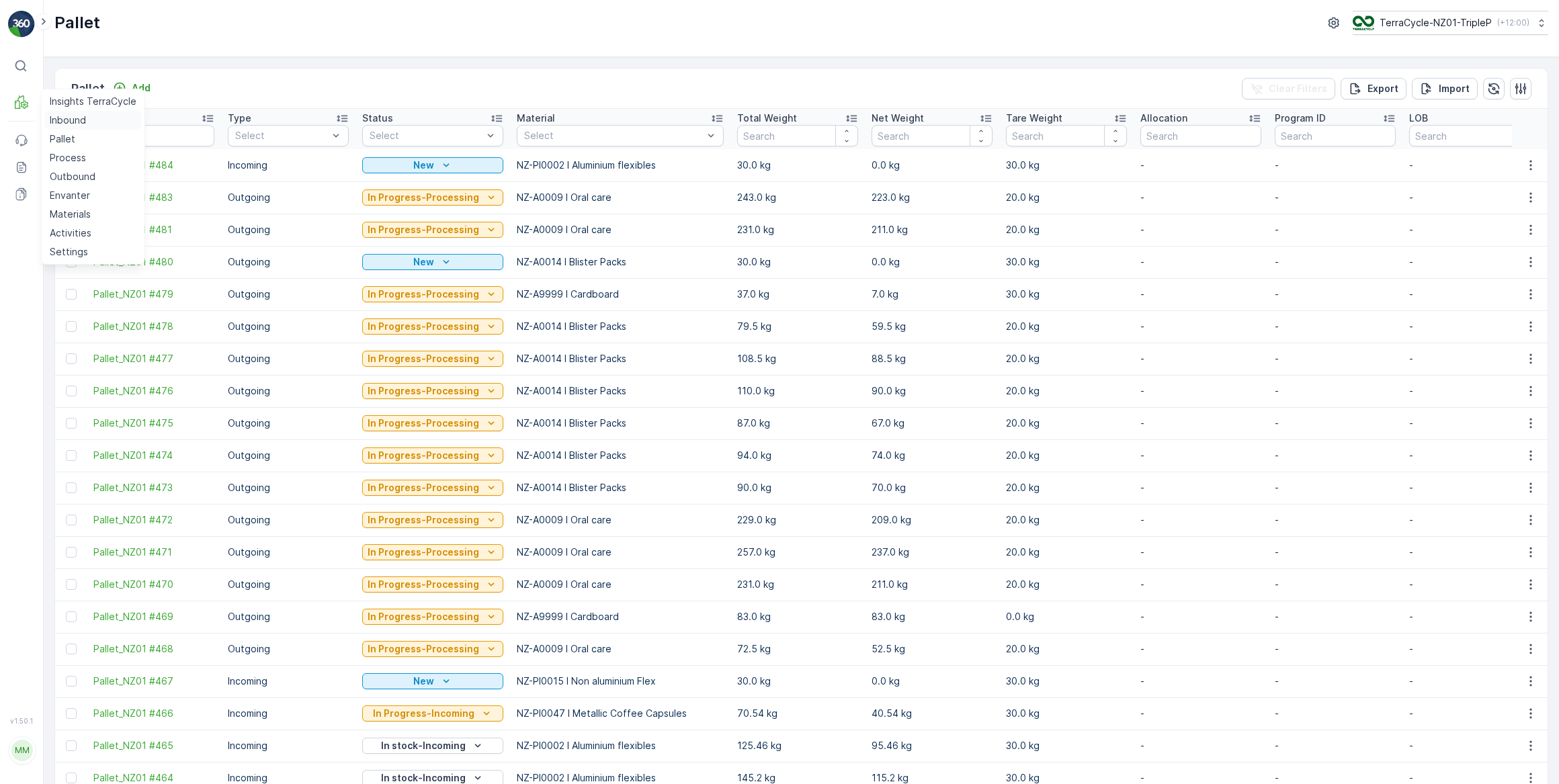
click at [63, 120] on p "Inbound" at bounding box center [67, 120] width 36 height 13
